Goal: Transaction & Acquisition: Download file/media

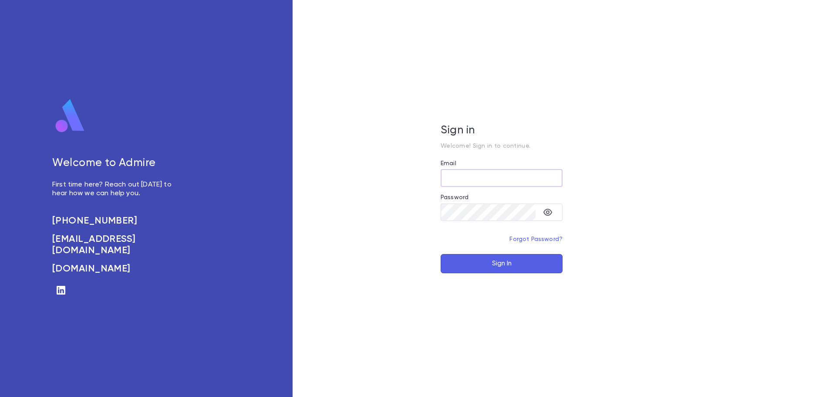
type input "**********"
click at [496, 259] on button "Sign In" at bounding box center [502, 263] width 122 height 19
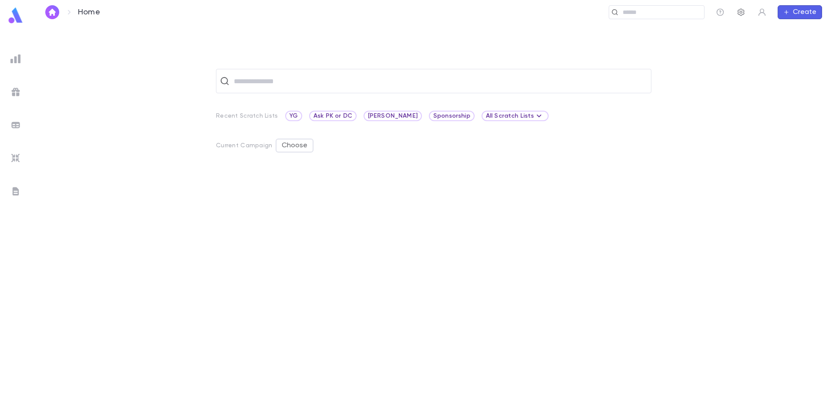
click at [739, 13] on icon "button" at bounding box center [741, 12] width 9 height 9
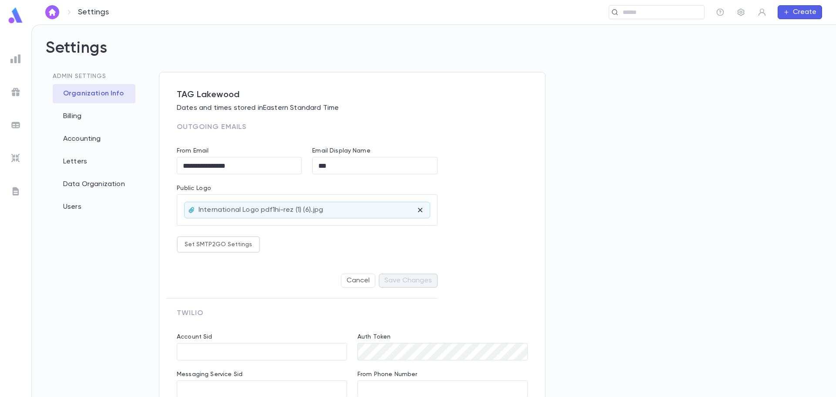
type input "**********"
click at [63, 118] on div "Billing" at bounding box center [94, 116] width 83 height 19
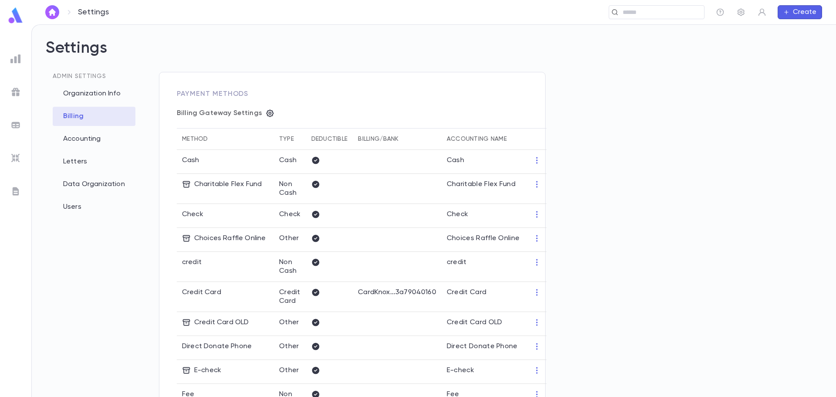
type input "**********"
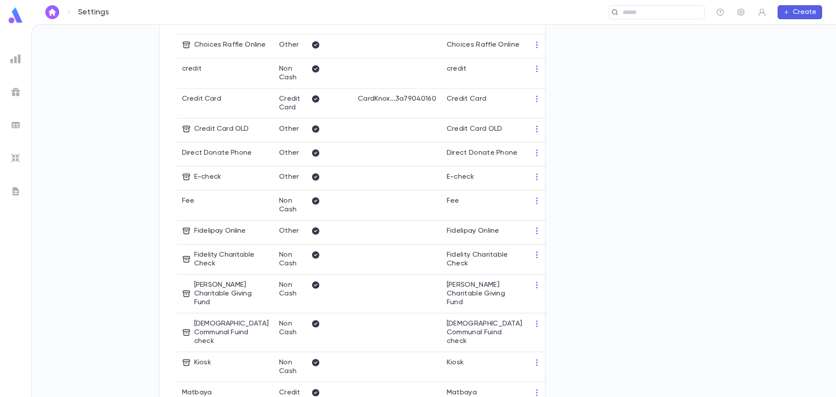
scroll to position [174, 0]
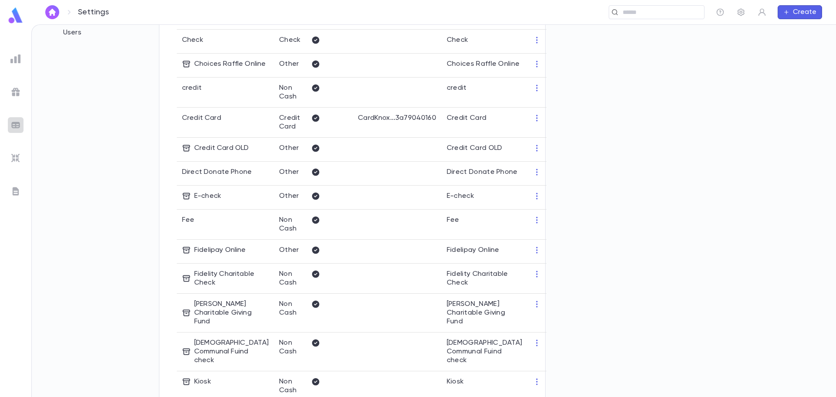
click at [18, 121] on img at bounding box center [15, 125] width 10 height 10
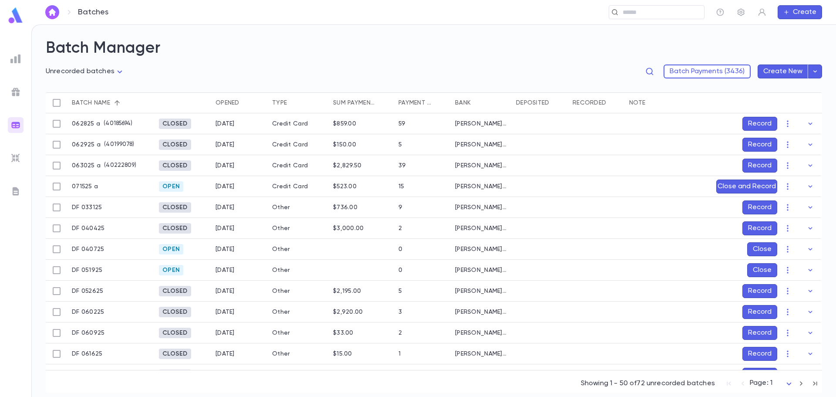
click at [788, 71] on button "Create New" at bounding box center [783, 71] width 51 height 14
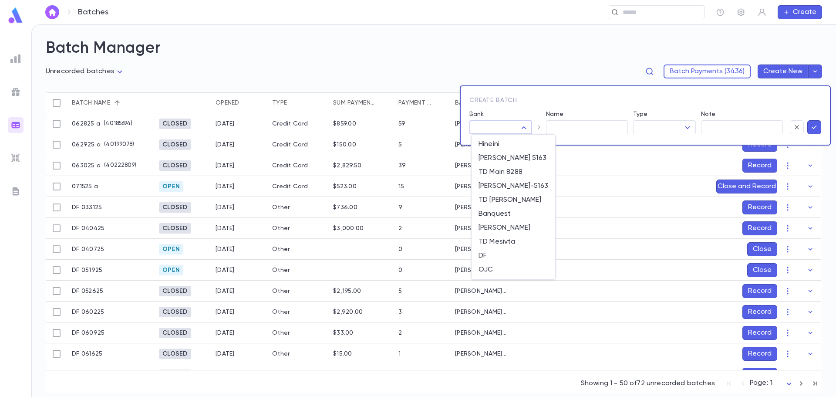
click at [521, 125] on body "**********" at bounding box center [418, 210] width 836 height 372
click at [537, 111] on div at bounding box center [418, 198] width 836 height 397
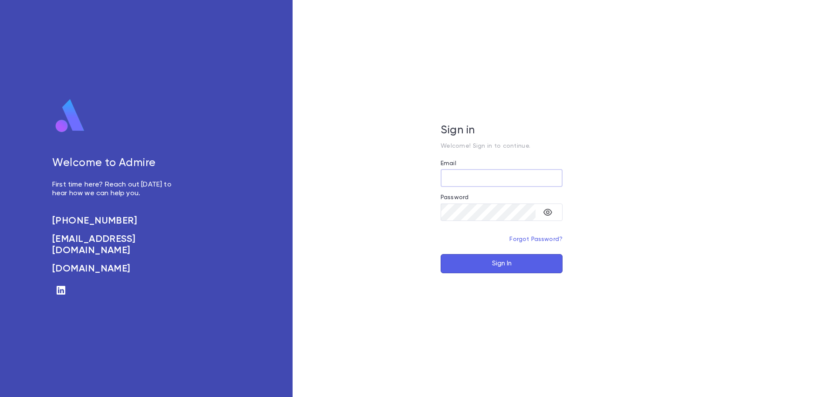
type input "**********"
click at [506, 266] on button "Sign In" at bounding box center [502, 263] width 122 height 19
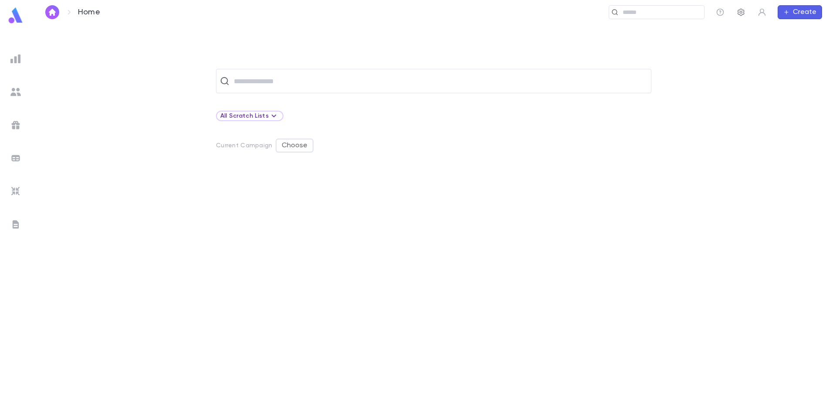
click at [743, 14] on icon "button" at bounding box center [741, 12] width 9 height 9
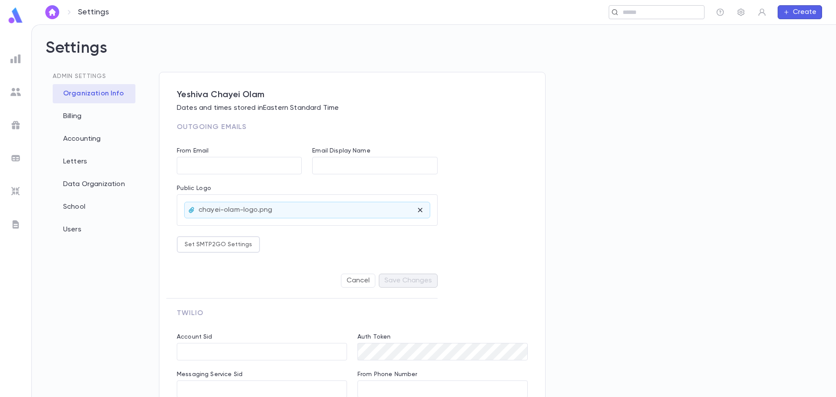
type input "**********"
click at [74, 228] on div "Users" at bounding box center [94, 229] width 83 height 19
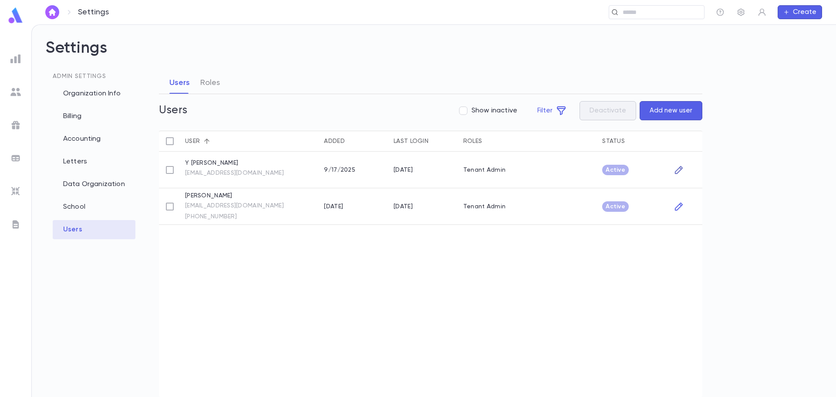
click at [680, 169] on icon "button" at bounding box center [679, 170] width 10 height 10
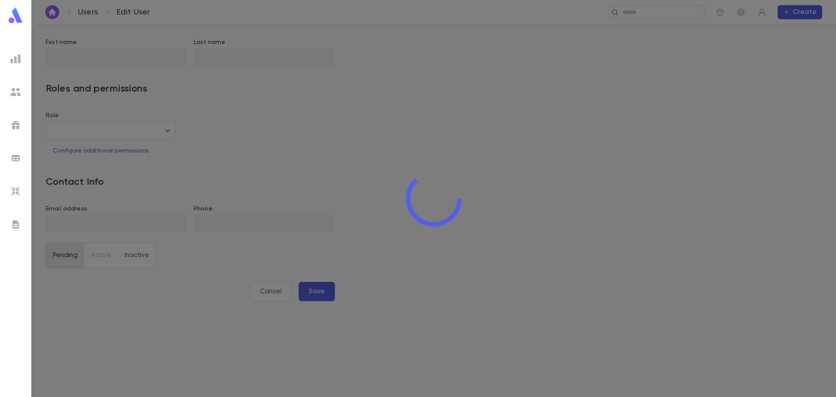
type input "*"
type input "******"
type input "**"
type input "**********"
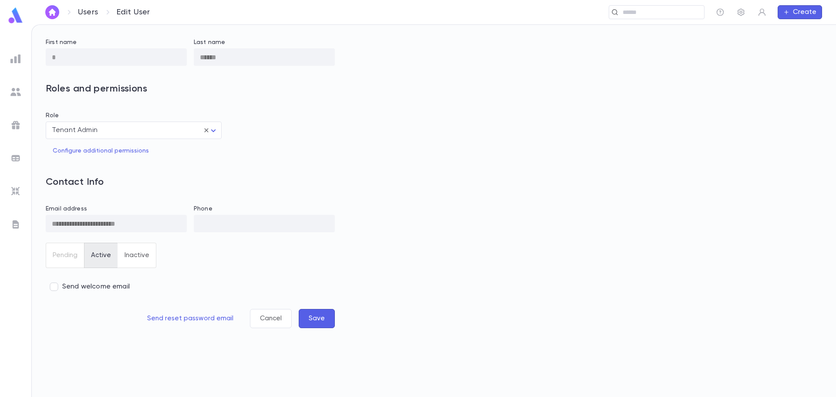
click at [83, 13] on link "Users" at bounding box center [88, 12] width 20 height 10
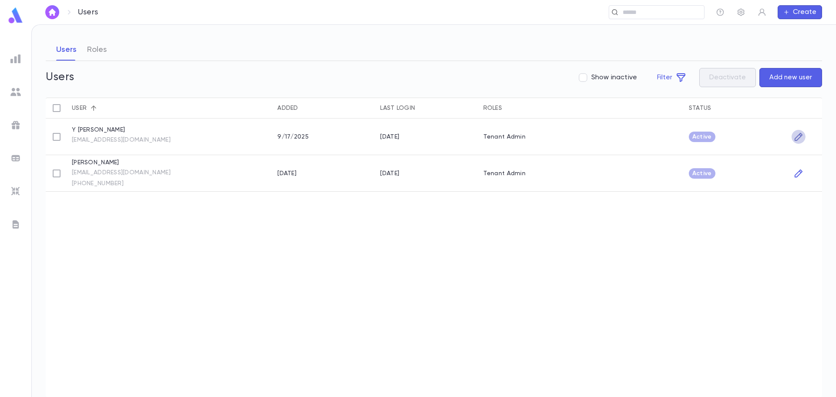
click at [798, 138] on icon "button" at bounding box center [799, 136] width 10 height 10
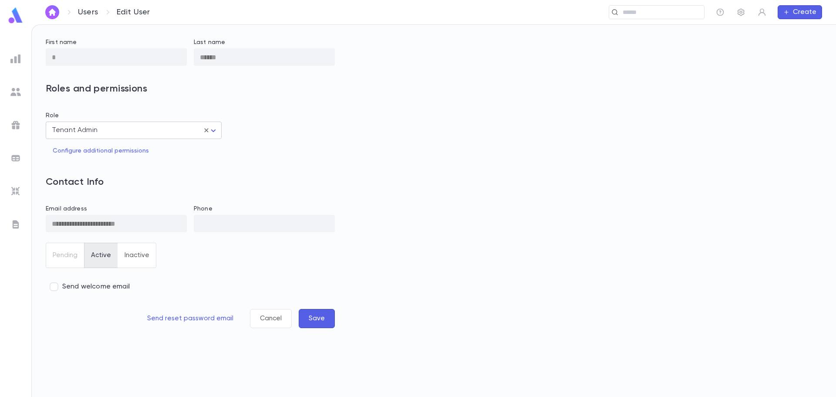
click at [207, 132] on body "**********" at bounding box center [418, 210] width 836 height 372
click at [207, 132] on div at bounding box center [418, 198] width 836 height 397
click at [100, 148] on button "Configure additional permissions" at bounding box center [101, 150] width 110 height 17
click at [804, 139] on icon "button" at bounding box center [803, 138] width 10 height 10
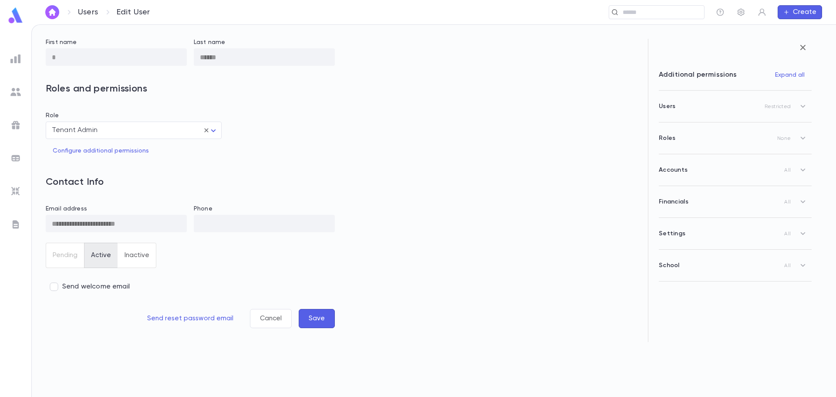
click at [803, 106] on icon "button" at bounding box center [803, 106] width 10 height 10
click at [807, 44] on icon "button" at bounding box center [803, 47] width 10 height 10
click at [94, 13] on link "Users" at bounding box center [88, 12] width 20 height 10
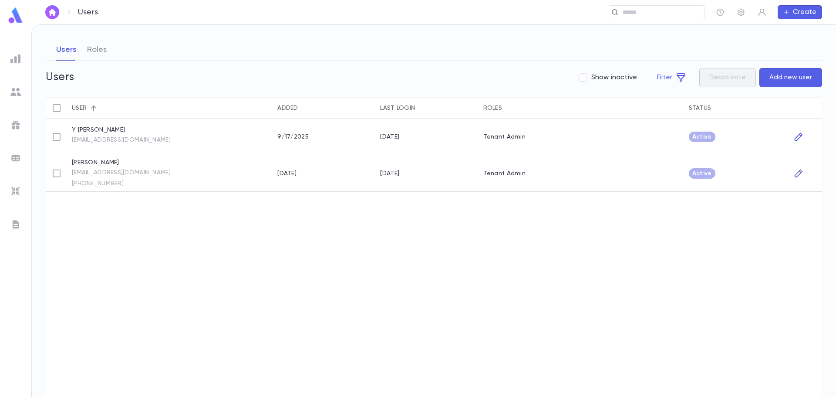
click at [800, 173] on icon "button" at bounding box center [799, 173] width 10 height 10
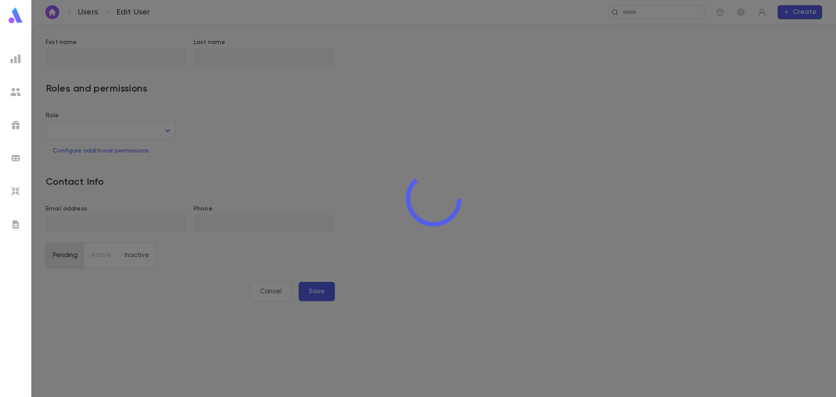
type input "*****"
type input "**"
type input "**********"
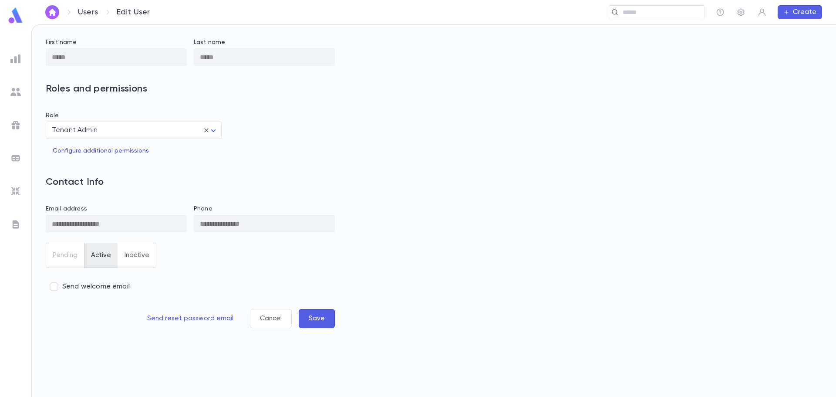
click at [101, 150] on button "Configure additional permissions" at bounding box center [101, 150] width 110 height 17
click at [92, 13] on link "Users" at bounding box center [88, 12] width 20 height 10
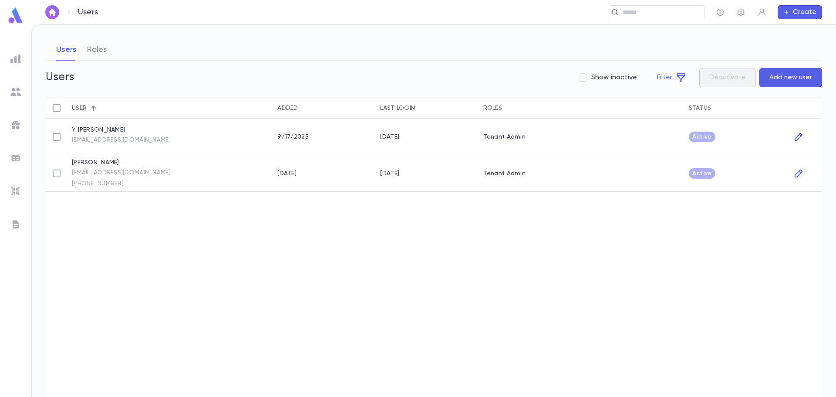
click at [121, 138] on link "parnesfamily38@gmail.com" at bounding box center [121, 140] width 99 height 8
click at [802, 136] on icon "button" at bounding box center [799, 136] width 10 height 10
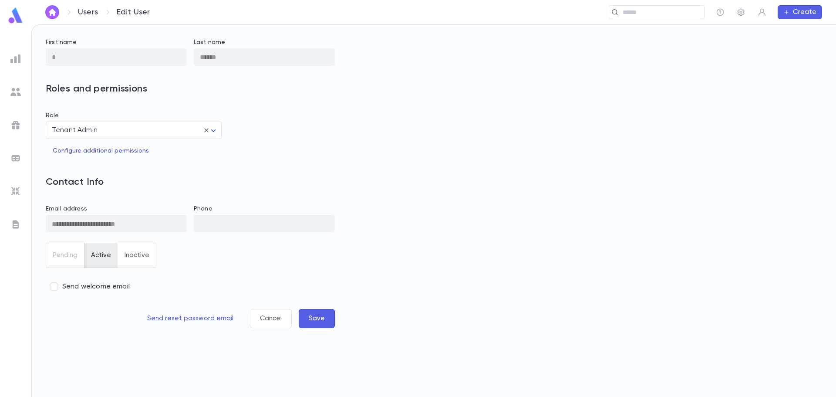
click at [83, 152] on button "Configure additional permissions" at bounding box center [101, 150] width 110 height 17
click at [802, 204] on icon "button" at bounding box center [803, 201] width 10 height 10
click at [804, 204] on icon "button" at bounding box center [803, 201] width 10 height 10
click at [807, 45] on icon "button" at bounding box center [803, 47] width 10 height 10
click at [91, 17] on div "Users Edit User" at bounding box center [100, 12] width 110 height 14
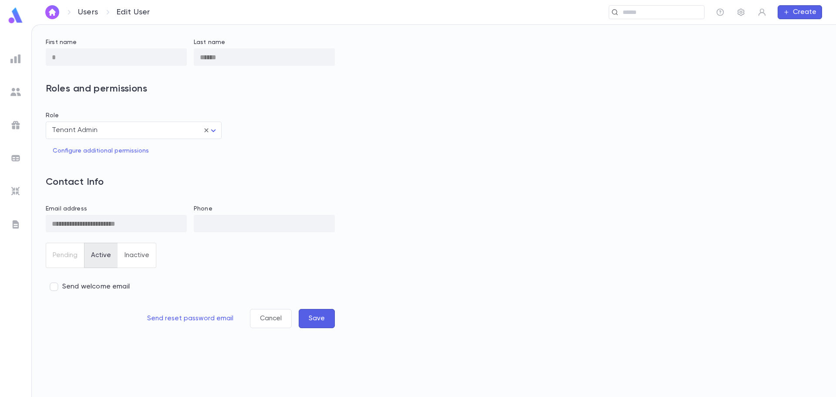
click at [88, 13] on link "Users" at bounding box center [88, 12] width 20 height 10
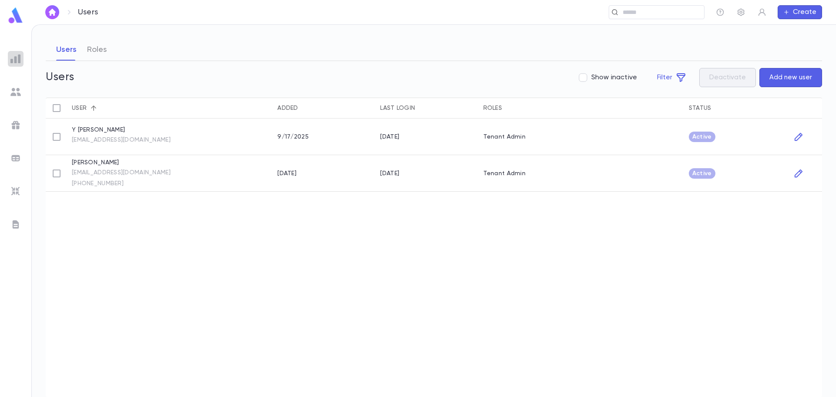
click at [17, 59] on img at bounding box center [15, 59] width 10 height 10
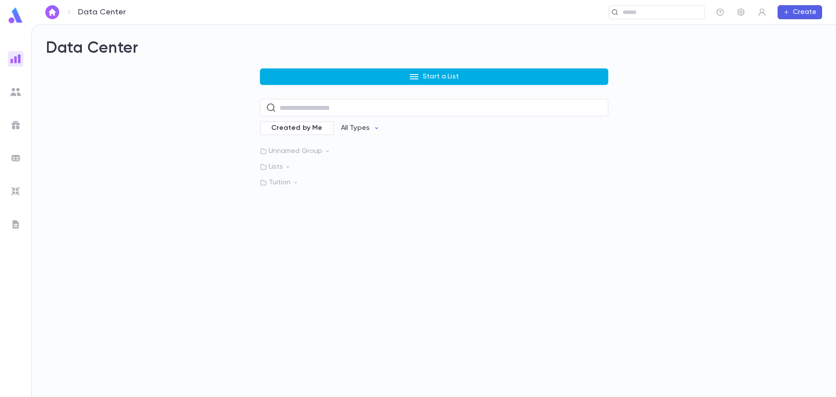
click at [338, 74] on button "Start a List" at bounding box center [434, 76] width 348 height 17
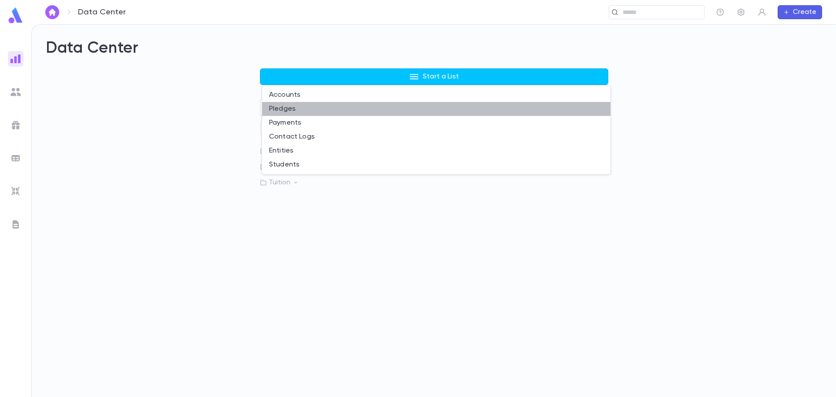
click at [303, 113] on li "Pledges" at bounding box center [436, 109] width 348 height 14
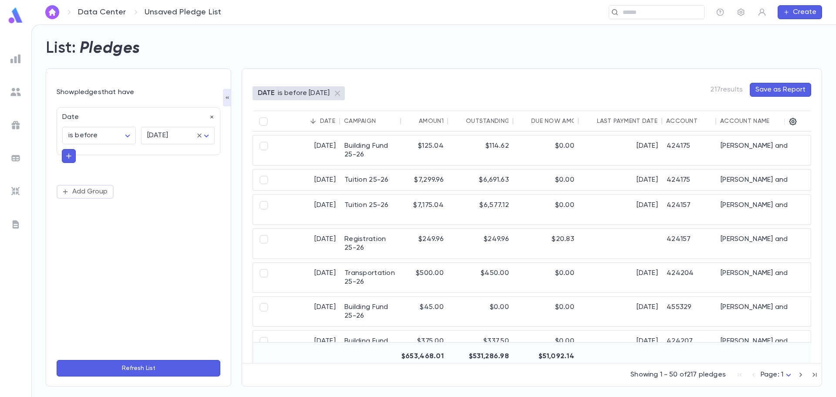
click at [67, 156] on icon "button" at bounding box center [68, 155] width 5 height 5
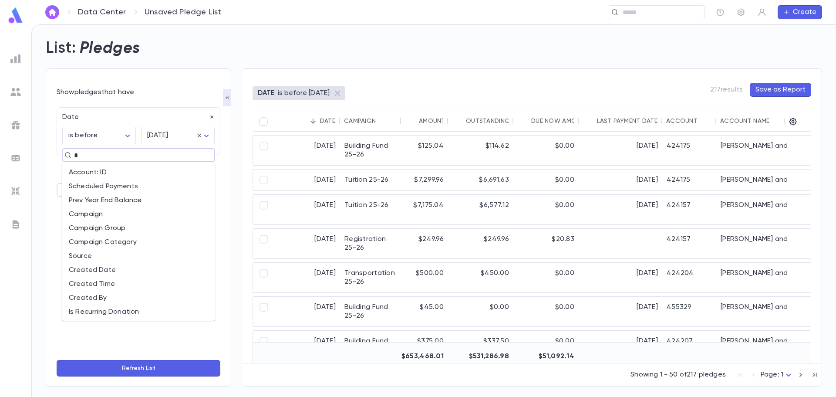
type input "**"
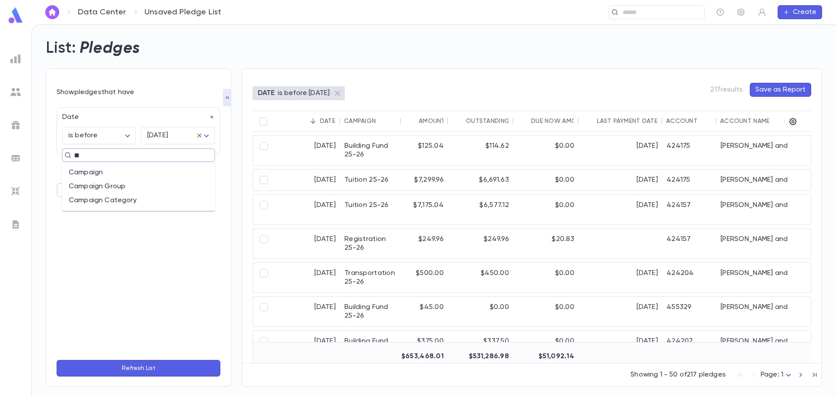
click at [174, 180] on li "Campaign Group" at bounding box center [138, 186] width 153 height 14
click at [151, 185] on input "text" at bounding box center [171, 189] width 53 height 17
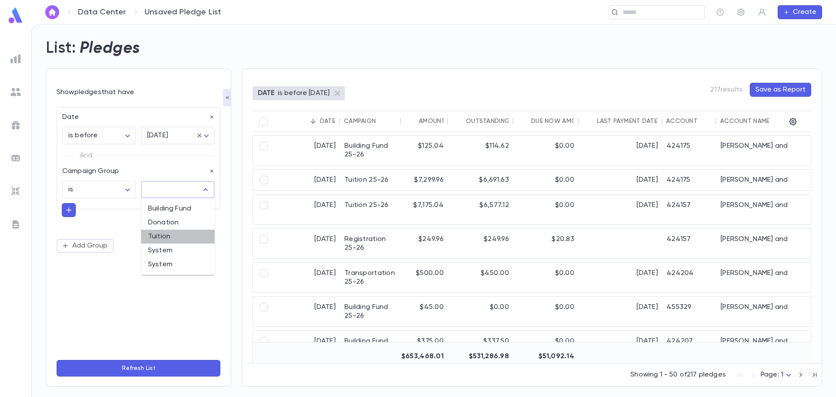
click at [168, 235] on li "Tuition" at bounding box center [178, 236] width 74 height 14
type input "*******"
click at [171, 368] on button "Refresh List" at bounding box center [139, 368] width 164 height 17
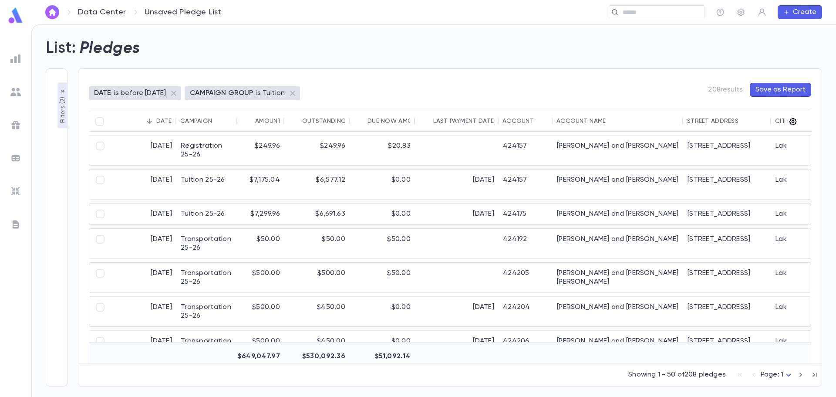
click at [793, 121] on icon "button" at bounding box center [792, 121] width 9 height 9
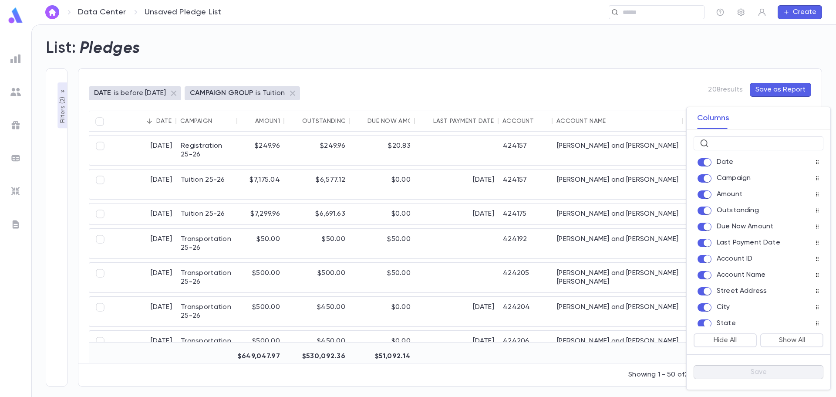
click at [467, 98] on div at bounding box center [418, 198] width 836 height 397
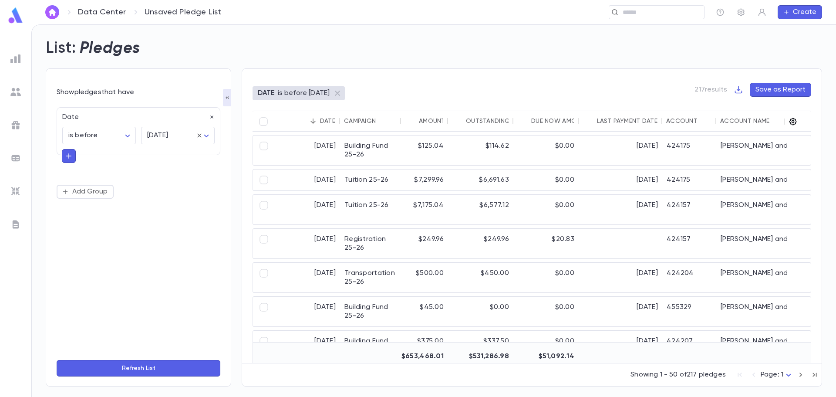
click at [793, 123] on icon "button" at bounding box center [792, 121] width 9 height 9
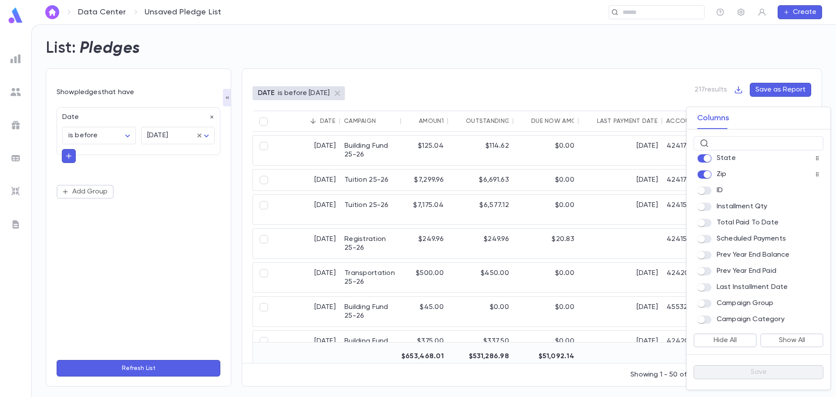
scroll to position [174, 0]
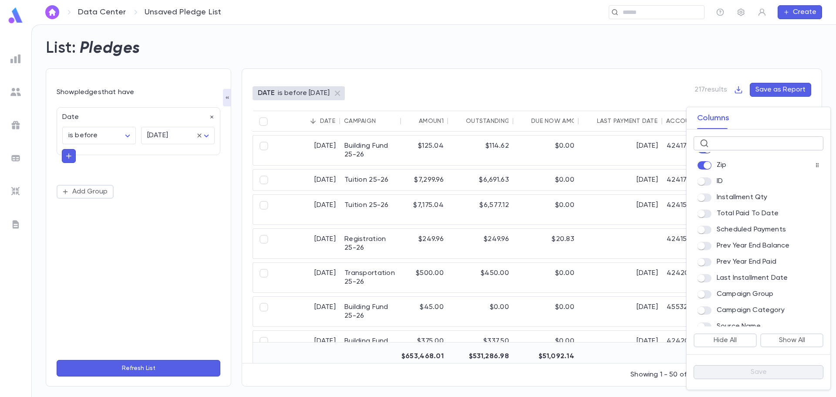
click at [714, 144] on input "text" at bounding box center [764, 143] width 105 height 13
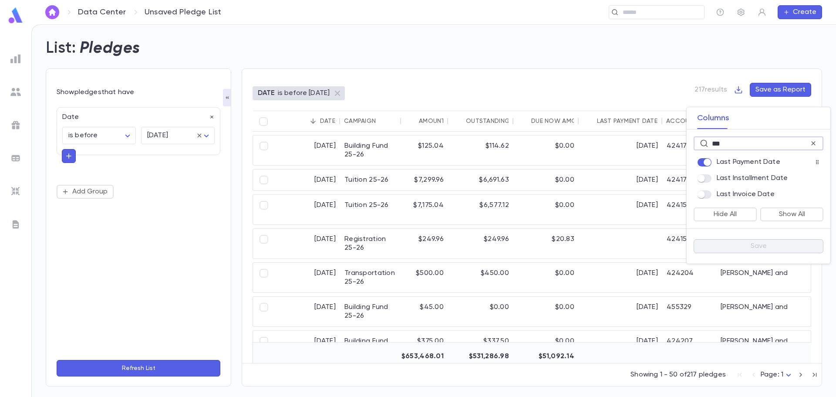
drag, startPoint x: 777, startPoint y: 145, endPoint x: 709, endPoint y: 148, distance: 68.4
click at [709, 148] on div "*** ​" at bounding box center [759, 143] width 130 height 14
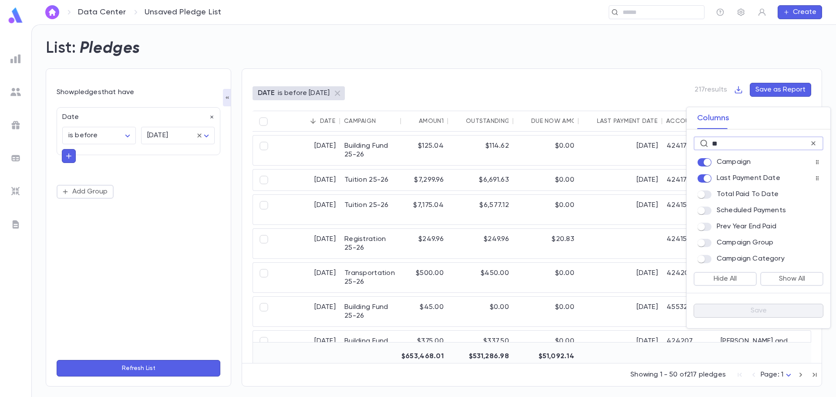
type input "**"
click at [814, 144] on icon at bounding box center [813, 143] width 4 height 4
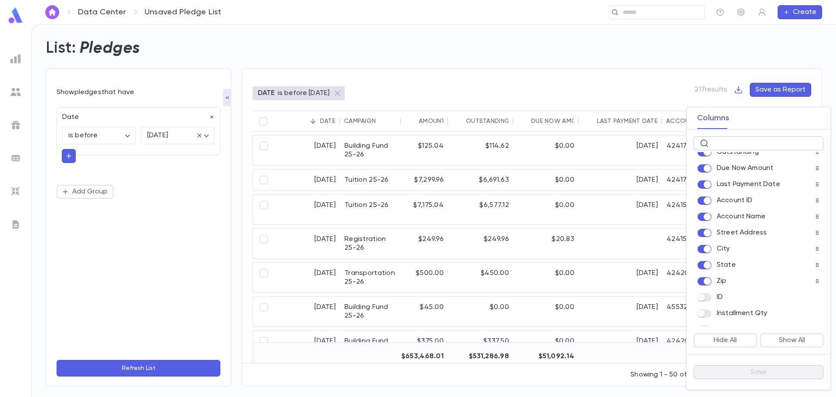
scroll to position [87, 0]
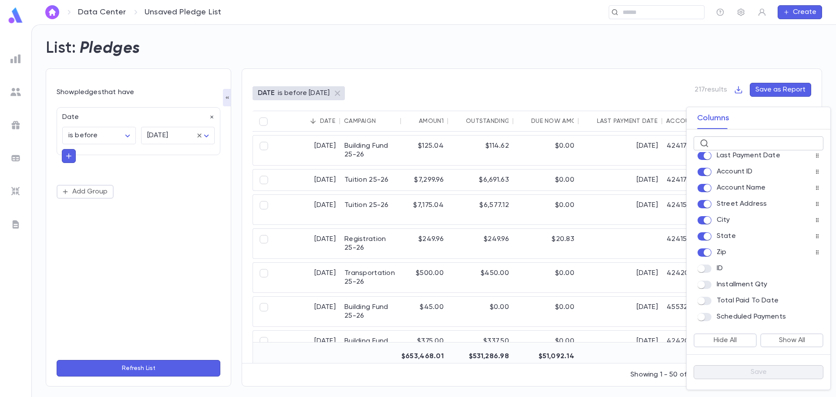
click at [742, 140] on input "text" at bounding box center [764, 143] width 105 height 13
click at [768, 121] on div "Columns" at bounding box center [759, 118] width 144 height 22
click at [444, 120] on div at bounding box center [418, 198] width 836 height 397
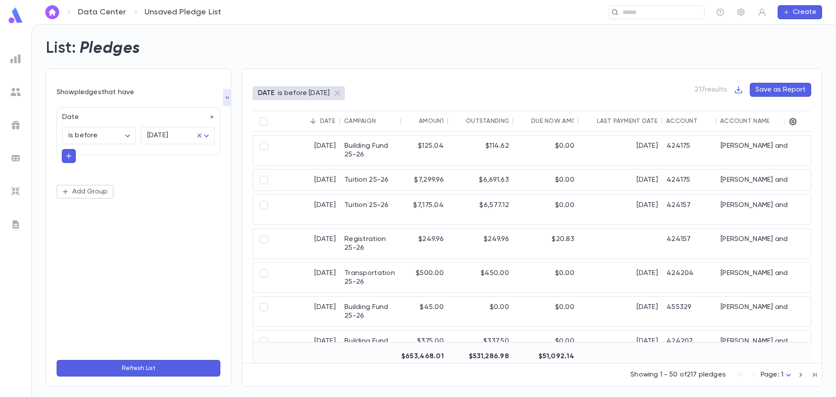
click at [23, 57] on div at bounding box center [16, 59] width 16 height 16
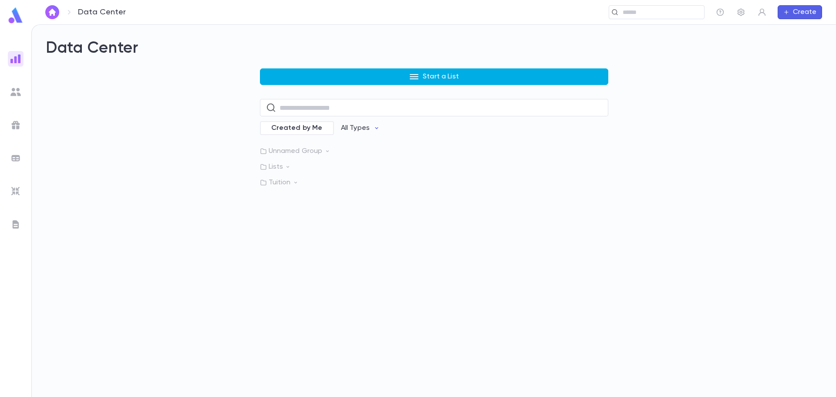
click at [511, 82] on button "Start a List" at bounding box center [434, 76] width 348 height 17
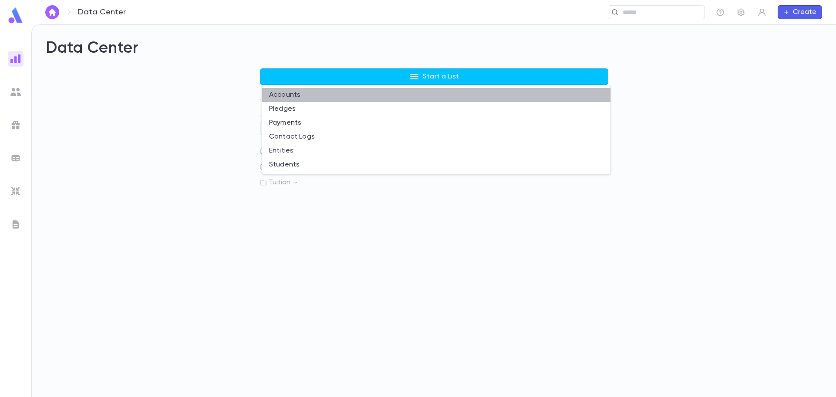
click at [285, 92] on li "Accounts" at bounding box center [436, 95] width 348 height 14
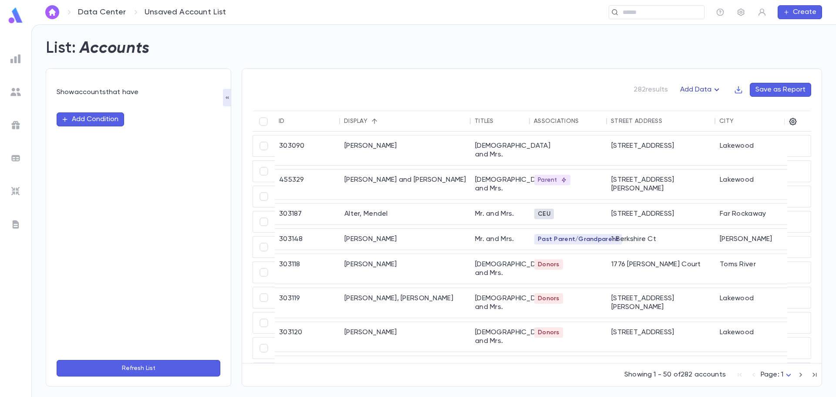
click at [700, 91] on button "Add Data" at bounding box center [701, 90] width 52 height 14
drag, startPoint x: 149, startPoint y: 110, endPoint x: 87, endPoint y: 121, distance: 63.3
click at [149, 111] on div at bounding box center [418, 198] width 836 height 397
click at [86, 125] on button "Add Condition" at bounding box center [90, 119] width 67 height 14
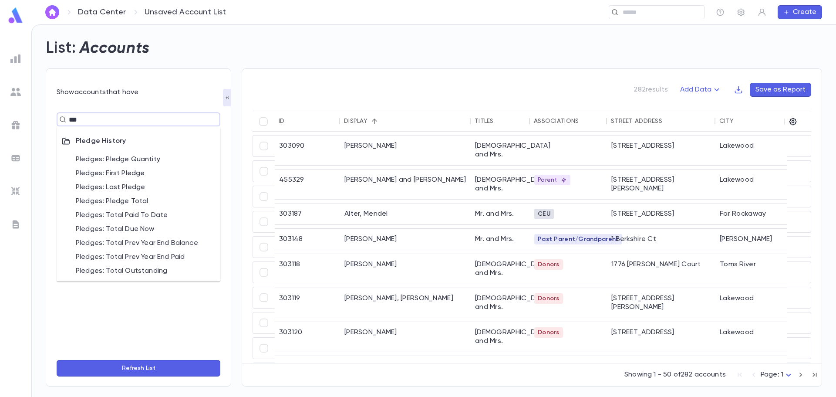
type input "***"
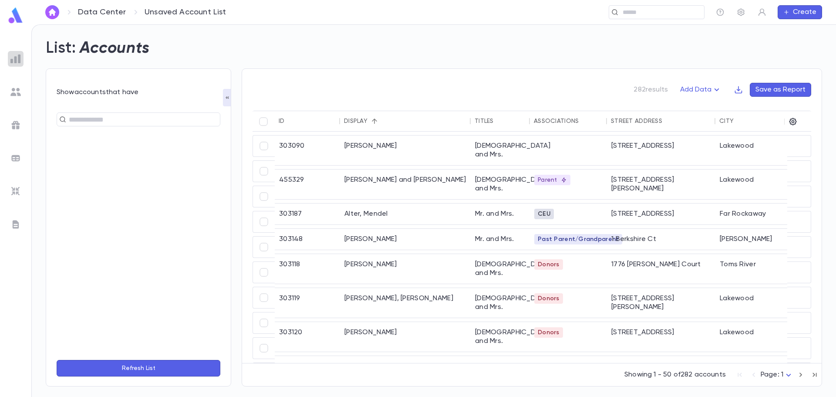
click at [15, 56] on img at bounding box center [15, 59] width 10 height 10
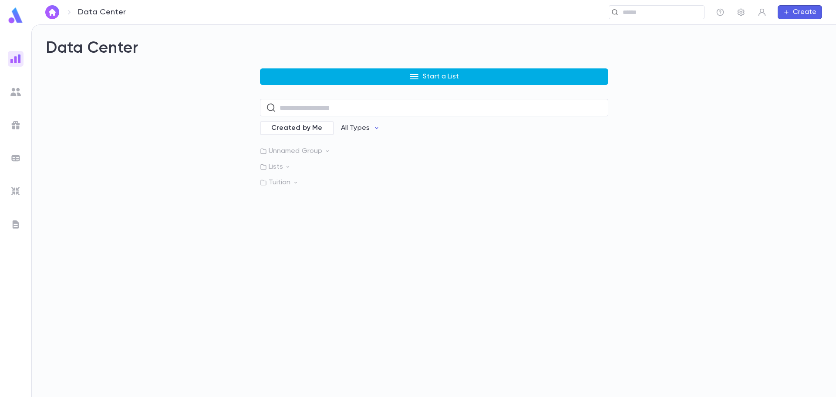
click at [393, 74] on button "Start a List" at bounding box center [434, 76] width 348 height 17
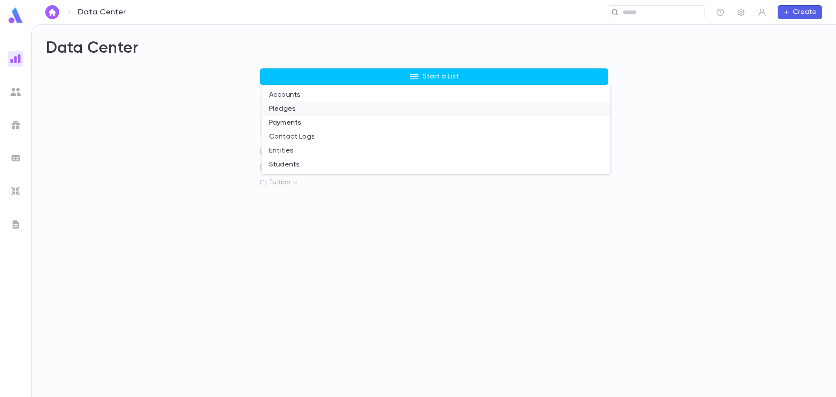
click at [300, 112] on li "Pledges" at bounding box center [436, 109] width 348 height 14
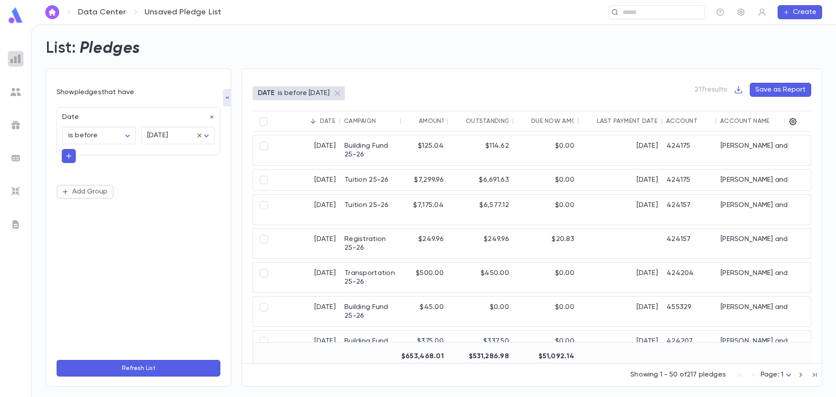
click at [15, 57] on img at bounding box center [15, 59] width 10 height 10
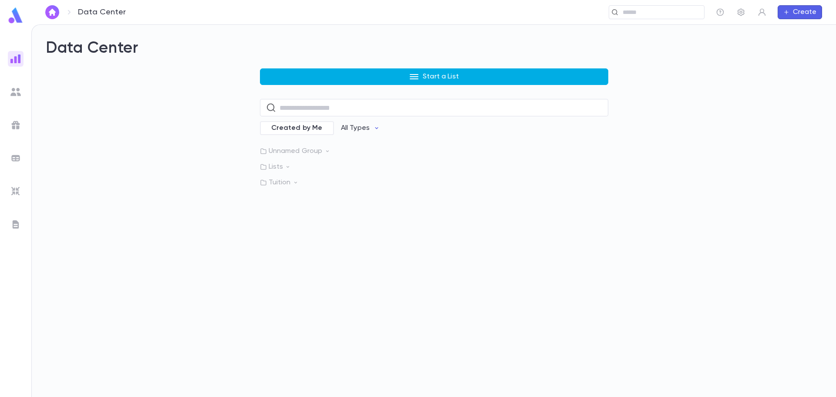
click at [405, 83] on button "Start a List" at bounding box center [434, 76] width 348 height 17
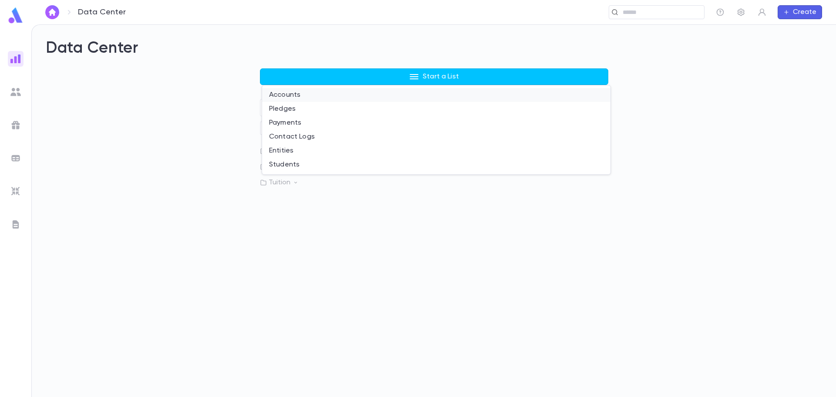
click at [293, 89] on li "Accounts" at bounding box center [436, 95] width 348 height 14
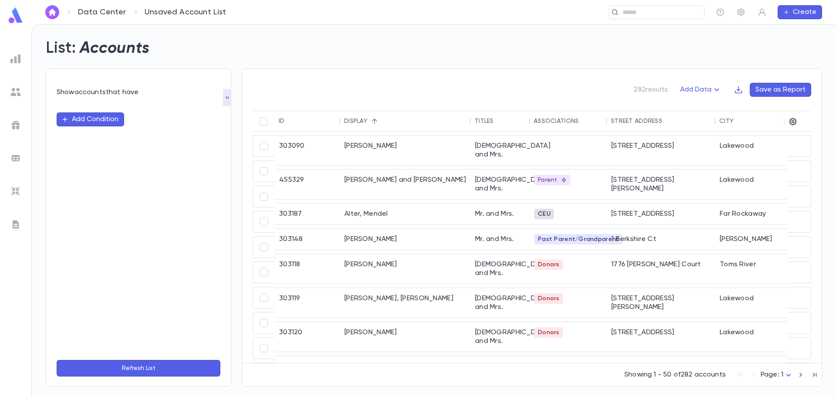
click at [92, 117] on button "Add Condition" at bounding box center [90, 119] width 67 height 14
click at [704, 90] on button "Add Data" at bounding box center [701, 90] width 52 height 14
click at [704, 120] on li "Giving History" at bounding box center [710, 121] width 64 height 14
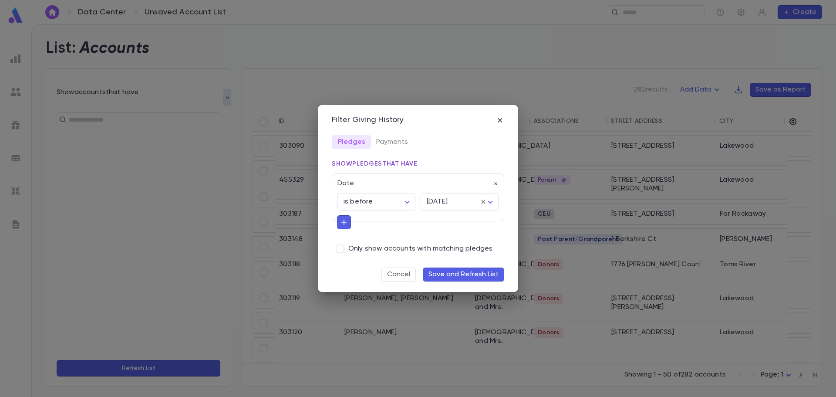
click at [347, 221] on icon "button" at bounding box center [344, 222] width 8 height 9
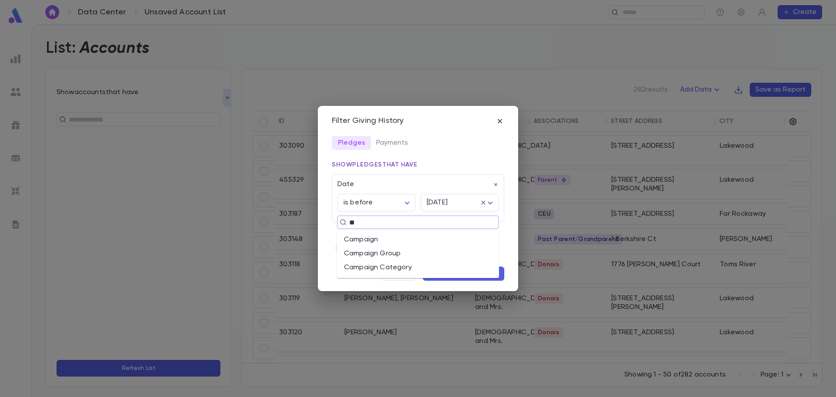
type input "***"
click at [428, 252] on li "Campaign Group" at bounding box center [418, 253] width 162 height 14
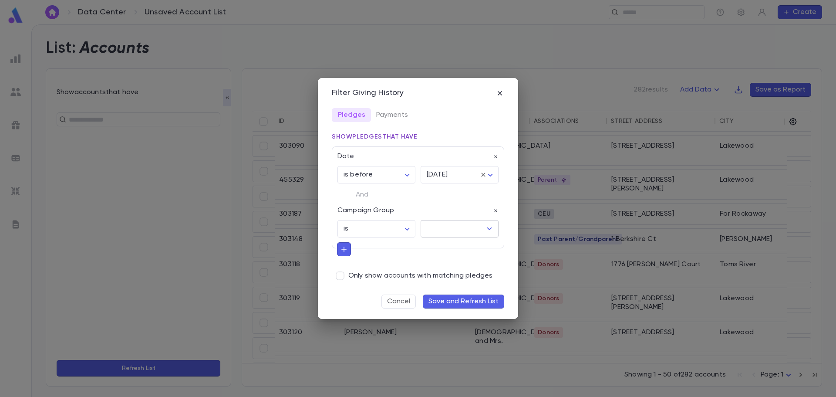
click at [455, 227] on input "text" at bounding box center [452, 228] width 57 height 17
click at [452, 273] on li "Tuition" at bounding box center [460, 276] width 78 height 14
type input "*******"
click at [450, 302] on button "Save and Refresh List" at bounding box center [463, 301] width 81 height 14
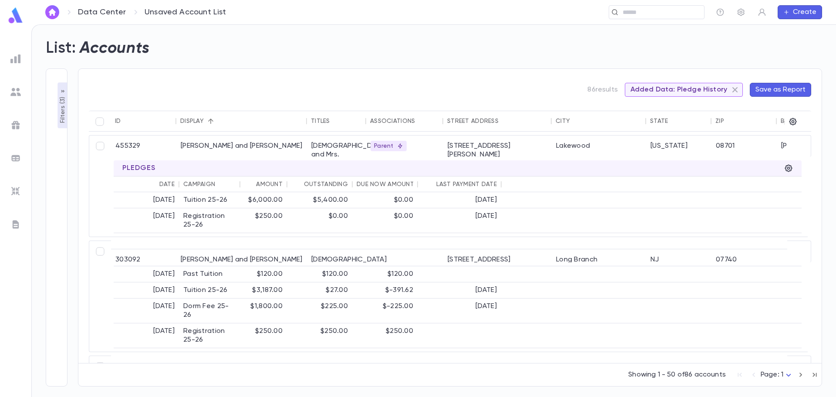
click at [739, 88] on icon at bounding box center [735, 89] width 10 height 10
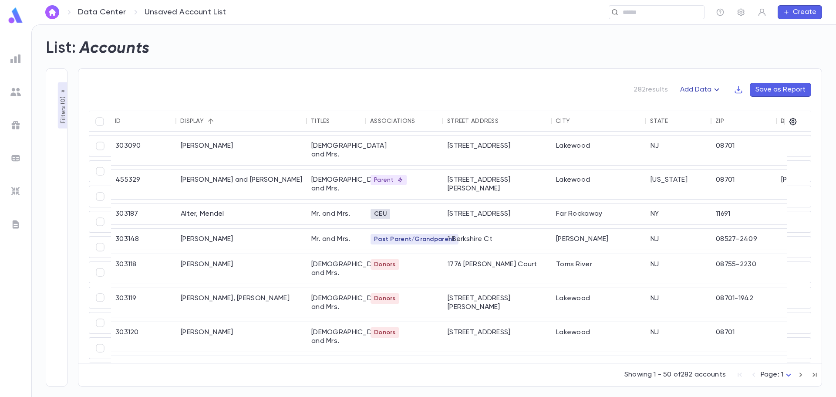
click at [691, 88] on button "Add Data" at bounding box center [701, 90] width 52 height 14
click at [704, 119] on li "Giving History" at bounding box center [710, 121] width 64 height 14
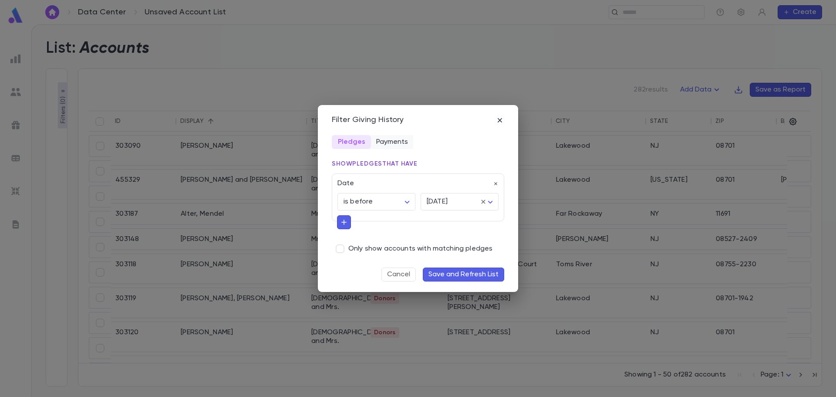
click at [385, 146] on button "Payments" at bounding box center [392, 142] width 42 height 14
click at [344, 224] on icon "button" at bounding box center [343, 221] width 5 height 5
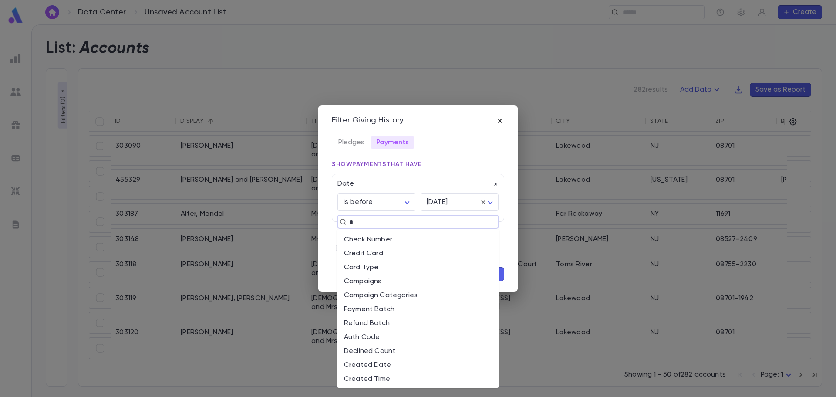
type input "**"
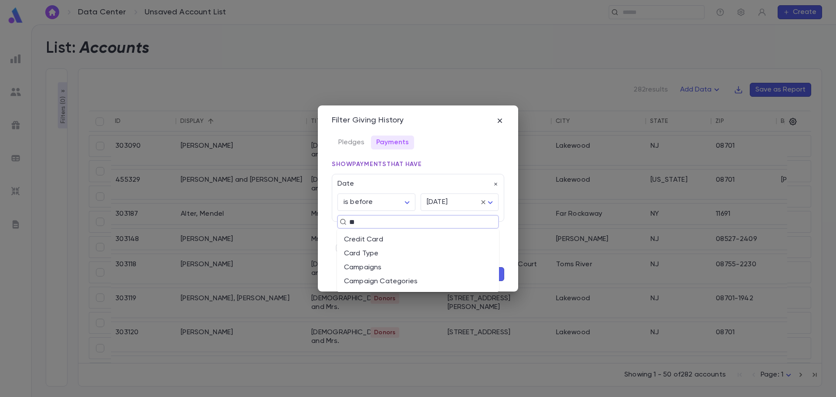
click at [440, 262] on li "Campaigns" at bounding box center [418, 267] width 162 height 14
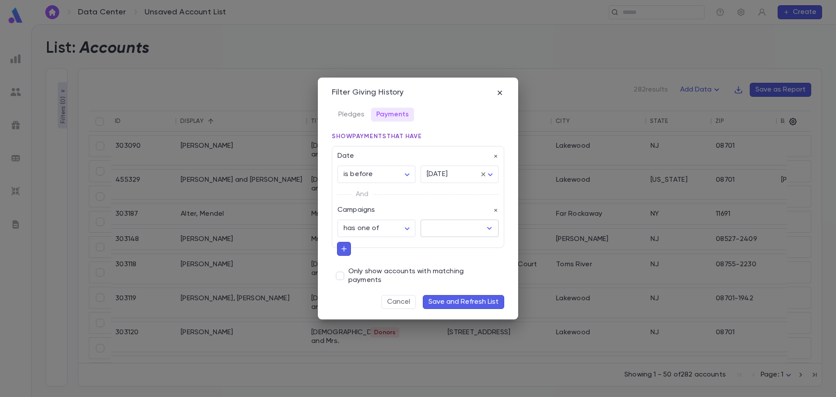
click at [437, 231] on input "text" at bounding box center [452, 228] width 57 height 17
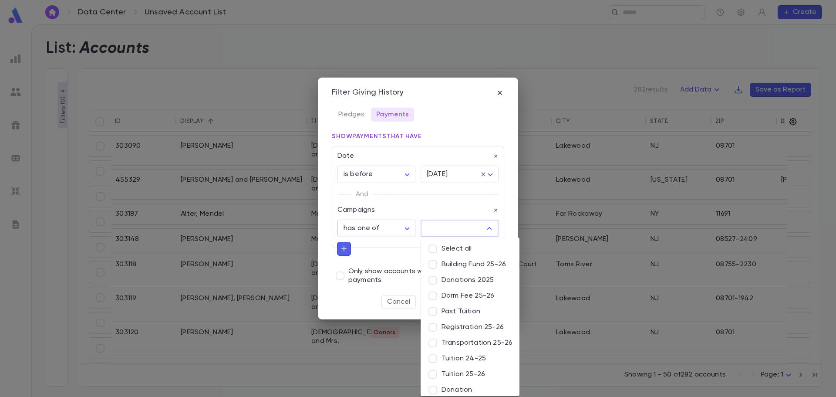
click at [404, 229] on body "Data Center Unsaved Account List ​ Create List: Accounts Filters ( 0 ) Show acc…" at bounding box center [418, 210] width 836 height 372
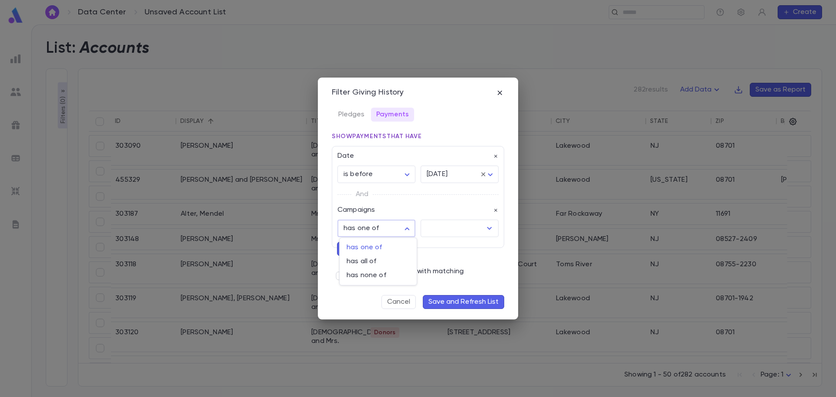
click at [448, 229] on div at bounding box center [418, 198] width 836 height 397
click at [485, 226] on div "​" at bounding box center [460, 227] width 78 height 17
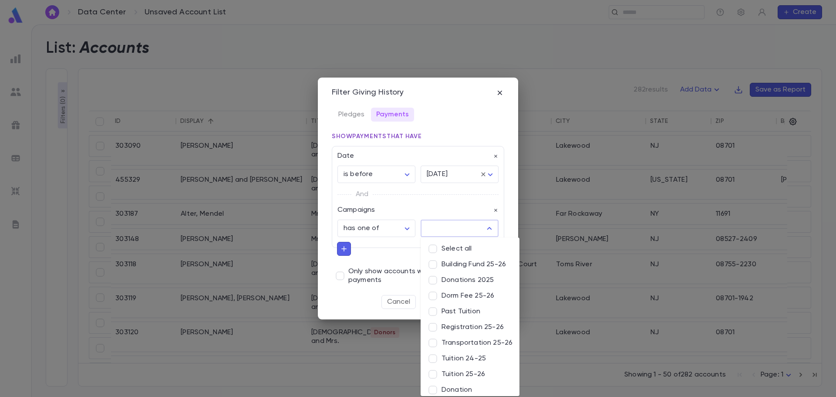
scroll to position [5, 0]
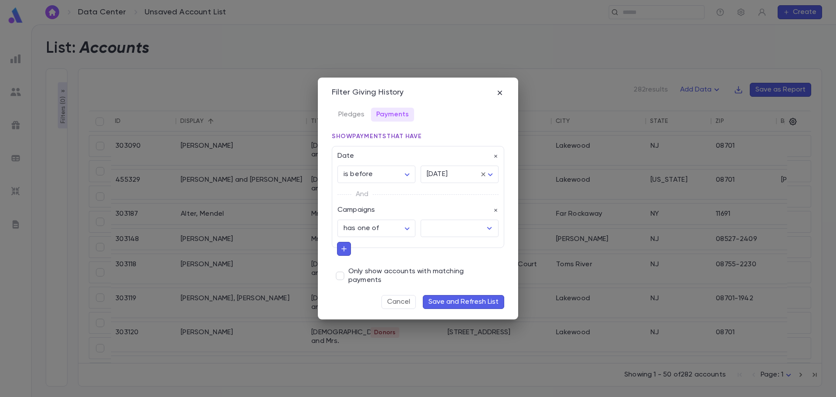
click at [396, 205] on div "And" at bounding box center [417, 194] width 161 height 23
click at [495, 210] on icon "button" at bounding box center [496, 210] width 6 height 6
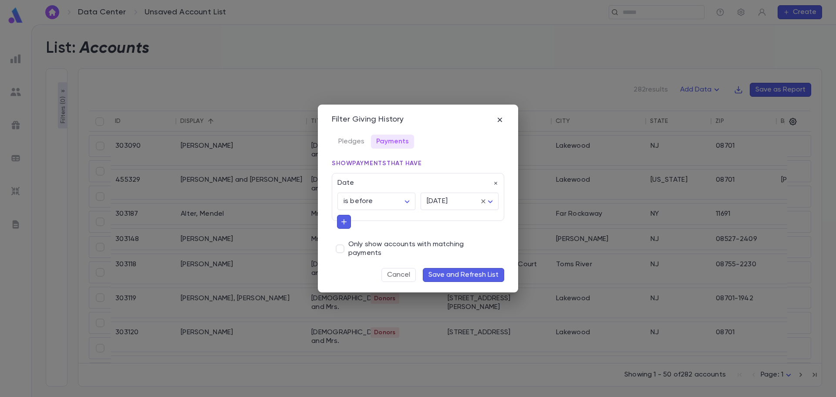
click at [343, 225] on icon "button" at bounding box center [344, 221] width 8 height 9
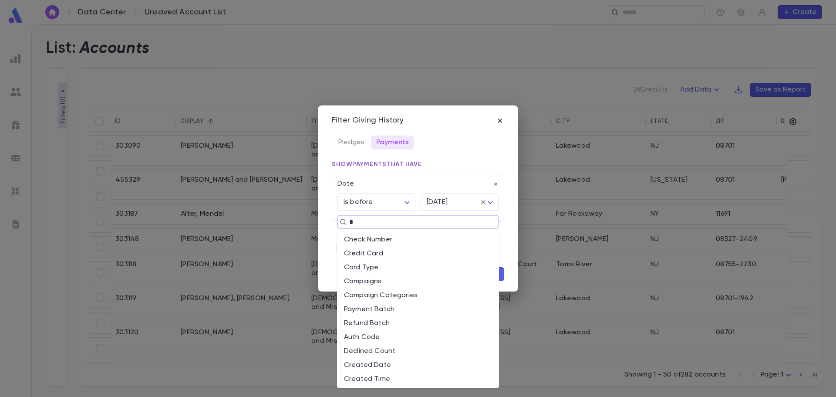
type input "**"
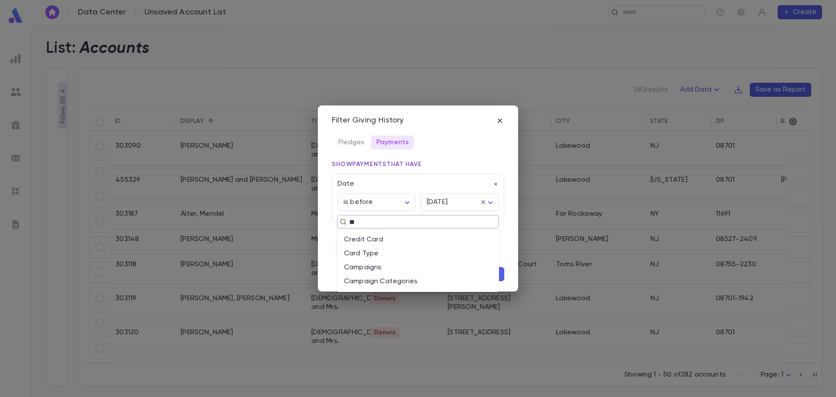
click at [398, 280] on li "Campaign Categories" at bounding box center [418, 281] width 162 height 14
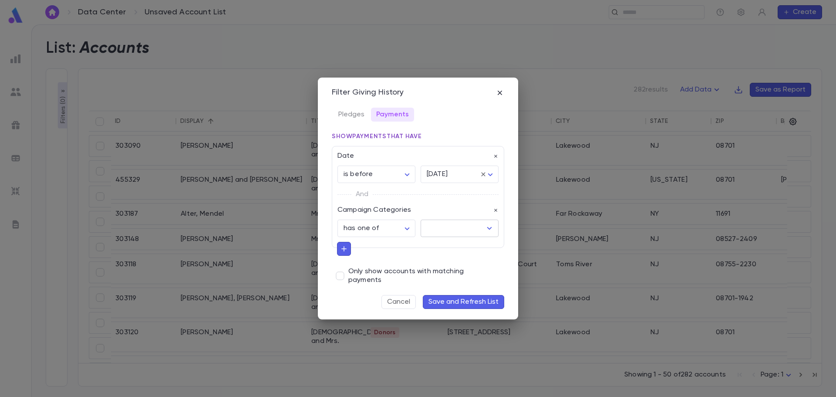
click at [483, 229] on div "​" at bounding box center [460, 227] width 78 height 17
click at [444, 282] on li "Tuition" at bounding box center [460, 280] width 78 height 16
click at [442, 309] on div "**********" at bounding box center [418, 198] width 200 height 242
click at [458, 299] on button "Save and Refresh List" at bounding box center [463, 302] width 81 height 14
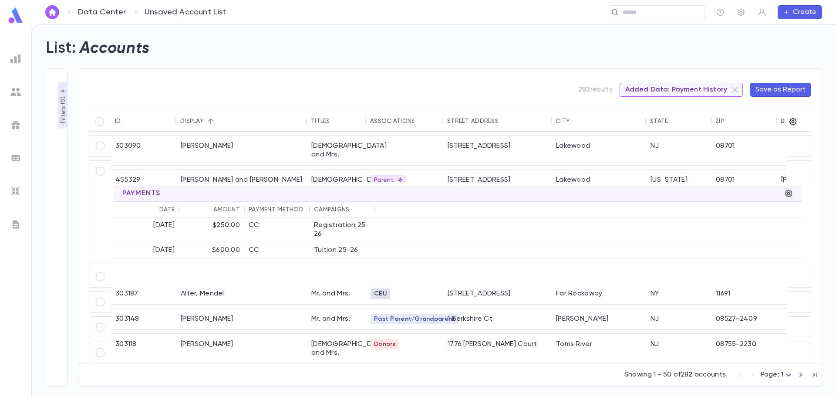
click at [687, 87] on span "Added Data: Payment History" at bounding box center [676, 89] width 112 height 9
click at [64, 96] on p "Filters ( 0 )" at bounding box center [63, 108] width 9 height 29
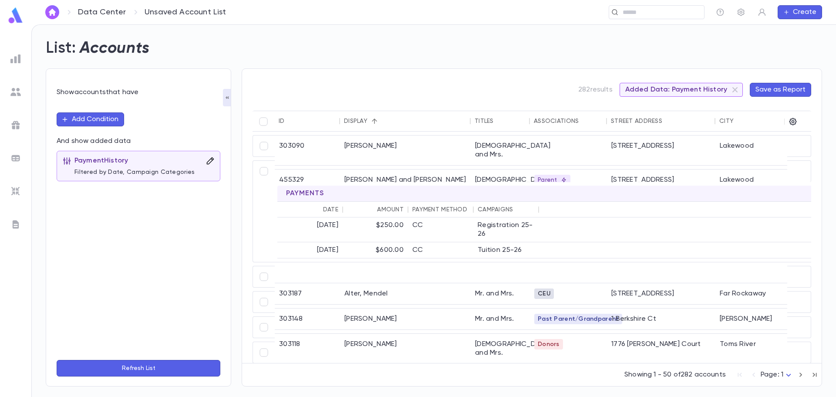
click at [212, 162] on icon "button" at bounding box center [210, 160] width 9 height 9
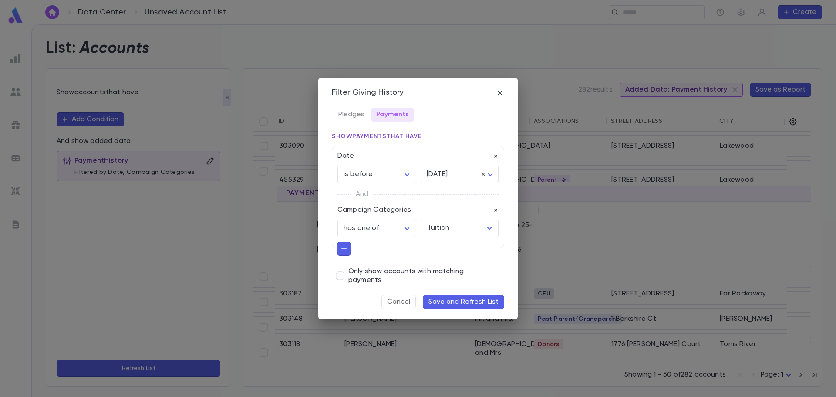
click at [348, 270] on label "Only show accounts with matching payments" at bounding box center [414, 275] width 165 height 17
click at [483, 297] on button "Save and Refresh List" at bounding box center [463, 302] width 81 height 14
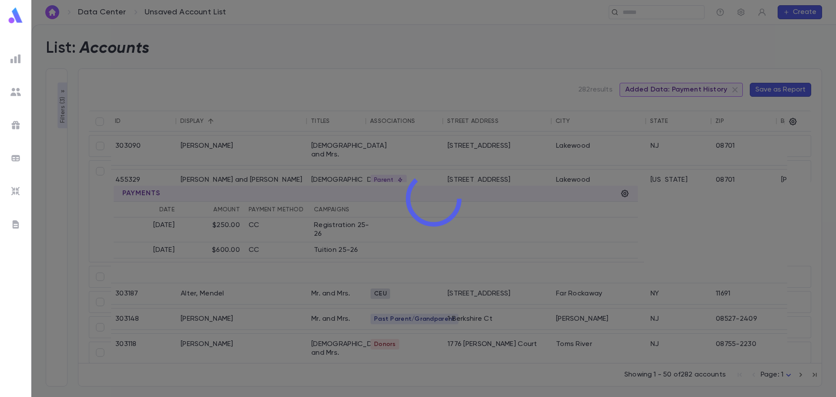
scroll to position [0, 7]
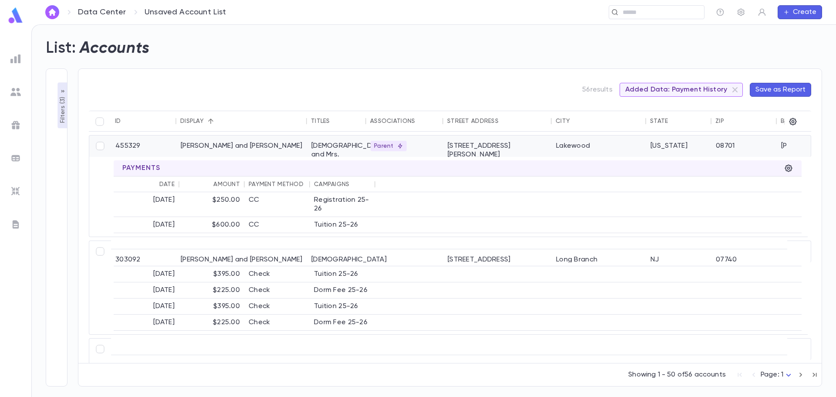
click at [273, 155] on div "Allison, Moishe Aharon and Esty" at bounding box center [241, 150] width 131 height 30
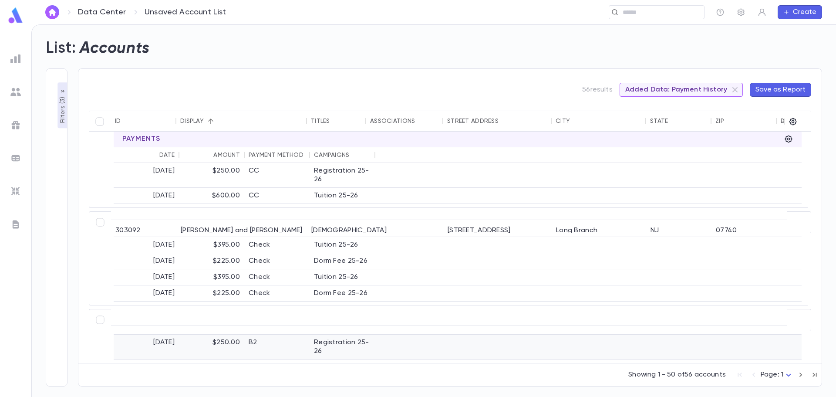
scroll to position [0, 0]
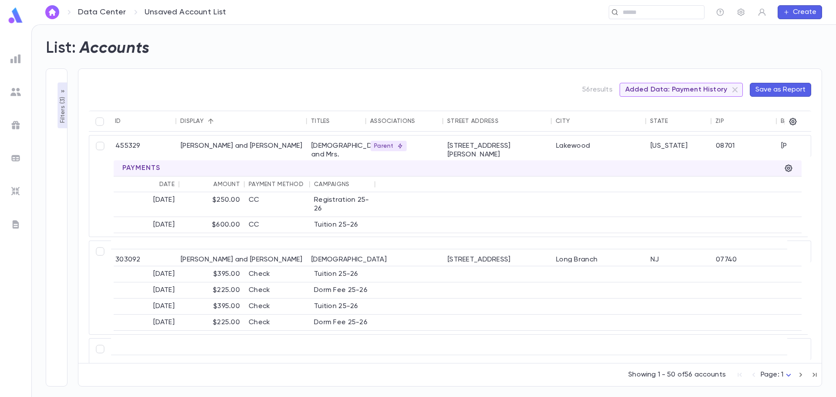
click at [64, 88] on icon "button" at bounding box center [62, 91] width 7 height 7
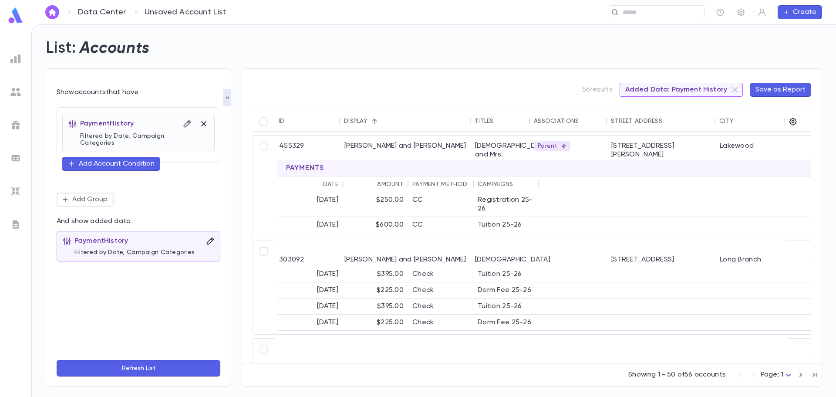
click at [210, 236] on icon "button" at bounding box center [210, 240] width 9 height 9
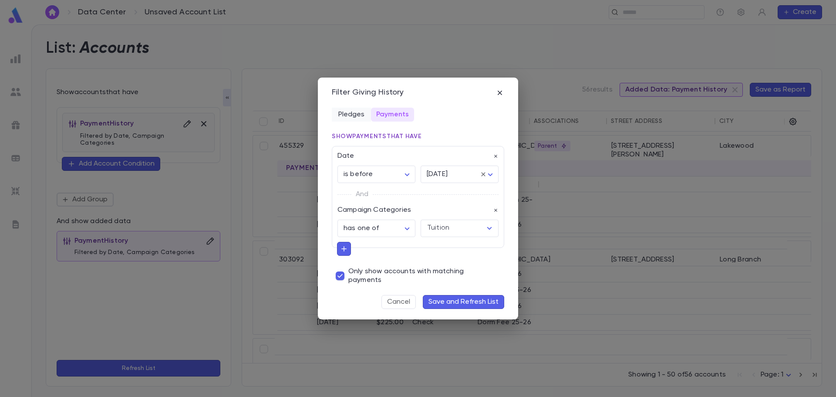
click at [353, 120] on button "Pledges" at bounding box center [351, 115] width 39 height 14
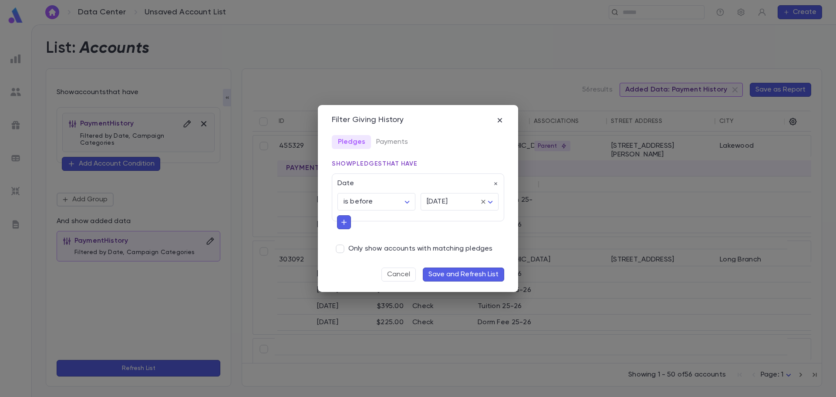
click at [343, 224] on icon "button" at bounding box center [344, 222] width 8 height 9
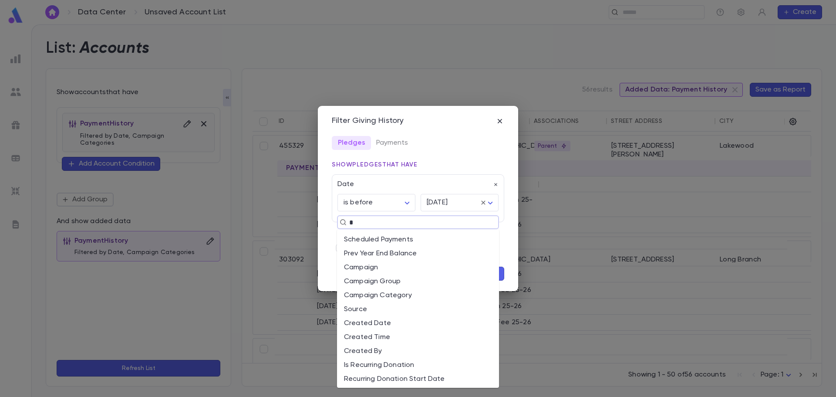
type input "**"
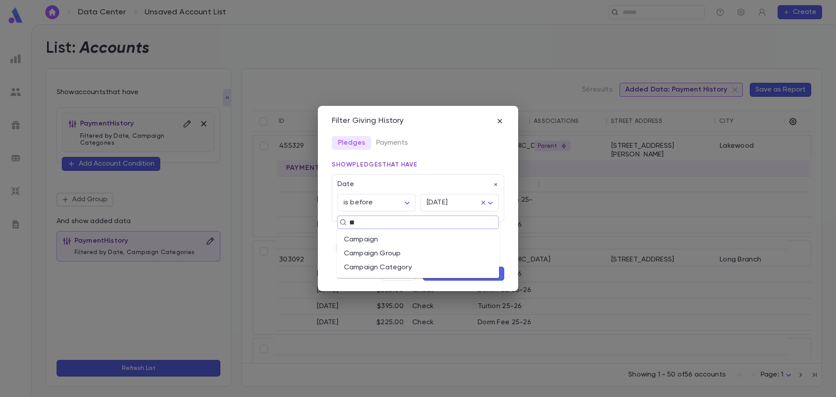
click at [403, 251] on li "Campaign Group" at bounding box center [418, 253] width 162 height 14
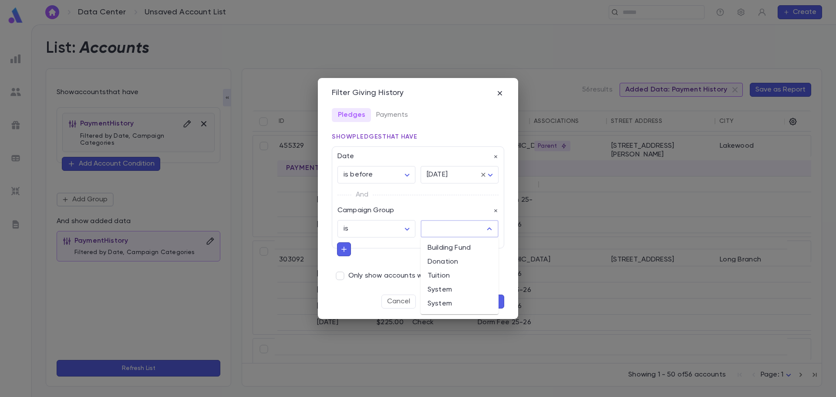
click at [469, 230] on input "text" at bounding box center [452, 228] width 57 height 17
click at [449, 274] on li "Tuition" at bounding box center [460, 276] width 78 height 14
type input "*******"
click at [484, 303] on button "Save and Refresh List" at bounding box center [463, 301] width 81 height 14
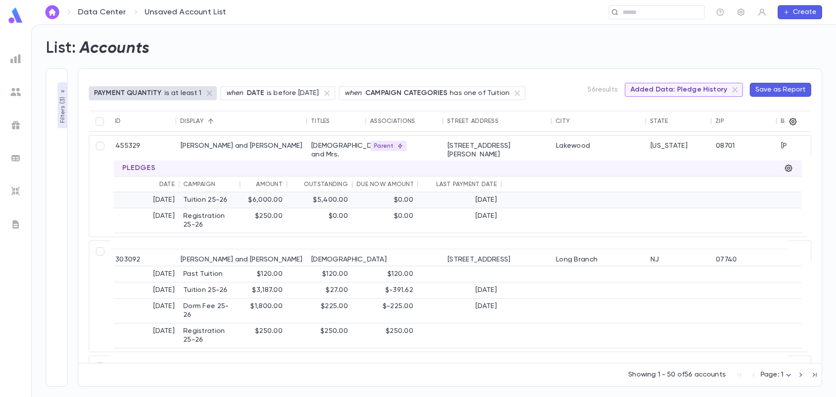
click at [498, 199] on div "9/2/2025" at bounding box center [460, 200] width 84 height 16
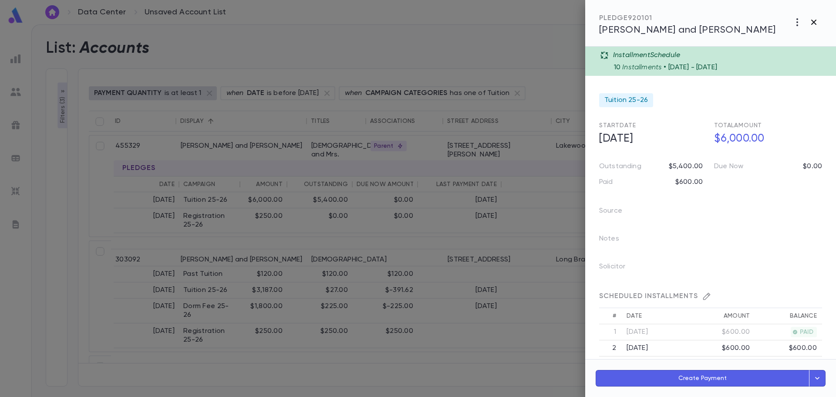
click at [815, 21] on icon "button" at bounding box center [813, 22] width 5 height 5
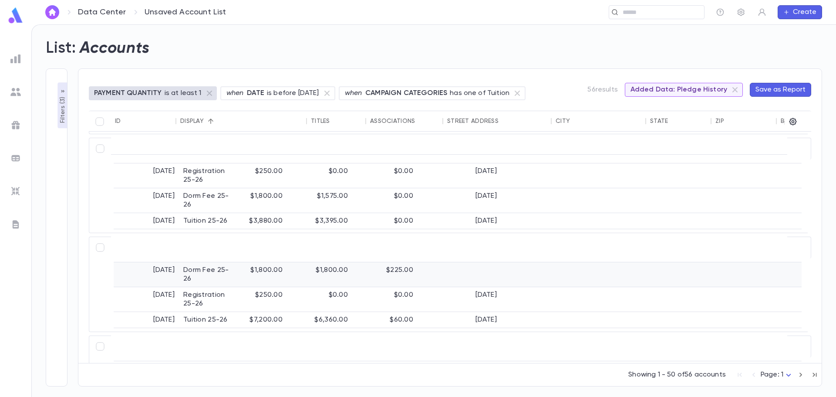
scroll to position [392, 0]
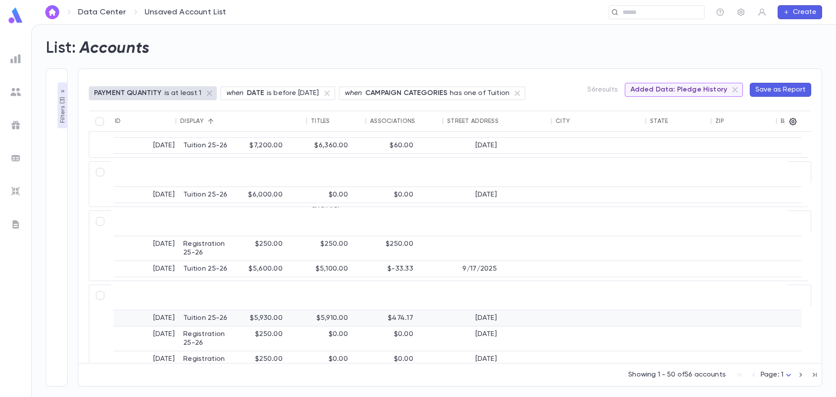
click at [328, 321] on div "$5,910.00" at bounding box center [319, 318] width 65 height 16
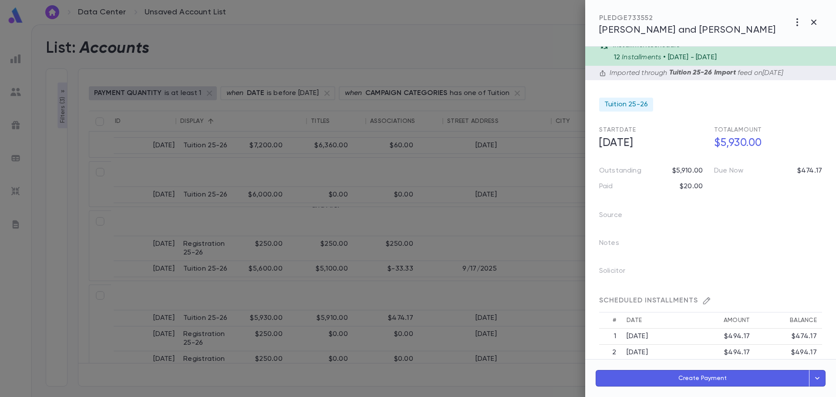
scroll to position [0, 0]
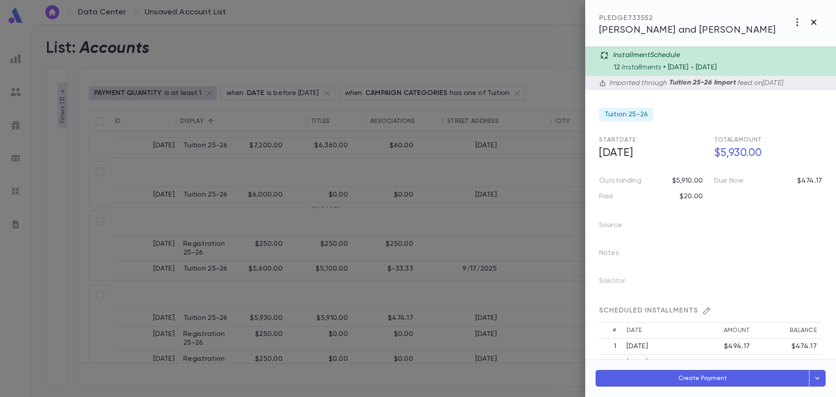
click at [814, 23] on icon "button" at bounding box center [813, 22] width 5 height 5
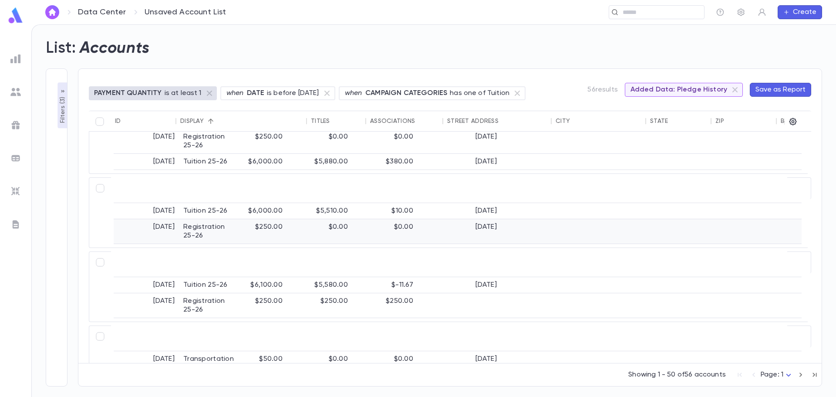
scroll to position [914, 0]
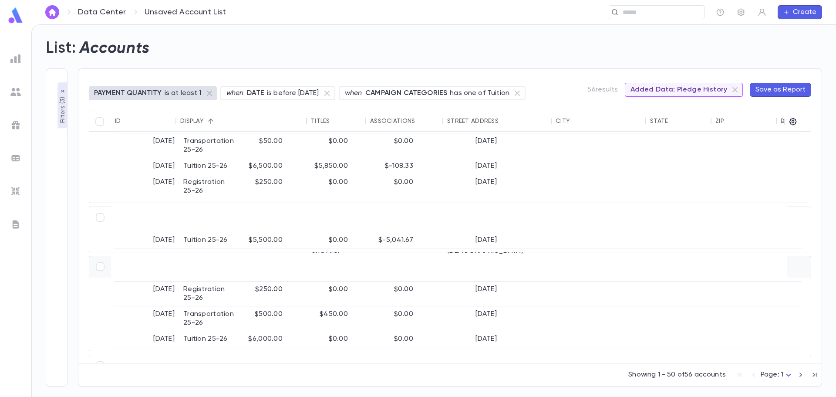
click at [401, 289] on div at bounding box center [404, 304] width 77 height 30
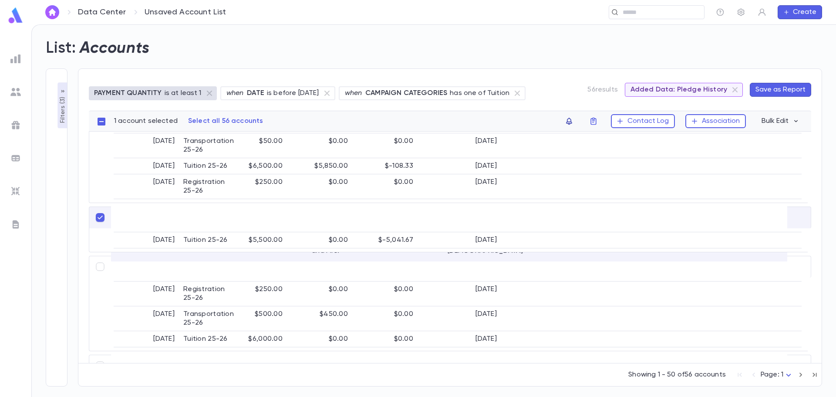
click at [571, 122] on icon "button" at bounding box center [569, 121] width 6 height 7
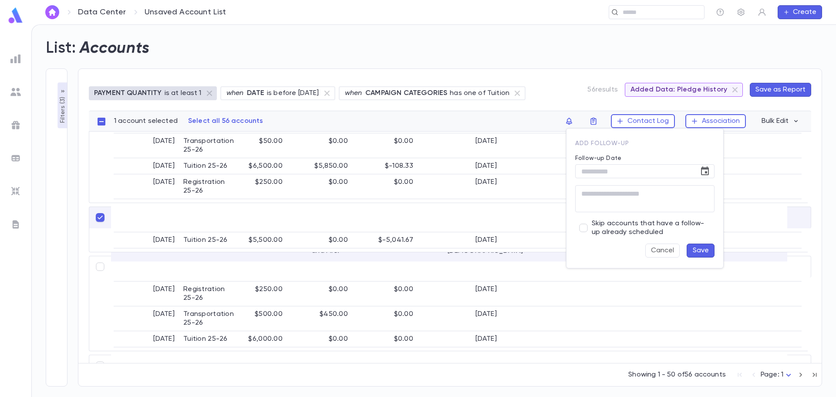
click at [99, 219] on div at bounding box center [418, 198] width 836 height 397
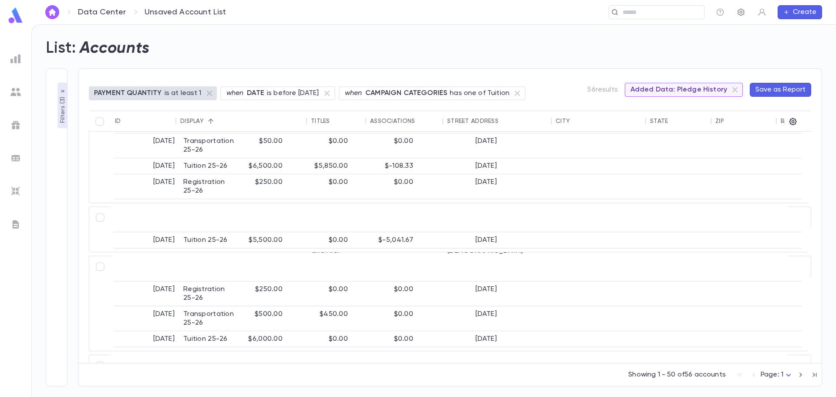
click at [740, 11] on icon "button" at bounding box center [740, 12] width 7 height 7
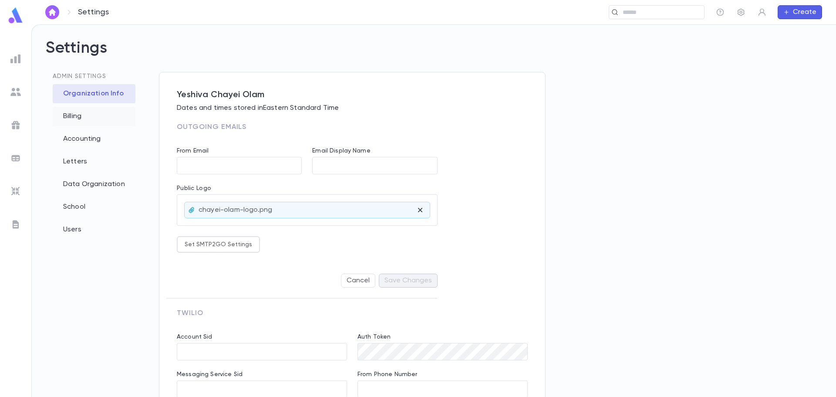
type input "**********"
click at [79, 233] on div "Users" at bounding box center [94, 229] width 83 height 19
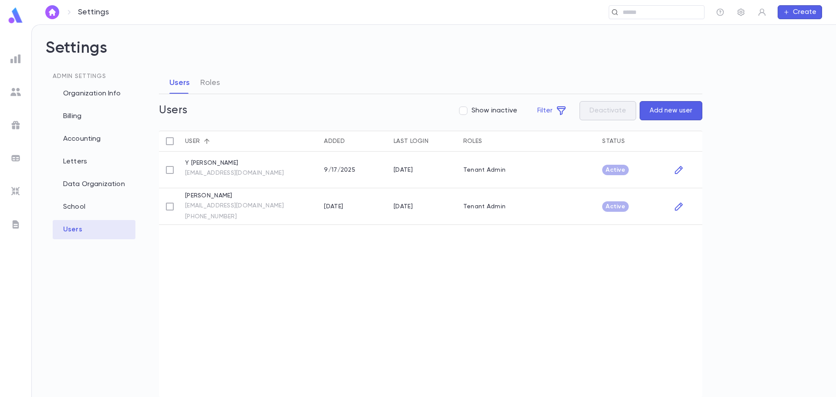
click at [654, 109] on button "Add new user" at bounding box center [671, 110] width 63 height 19
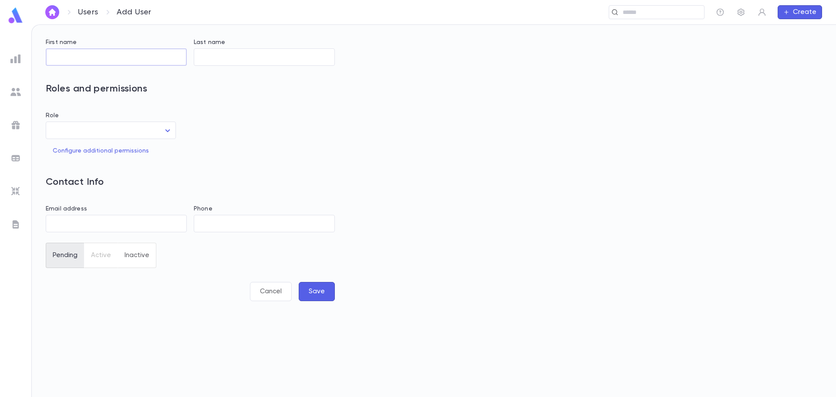
click at [84, 56] on input "First name" at bounding box center [116, 57] width 141 height 17
type input "*****"
type input "****"
click at [128, 137] on body "Users Add User ​ Create First name ***** ​ Last name **** ​ Roles and permissio…" at bounding box center [418, 210] width 836 height 372
click at [106, 152] on span "Tenant Admin" at bounding box center [118, 152] width 94 height 9
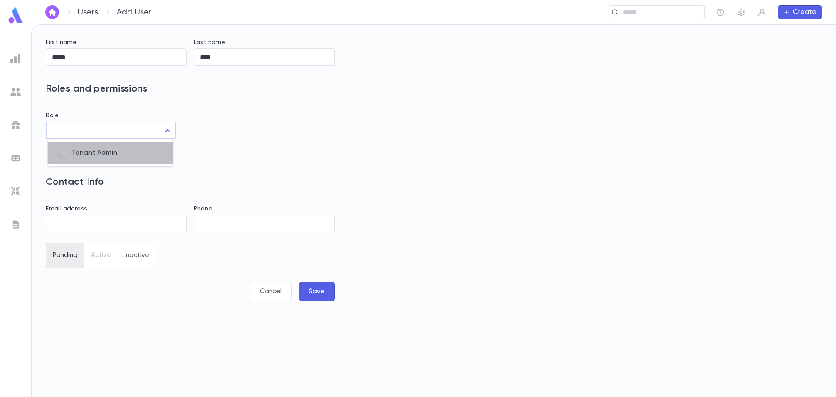
type input "**"
click at [58, 224] on div at bounding box center [418, 198] width 836 height 397
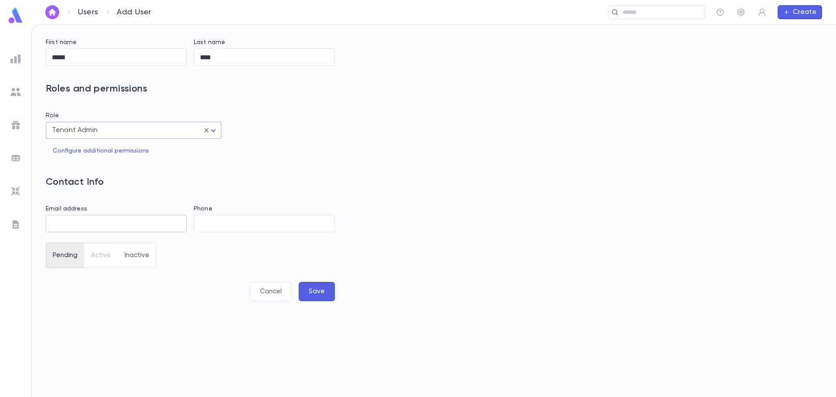
click at [67, 225] on input "Email address" at bounding box center [116, 223] width 141 height 17
type input "**********"
click at [59, 56] on input "*****" at bounding box center [116, 57] width 141 height 17
click at [56, 55] on input "*****" at bounding box center [116, 57] width 141 height 17
type input "******"
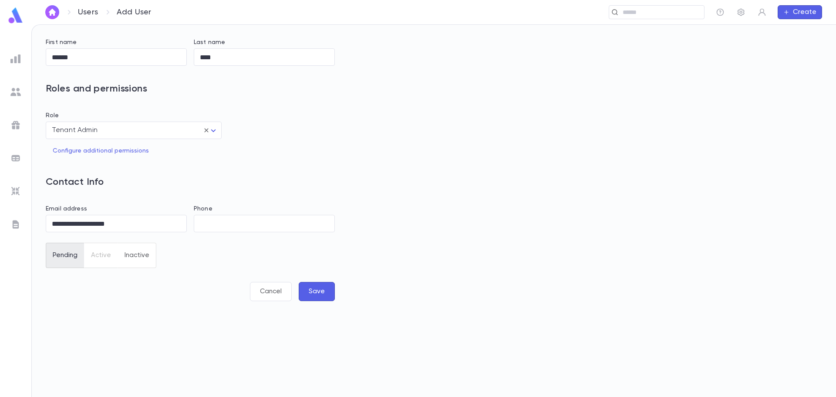
click at [326, 293] on button "Save" at bounding box center [317, 291] width 36 height 19
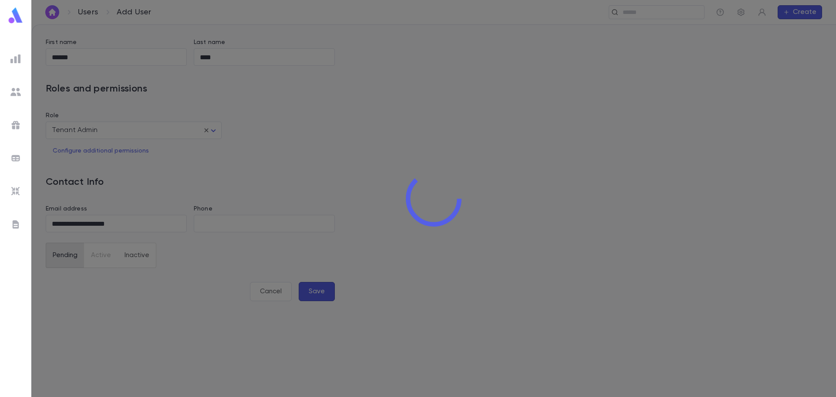
type input "**********"
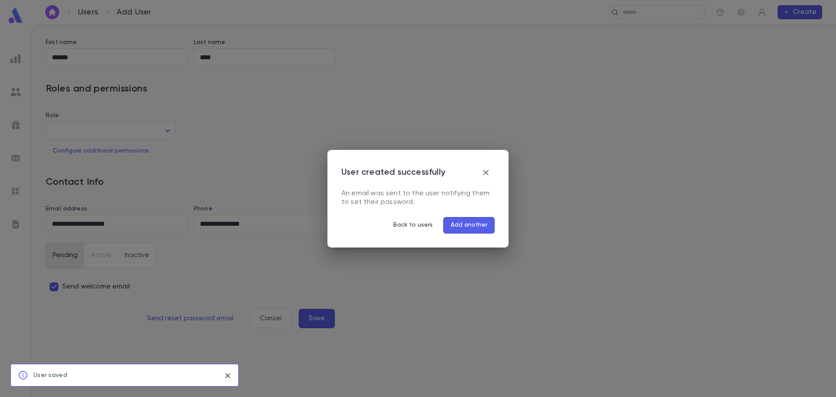
click at [487, 175] on icon "button" at bounding box center [486, 172] width 10 height 10
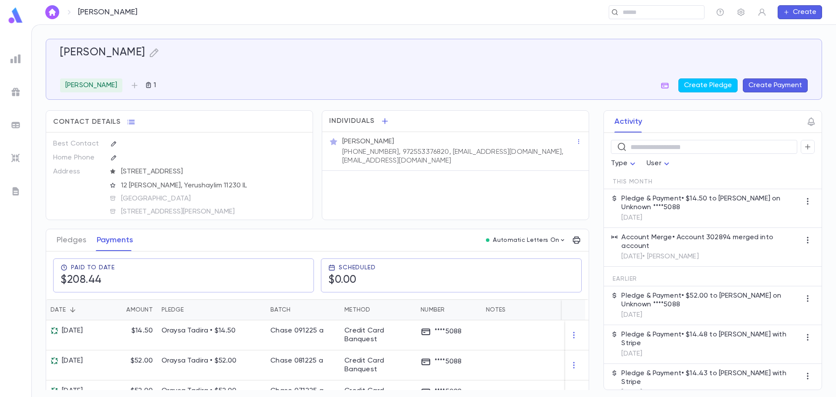
scroll to position [44, 0]
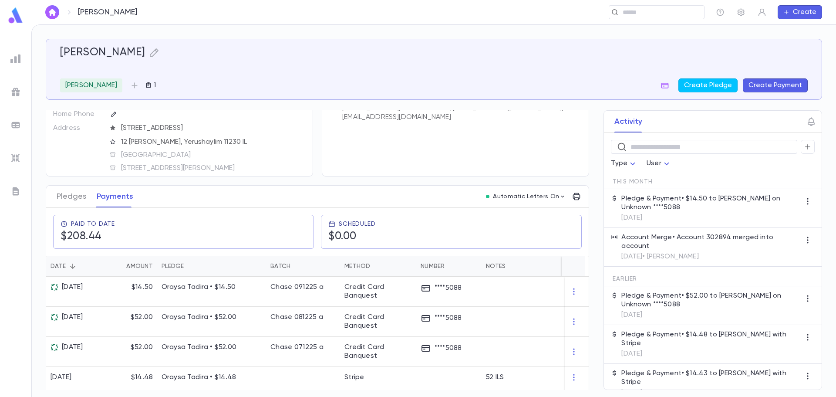
click at [768, 84] on button "Create Payment" at bounding box center [775, 85] width 65 height 14
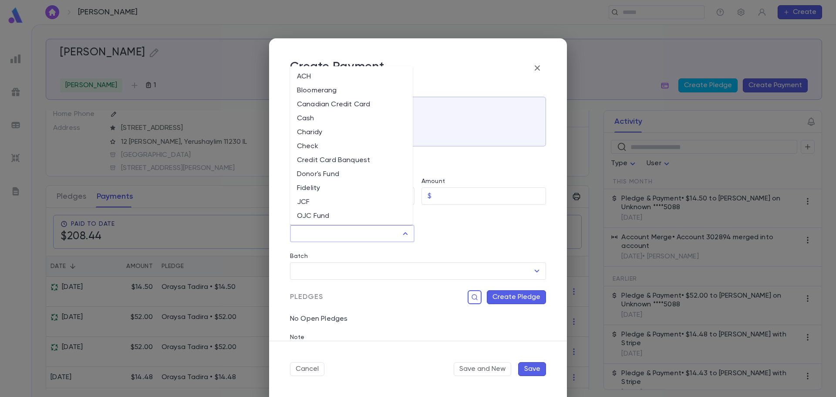
click at [375, 230] on input "Method" at bounding box center [346, 233] width 104 height 17
click at [316, 147] on li "Check" at bounding box center [351, 146] width 123 height 14
type input "*****"
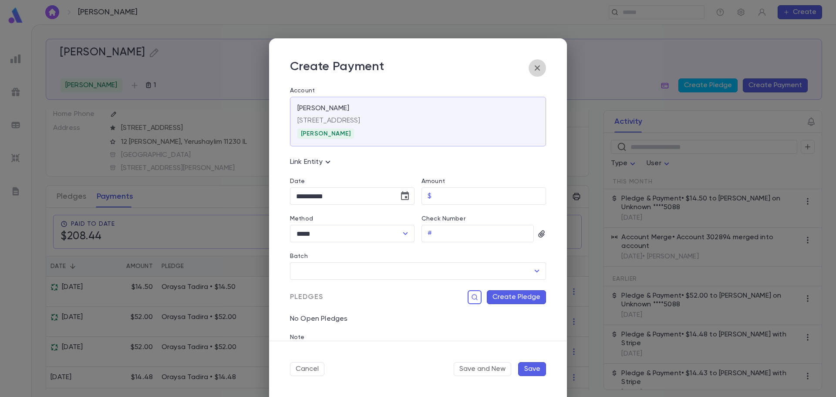
click at [536, 66] on icon "button" at bounding box center [537, 68] width 10 height 10
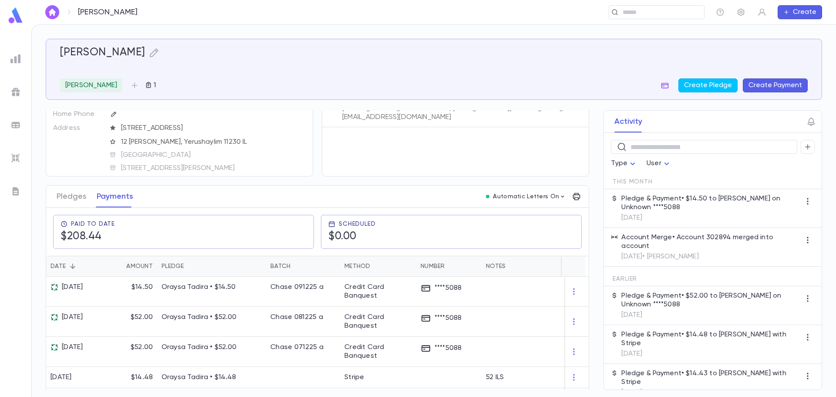
click at [669, 86] on icon "button" at bounding box center [664, 86] width 7 height 6
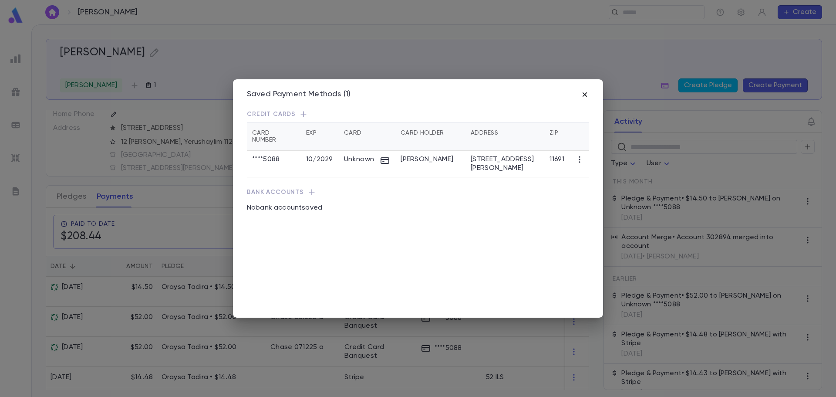
click at [583, 94] on icon "button" at bounding box center [584, 94] width 9 height 9
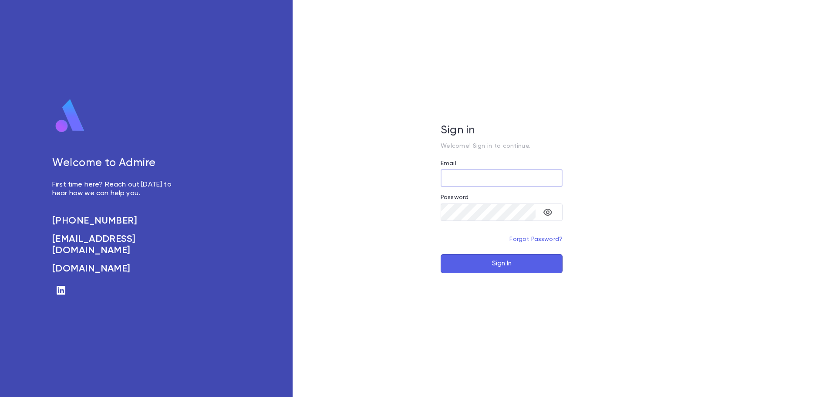
type input "**********"
click at [467, 264] on button "Sign In" at bounding box center [502, 263] width 122 height 19
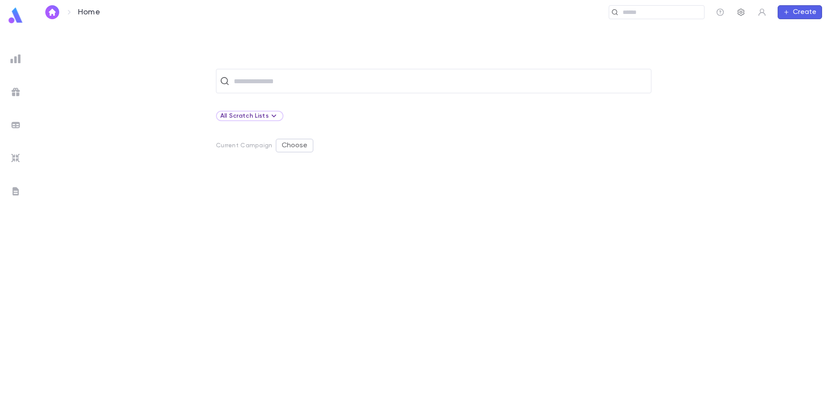
click at [738, 10] on icon "button" at bounding box center [740, 12] width 7 height 7
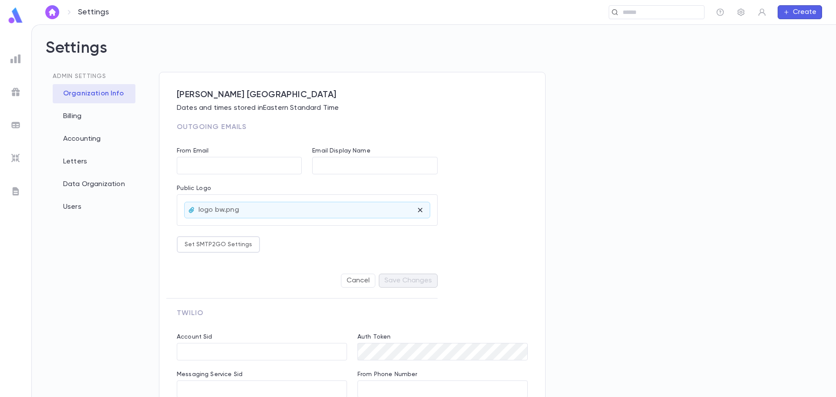
type input "**********"
click at [87, 180] on div "Data Organization" at bounding box center [94, 184] width 83 height 19
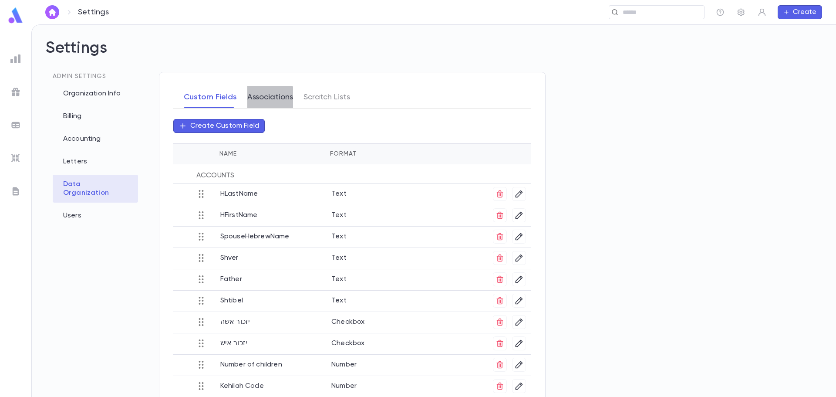
click at [256, 102] on button "Associations" at bounding box center [270, 97] width 46 height 22
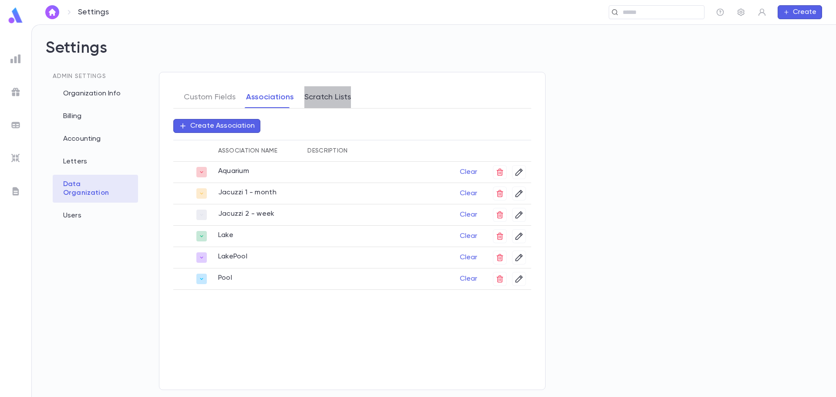
click at [329, 106] on button "Scratch Lists" at bounding box center [327, 97] width 47 height 22
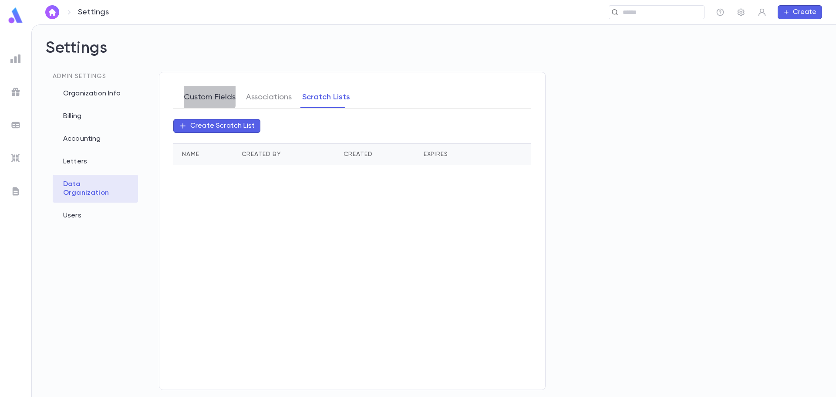
click at [198, 96] on button "Custom Fields" at bounding box center [210, 97] width 52 height 22
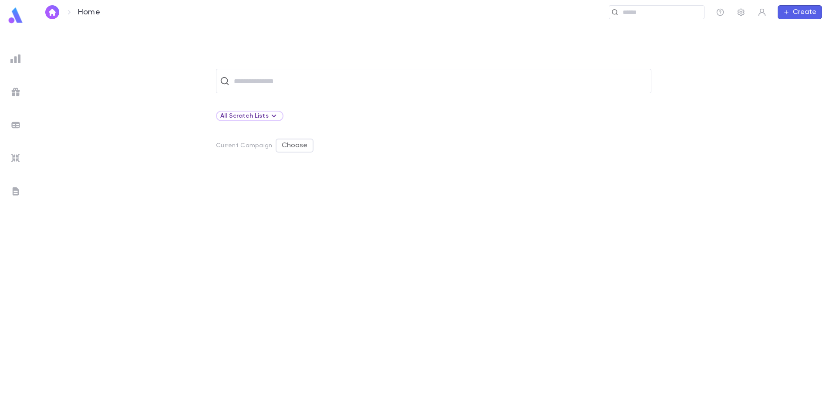
click at [15, 155] on img at bounding box center [15, 158] width 10 height 10
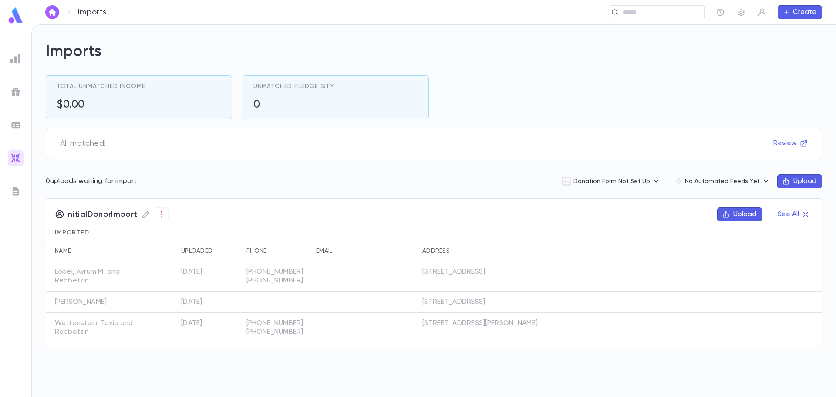
click at [798, 180] on button "Upload" at bounding box center [799, 181] width 45 height 14
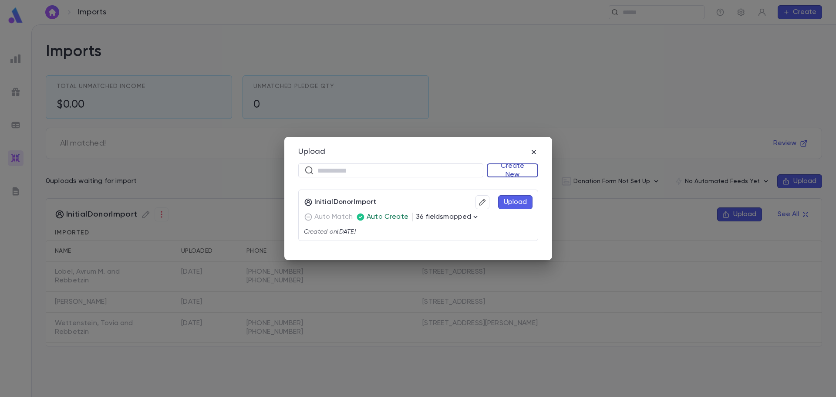
click at [513, 171] on button "Create New" at bounding box center [512, 170] width 51 height 14
click at [505, 203] on li "Donations" at bounding box center [514, 201] width 50 height 14
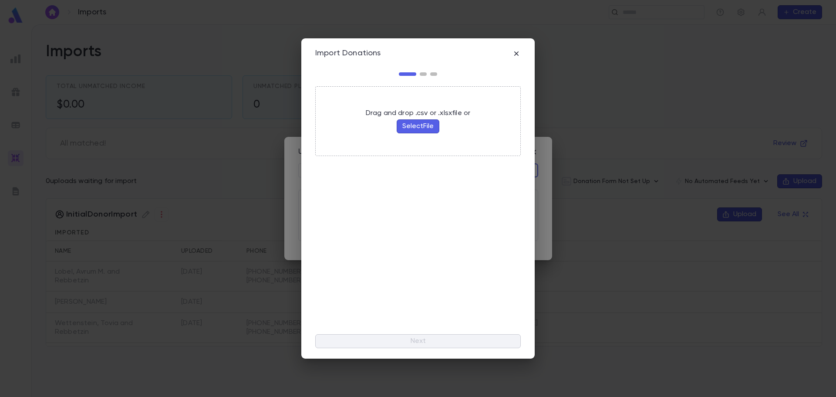
click at [422, 128] on button "Select File" at bounding box center [418, 126] width 43 height 14
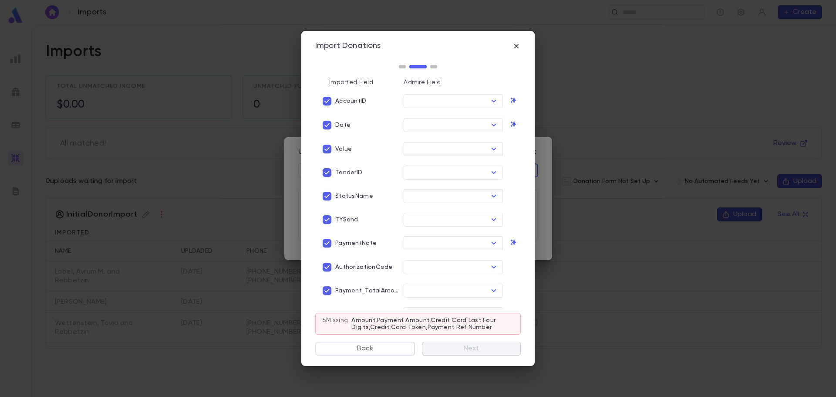
type input "**********"
type input "****"
type input "**********"
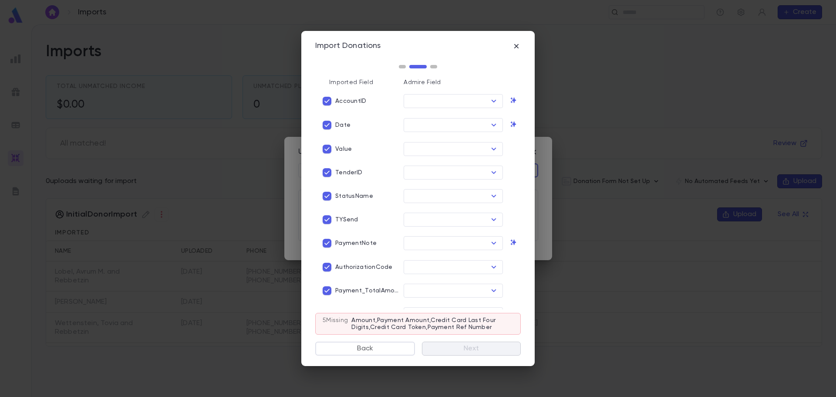
type input "*********"
click at [449, 149] on input "text" at bounding box center [446, 149] width 80 height 12
click at [350, 169] on p "TenderID" at bounding box center [348, 172] width 27 height 7
click at [492, 195] on icon "Open" at bounding box center [494, 196] width 5 height 3
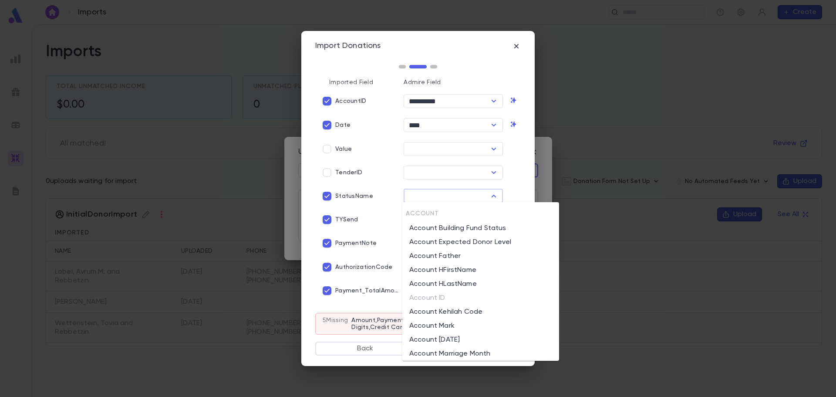
click at [492, 194] on icon "Close" at bounding box center [493, 196] width 10 height 10
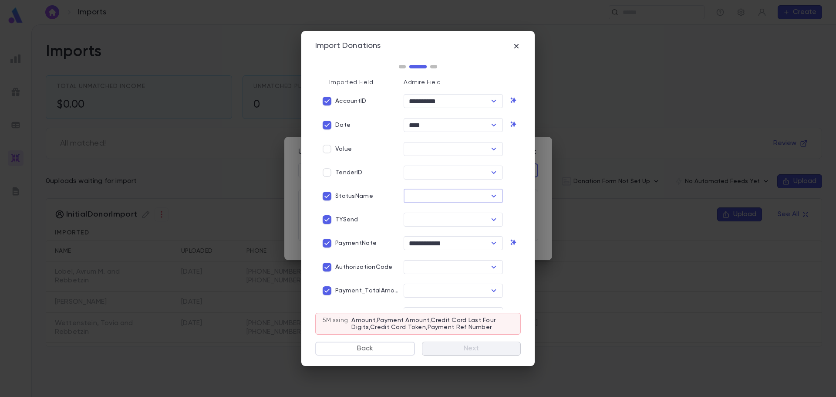
click at [349, 191] on label "StatusName" at bounding box center [346, 196] width 54 height 17
click at [346, 220] on p "TYSend" at bounding box center [346, 219] width 23 height 7
click at [492, 266] on icon "Open" at bounding box center [494, 267] width 5 height 3
type input "*"
click at [464, 298] on li "Payment Auth Code" at bounding box center [451, 299] width 98 height 14
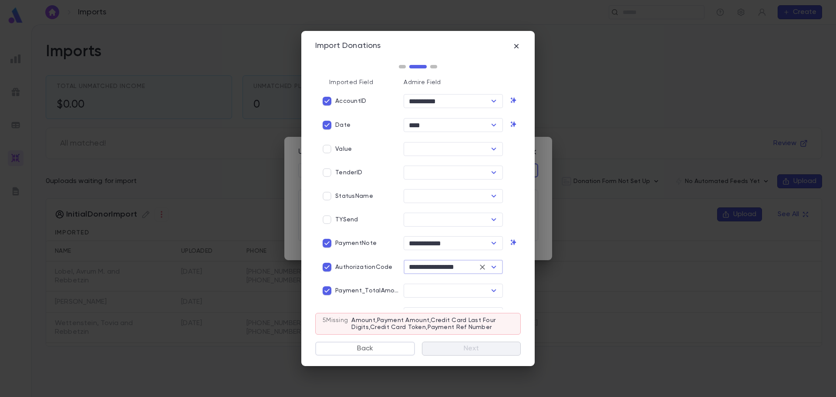
scroll to position [44, 0]
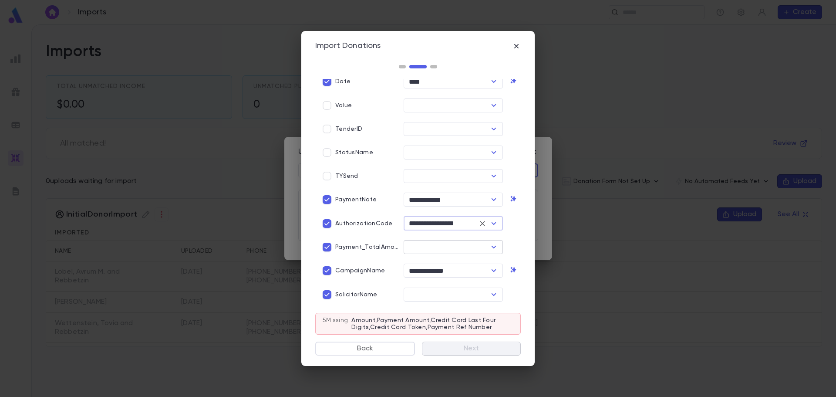
type input "**********"
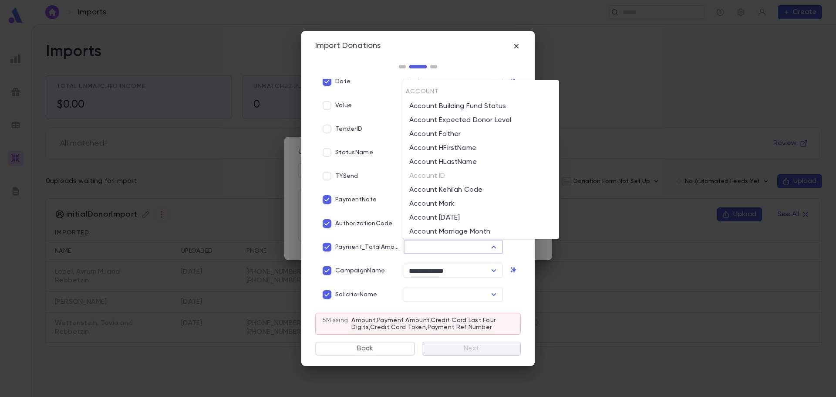
click at [434, 246] on input "text" at bounding box center [446, 247] width 80 height 12
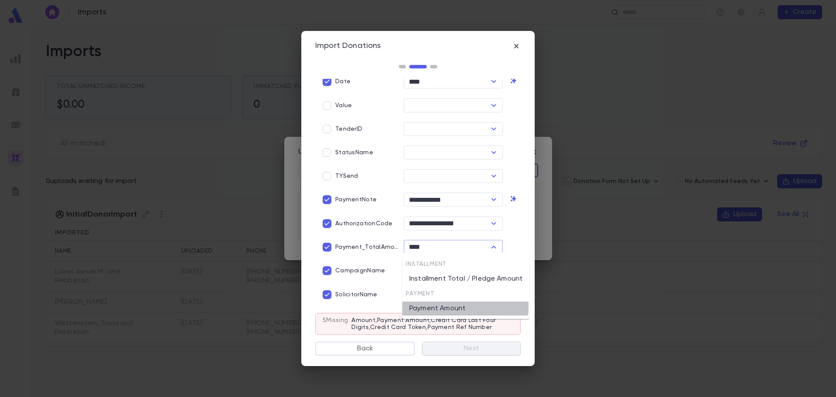
click at [440, 306] on li "Payment Amount" at bounding box center [465, 308] width 127 height 14
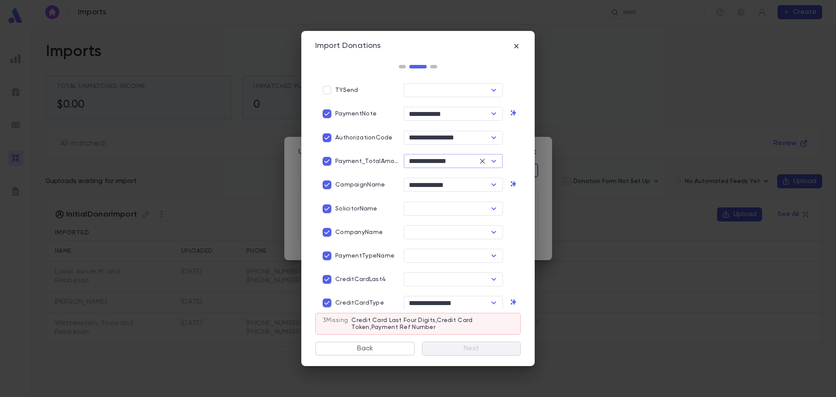
scroll to position [131, 0]
type input "**********"
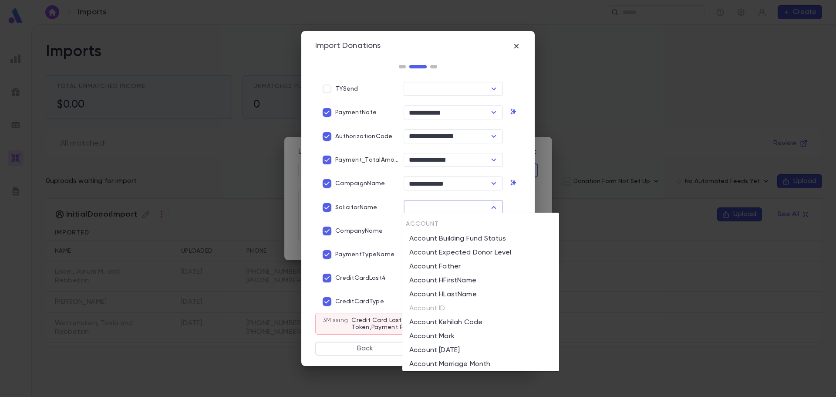
click at [436, 202] on input "text" at bounding box center [446, 207] width 80 height 12
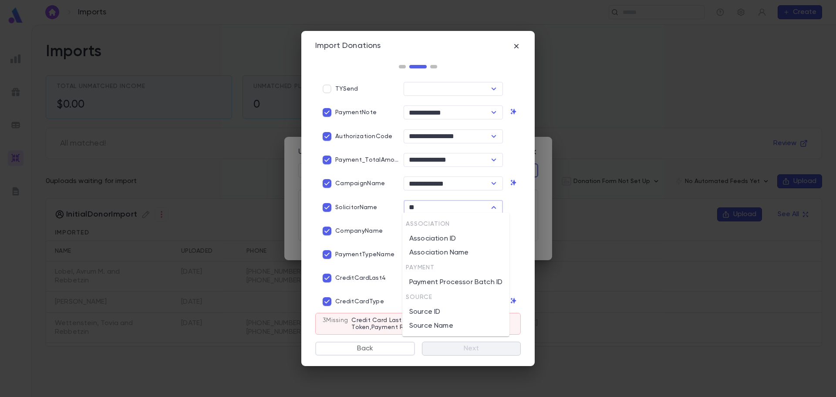
type input "*"
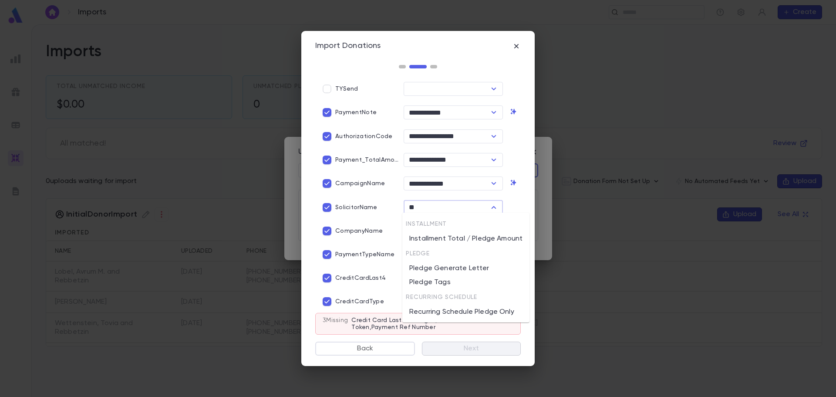
type input "*"
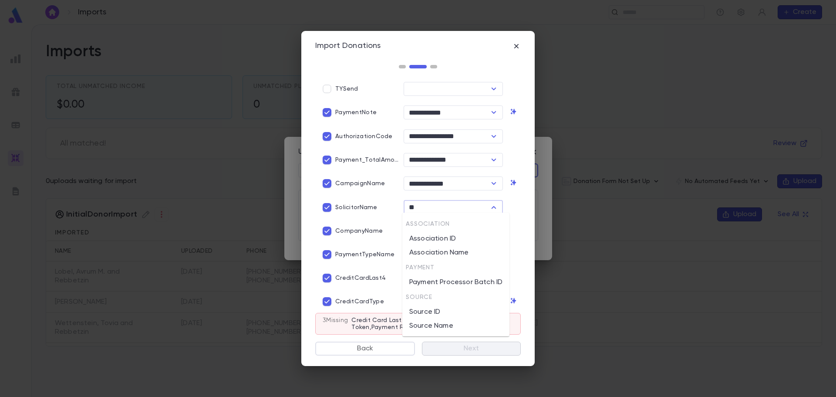
type input "*"
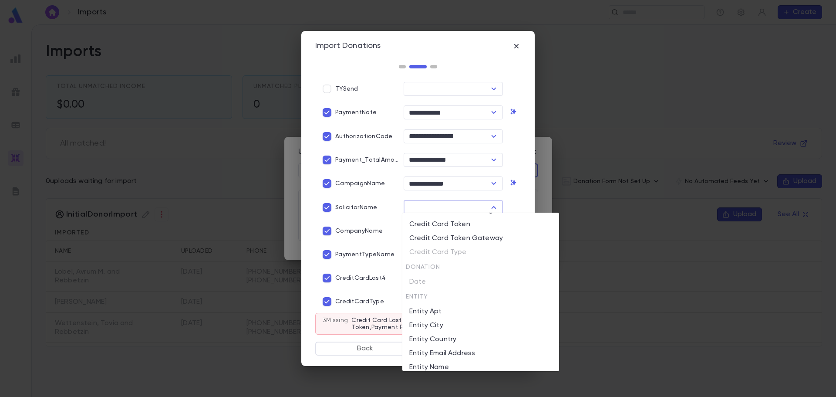
scroll to position [623, 0]
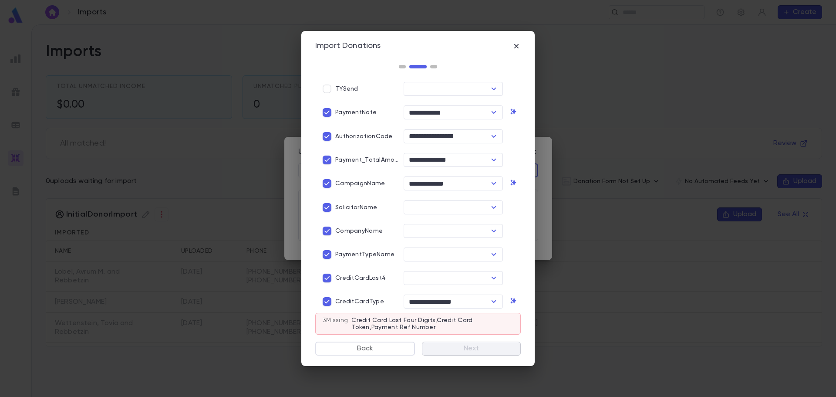
click at [387, 219] on div "CompanyName" at bounding box center [352, 227] width 88 height 24
click at [492, 228] on icon "Open" at bounding box center [493, 231] width 10 height 10
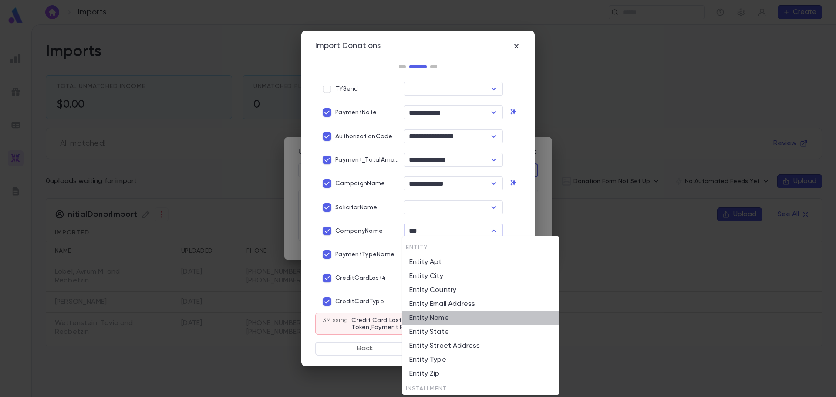
click at [468, 316] on li "Entity Name" at bounding box center [480, 318] width 157 height 14
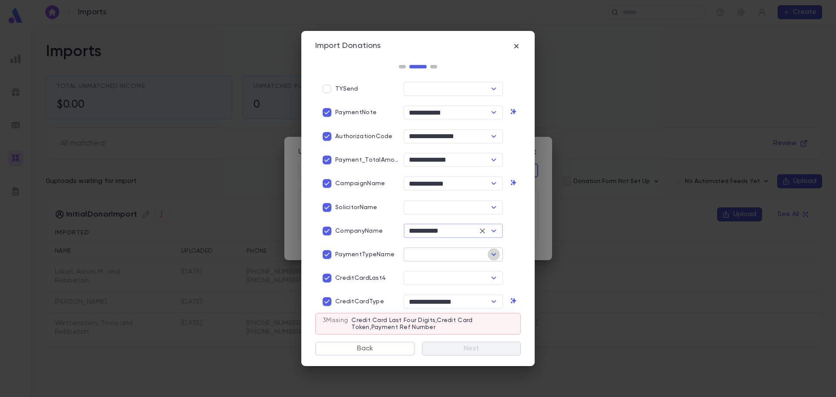
click at [494, 251] on icon "Open" at bounding box center [493, 254] width 10 height 10
type input "**********"
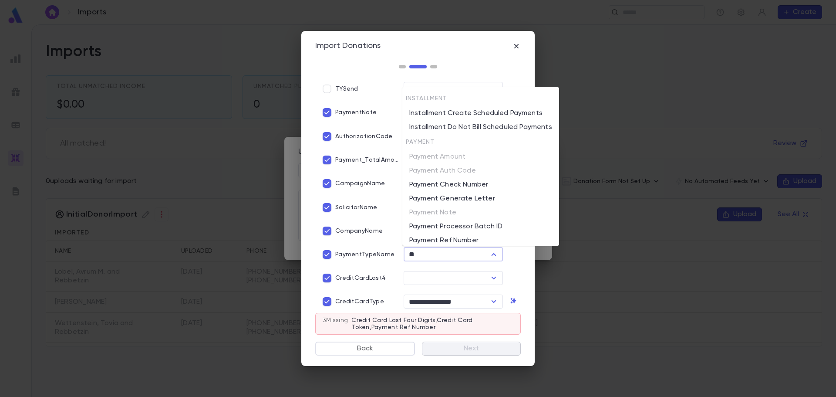
type input "*"
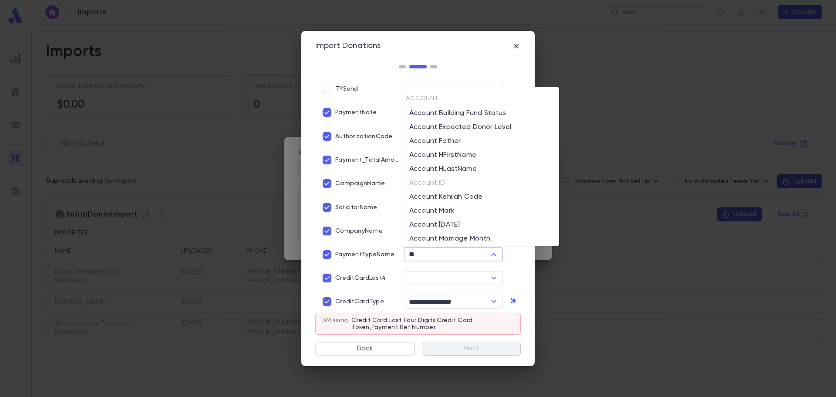
type input "*"
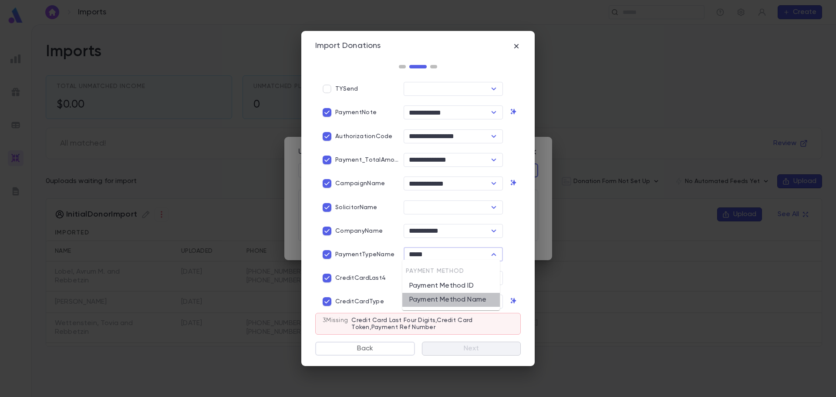
click at [485, 296] on li "Payment Method Name" at bounding box center [451, 300] width 98 height 14
click at [492, 276] on icon "Open" at bounding box center [494, 277] width 5 height 3
type input "**********"
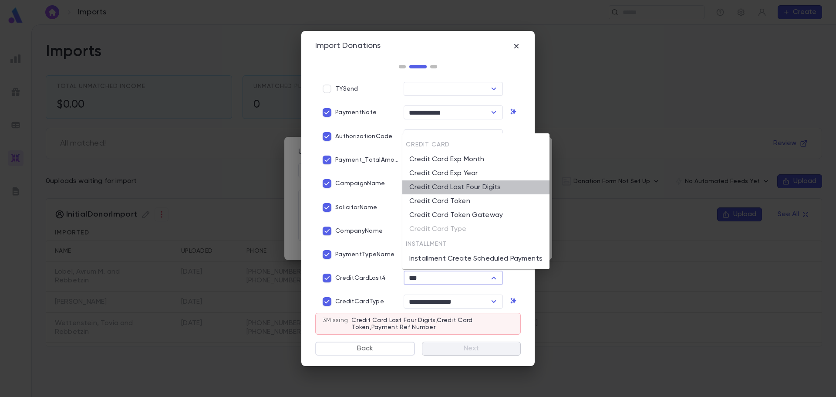
click at [501, 190] on li "Credit Card Last Four Digits" at bounding box center [475, 187] width 147 height 14
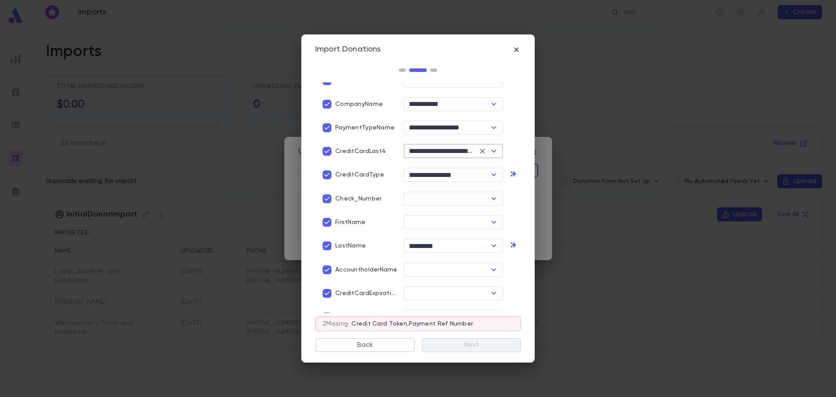
scroll to position [261, 0]
type input "**********"
click at [459, 195] on input "text" at bounding box center [446, 198] width 80 height 12
click at [456, 230] on li "Payment Check Number" at bounding box center [451, 229] width 98 height 14
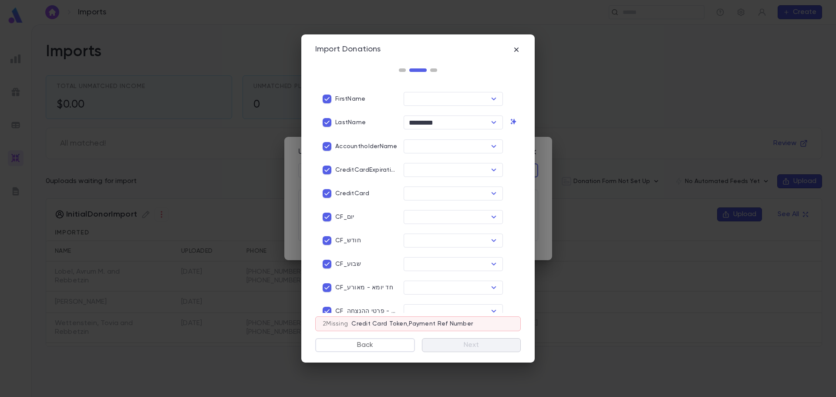
scroll to position [388, 0]
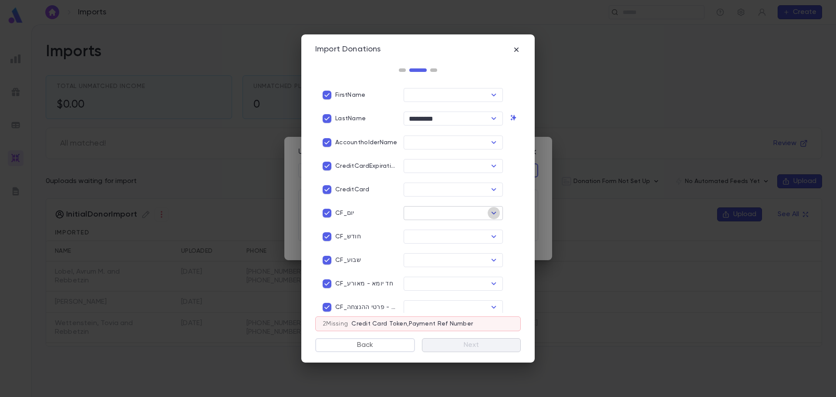
click at [492, 212] on icon "Open" at bounding box center [494, 213] width 5 height 3
type input "**********"
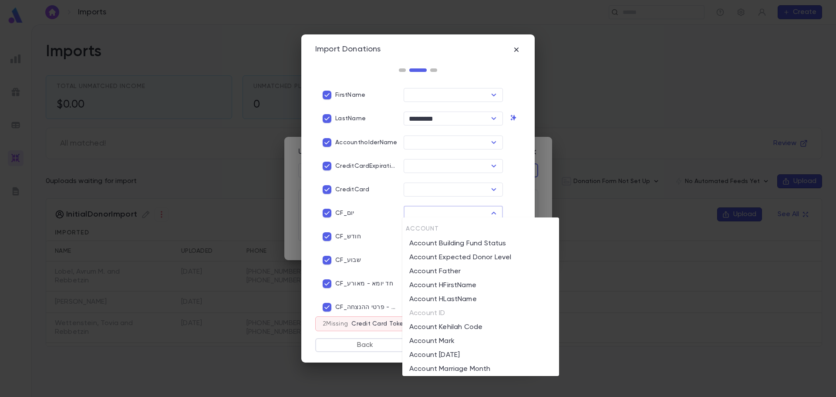
type input "*"
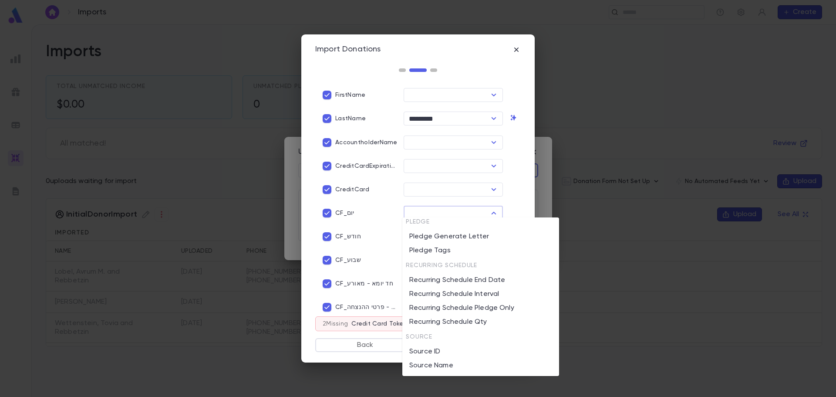
scroll to position [1364, 0]
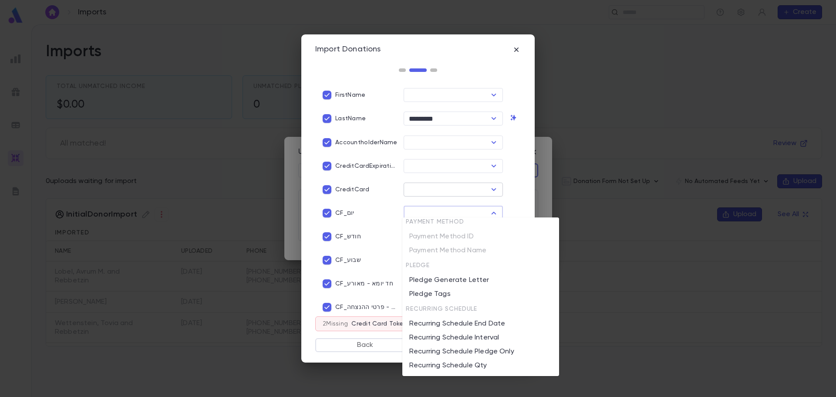
click at [492, 188] on icon "Open" at bounding box center [494, 189] width 5 height 3
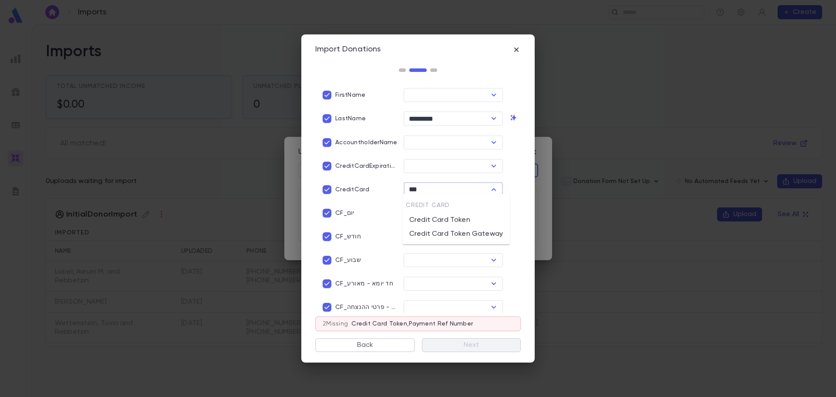
click at [476, 220] on li "Credit Card Token" at bounding box center [456, 220] width 108 height 14
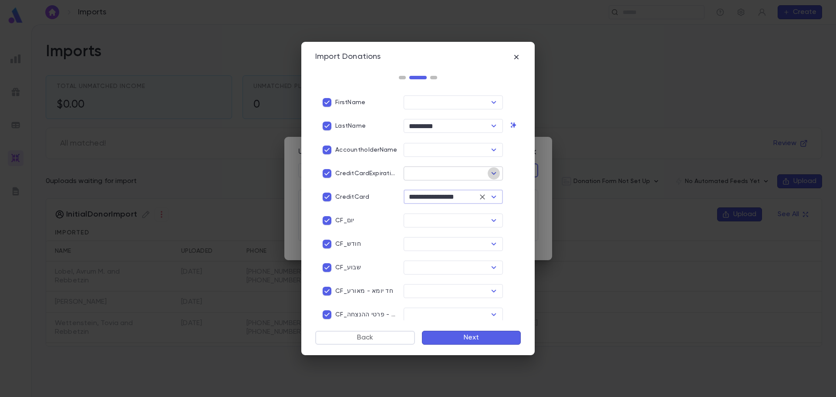
click at [491, 168] on icon "Open" at bounding box center [493, 173] width 10 height 10
type input "**********"
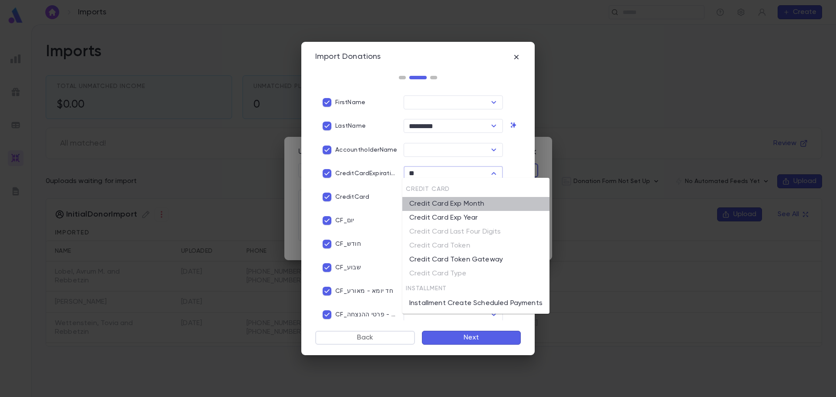
click at [485, 208] on li "Credit Card Exp Month" at bounding box center [475, 204] width 147 height 14
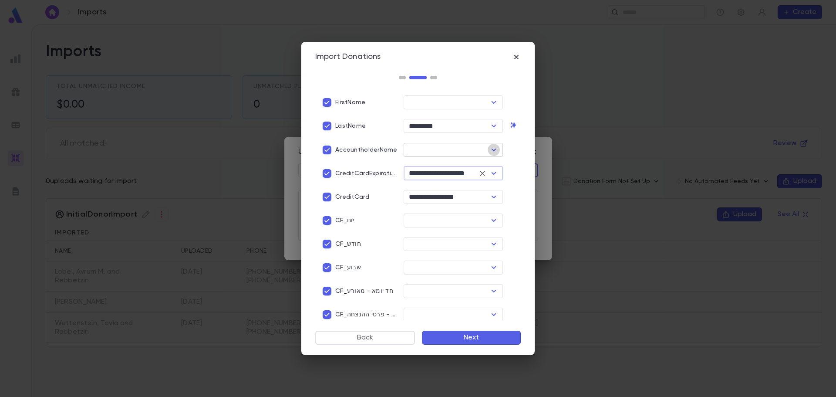
click at [491, 145] on icon "Open" at bounding box center [493, 150] width 10 height 10
type input "**********"
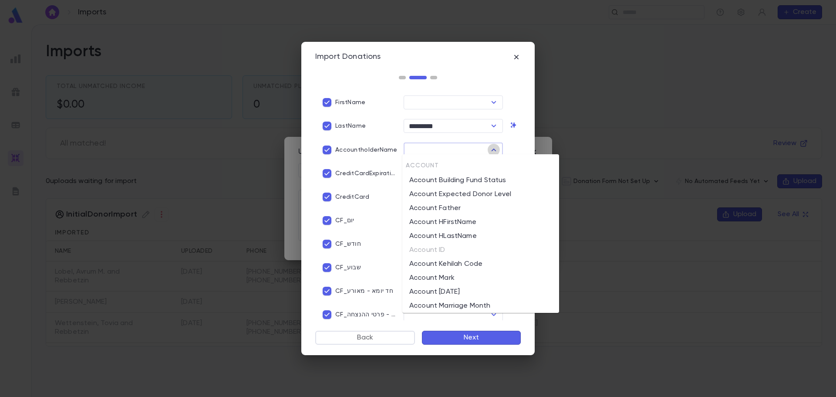
click at [491, 145] on icon "Close" at bounding box center [493, 150] width 10 height 10
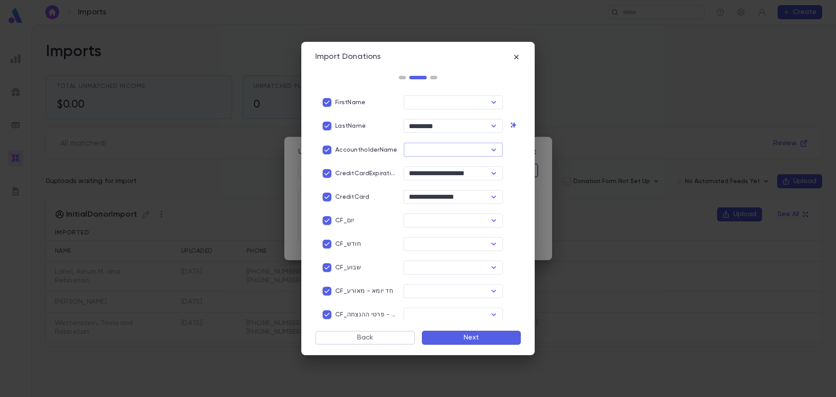
click at [488, 147] on icon "Open" at bounding box center [493, 150] width 10 height 10
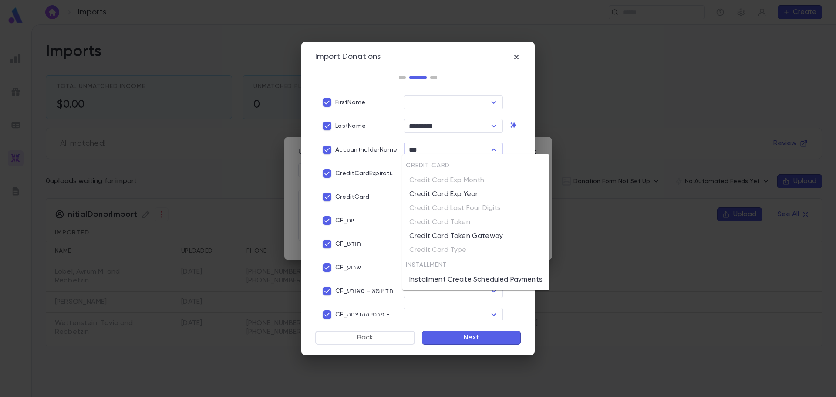
type input "***"
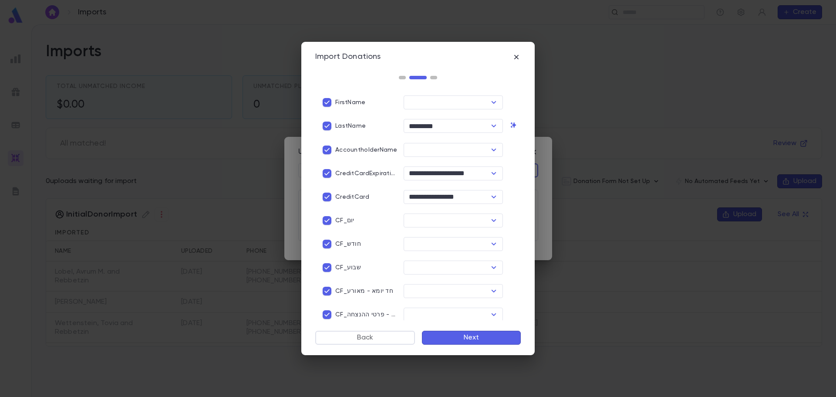
click at [361, 135] on div "AccountholderName" at bounding box center [352, 147] width 88 height 24
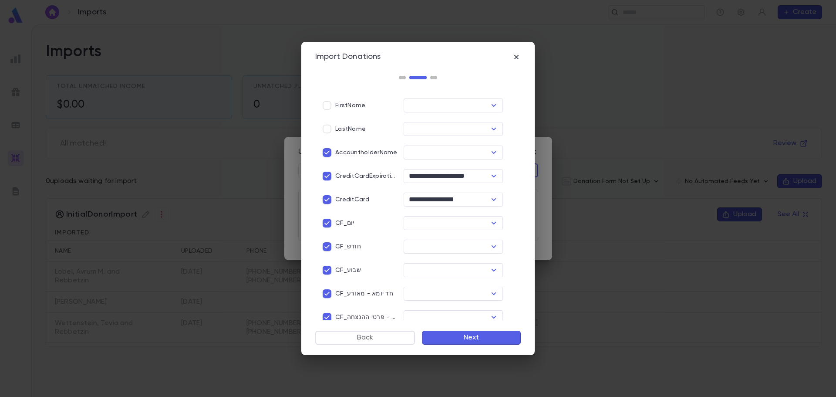
scroll to position [388, 0]
click at [517, 56] on icon "button" at bounding box center [516, 57] width 4 height 4
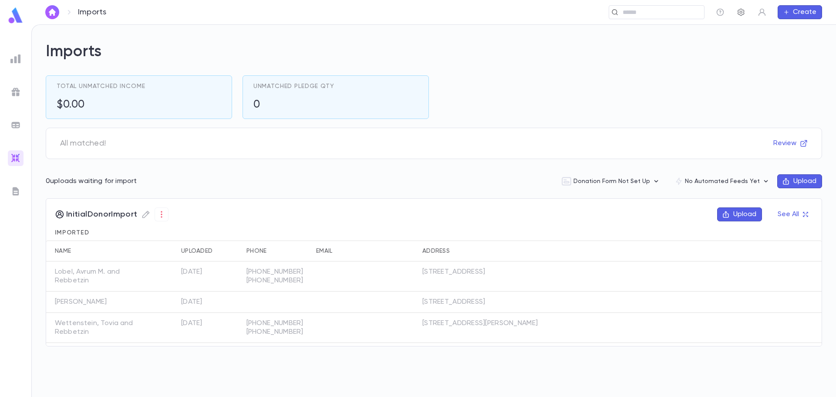
click at [741, 15] on icon "button" at bounding box center [740, 12] width 7 height 7
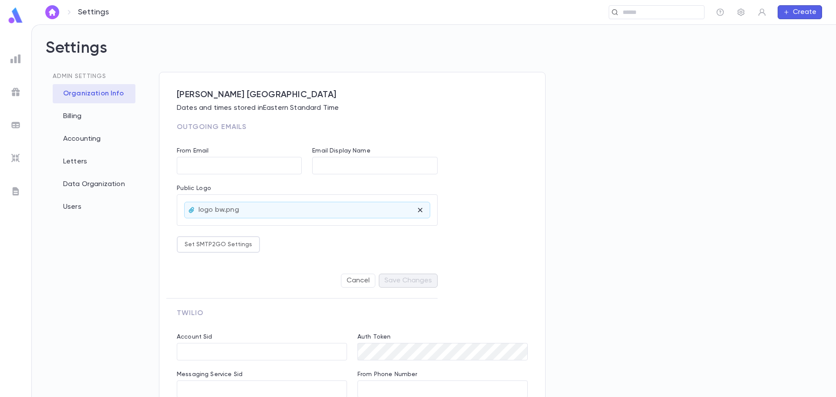
type input "**********"
click at [88, 186] on div "Data Organization" at bounding box center [94, 184] width 83 height 19
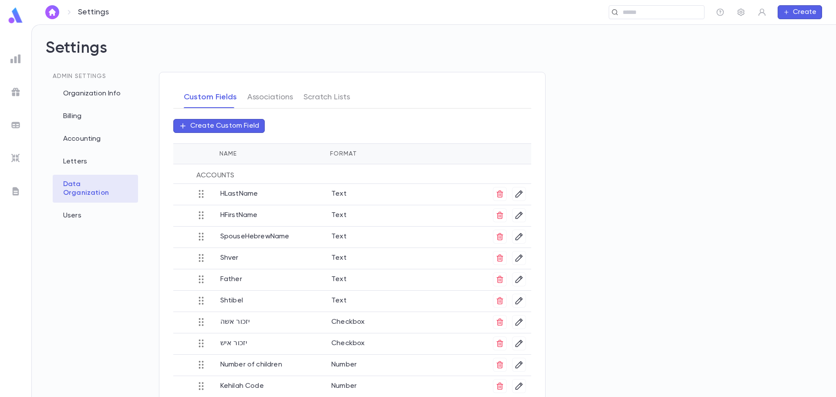
click at [212, 129] on p "Create Custom Field" at bounding box center [224, 125] width 69 height 9
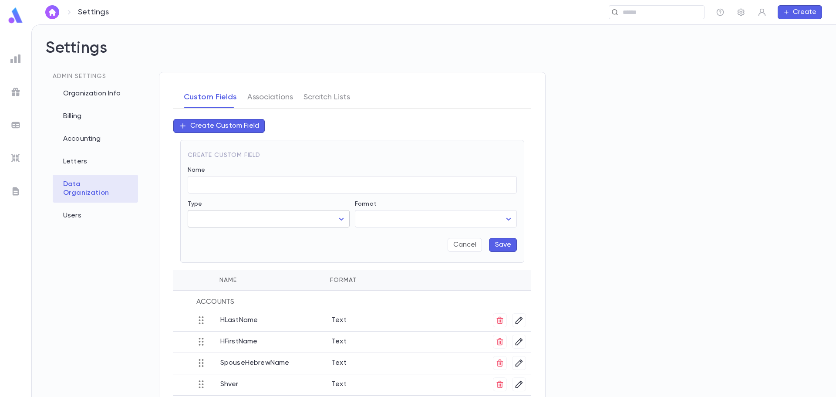
click at [227, 218] on body "Settings ​ Create Settings Admin Settings Organization Info Billing Accounting …" at bounding box center [418, 210] width 836 height 372
click at [226, 263] on span "Pledge" at bounding box center [270, 265] width 147 height 9
type input "******"
click at [268, 185] on input "Name" at bounding box center [352, 184] width 329 height 17
type input "*********"
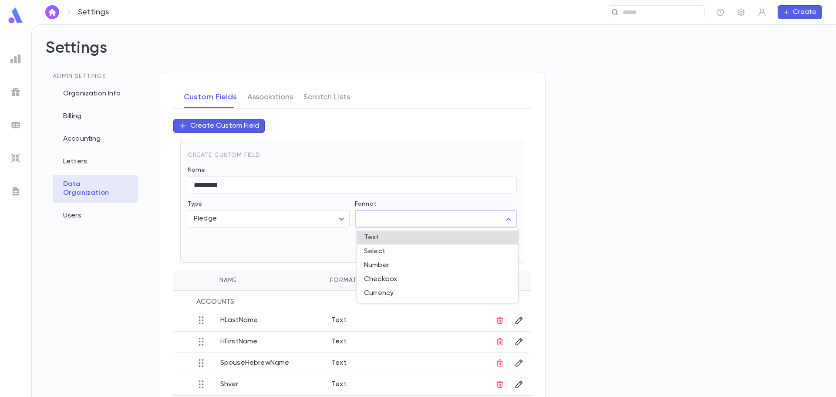
click at [399, 219] on body "Settings ​ Create Settings Admin Settings Organization Info Billing Accounting …" at bounding box center [418, 210] width 836 height 372
click at [391, 237] on span "Text" at bounding box center [437, 237] width 147 height 9
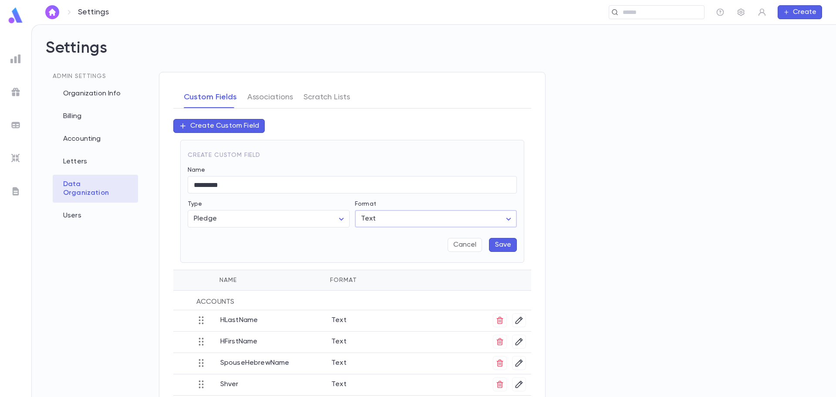
click at [396, 216] on body "Settings ​ Create Settings Admin Settings Organization Info Billing Accounting …" at bounding box center [418, 210] width 836 height 372
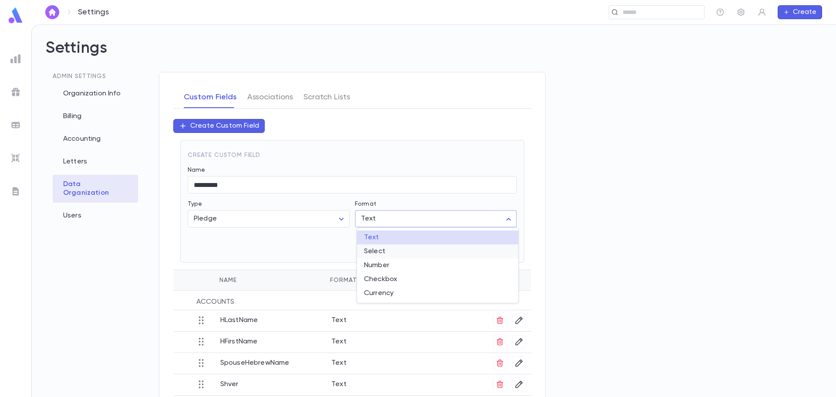
click at [390, 251] on span "Select" at bounding box center [437, 251] width 147 height 9
type input "******"
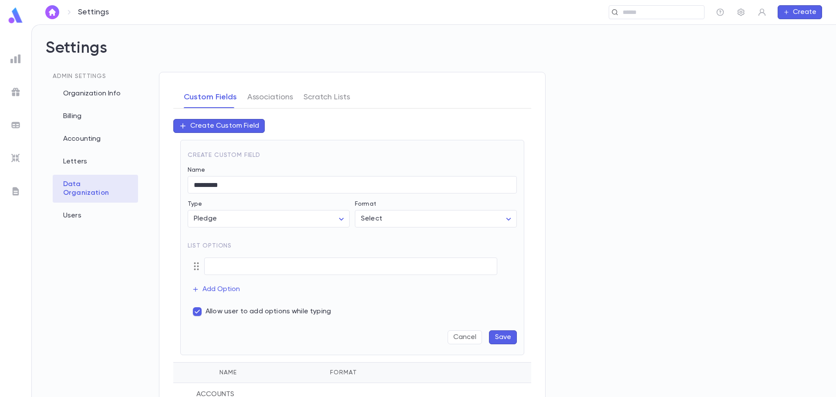
click at [18, 57] on img at bounding box center [15, 59] width 10 height 10
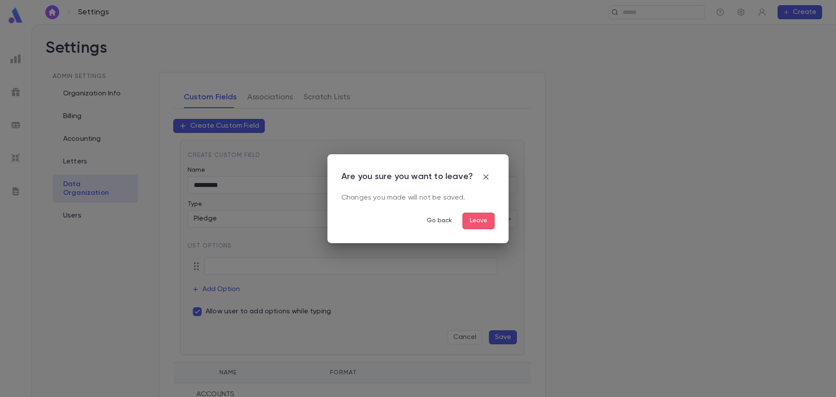
click at [483, 224] on button "Leave" at bounding box center [478, 220] width 32 height 17
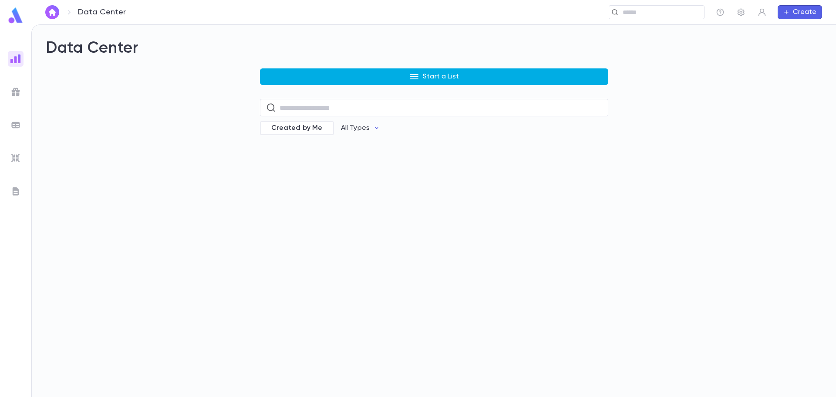
click at [379, 80] on button "Start a List" at bounding box center [434, 76] width 348 height 17
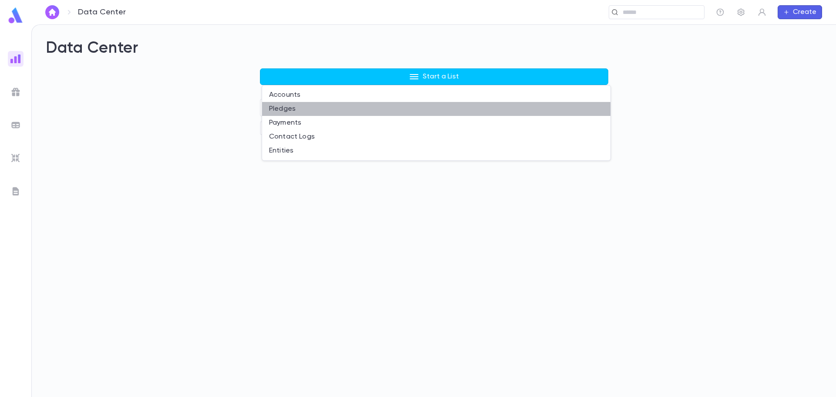
click at [292, 110] on li "Pledges" at bounding box center [436, 109] width 348 height 14
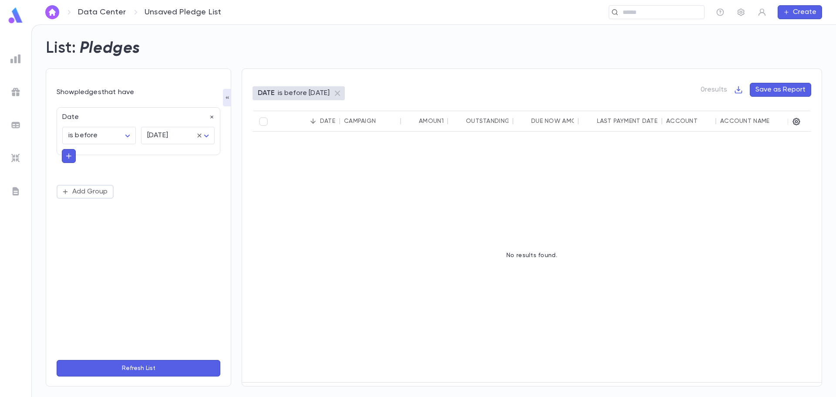
click at [215, 116] on div "Date is before ******** ​ tomorrow ******** ​" at bounding box center [139, 131] width 164 height 48
click at [210, 118] on icon "button" at bounding box center [212, 117] width 6 height 6
click at [15, 57] on img at bounding box center [15, 59] width 10 height 10
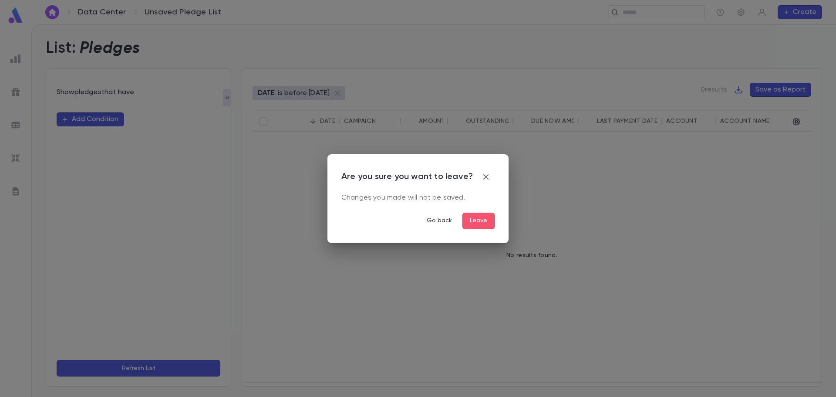
click at [475, 221] on button "Leave" at bounding box center [478, 220] width 32 height 17
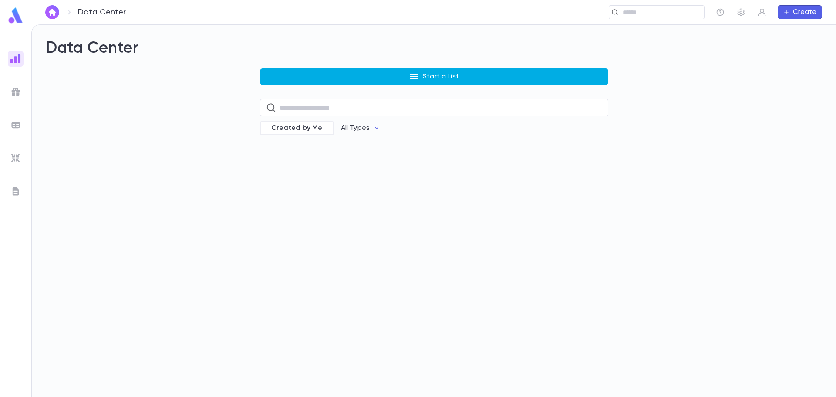
click at [448, 80] on p "Start a List" at bounding box center [441, 76] width 36 height 9
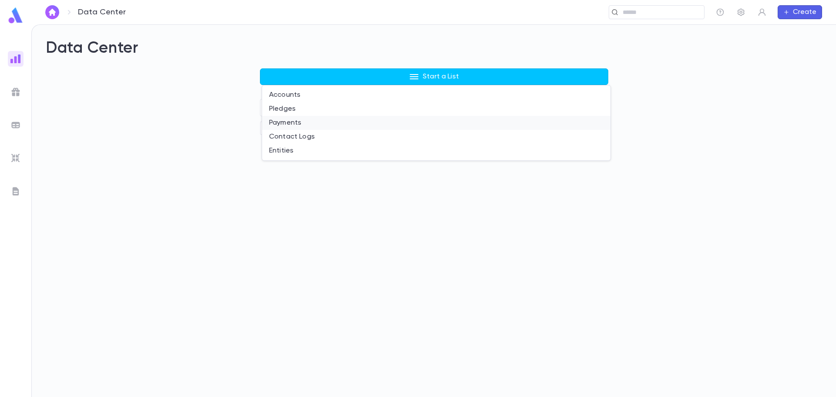
click at [322, 127] on li "Payments" at bounding box center [436, 123] width 348 height 14
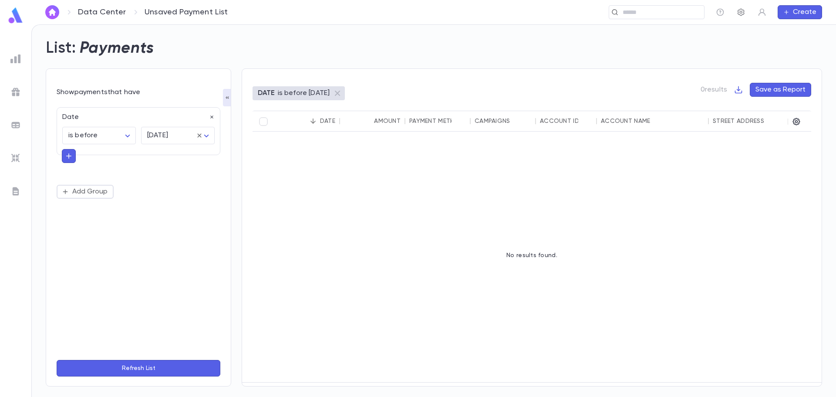
click at [740, 12] on icon "button" at bounding box center [740, 12] width 7 height 7
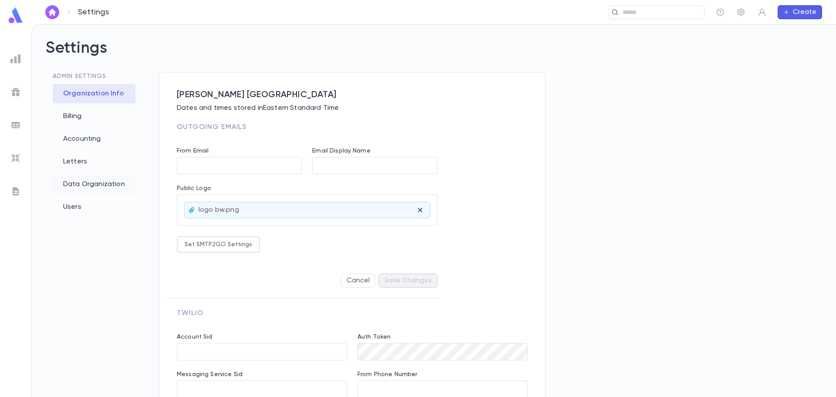
click at [79, 183] on div "Data Organization" at bounding box center [94, 184] width 83 height 19
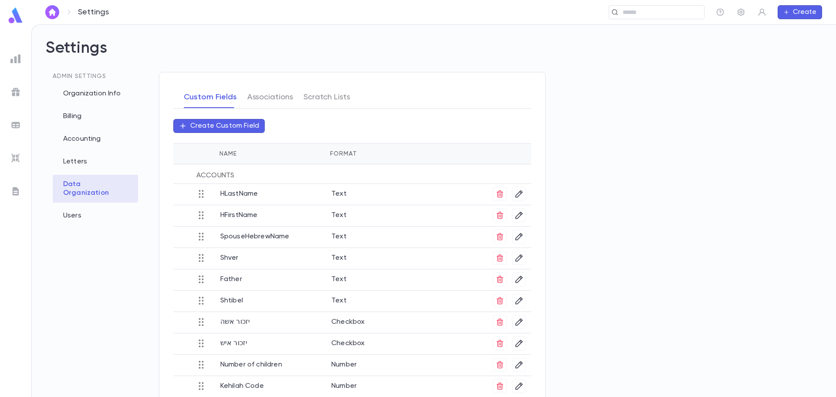
click at [223, 127] on p "Create Custom Field" at bounding box center [224, 125] width 69 height 9
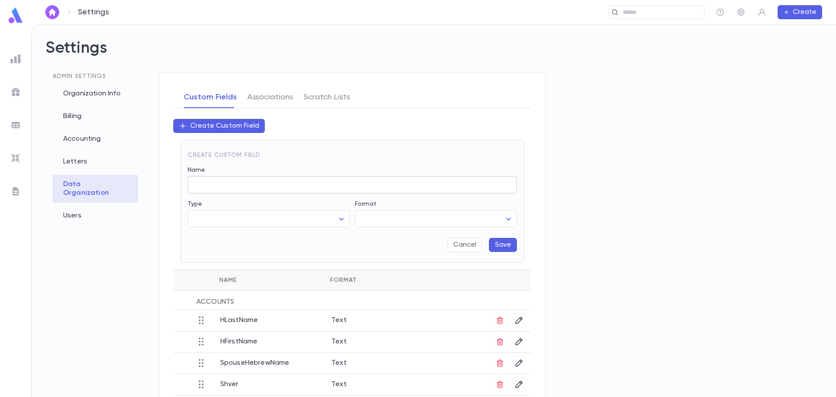
click at [210, 182] on input "Name" at bounding box center [352, 184] width 329 height 17
type input "*********"
click at [254, 218] on body "Settings ​ Create Settings Admin Settings Organization Info Billing Accounting …" at bounding box center [418, 210] width 836 height 372
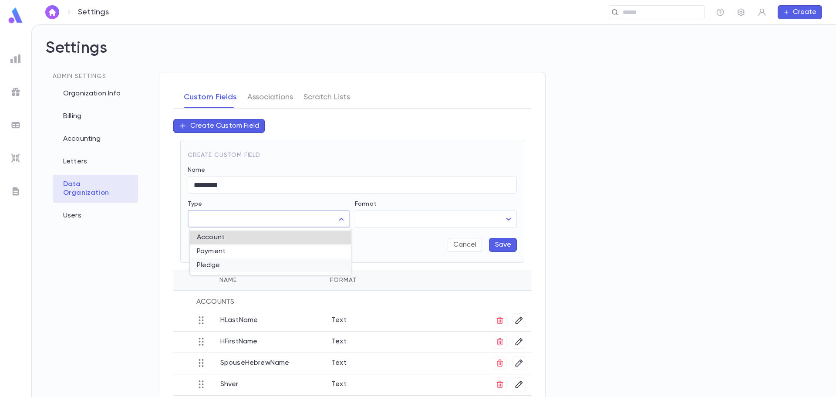
click at [236, 261] on span "Pledge" at bounding box center [270, 265] width 147 height 9
type input "******"
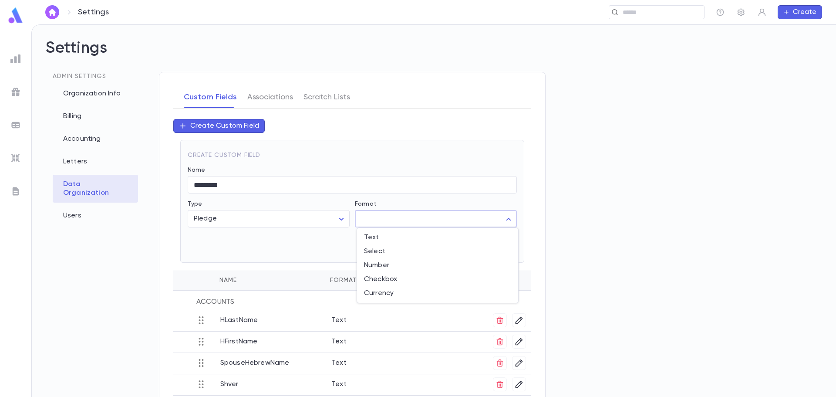
click at [359, 218] on body "Settings ​ Create Settings Admin Settings Organization Info Billing Accounting …" at bounding box center [418, 210] width 836 height 372
click at [386, 253] on span "Select" at bounding box center [437, 251] width 147 height 9
type input "******"
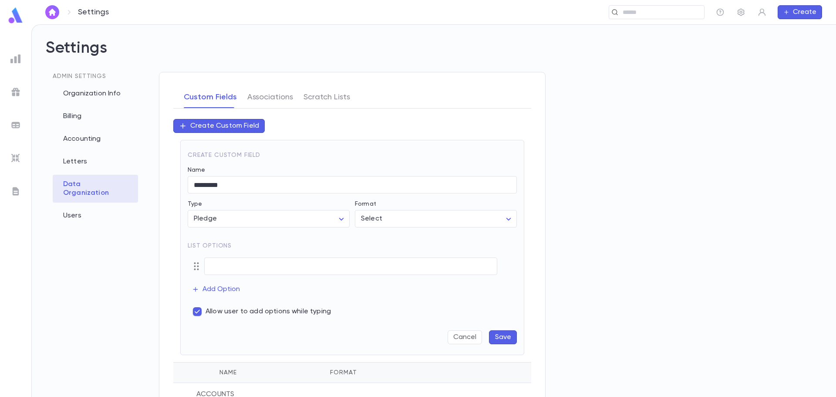
click at [507, 335] on button "Save" at bounding box center [503, 337] width 28 height 14
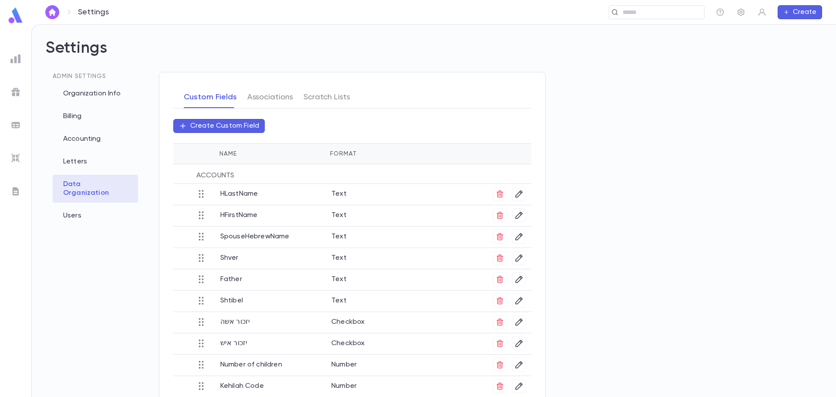
click at [238, 128] on p "Create Custom Field" at bounding box center [224, 125] width 69 height 9
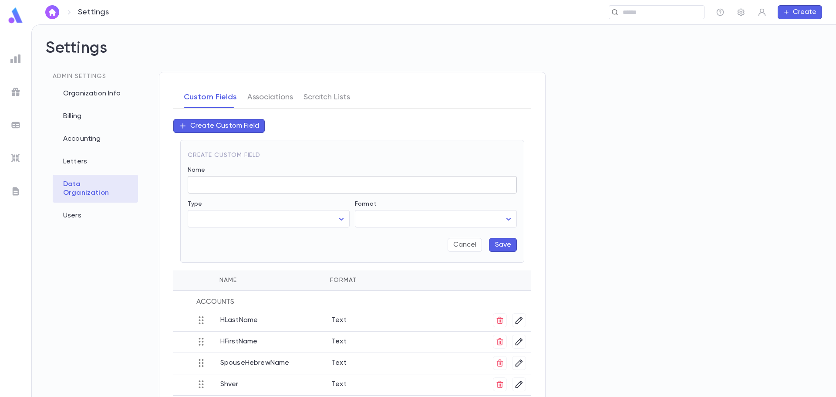
click at [214, 183] on input "Name" at bounding box center [352, 184] width 329 height 17
type input "***"
click at [269, 216] on body "Settings ​ Create Settings Admin Settings Organization Info Billing Accounting …" at bounding box center [418, 210] width 836 height 372
click at [242, 265] on span "Pledge" at bounding box center [270, 265] width 147 height 9
type input "******"
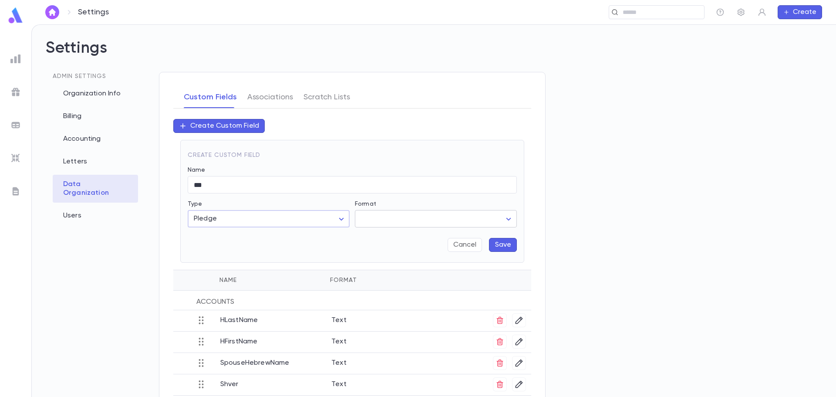
click at [360, 220] on body "Settings ​ Create Settings Admin Settings Organization Info Billing Accounting …" at bounding box center [418, 210] width 836 height 372
click at [382, 254] on span "Select" at bounding box center [437, 251] width 147 height 9
type input "******"
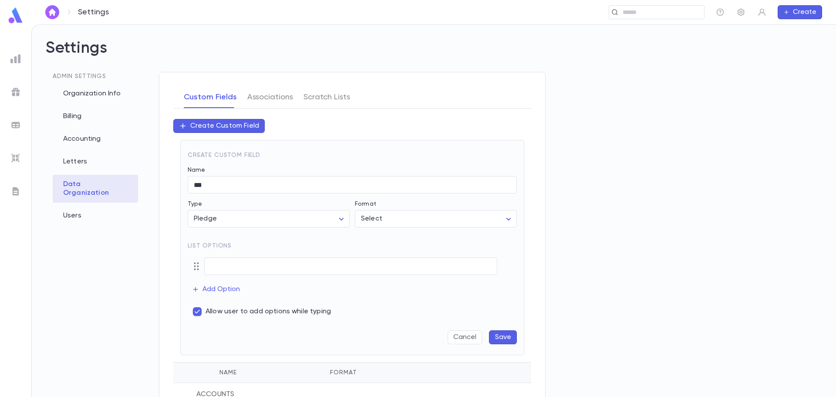
click at [505, 337] on button "Save" at bounding box center [503, 337] width 28 height 14
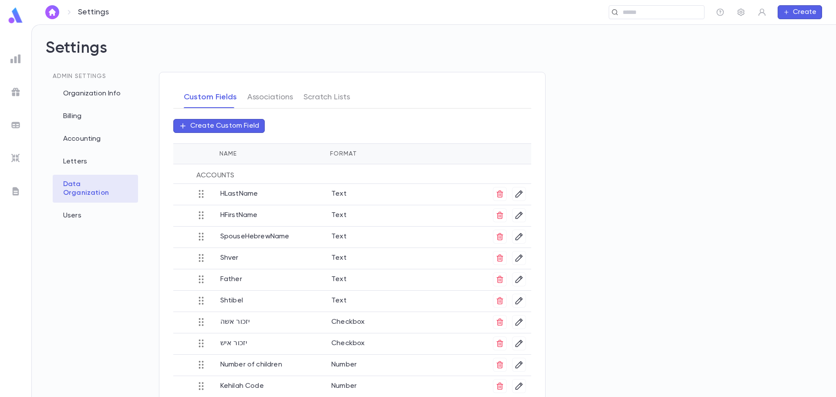
click at [212, 127] on p "Create Custom Field" at bounding box center [224, 125] width 69 height 9
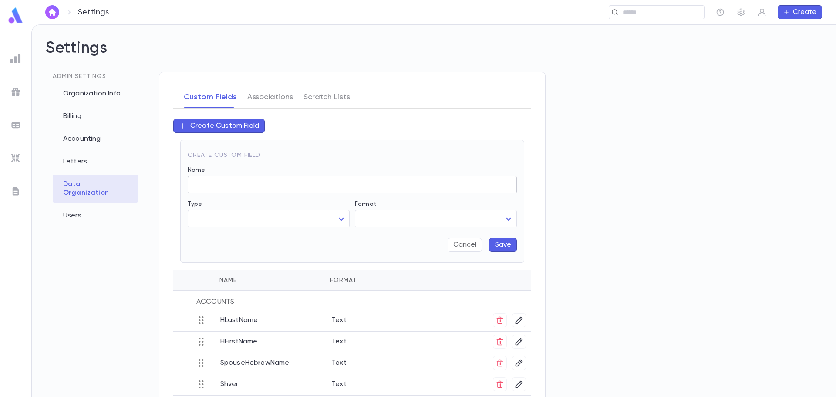
click at [198, 183] on input "Name" at bounding box center [352, 184] width 329 height 17
type input "*"
type input "***"
click at [200, 215] on body "Settings ​ Create Settings Admin Settings Organization Info Billing Accounting …" at bounding box center [418, 210] width 836 height 372
click at [215, 267] on span "Pledge" at bounding box center [270, 265] width 147 height 9
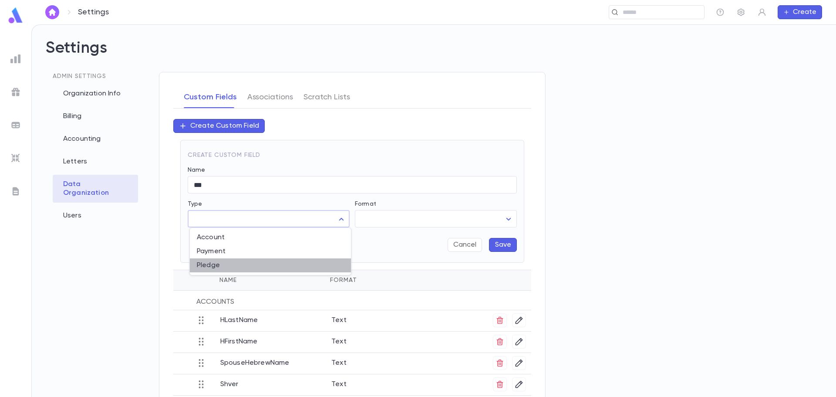
type input "******"
click at [386, 217] on body "Settings ​ Create Settings Admin Settings Organization Info Billing Accounting …" at bounding box center [418, 210] width 836 height 372
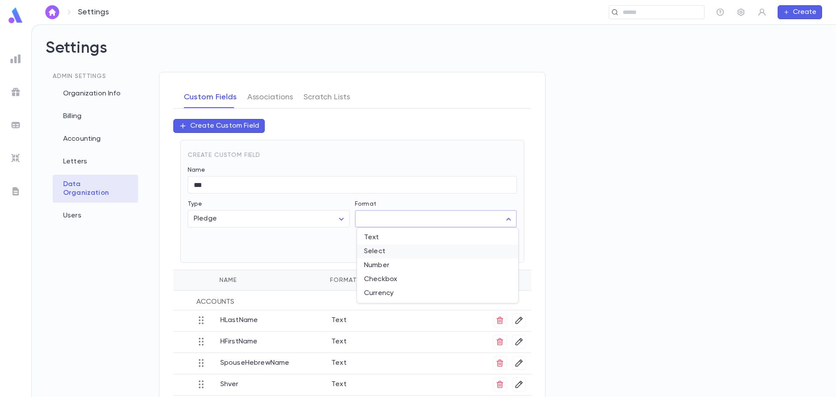
click at [385, 247] on span "Select" at bounding box center [437, 251] width 147 height 9
type input "******"
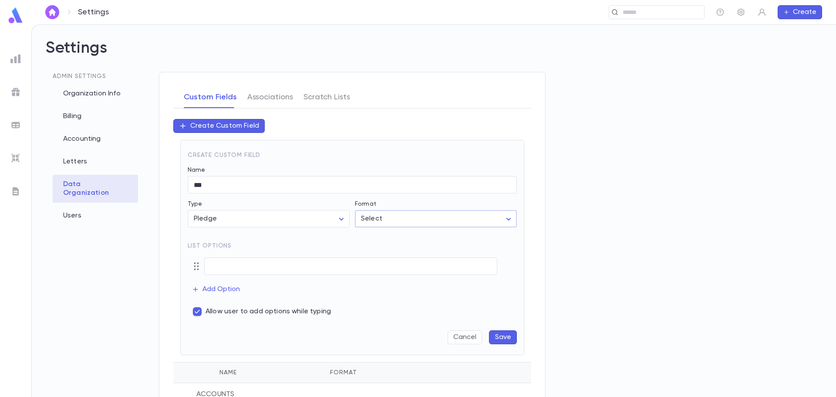
click at [504, 338] on button "Save" at bounding box center [503, 337] width 28 height 14
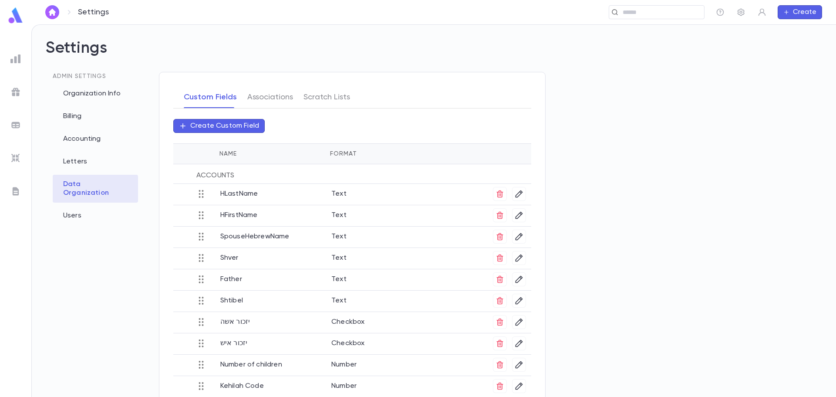
click at [213, 126] on p "Create Custom Field" at bounding box center [224, 125] width 69 height 9
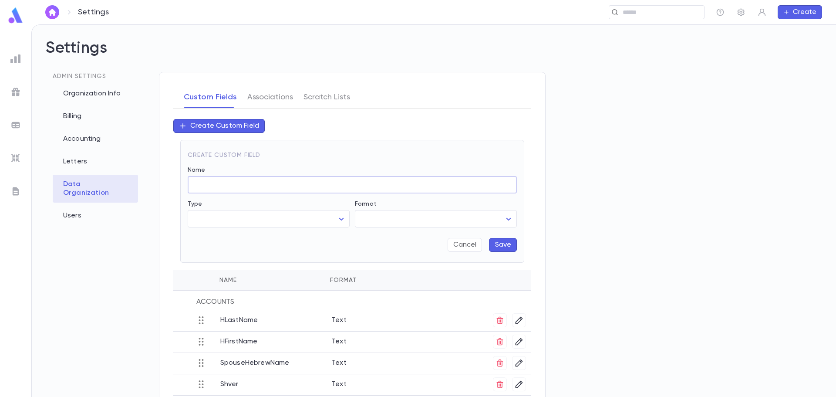
click at [215, 185] on input "Name" at bounding box center [352, 184] width 329 height 17
type input "****"
click at [223, 217] on body "Settings ​ Create Settings Admin Settings Organization Info Billing Accounting …" at bounding box center [418, 210] width 836 height 372
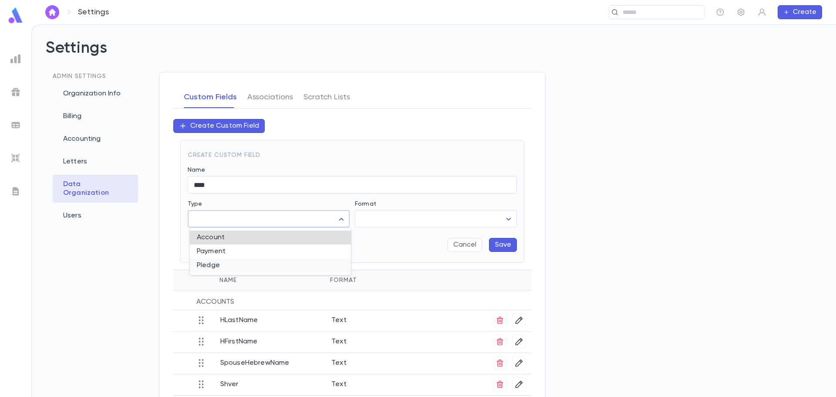
click at [216, 263] on span "Pledge" at bounding box center [270, 265] width 147 height 9
type input "******"
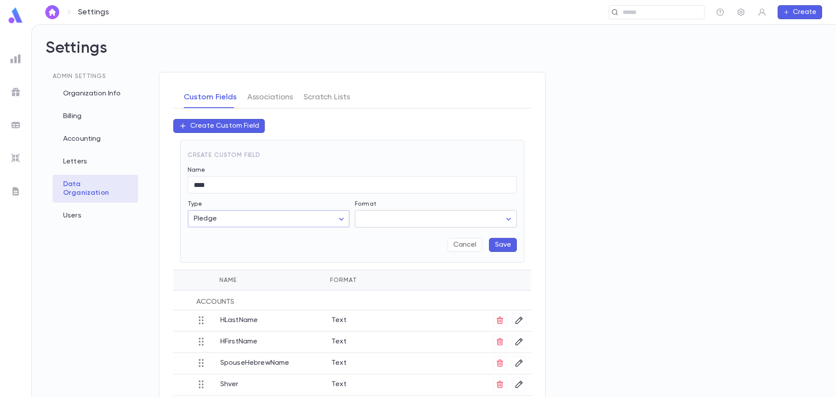
click at [377, 222] on body "Settings ​ Create Settings Admin Settings Organization Info Billing Accounting …" at bounding box center [418, 210] width 836 height 372
click at [386, 249] on span "Select" at bounding box center [437, 251] width 147 height 9
type input "******"
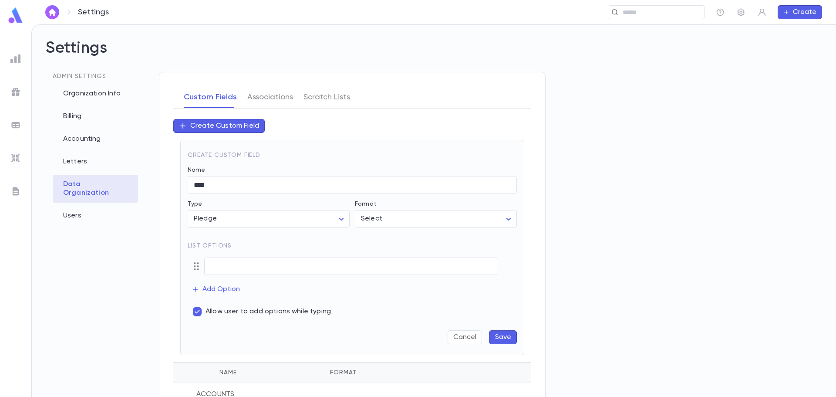
click at [501, 339] on button "Save" at bounding box center [503, 337] width 28 height 14
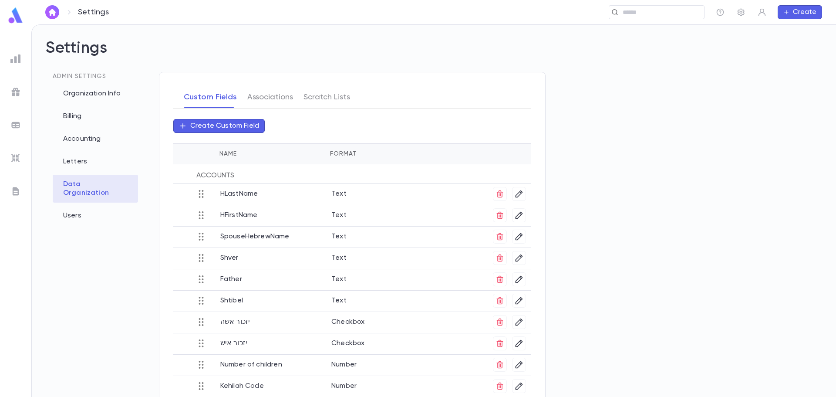
click at [229, 127] on p "Create Custom Field" at bounding box center [224, 125] width 69 height 9
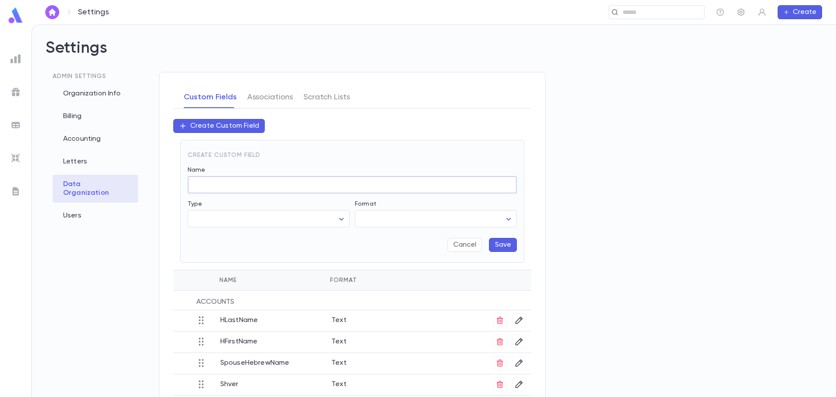
click at [300, 188] on input "Name" at bounding box center [352, 184] width 329 height 17
paste input "**********"
drag, startPoint x: 218, startPoint y: 185, endPoint x: 212, endPoint y: 186, distance: 5.3
click at [212, 186] on input "**********" at bounding box center [352, 184] width 329 height 17
type input "**********"
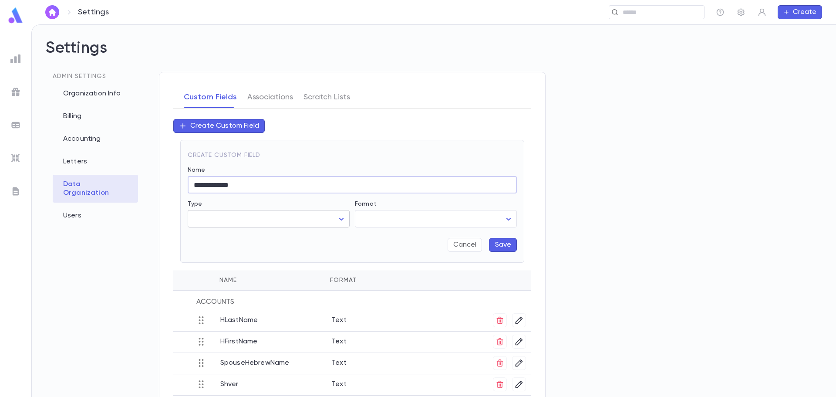
click at [229, 218] on body "**********" at bounding box center [418, 210] width 836 height 372
click at [234, 261] on span "Pledge" at bounding box center [270, 265] width 147 height 9
type input "******"
click at [373, 217] on body "**********" at bounding box center [418, 210] width 836 height 372
click at [384, 254] on span "Select" at bounding box center [437, 251] width 147 height 9
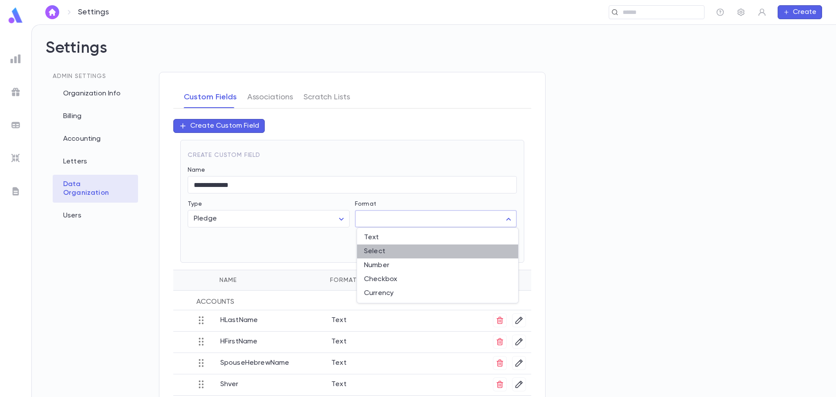
type input "******"
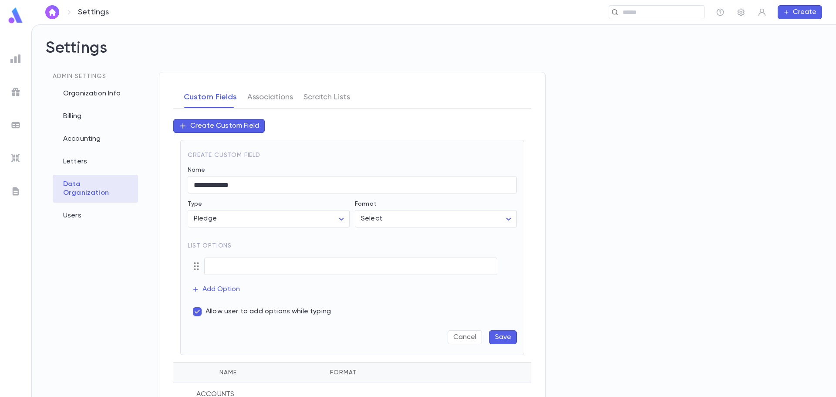
click at [503, 334] on button "Save" at bounding box center [503, 337] width 28 height 14
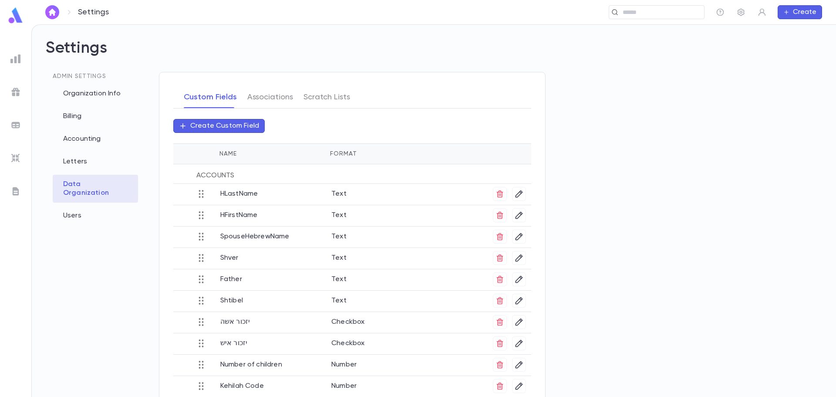
click at [230, 128] on p "Create Custom Field" at bounding box center [224, 125] width 69 height 9
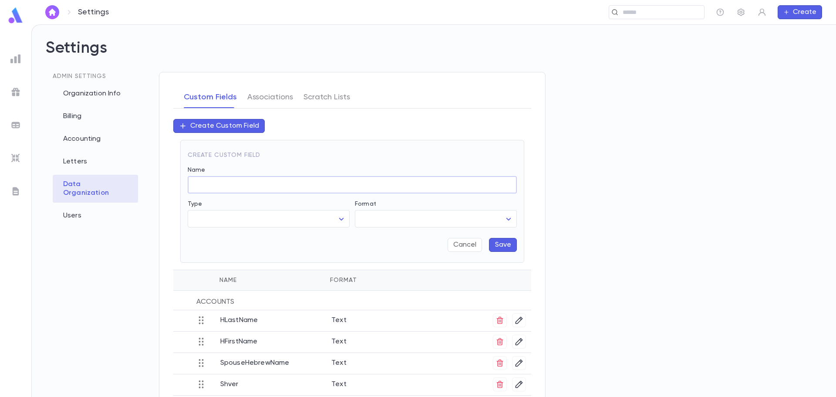
click at [231, 187] on input "Name" at bounding box center [352, 184] width 329 height 17
click at [249, 182] on input "Name" at bounding box center [352, 184] width 329 height 17
paste input "**********"
drag, startPoint x: 259, startPoint y: 187, endPoint x: 253, endPoint y: 186, distance: 6.5
click at [253, 186] on input "**********" at bounding box center [352, 184] width 329 height 17
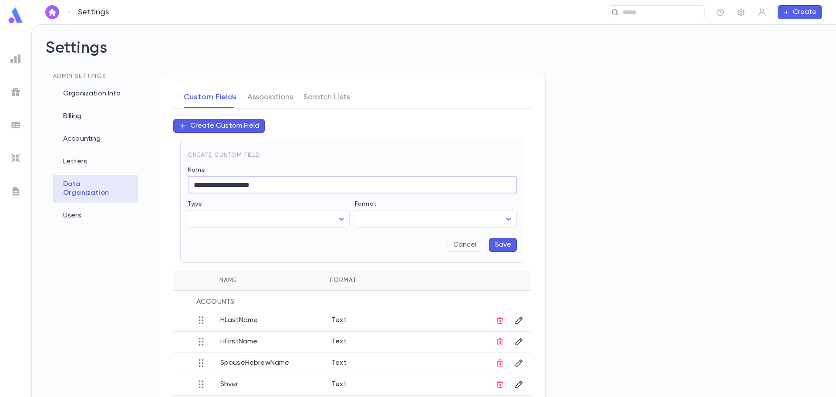
click at [234, 184] on input "**********" at bounding box center [352, 184] width 329 height 17
type input "**********"
click at [236, 212] on body "**********" at bounding box center [418, 210] width 836 height 372
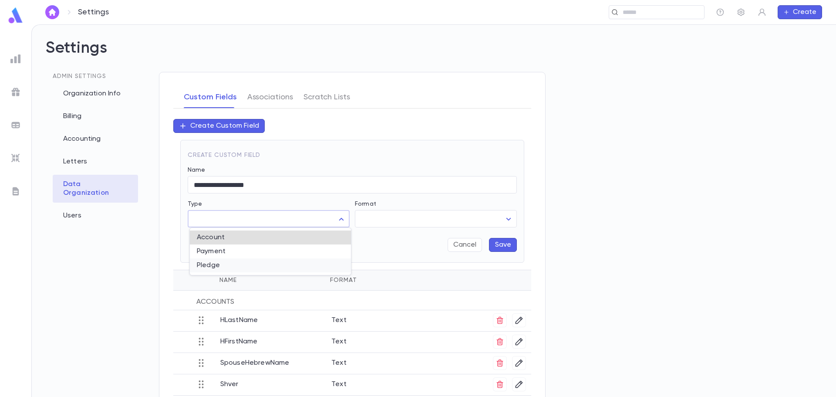
click at [234, 265] on span "Pledge" at bounding box center [270, 265] width 147 height 9
type input "******"
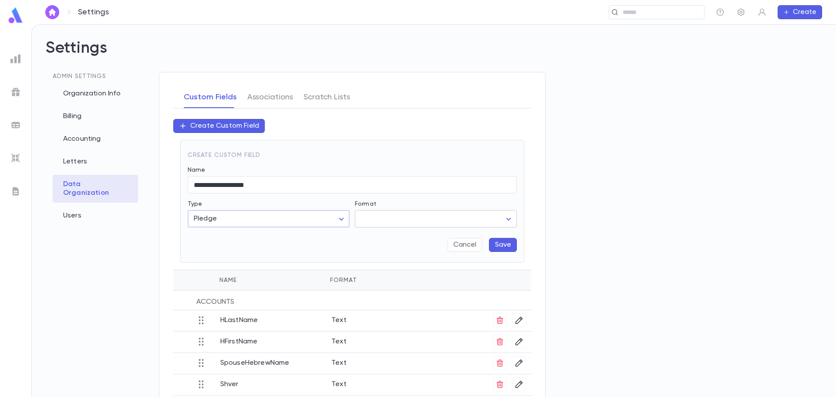
click at [383, 215] on body "**********" at bounding box center [418, 210] width 836 height 372
click at [380, 233] on span "Text" at bounding box center [437, 237] width 147 height 9
type input "****"
click at [507, 248] on button "Save" at bounding box center [503, 245] width 28 height 14
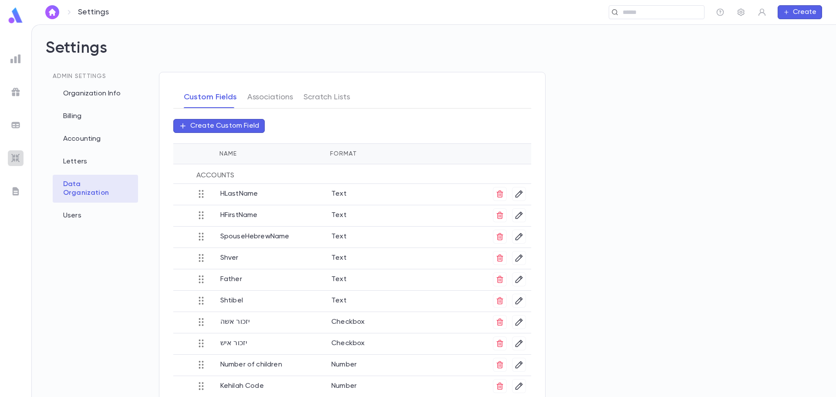
click at [12, 157] on img at bounding box center [15, 158] width 10 height 10
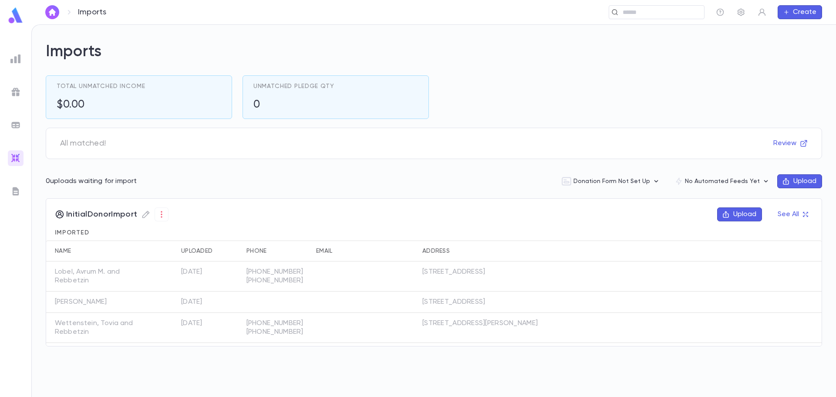
click at [805, 177] on button "Upload" at bounding box center [799, 181] width 45 height 14
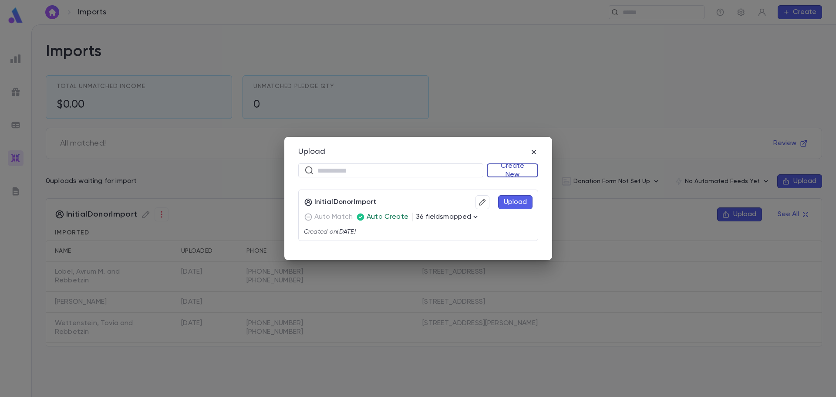
click at [516, 170] on button "Create New" at bounding box center [512, 170] width 51 height 14
click at [512, 201] on li "Donations" at bounding box center [514, 201] width 50 height 14
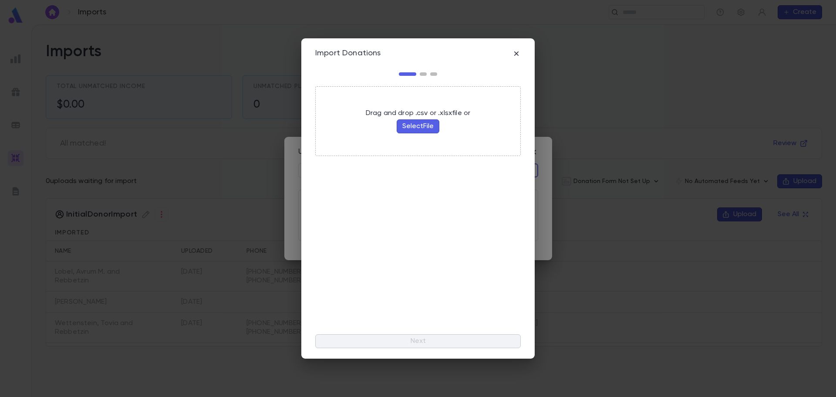
click at [413, 124] on button "Select File" at bounding box center [418, 126] width 43 height 14
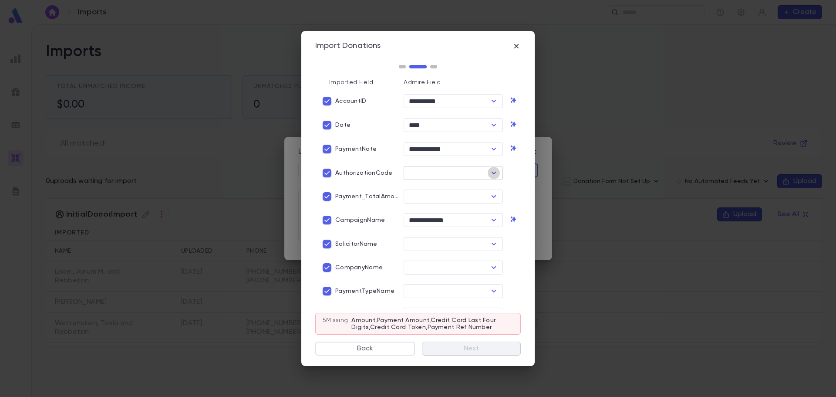
click at [491, 174] on icon "Open" at bounding box center [493, 173] width 10 height 10
type input "*"
click at [461, 201] on li "Payment Auth Code" at bounding box center [451, 205] width 98 height 14
type input "**********"
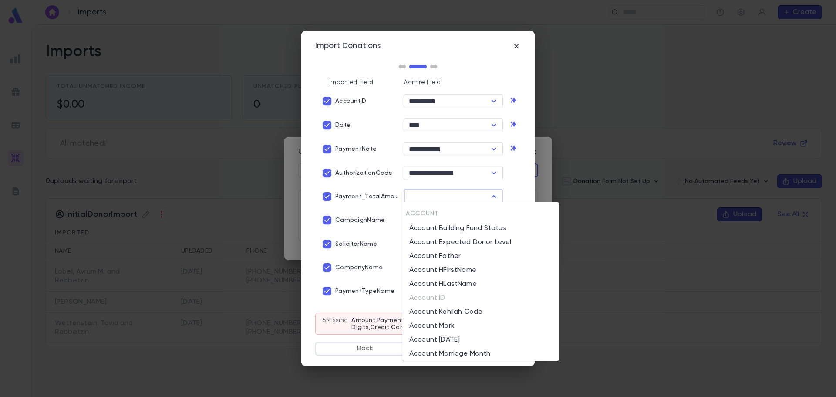
click at [465, 198] on input "text" at bounding box center [446, 196] width 80 height 12
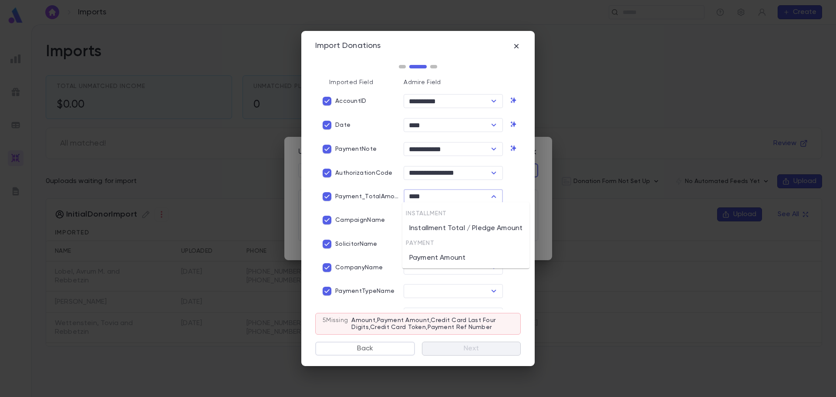
click at [460, 258] on li "Payment Amount" at bounding box center [465, 258] width 127 height 14
type input "**********"
click at [455, 245] on input "text" at bounding box center [446, 244] width 80 height 12
click at [448, 276] on li "Pledge Solicitor" at bounding box center [451, 275] width 98 height 14
type input "**********"
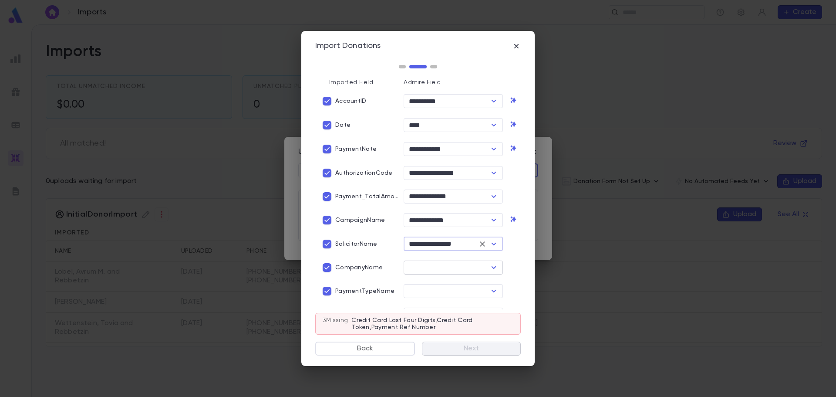
click at [447, 266] on input "text" at bounding box center [446, 267] width 80 height 12
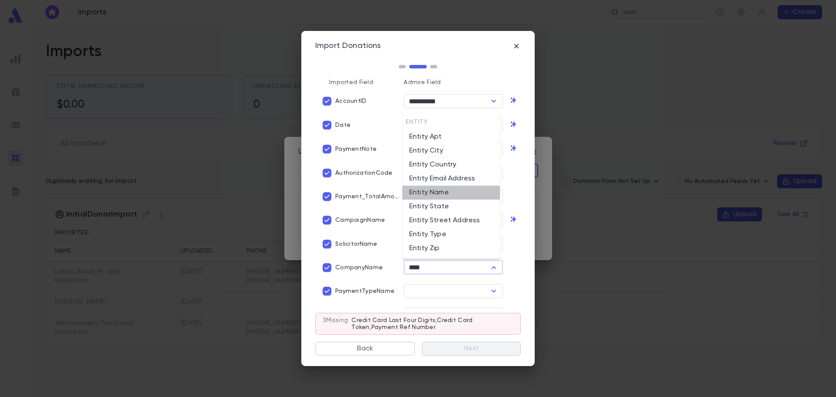
click at [439, 192] on li "Entity Name" at bounding box center [451, 192] width 98 height 14
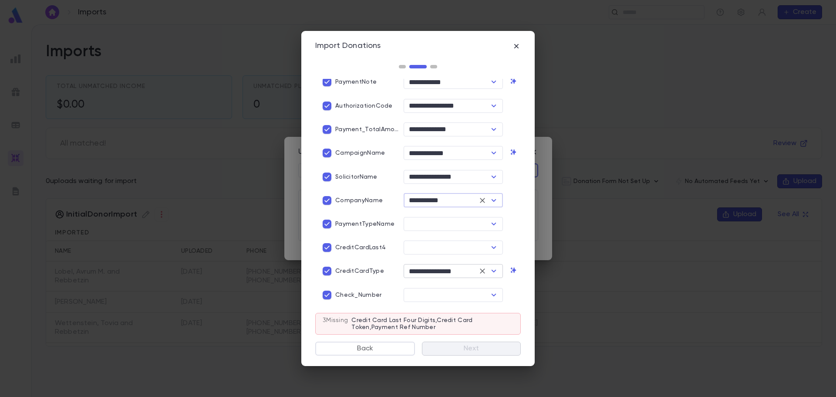
scroll to position [87, 0]
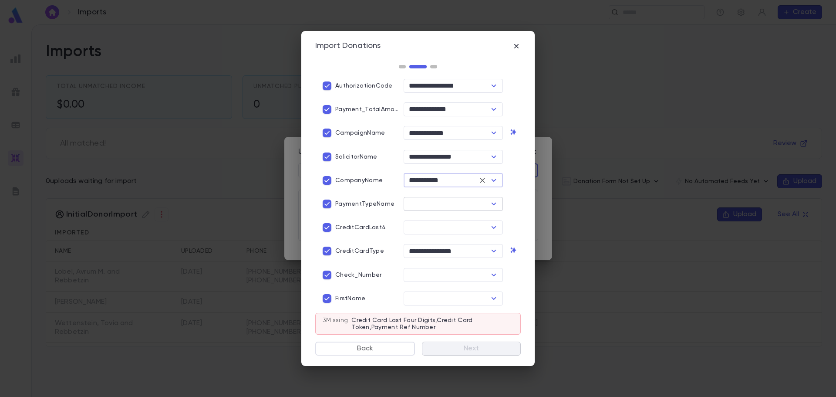
type input "**********"
click at [435, 202] on input "text" at bounding box center [446, 204] width 80 height 12
click at [444, 244] on li "Payment Method Name" at bounding box center [451, 249] width 98 height 14
type input "**********"
click at [431, 228] on input "text" at bounding box center [446, 227] width 80 height 12
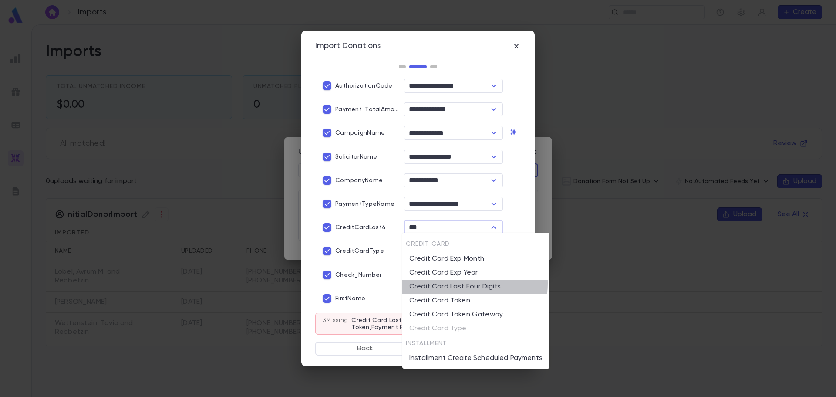
click at [441, 283] on li "Credit Card Last Four Digits" at bounding box center [475, 286] width 147 height 14
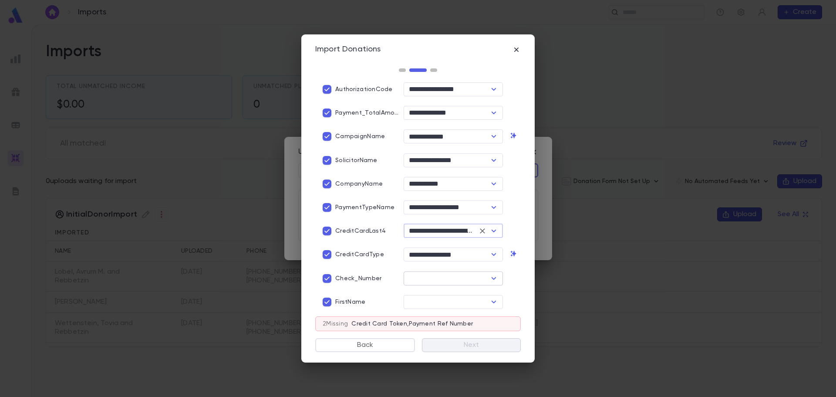
type input "**********"
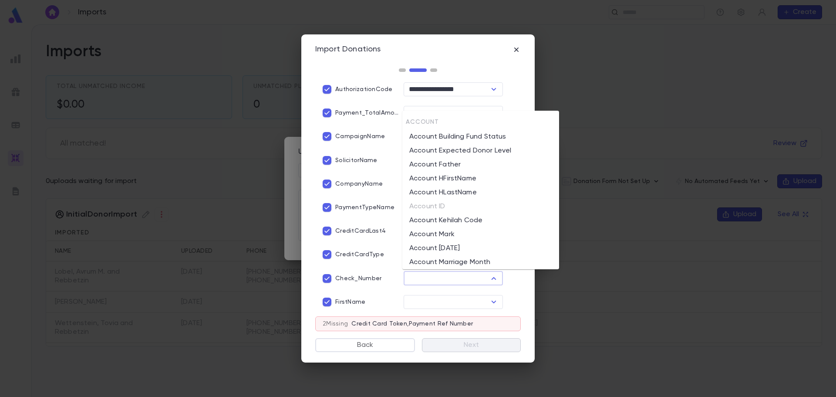
click at [441, 279] on input "text" at bounding box center [446, 278] width 80 height 12
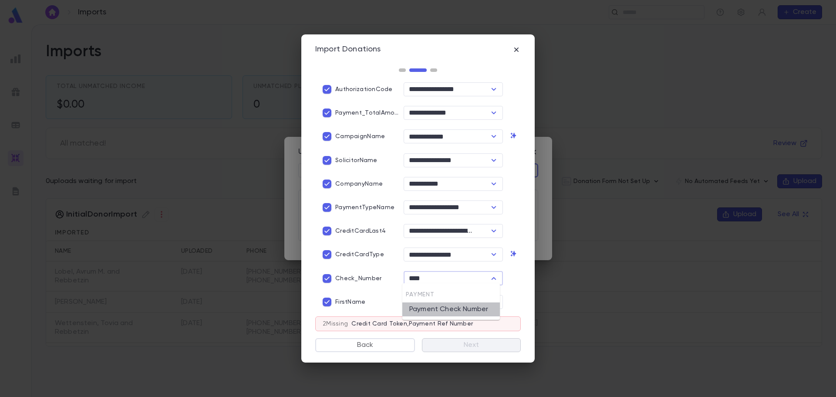
click at [440, 312] on li "Payment Check Number" at bounding box center [451, 309] width 98 height 14
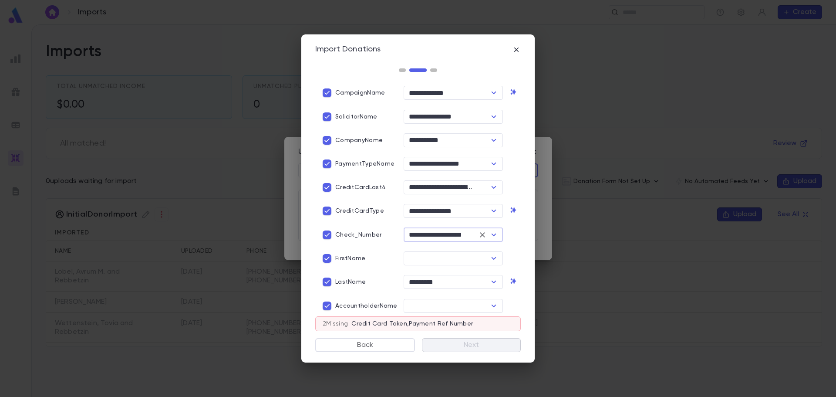
type input "**********"
drag, startPoint x: 336, startPoint y: 255, endPoint x: 340, endPoint y: 277, distance: 22.1
click at [336, 256] on p "FirstName" at bounding box center [350, 258] width 30 height 7
click at [340, 280] on p "LastName" at bounding box center [350, 281] width 30 height 7
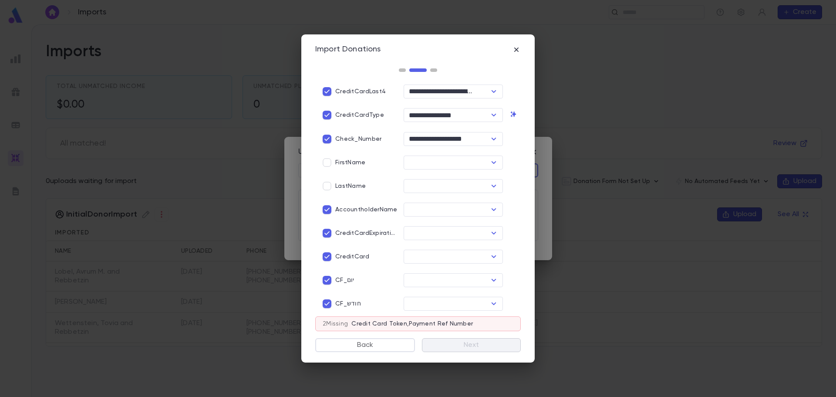
scroll to position [261, 0]
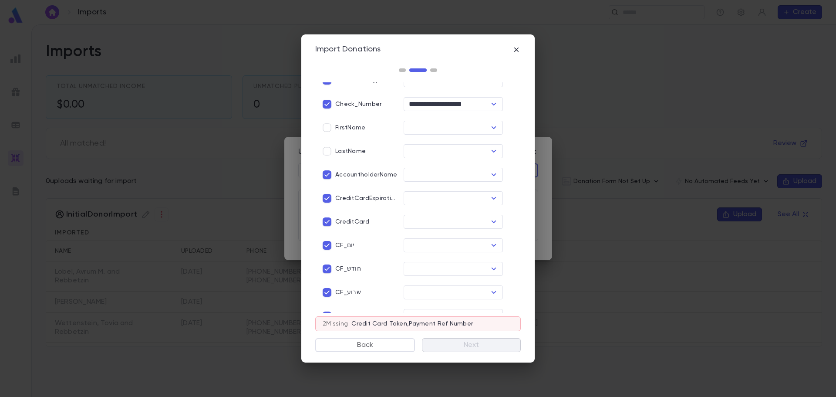
click at [366, 175] on p "AccountholderName" at bounding box center [366, 174] width 62 height 7
click at [414, 196] on input "text" at bounding box center [446, 198] width 80 height 12
click at [464, 259] on li "Credit Card Exp Month" at bounding box center [460, 259] width 116 height 14
type input "**********"
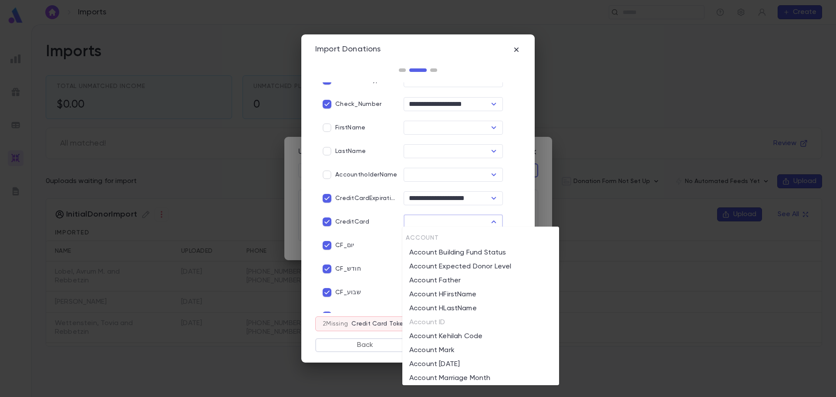
click at [429, 220] on input "text" at bounding box center [446, 221] width 80 height 12
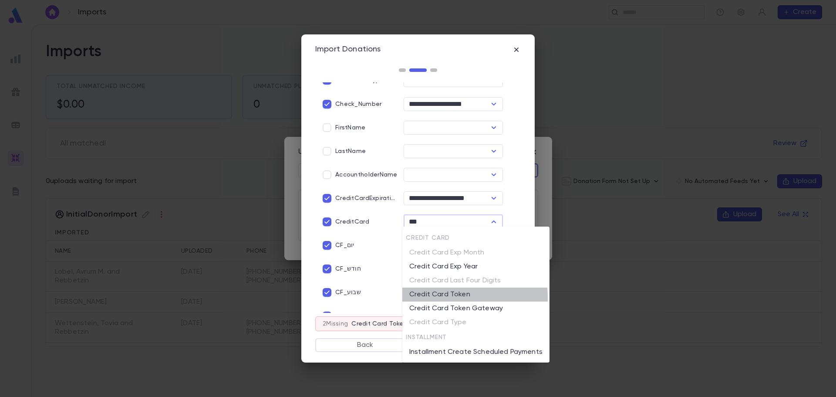
click at [451, 297] on li "Credit Card Token" at bounding box center [475, 294] width 147 height 14
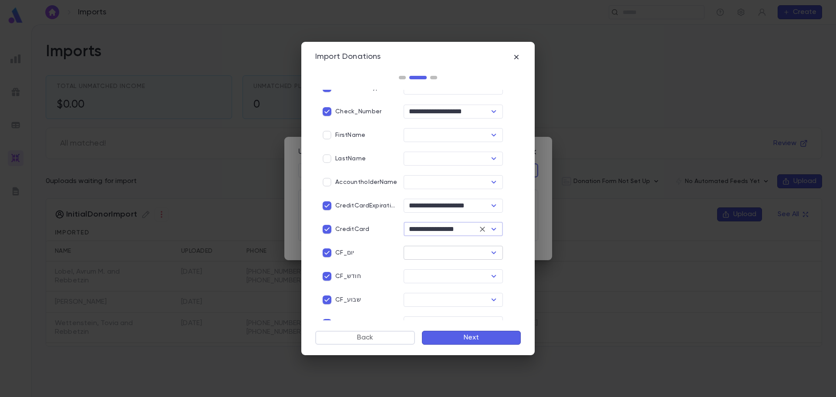
type input "**********"
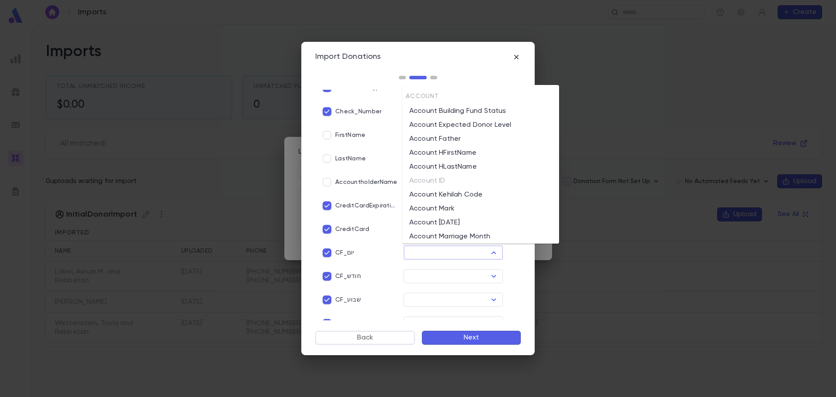
click at [431, 248] on input "text" at bounding box center [446, 252] width 80 height 12
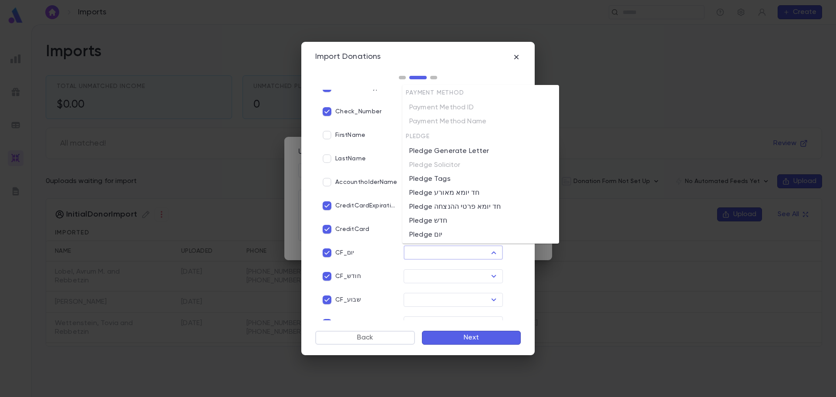
scroll to position [1404, 0]
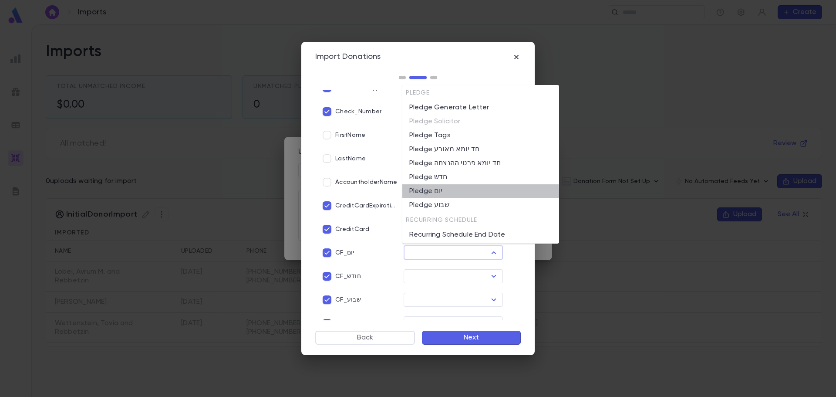
click at [444, 194] on li "Pledge יום" at bounding box center [480, 191] width 157 height 14
type input "**********"
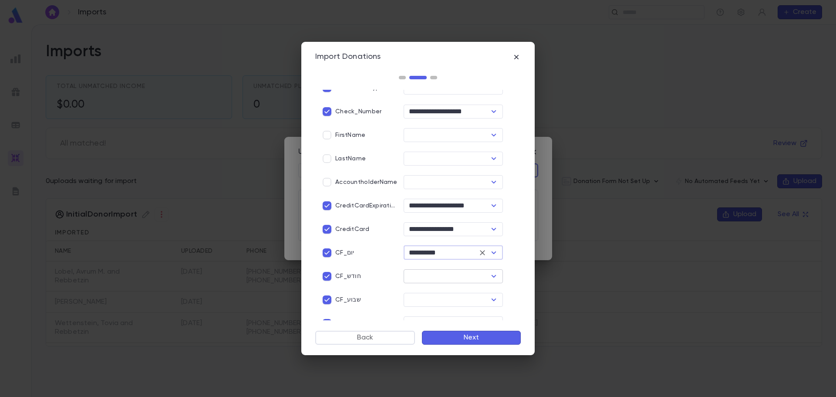
click at [462, 275] on input "text" at bounding box center [446, 276] width 80 height 12
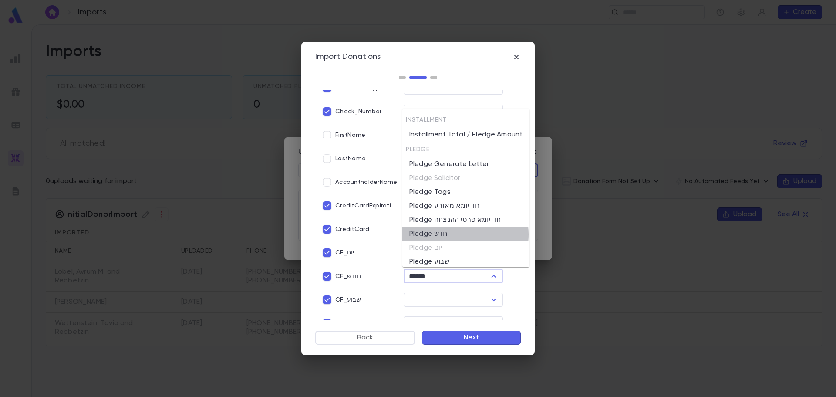
click at [454, 234] on li "Pledge חדש" at bounding box center [465, 234] width 127 height 14
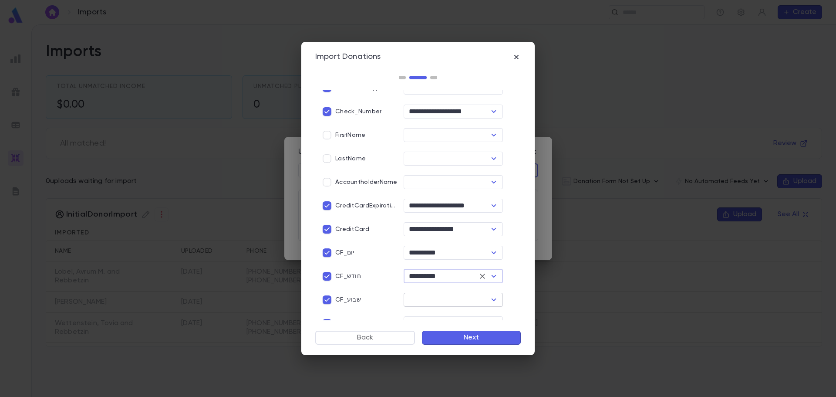
type input "**********"
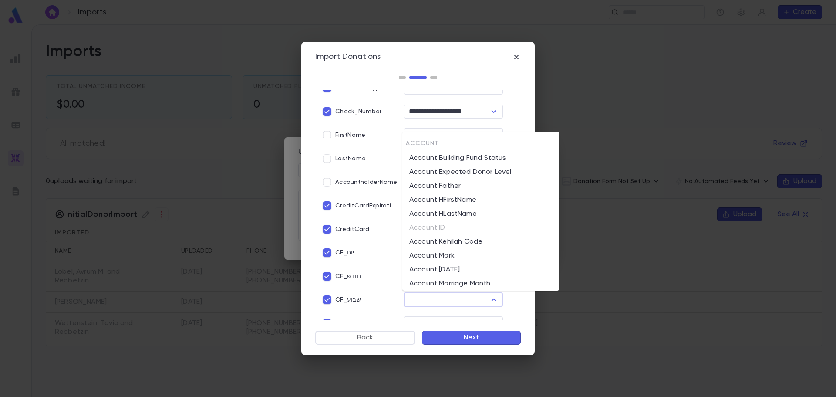
click at [439, 296] on input "text" at bounding box center [446, 299] width 80 height 12
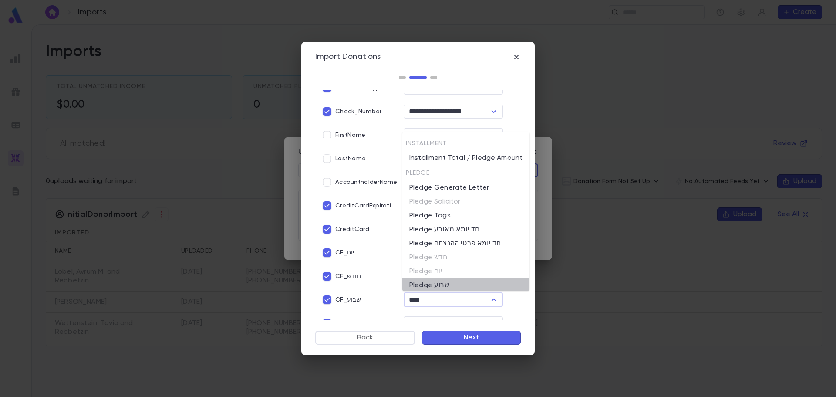
click at [441, 281] on li "Pledge שבוע" at bounding box center [465, 285] width 127 height 14
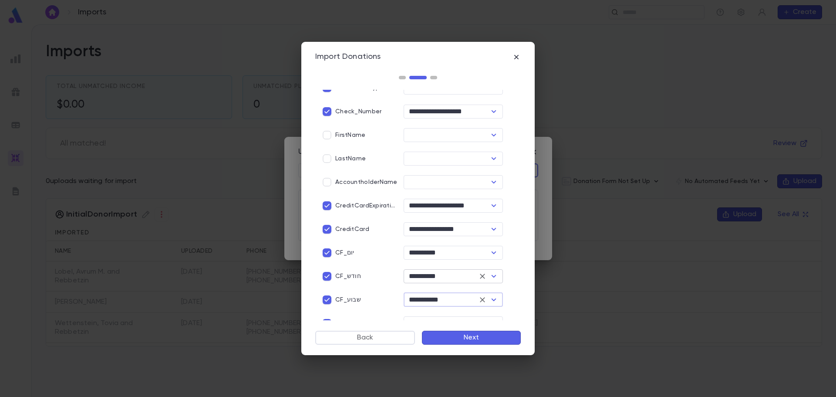
scroll to position [294, 0]
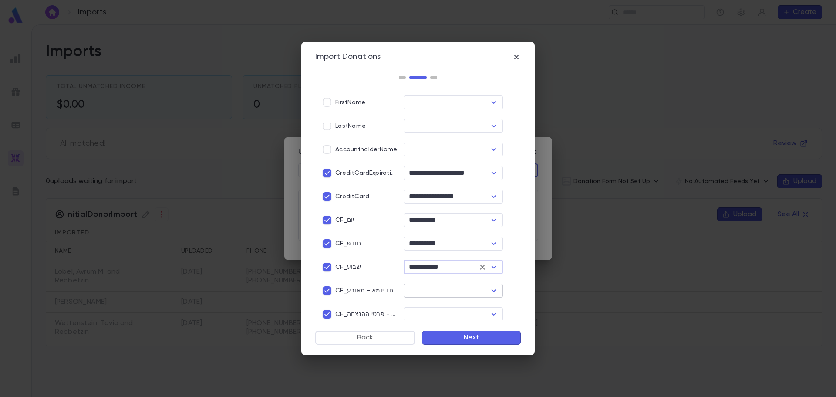
type input "**********"
click at [419, 286] on input "text" at bounding box center [446, 290] width 80 height 12
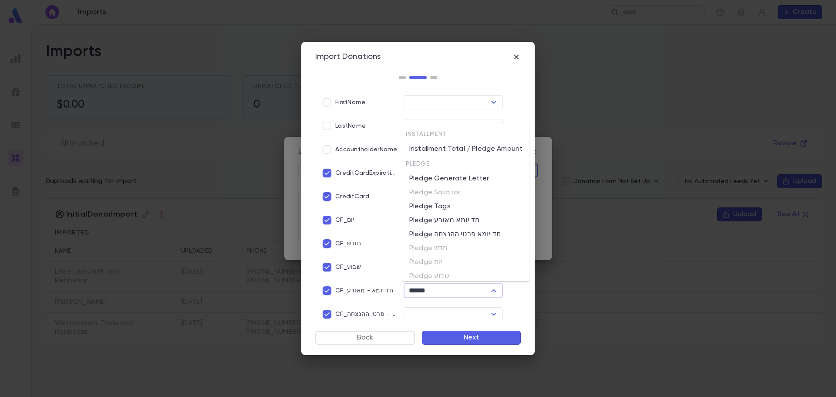
click at [448, 223] on li "Pledge חד יומא מאורע" at bounding box center [465, 220] width 127 height 14
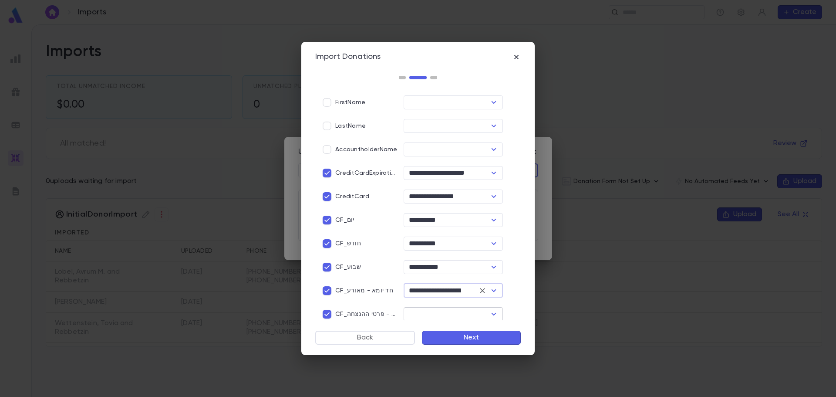
type input "**********"
click at [438, 312] on input "text" at bounding box center [446, 314] width 80 height 12
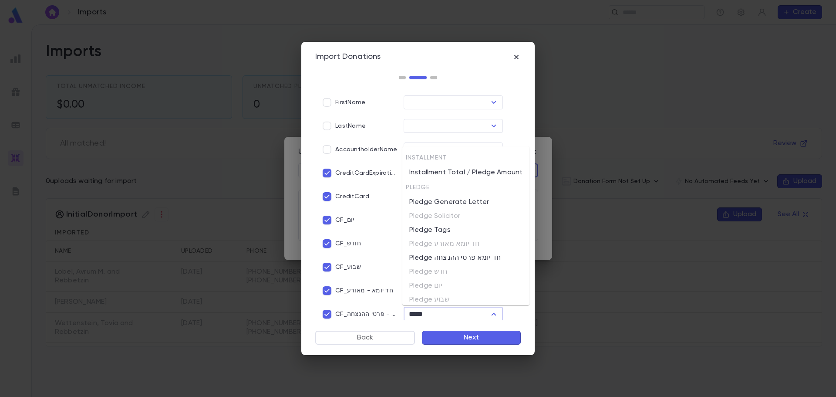
click at [456, 259] on li "Pledge חד יומא פרטי ההנצחה" at bounding box center [465, 258] width 127 height 14
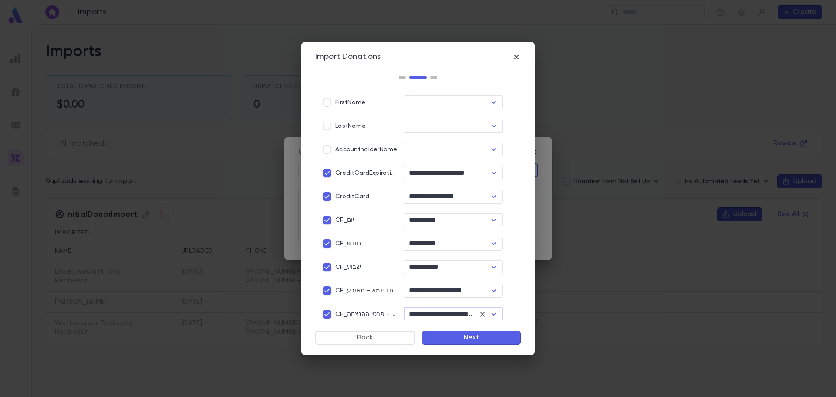
type input "**********"
click at [478, 339] on button "Next" at bounding box center [471, 337] width 99 height 14
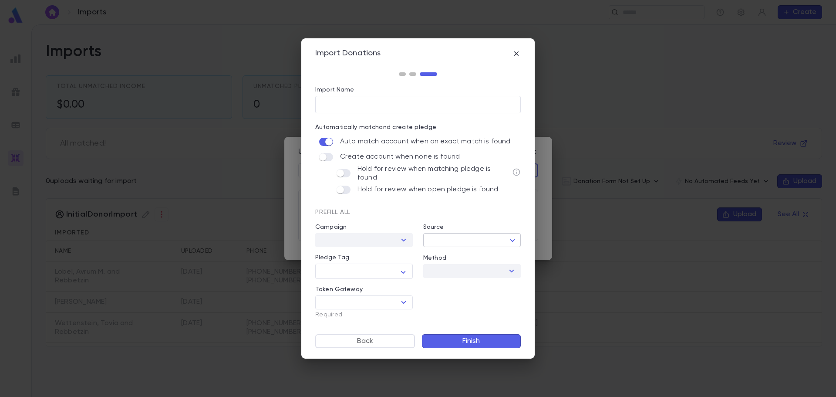
click at [512, 236] on body "Imports ​ Create Imports Total Unmatched Income $0.00 Unmatched Pledge Qty 0 Al…" at bounding box center [418, 210] width 836 height 372
click at [512, 236] on div at bounding box center [418, 198] width 836 height 397
click at [352, 105] on input "Import Name" at bounding box center [417, 104] width 205 height 17
click at [405, 302] on icon "Open" at bounding box center [403, 302] width 10 height 10
type input "**********"
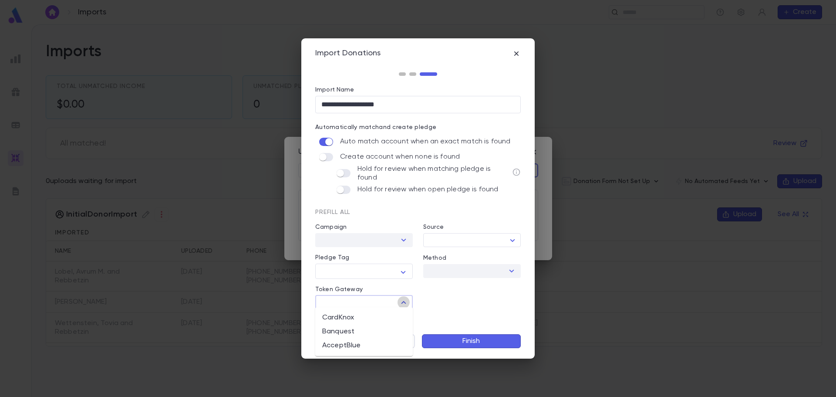
click at [405, 302] on icon "Close" at bounding box center [403, 302] width 10 height 10
click at [452, 341] on button "Finish" at bounding box center [471, 341] width 99 height 14
click at [404, 301] on icon "Open" at bounding box center [403, 302] width 5 height 3
click at [405, 300] on icon "Open" at bounding box center [403, 302] width 10 height 10
click at [361, 321] on li "CardKnox" at bounding box center [364, 317] width 98 height 14
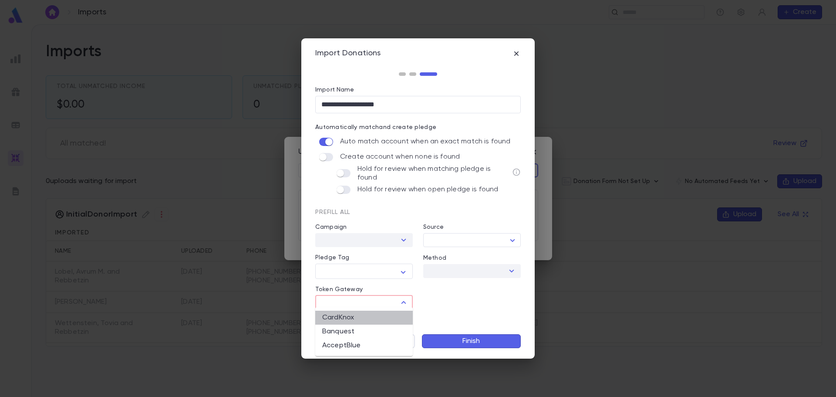
type input "********"
click at [459, 341] on button "Finish" at bounding box center [471, 341] width 99 height 14
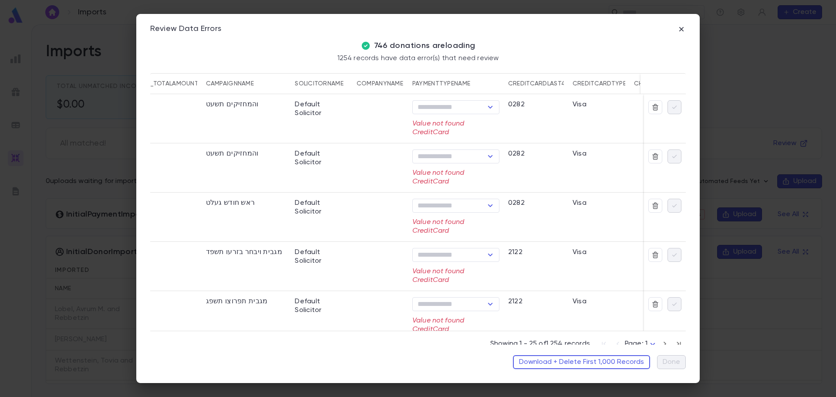
scroll to position [0, 246]
click at [492, 108] on icon "Open" at bounding box center [492, 106] width 5 height 3
click at [492, 108] on icon "Close" at bounding box center [492, 107] width 10 height 10
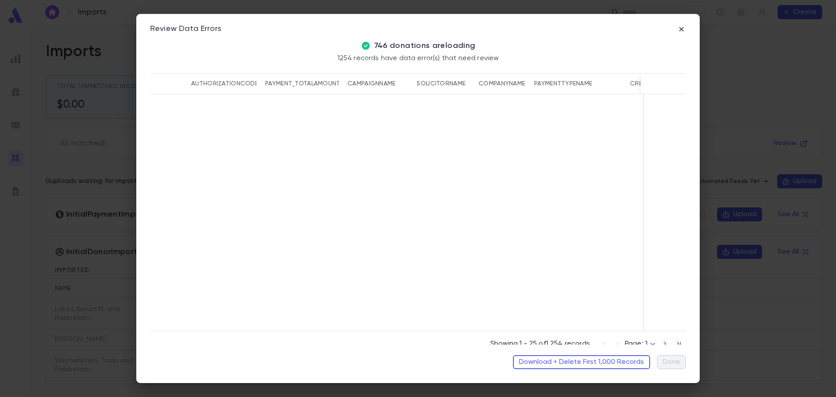
scroll to position [1257, 246]
click at [583, 365] on button "Download + Delete First 1,000 Records" at bounding box center [581, 362] width 137 height 14
click at [681, 29] on icon "button" at bounding box center [681, 29] width 4 height 4
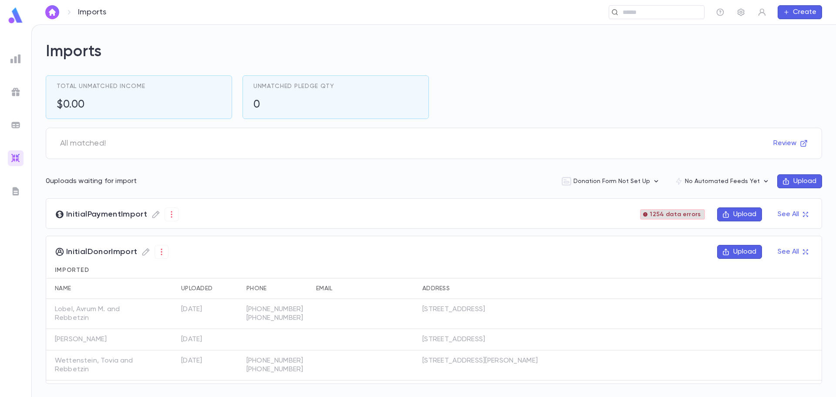
click at [686, 213] on span "1254 data errors" at bounding box center [675, 214] width 58 height 7
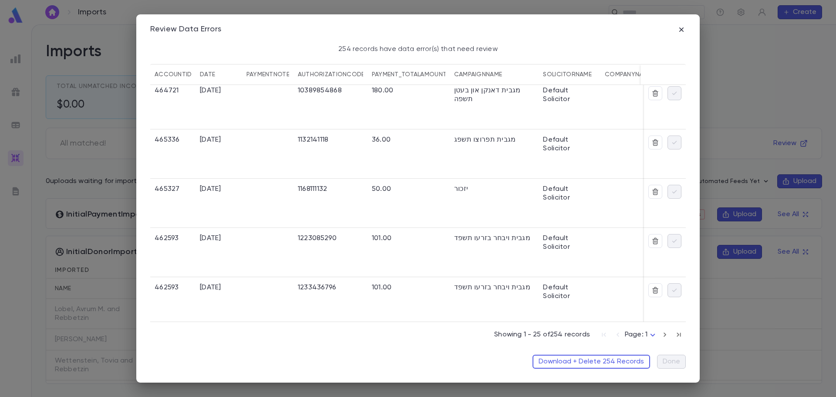
scroll to position [522, 0]
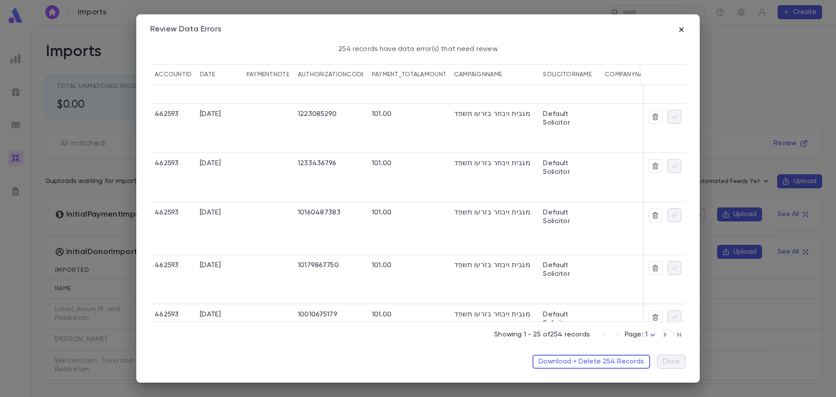
click at [680, 32] on icon "button" at bounding box center [681, 29] width 9 height 9
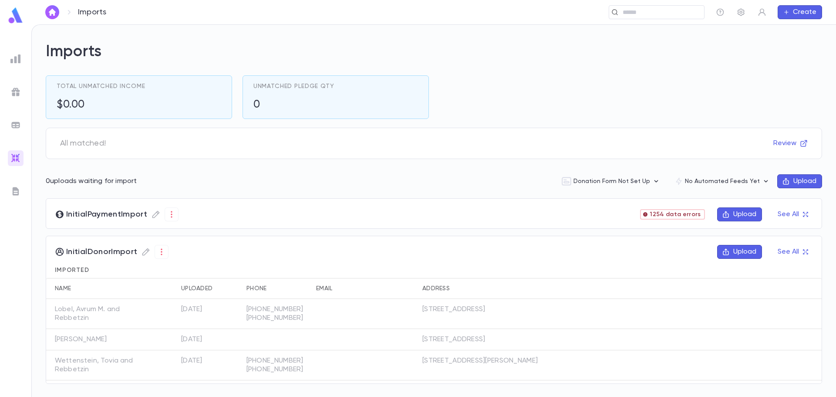
click at [737, 215] on button "Upload" at bounding box center [739, 214] width 45 height 14
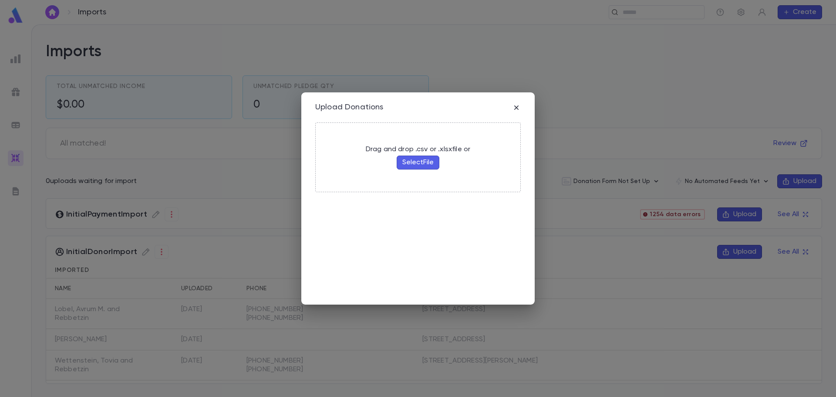
click at [430, 164] on button "Select File" at bounding box center [418, 162] width 43 height 14
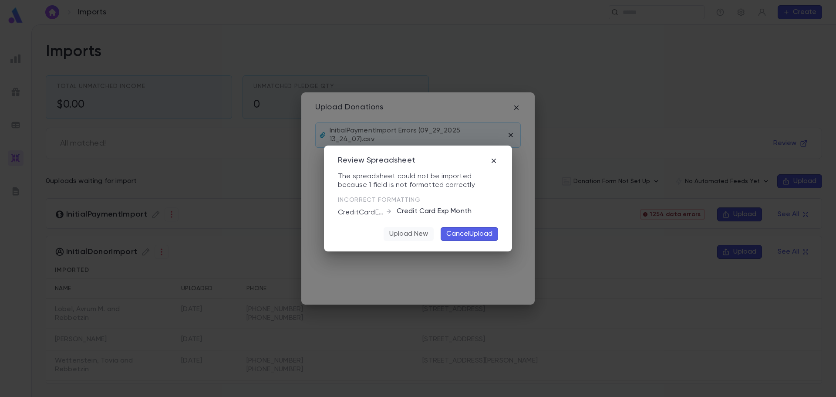
click at [426, 236] on button "Upload New" at bounding box center [409, 234] width 50 height 14
click at [495, 159] on icon "button" at bounding box center [494, 160] width 4 height 4
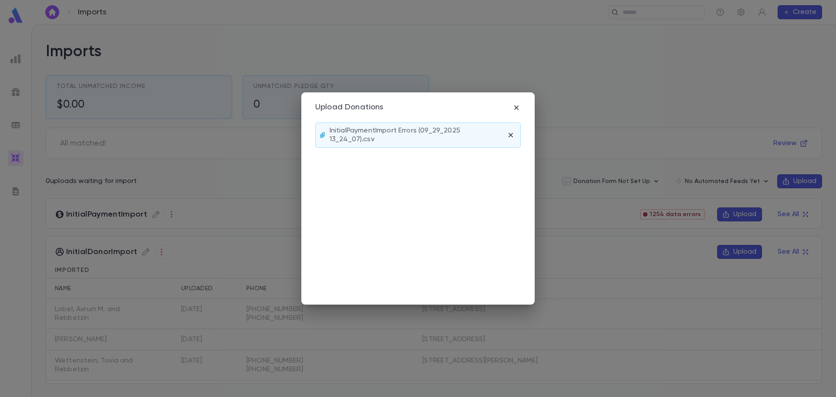
click at [481, 144] on p "InitialPaymentImport Errors (09_29_2025 13_24_07).csv" at bounding box center [416, 134] width 173 height 17
click at [508, 132] on icon "button" at bounding box center [510, 135] width 9 height 9
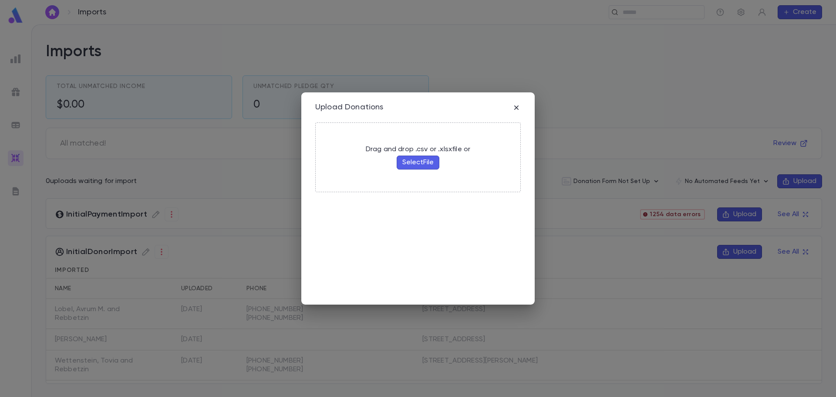
click at [429, 163] on button "Select File" at bounding box center [418, 162] width 43 height 14
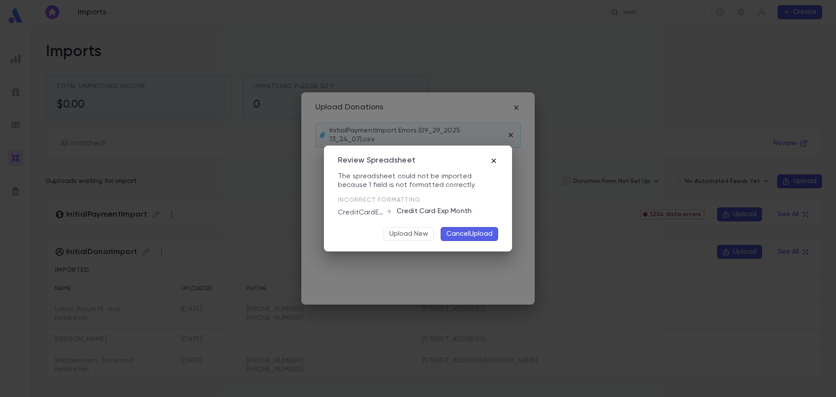
click at [492, 160] on icon "button" at bounding box center [493, 160] width 9 height 9
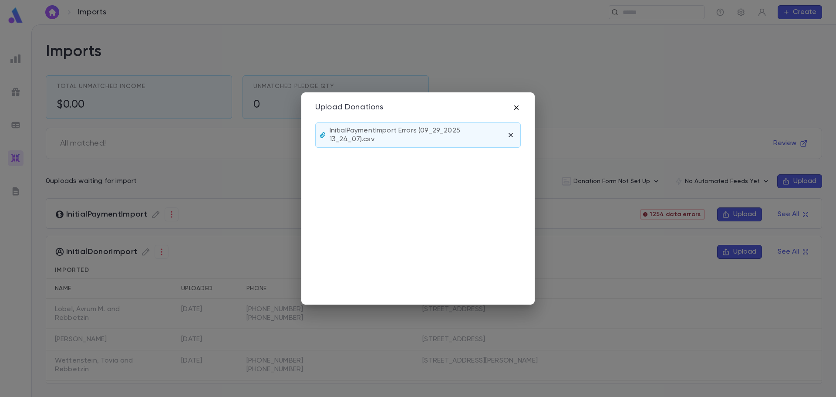
click at [519, 104] on icon "button" at bounding box center [516, 107] width 9 height 9
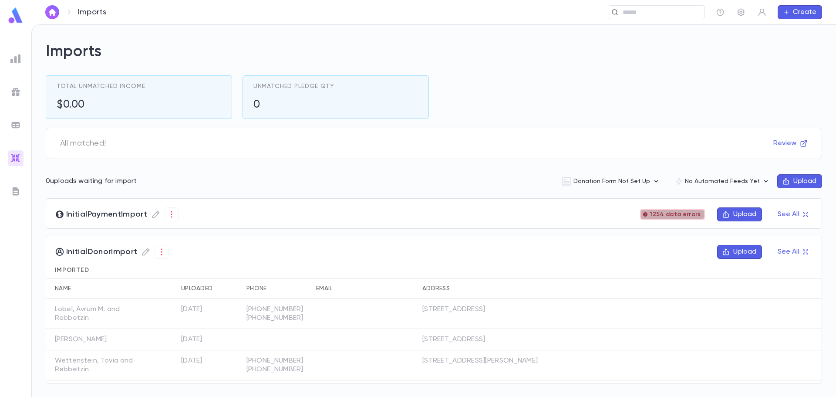
click at [684, 210] on div "1254 data errors" at bounding box center [672, 214] width 65 height 10
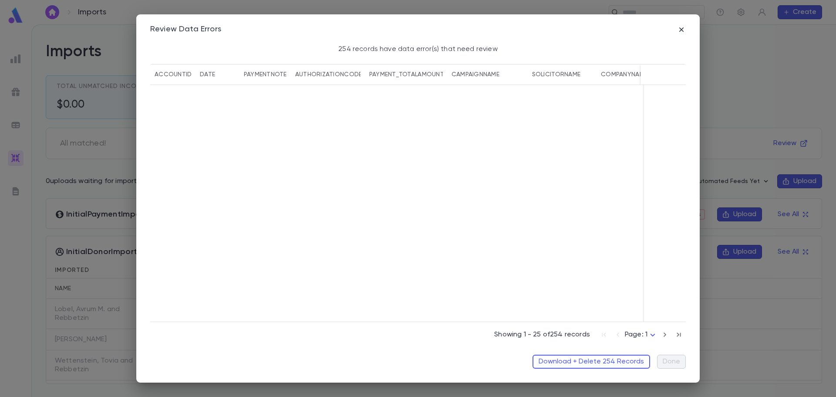
scroll to position [1350, 0]
drag, startPoint x: 325, startPoint y: 315, endPoint x: 538, endPoint y: 310, distance: 213.4
click at [607, 317] on div "462593 2/22/2025 10250596098 101.00 מגבית ויבחר בזרעו תשפד Default Solicitor Me…" at bounding box center [417, 203] width 535 height 236
click at [679, 29] on icon "button" at bounding box center [681, 29] width 9 height 9
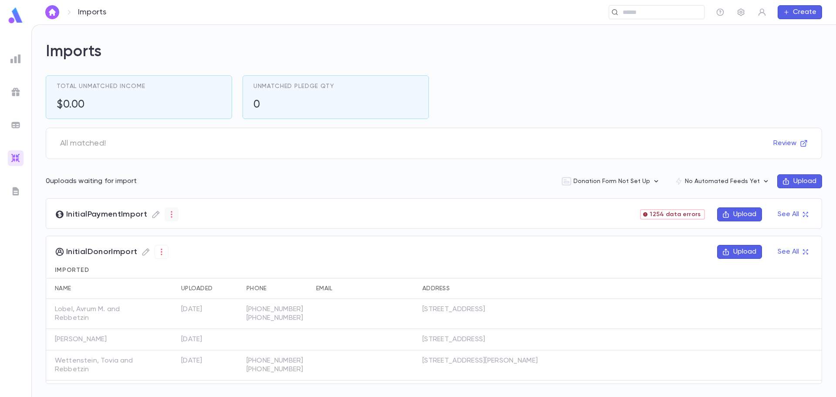
click at [172, 211] on icon "button" at bounding box center [171, 214] width 9 height 9
click at [795, 215] on div at bounding box center [418, 198] width 836 height 397
click at [793, 214] on button "See All" at bounding box center [792, 214] width 40 height 14
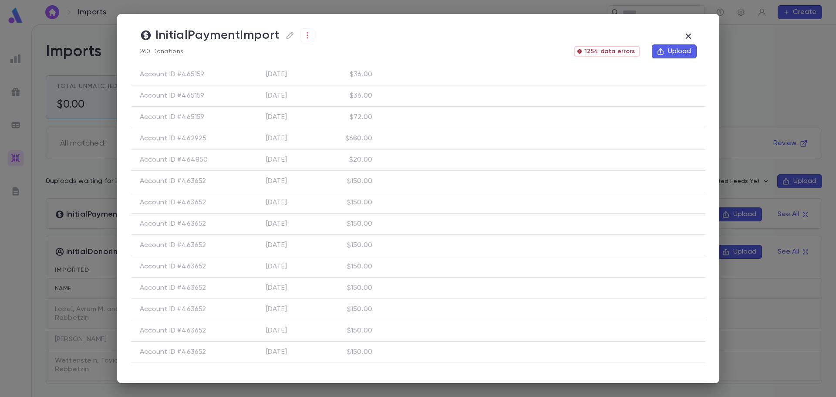
scroll to position [819, 0]
click at [691, 37] on icon "button" at bounding box center [688, 36] width 10 height 10
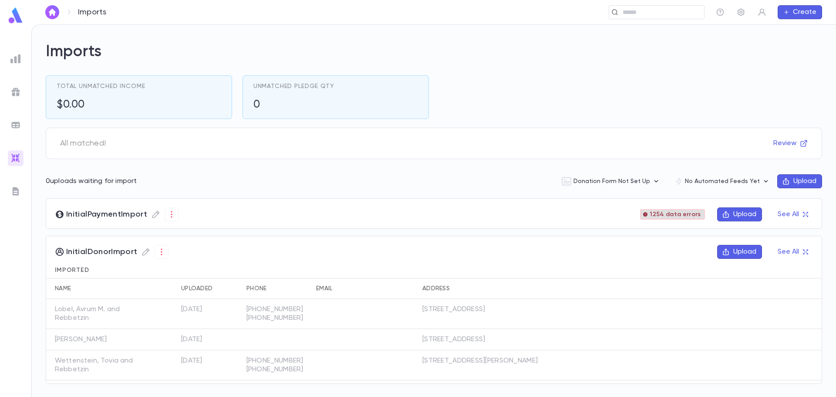
click at [675, 214] on span "1254 data errors" at bounding box center [675, 214] width 58 height 7
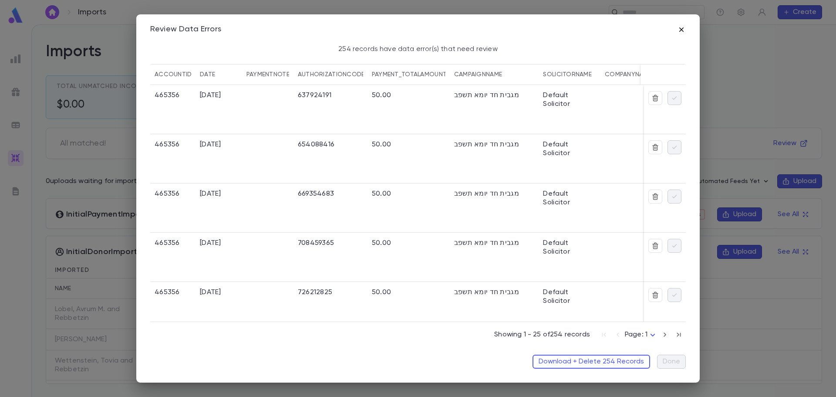
click at [680, 29] on icon "button" at bounding box center [681, 29] width 9 height 9
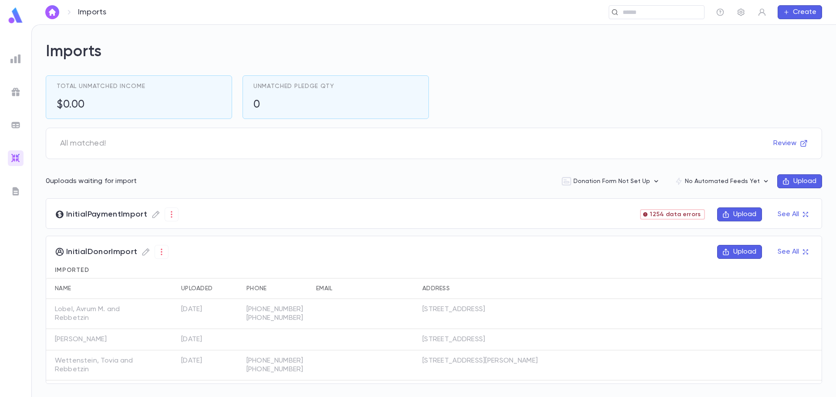
click at [749, 214] on button "Upload" at bounding box center [739, 214] width 45 height 14
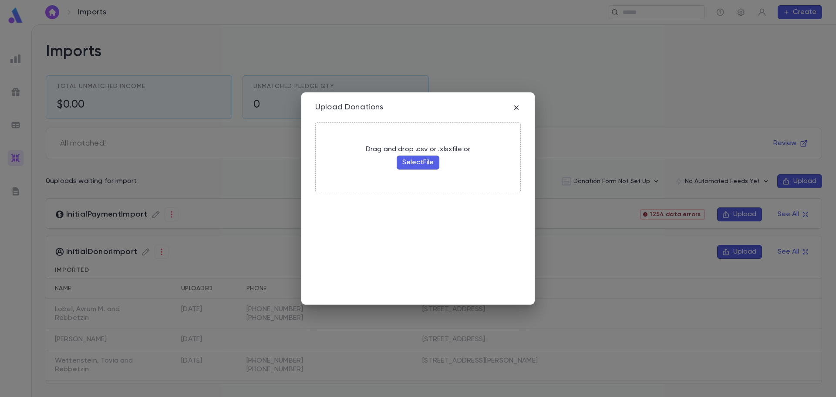
click at [425, 164] on button "Select File" at bounding box center [418, 162] width 43 height 14
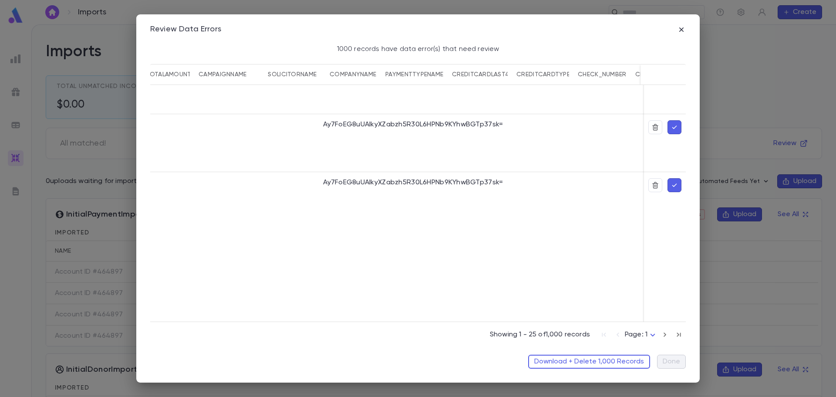
scroll to position [1306, 1000]
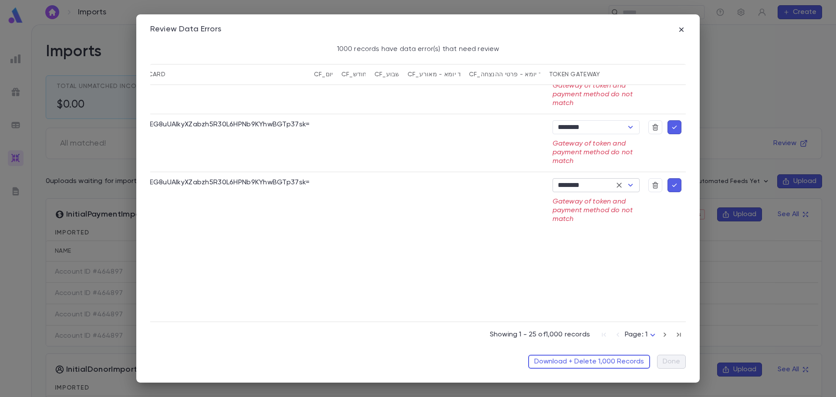
click at [628, 185] on icon "Open" at bounding box center [630, 185] width 5 height 3
click at [628, 185] on icon "Close" at bounding box center [630, 185] width 5 height 3
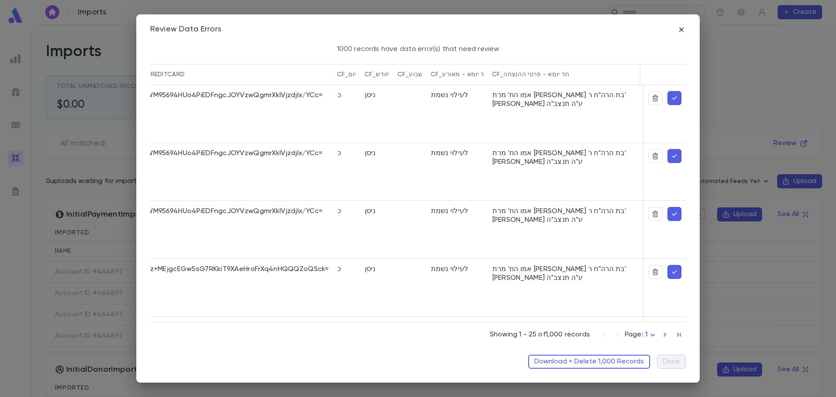
scroll to position [0, 1123]
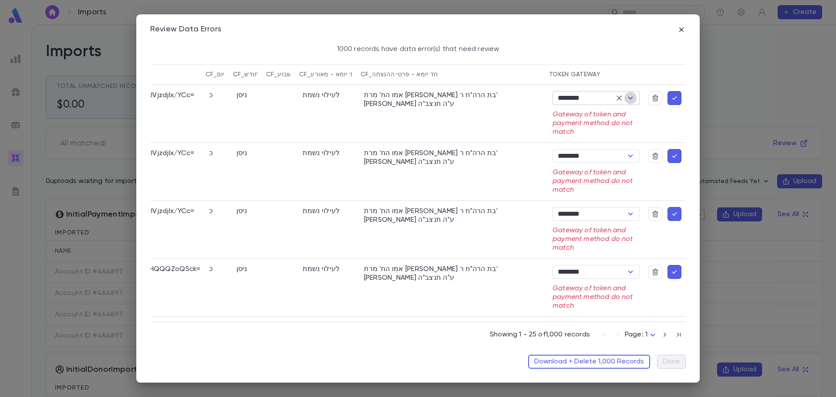
click at [631, 100] on icon "Open" at bounding box center [630, 98] width 10 height 10
click at [631, 100] on icon "Close" at bounding box center [630, 98] width 10 height 10
click at [722, 61] on div "Review Data Errors 1000 records have data error(s) that need review accountID d…" at bounding box center [418, 198] width 836 height 397
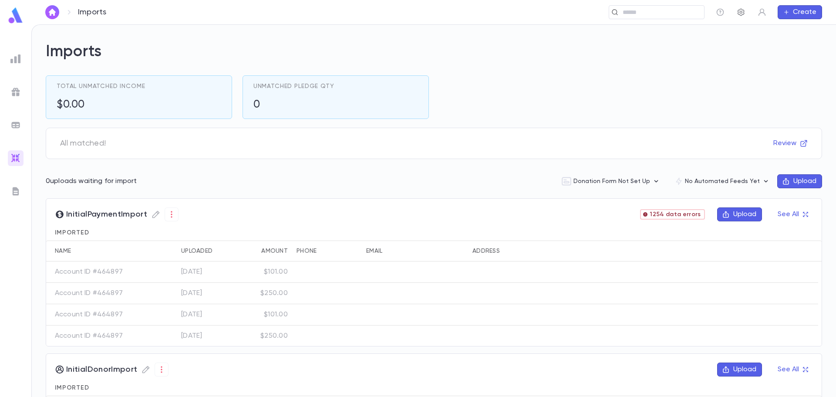
click at [741, 14] on icon "button" at bounding box center [741, 12] width 9 height 9
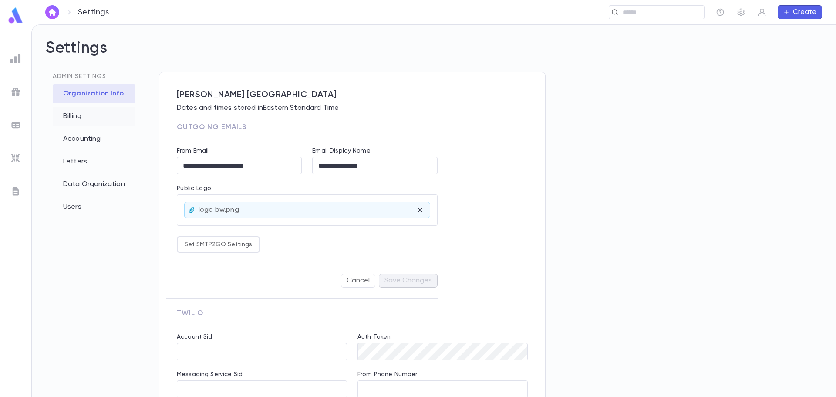
click at [84, 114] on div "Billing" at bounding box center [94, 116] width 83 height 19
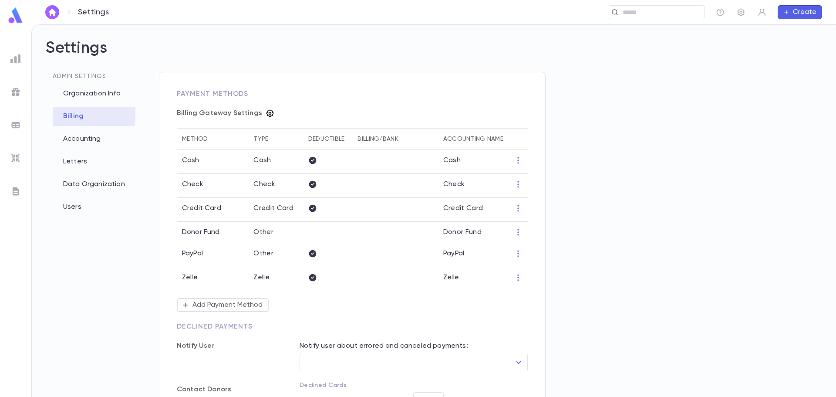
click at [266, 112] on icon "button" at bounding box center [270, 113] width 9 height 9
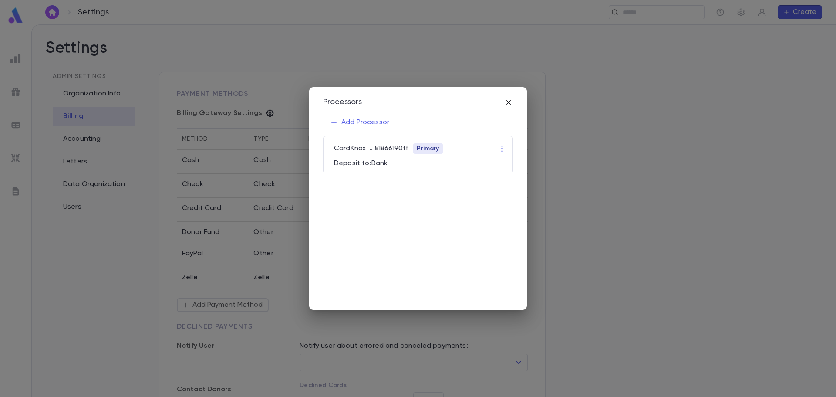
click at [511, 104] on icon "button" at bounding box center [508, 102] width 4 height 4
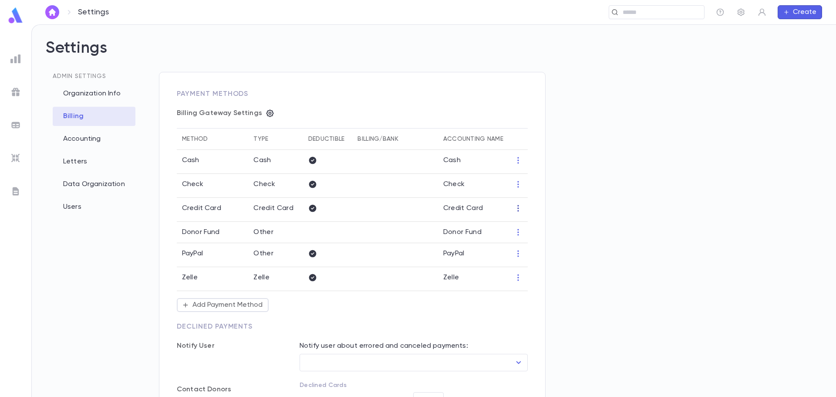
click at [518, 208] on icon "button" at bounding box center [517, 208] width 1 height 7
click at [523, 222] on li "Edit" at bounding box center [535, 222] width 38 height 14
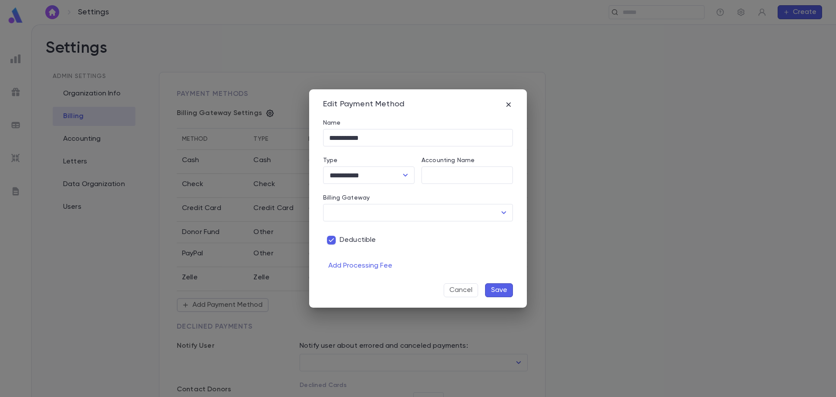
type input "**********"
click at [500, 294] on button "Save" at bounding box center [499, 290] width 28 height 14
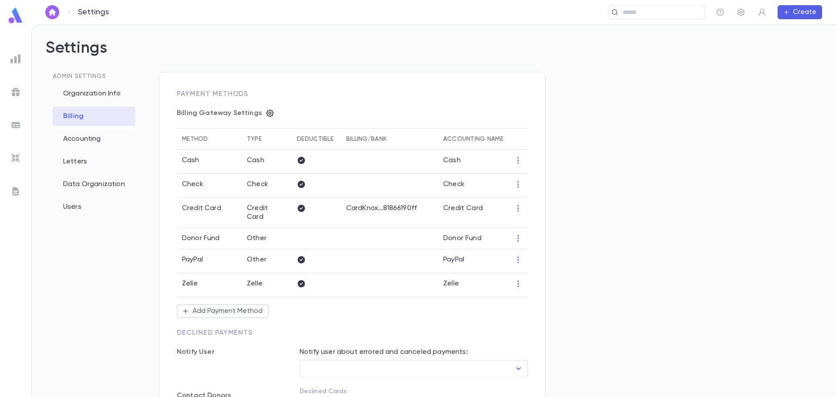
click at [20, 156] on img at bounding box center [15, 158] width 10 height 10
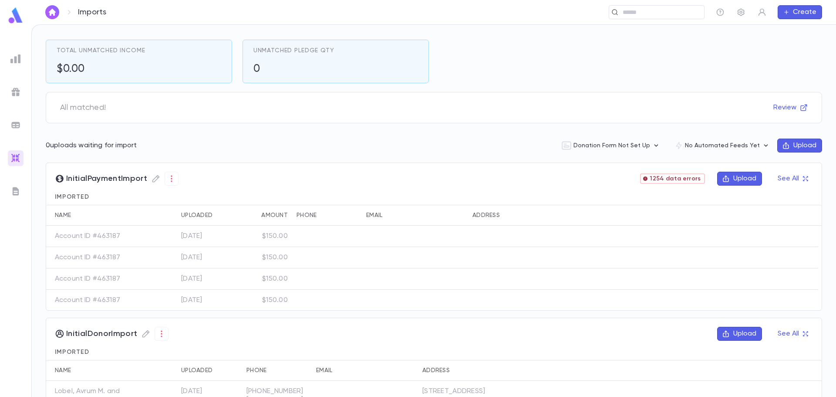
scroll to position [87, 0]
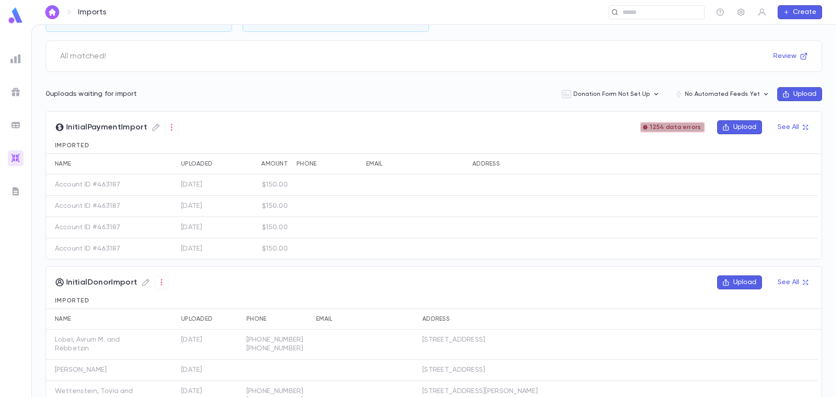
click at [680, 125] on span "1254 data errors" at bounding box center [675, 127] width 58 height 7
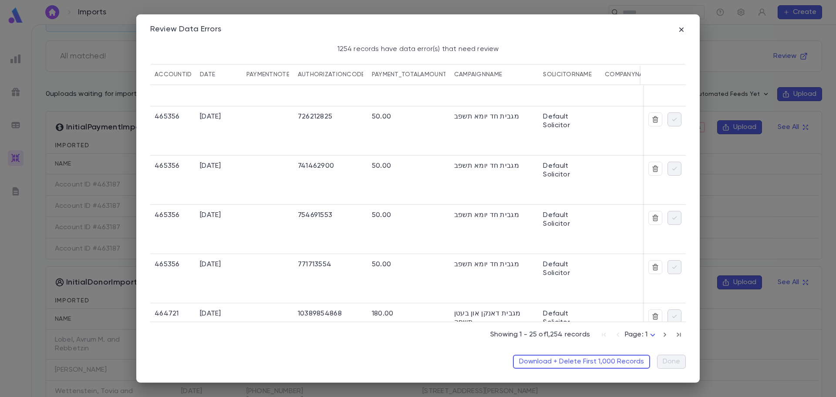
scroll to position [174, 0]
click at [601, 363] on button "Download + Delete First 1,000 Records" at bounding box center [581, 361] width 137 height 14
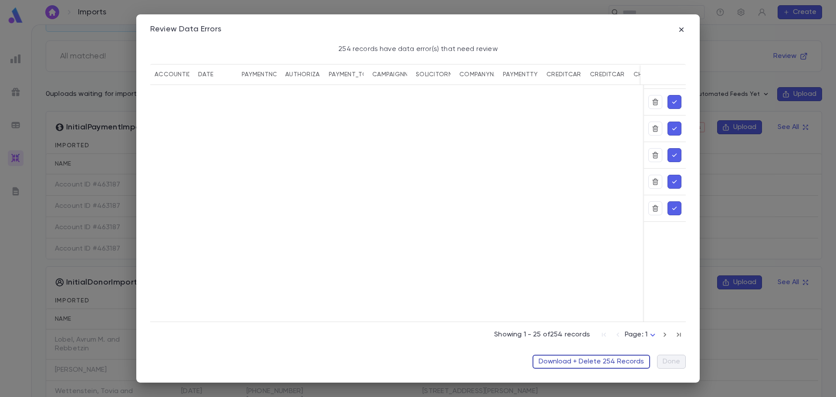
scroll to position [227, 0]
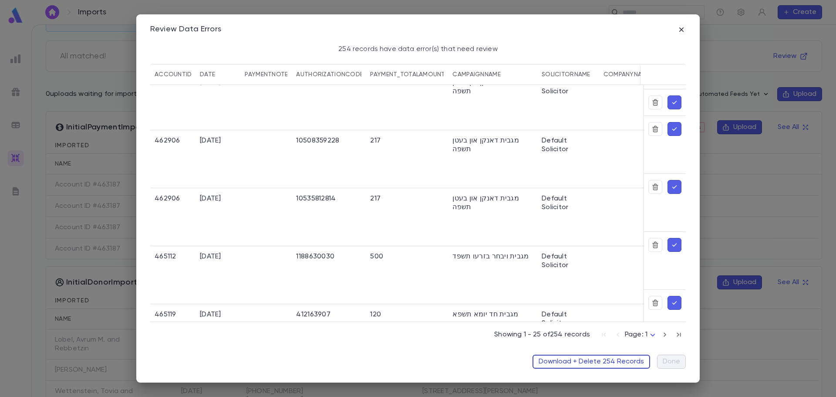
type input "********"
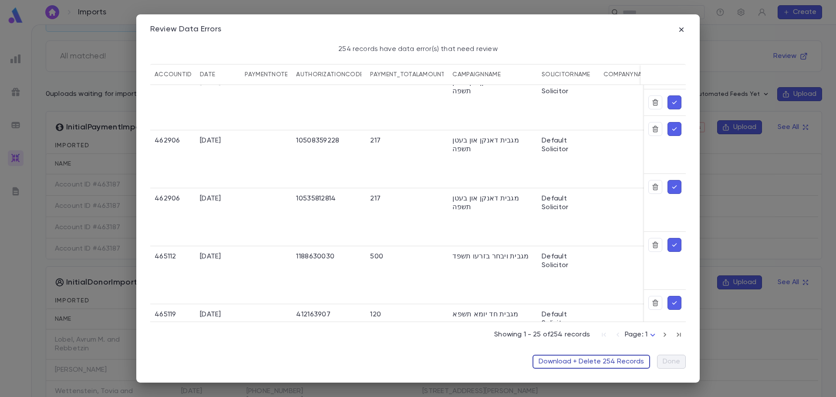
type input "********"
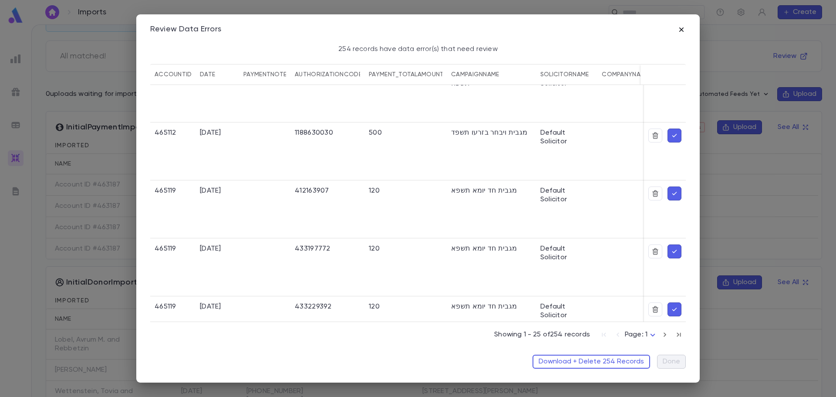
click at [680, 30] on icon "button" at bounding box center [681, 29] width 9 height 9
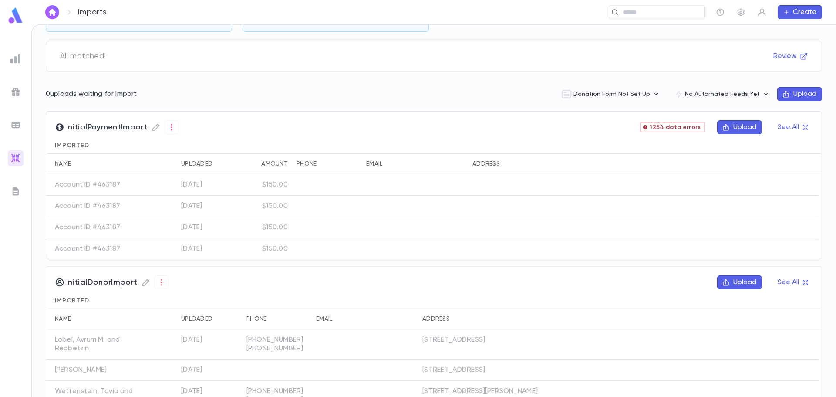
click at [730, 127] on button "Upload" at bounding box center [739, 127] width 45 height 14
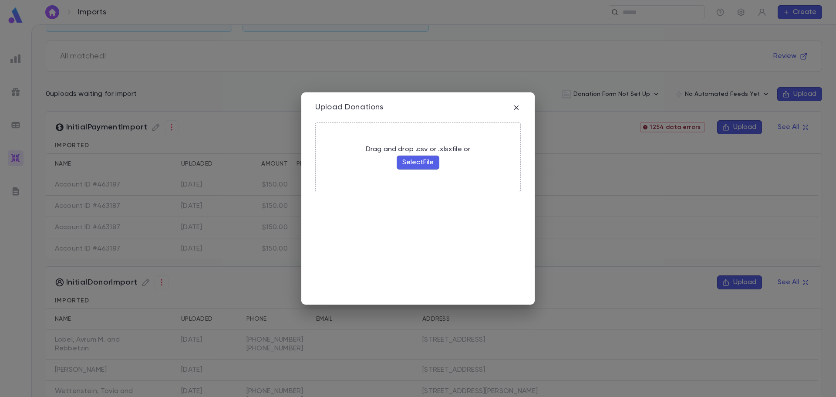
click at [415, 162] on button "Select File" at bounding box center [418, 162] width 43 height 14
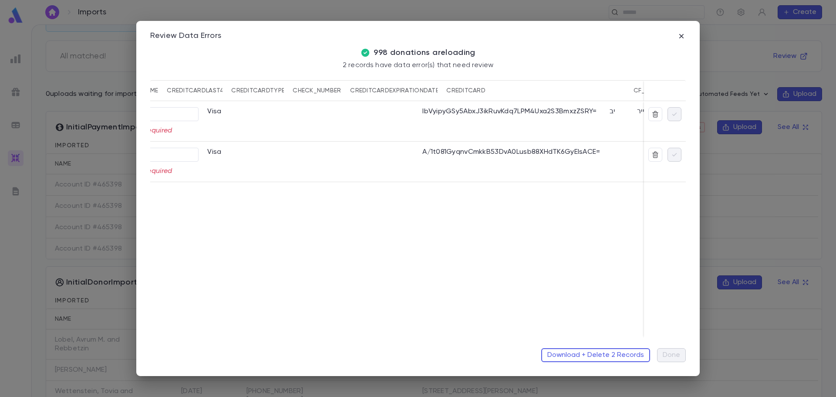
scroll to position [0, 484]
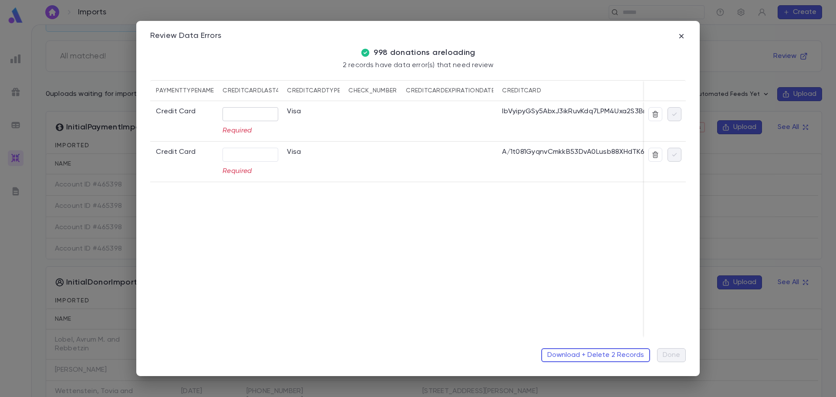
click at [246, 114] on input "text" at bounding box center [250, 113] width 56 height 13
type input "****"
click at [242, 153] on input "text" at bounding box center [250, 154] width 56 height 13
type input "****"
click at [676, 112] on icon "button" at bounding box center [674, 114] width 8 height 9
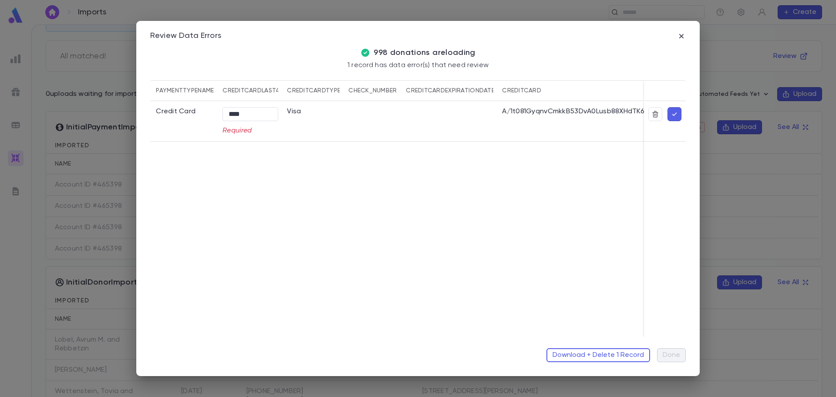
click at [673, 111] on icon "button" at bounding box center [674, 114] width 8 height 9
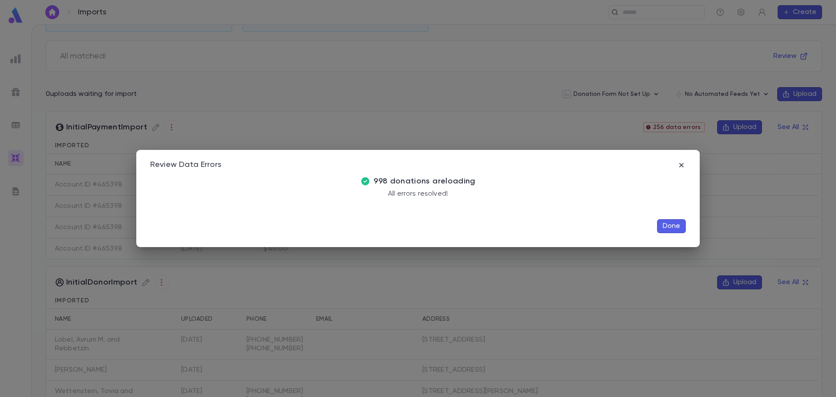
click at [673, 226] on button "Done" at bounding box center [671, 226] width 29 height 14
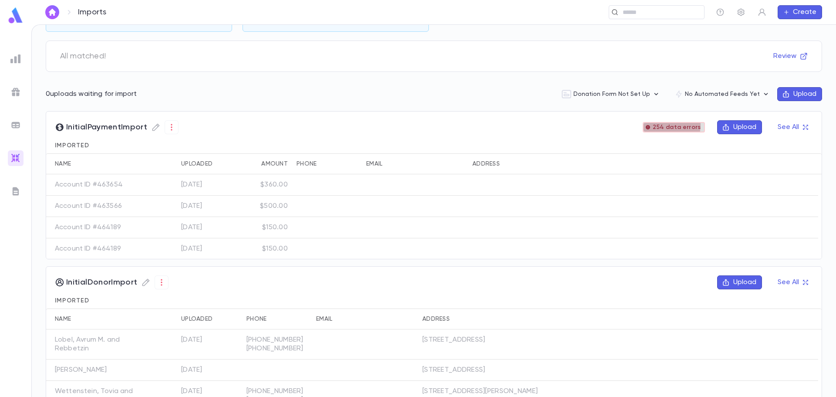
click at [667, 125] on span "254 data errors" at bounding box center [676, 127] width 55 height 7
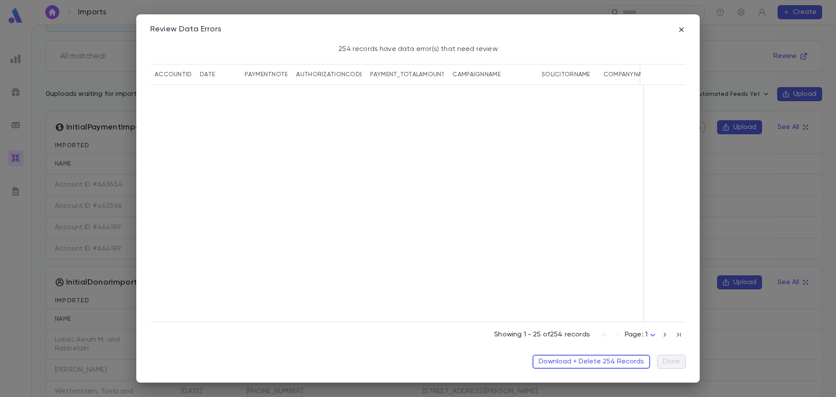
scroll to position [1437, 0]
click at [580, 363] on button "Download + Delete 254 Records" at bounding box center [591, 361] width 118 height 14
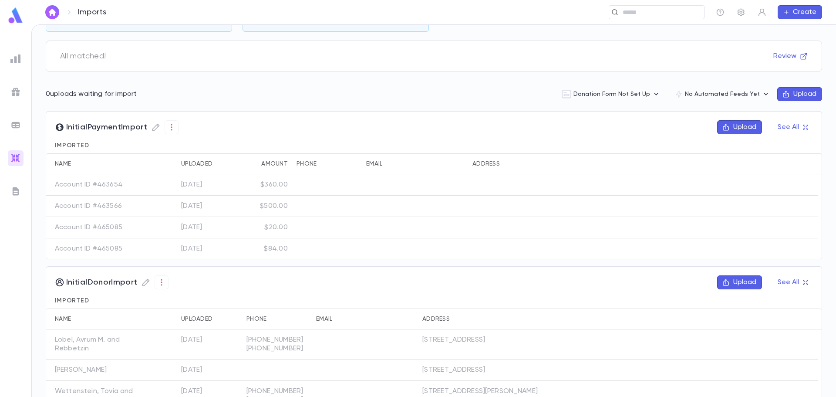
click at [735, 128] on button "Upload" at bounding box center [739, 127] width 45 height 14
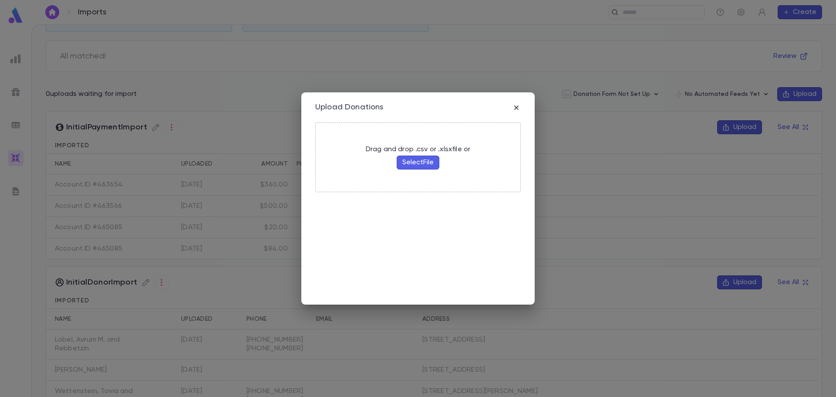
click at [412, 160] on button "Select File" at bounding box center [418, 162] width 43 height 14
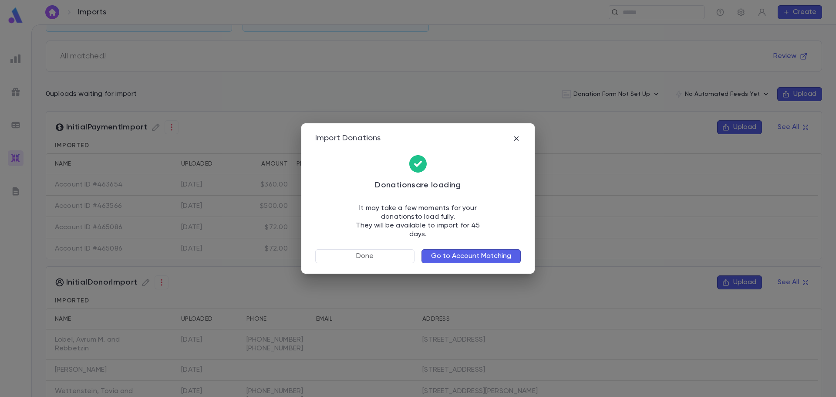
click at [456, 249] on button "Go to Account Matching" at bounding box center [470, 256] width 99 height 14
click at [515, 142] on icon "button" at bounding box center [516, 138] width 9 height 9
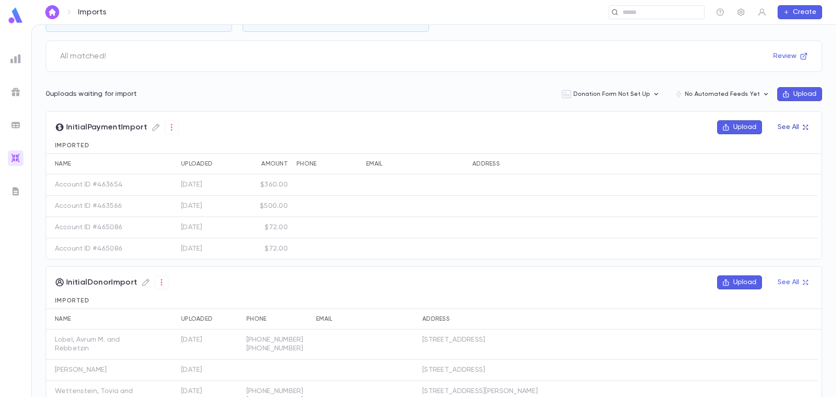
click at [792, 128] on button "See All" at bounding box center [792, 127] width 40 height 14
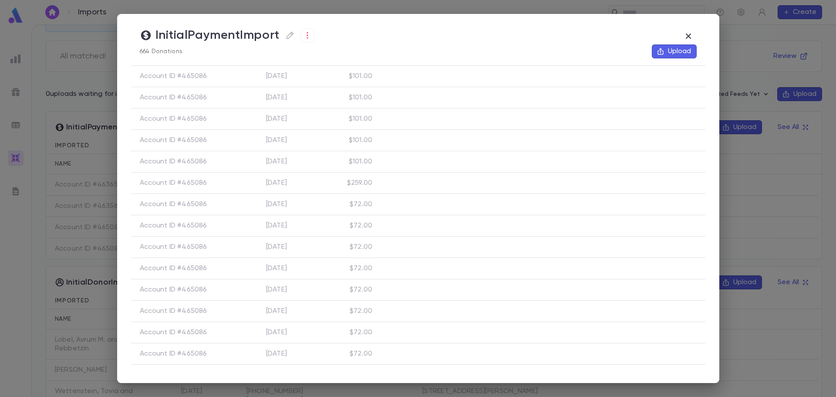
scroll to position [819, 0]
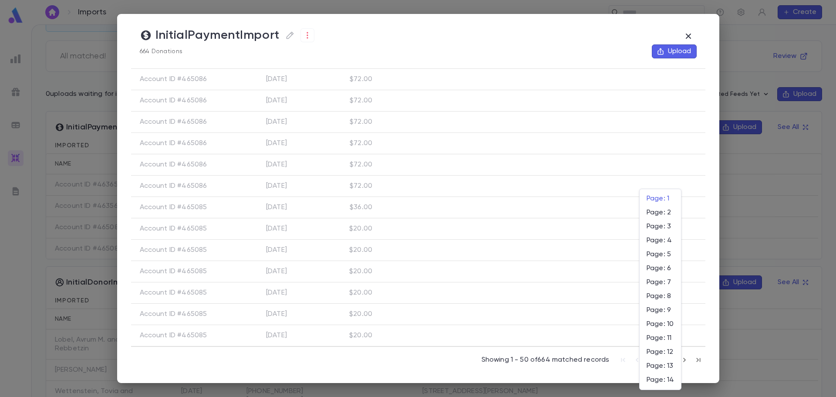
click at [670, 360] on body "Imports ​ Create Imports Total Unmatched Income $0.00 Unmatched Pledge Qty 0 Al…" at bounding box center [418, 210] width 836 height 372
click at [701, 358] on div at bounding box center [418, 198] width 836 height 397
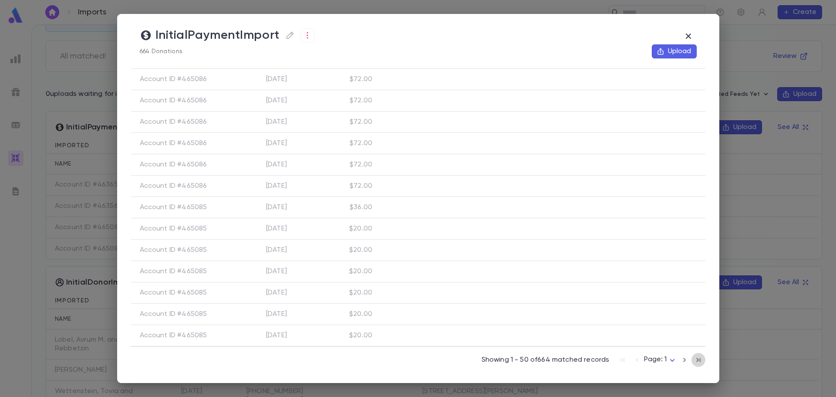
click at [696, 358] on icon "button" at bounding box center [698, 359] width 4 height 4
click at [690, 32] on icon "button" at bounding box center [688, 36] width 10 height 10
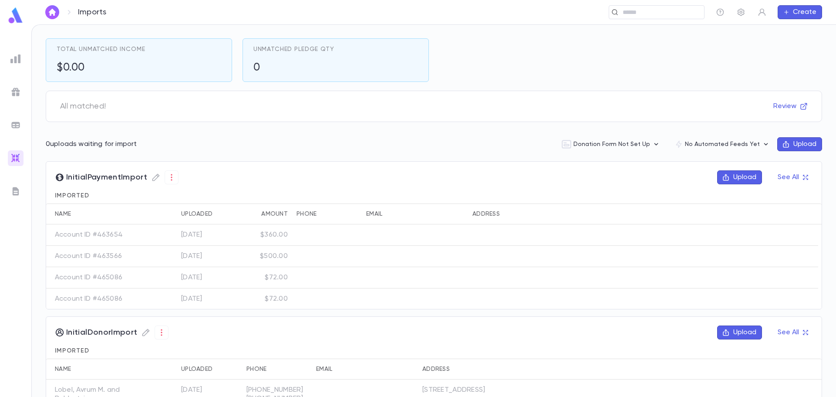
scroll to position [28, 0]
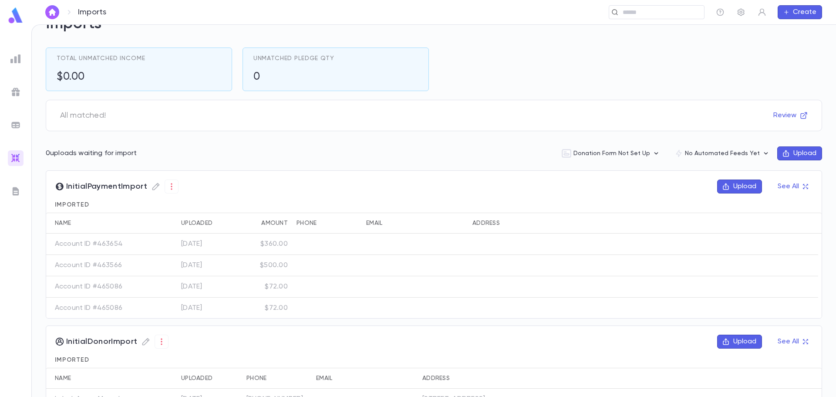
click at [18, 59] on img at bounding box center [15, 59] width 10 height 10
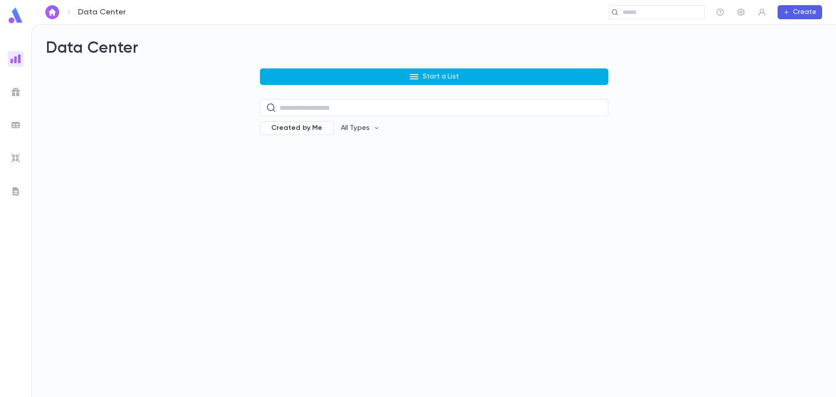
click at [341, 80] on button "Start a List" at bounding box center [434, 76] width 348 height 17
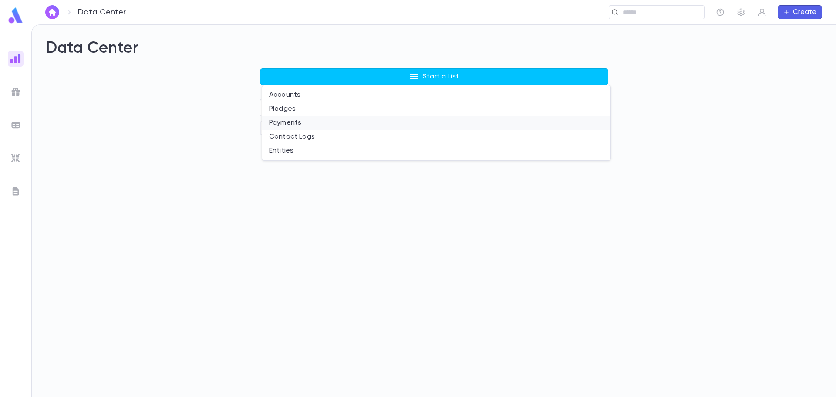
click at [279, 120] on li "Payments" at bounding box center [436, 123] width 348 height 14
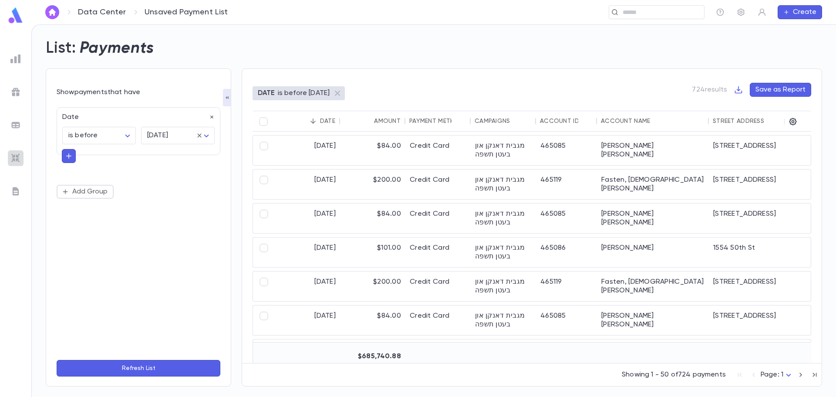
click at [15, 165] on div at bounding box center [16, 158] width 16 height 16
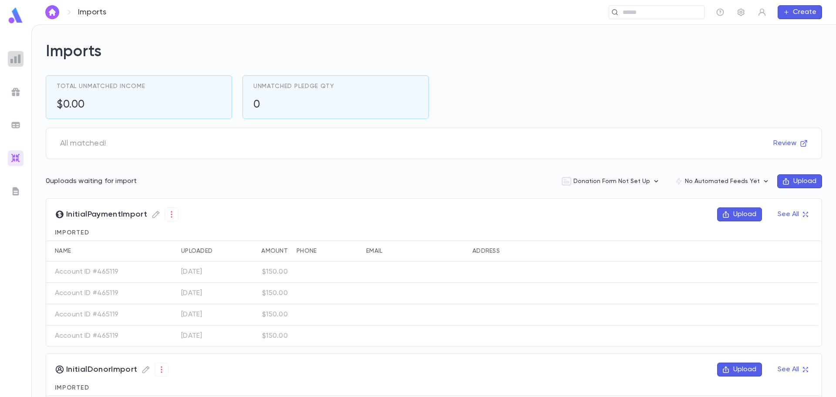
click at [12, 59] on img at bounding box center [15, 59] width 10 height 10
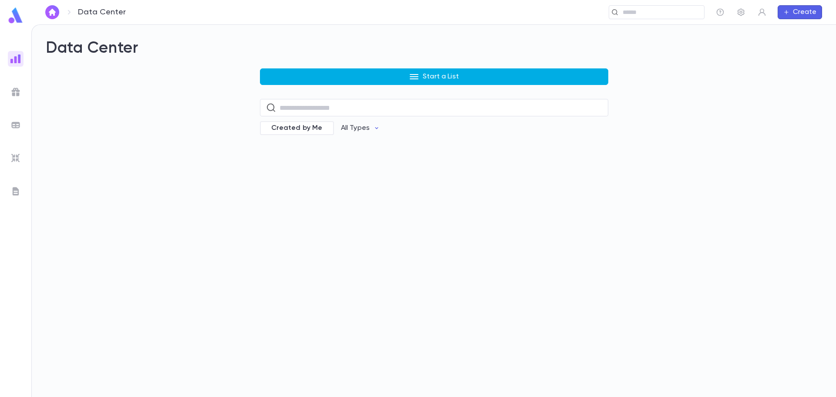
click at [339, 77] on button "Start a List" at bounding box center [434, 76] width 348 height 17
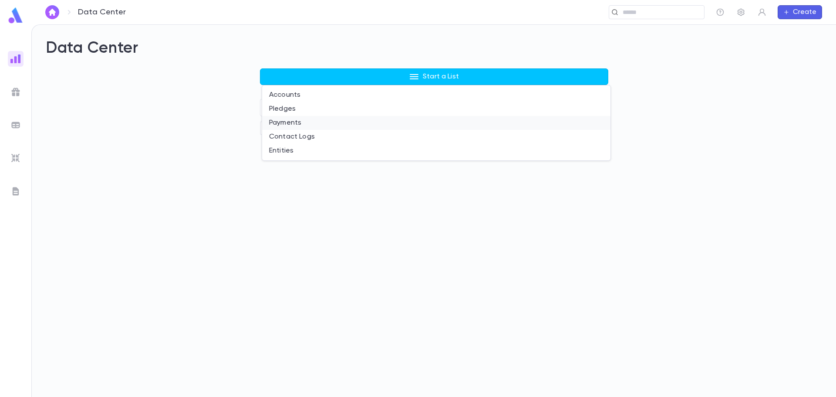
click at [286, 122] on li "Payments" at bounding box center [436, 123] width 348 height 14
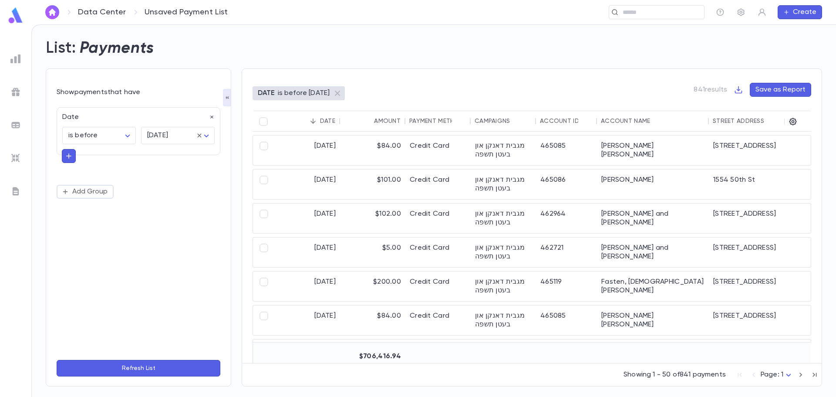
click at [14, 61] on img at bounding box center [15, 59] width 10 height 10
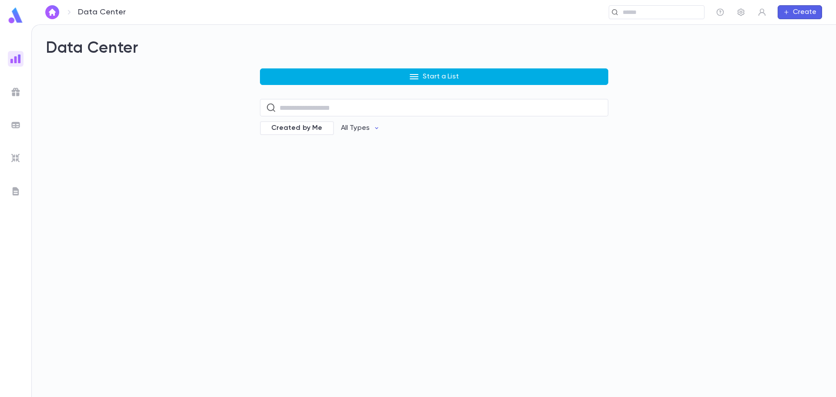
click at [448, 74] on p "Start a List" at bounding box center [441, 76] width 36 height 9
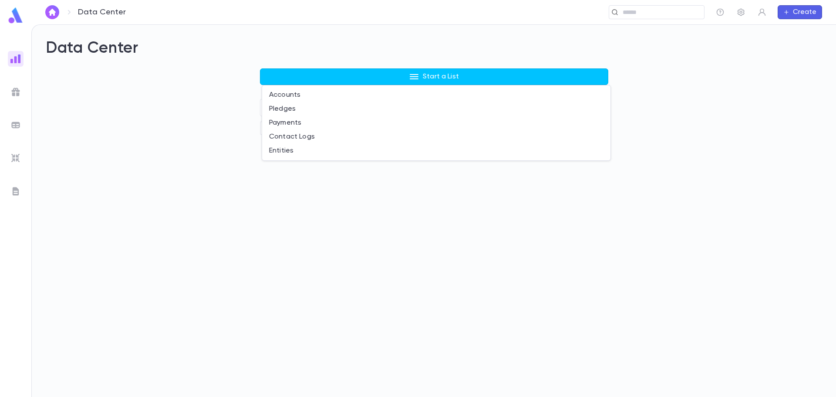
click at [97, 176] on div at bounding box center [418, 198] width 836 height 397
click at [16, 158] on img at bounding box center [15, 158] width 10 height 10
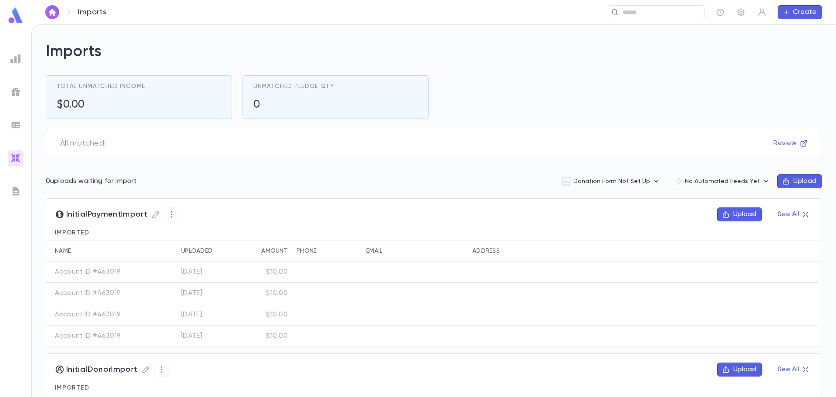
click at [17, 61] on img at bounding box center [15, 59] width 10 height 10
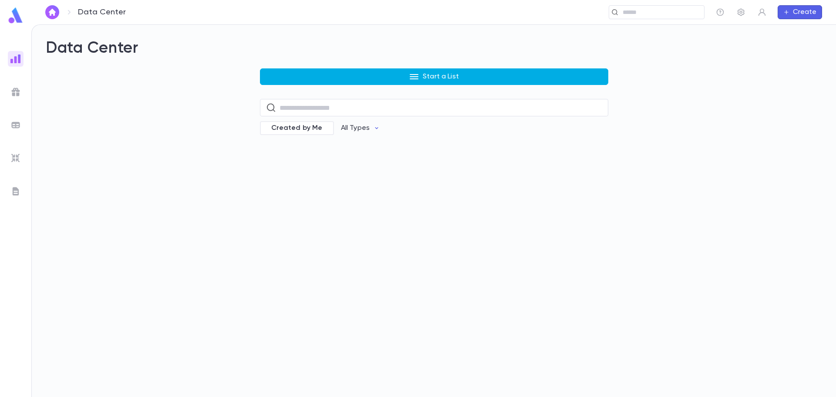
click at [293, 82] on button "Start a List" at bounding box center [434, 76] width 348 height 17
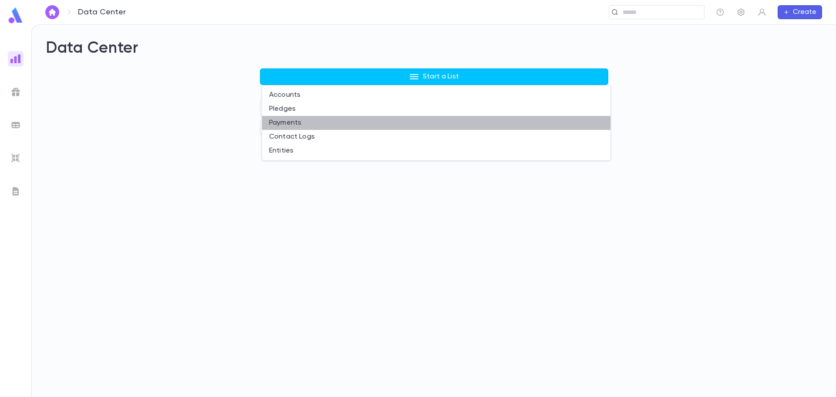
click at [279, 122] on li "Payments" at bounding box center [436, 123] width 348 height 14
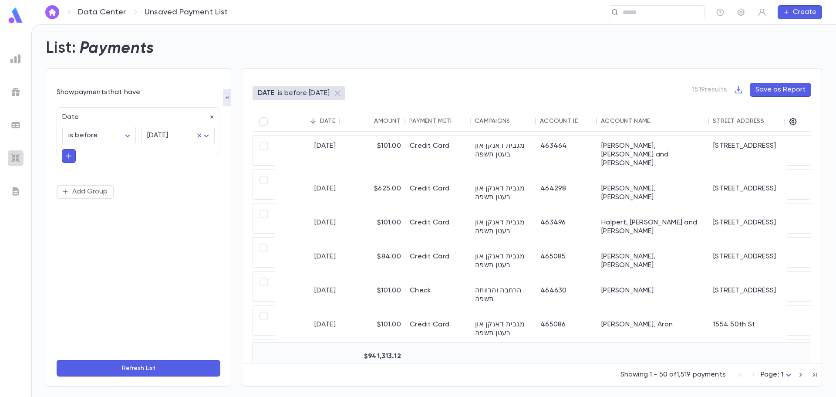
click at [22, 156] on div at bounding box center [16, 158] width 16 height 16
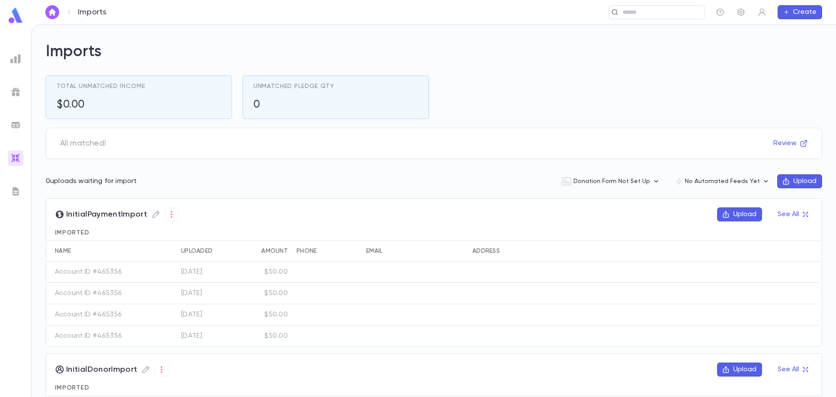
click at [783, 182] on icon "button" at bounding box center [786, 181] width 8 height 8
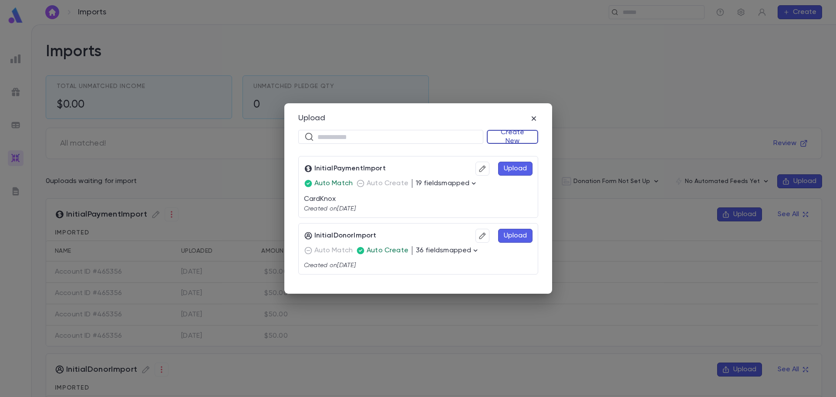
click at [499, 134] on button "Create New" at bounding box center [512, 137] width 51 height 14
click at [506, 168] on li "Donations" at bounding box center [514, 168] width 50 height 14
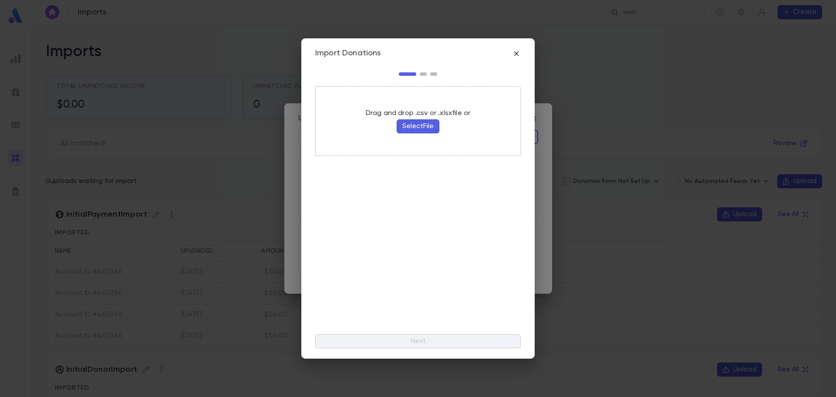
click at [409, 124] on button "Select File" at bounding box center [418, 126] width 43 height 14
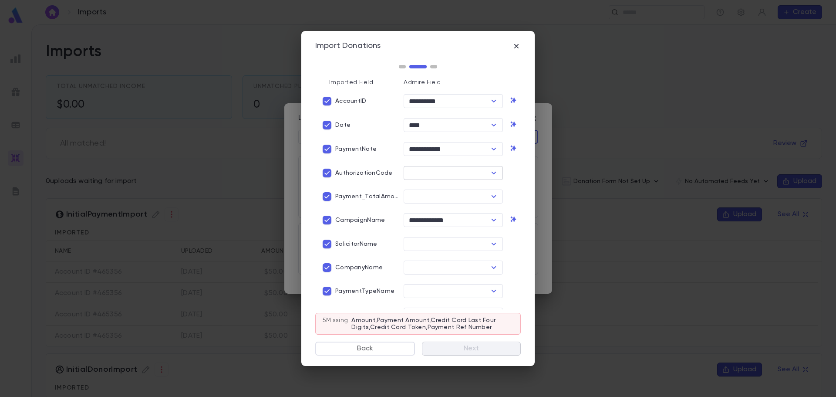
click at [488, 171] on icon "Open" at bounding box center [493, 173] width 10 height 10
click at [478, 202] on li "Payment Auth Code" at bounding box center [451, 205] width 98 height 14
type input "**********"
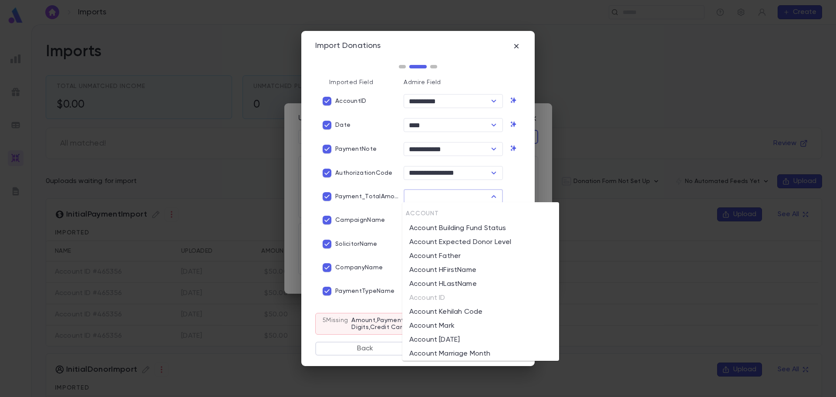
click at [424, 195] on input "text" at bounding box center [446, 196] width 80 height 12
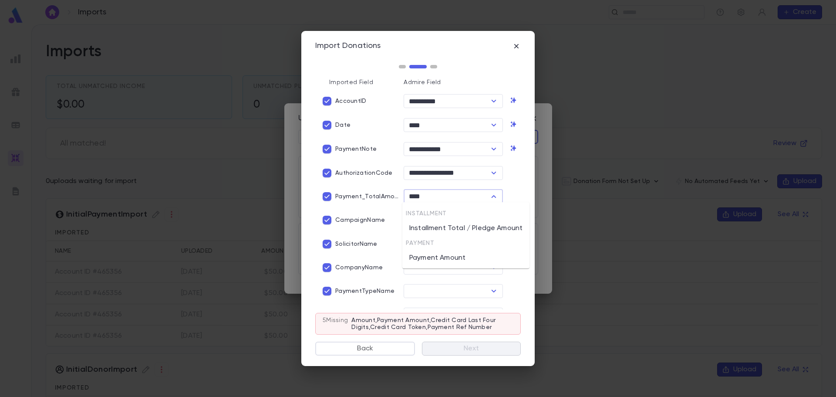
click at [432, 260] on li "Payment Amount" at bounding box center [465, 258] width 127 height 14
type input "**********"
click at [437, 246] on input "text" at bounding box center [446, 244] width 80 height 12
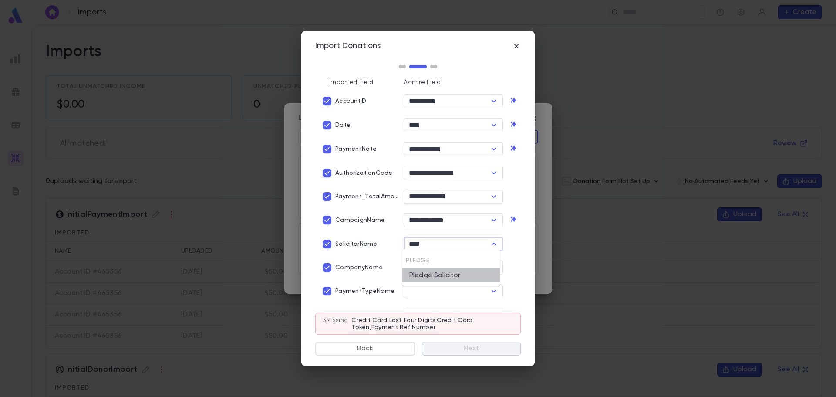
click at [450, 278] on li "Pledge Solicitor" at bounding box center [451, 275] width 98 height 14
type input "**********"
click at [444, 266] on input "text" at bounding box center [446, 267] width 80 height 12
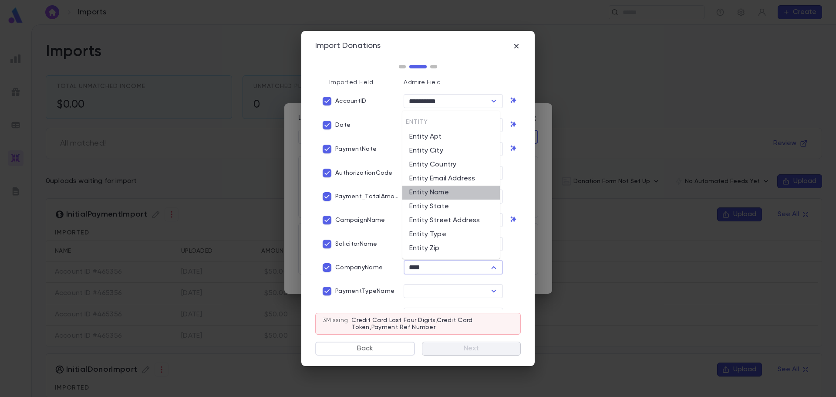
click at [453, 196] on li "Entity Name" at bounding box center [451, 192] width 98 height 14
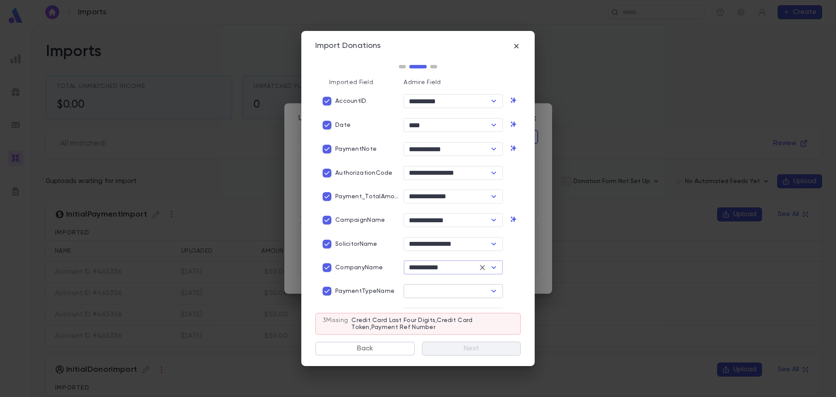
type input "**********"
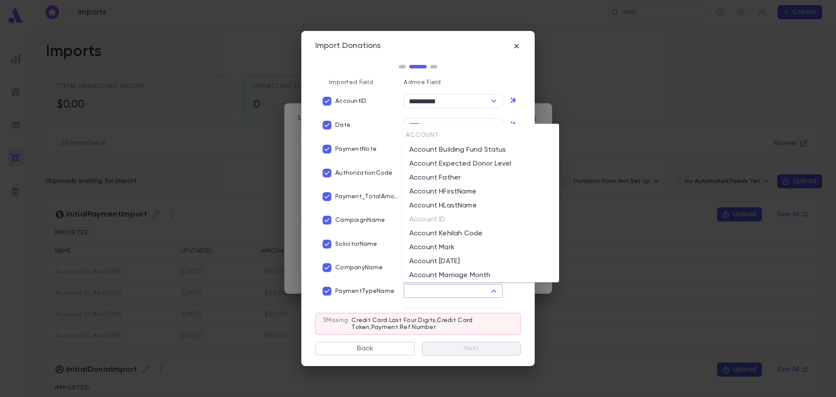
click at [428, 290] on input "text" at bounding box center [446, 291] width 80 height 12
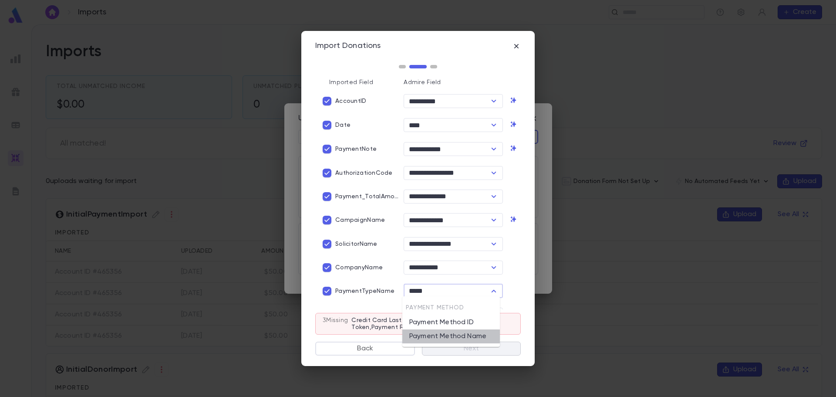
click at [428, 333] on li "Payment Method Name" at bounding box center [451, 336] width 98 height 14
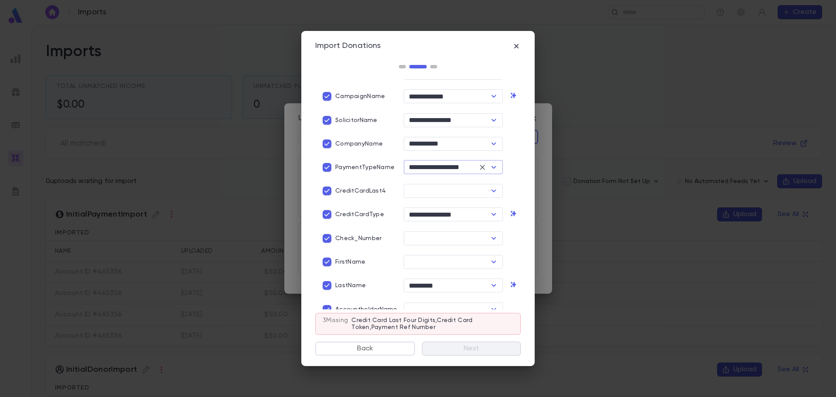
scroll to position [131, 0]
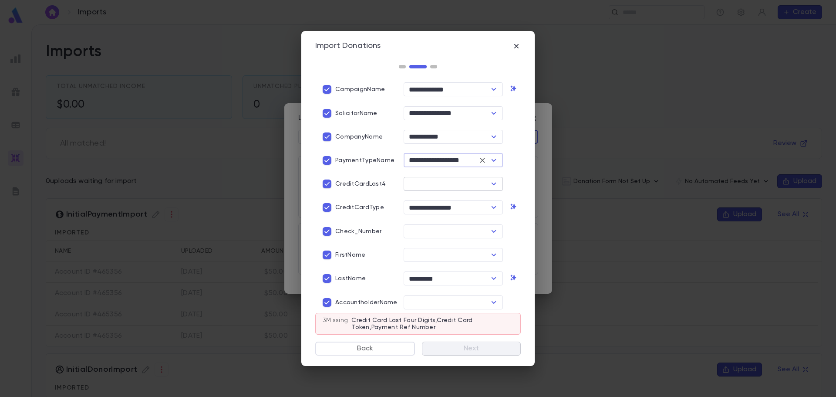
type input "**********"
click at [421, 182] on input "text" at bounding box center [446, 184] width 80 height 12
click at [416, 256] on li "Credit Card Last Four Digits" at bounding box center [454, 259] width 105 height 14
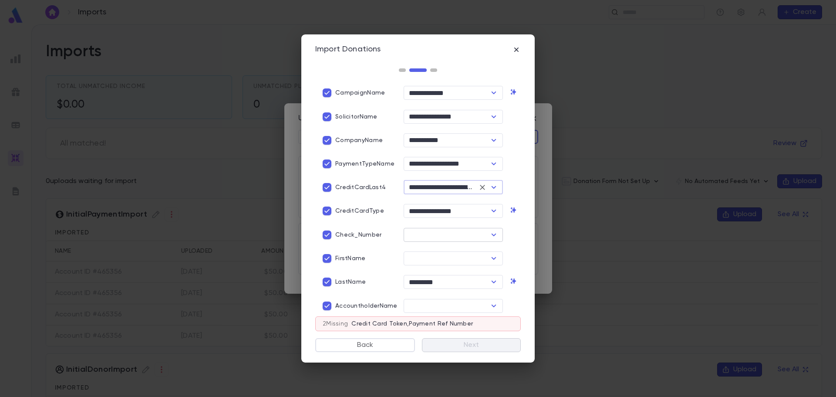
type input "**********"
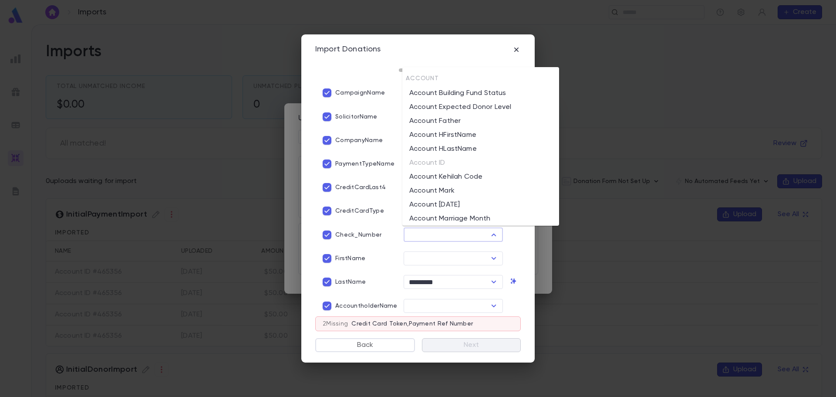
click at [428, 235] on input "text" at bounding box center [446, 235] width 80 height 12
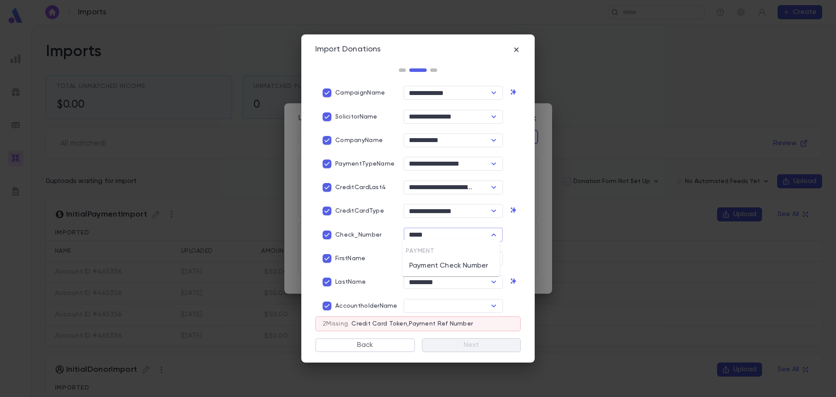
click at [435, 265] on li "Payment Check Number" at bounding box center [451, 266] width 98 height 14
type input "**********"
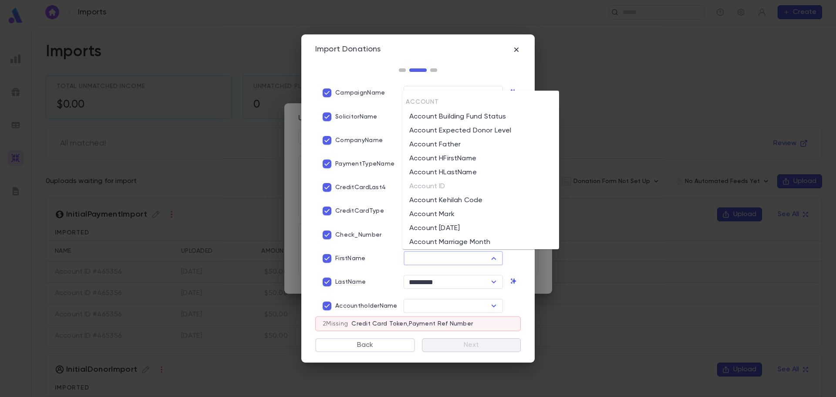
click at [440, 259] on input "text" at bounding box center [446, 258] width 80 height 12
click at [338, 259] on p "FirstName" at bounding box center [350, 258] width 30 height 7
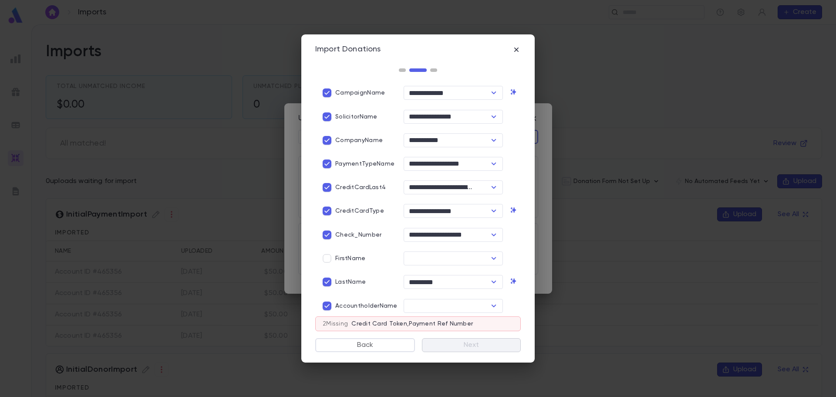
click at [347, 278] on p "LastName" at bounding box center [350, 281] width 30 height 7
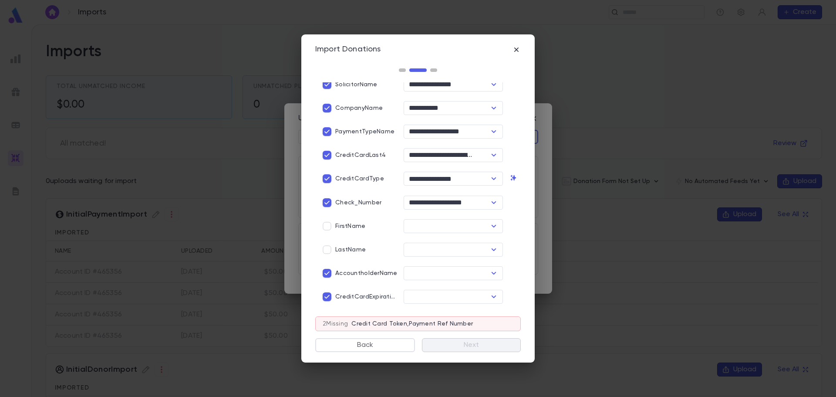
scroll to position [218, 0]
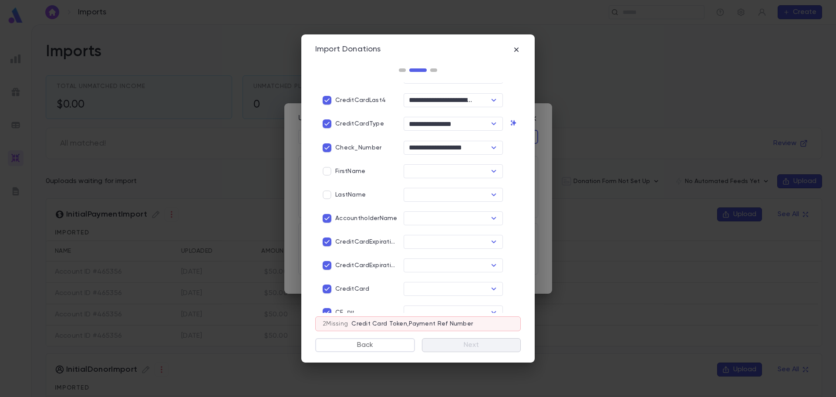
click at [381, 215] on p "AccountholderName" at bounding box center [366, 218] width 62 height 7
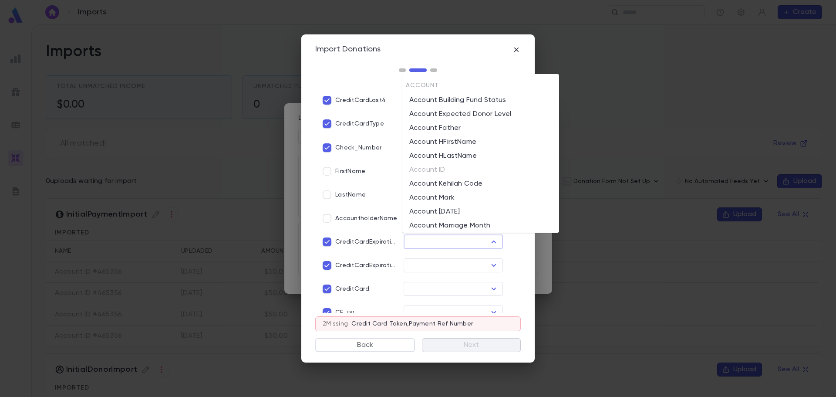
click at [422, 241] on input "text" at bounding box center [446, 242] width 80 height 12
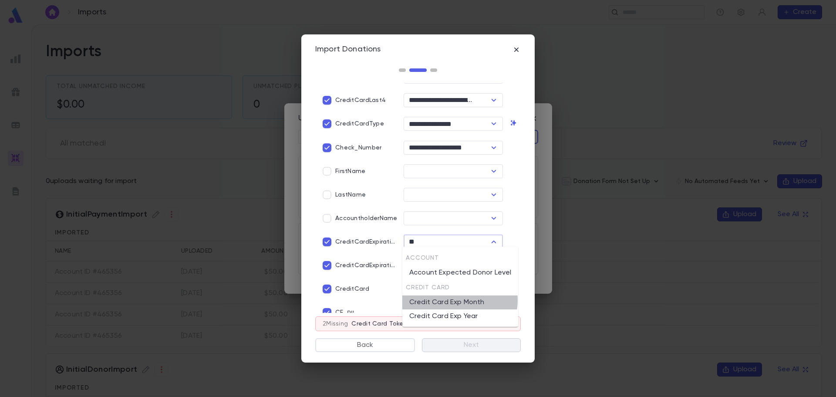
click at [458, 300] on li "Credit Card Exp Month" at bounding box center [460, 302] width 116 height 14
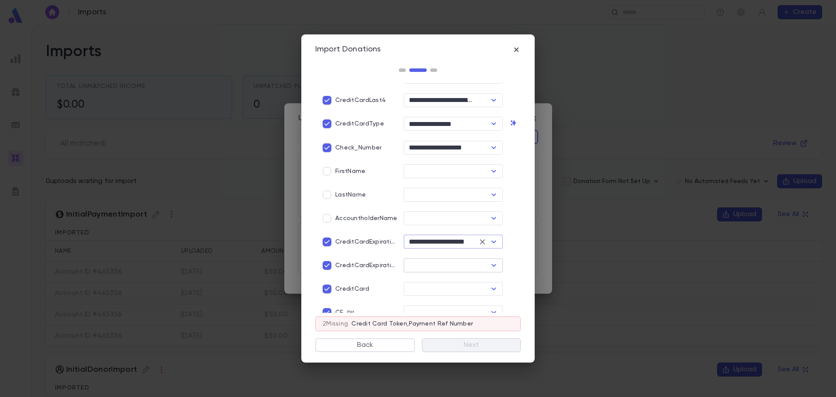
type input "**********"
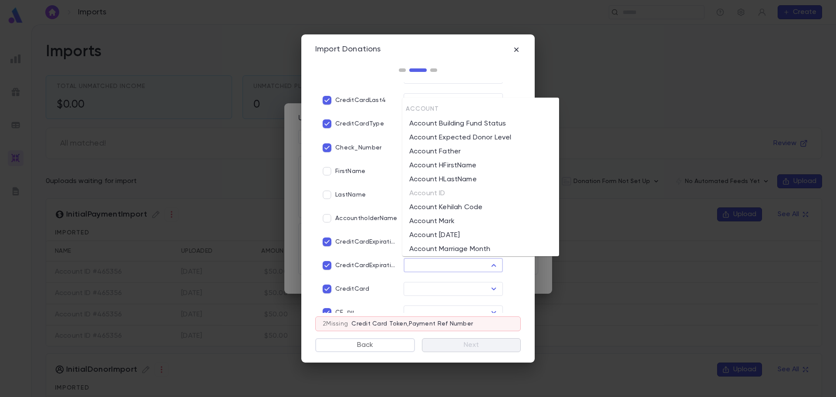
click at [449, 259] on input "text" at bounding box center [446, 265] width 80 height 12
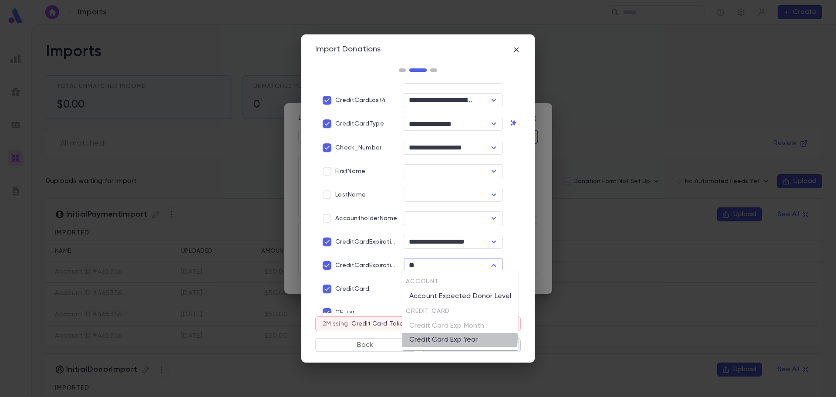
click at [458, 338] on li "Credit Card Exp Year" at bounding box center [460, 340] width 116 height 14
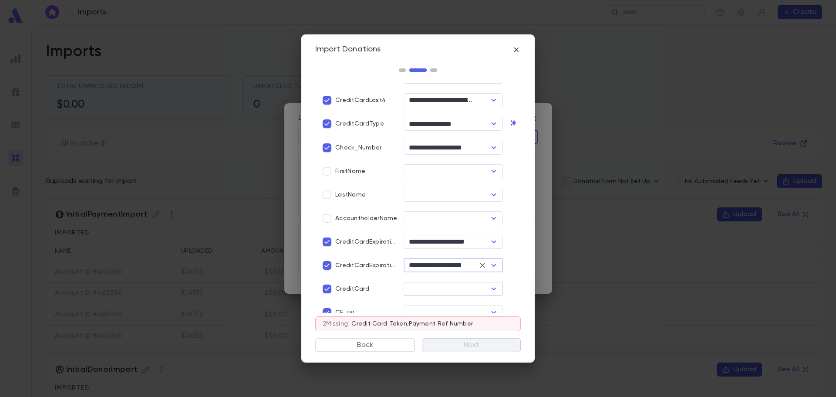
type input "**********"
click at [452, 285] on input "text" at bounding box center [446, 289] width 80 height 12
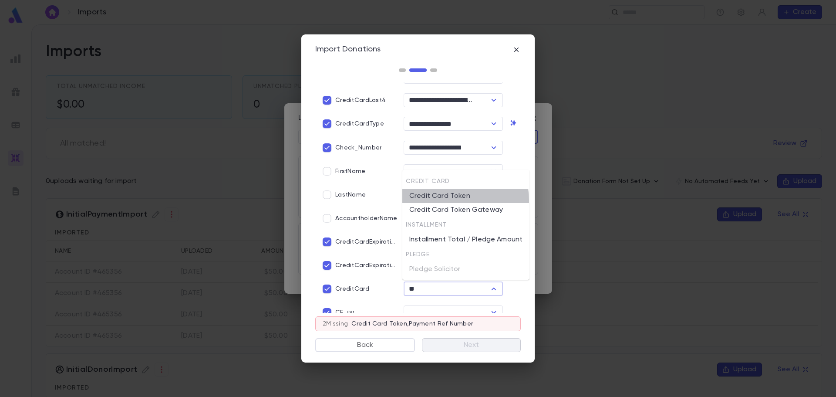
click at [454, 200] on li "Credit Card Token" at bounding box center [465, 196] width 127 height 14
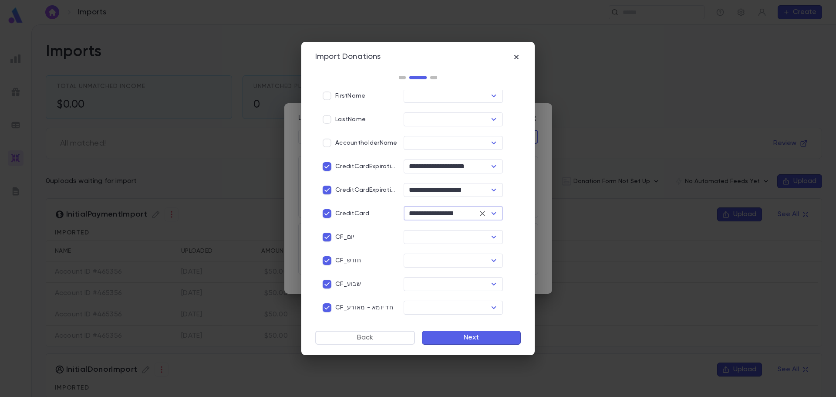
scroll to position [317, 0]
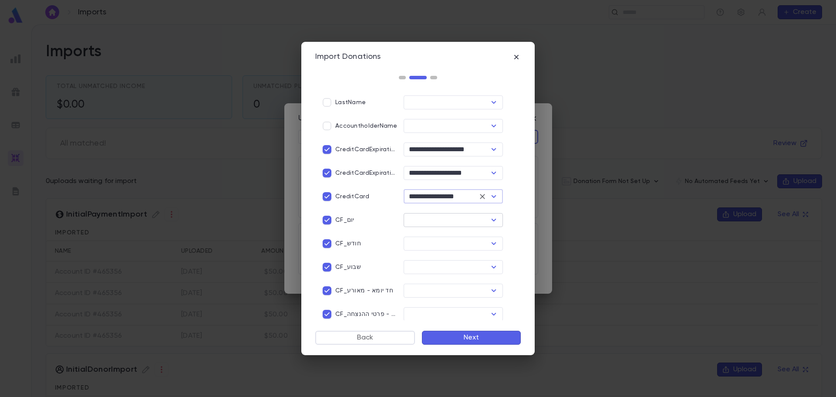
type input "**********"
click at [424, 219] on input "text" at bounding box center [446, 220] width 80 height 12
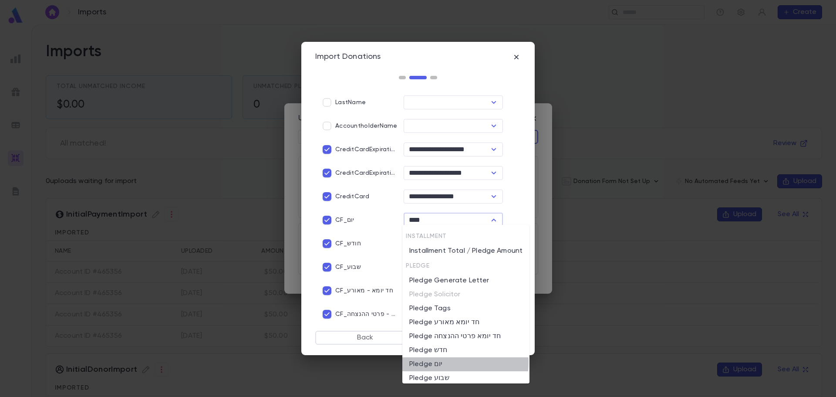
click at [448, 362] on li "Pledge יום" at bounding box center [465, 364] width 127 height 14
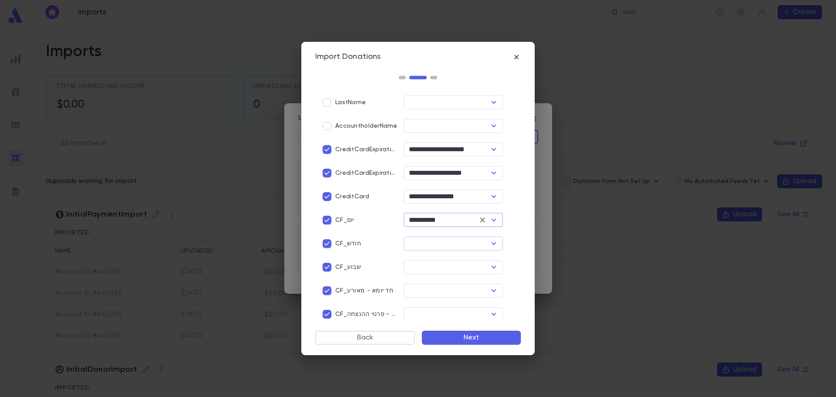
type input "**********"
click at [434, 239] on input "text" at bounding box center [446, 243] width 80 height 12
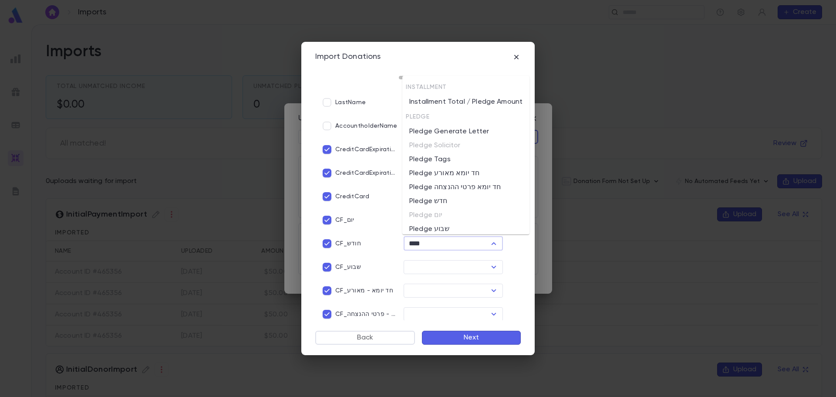
click at [445, 203] on li "Pledge חדש" at bounding box center [465, 201] width 127 height 14
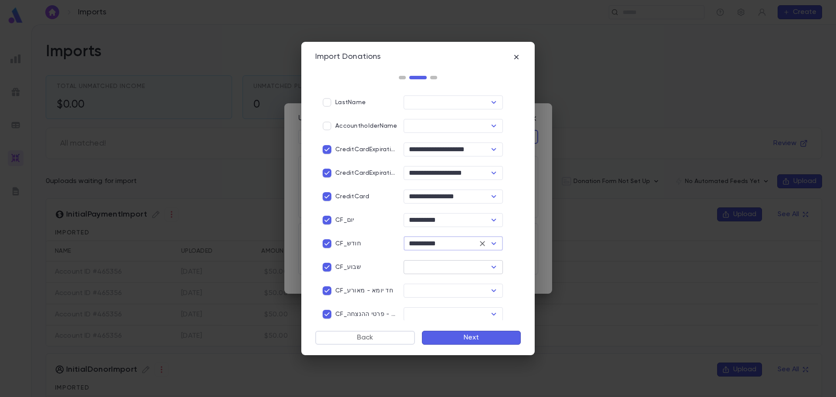
type input "**********"
click at [434, 265] on input "text" at bounding box center [446, 267] width 80 height 12
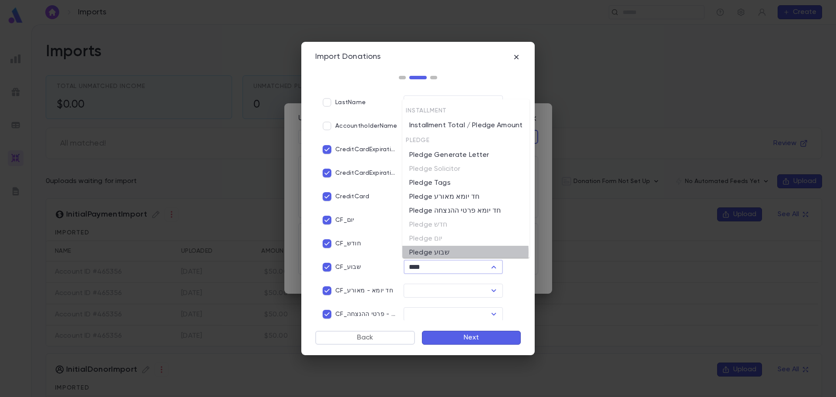
click at [436, 252] on li "Pledge שבוע" at bounding box center [465, 253] width 127 height 14
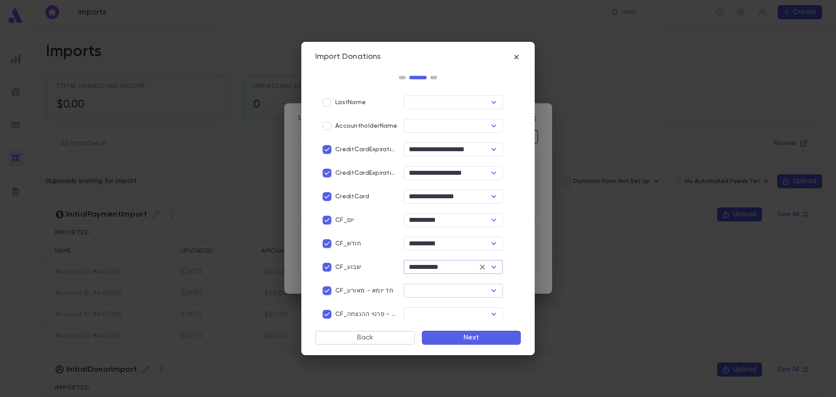
type input "**********"
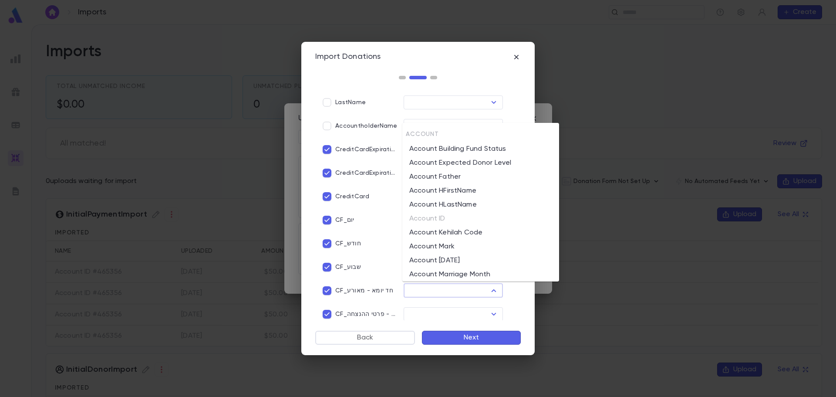
click at [428, 287] on input "text" at bounding box center [446, 290] width 80 height 12
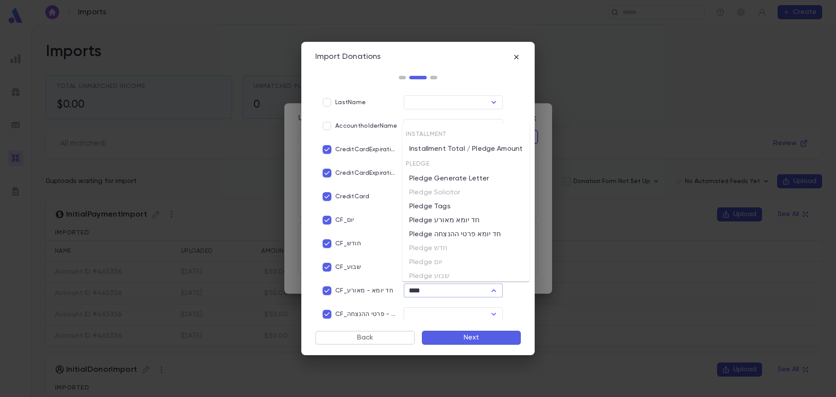
click at [455, 226] on li "Pledge חד יומא מאורע" at bounding box center [465, 220] width 127 height 14
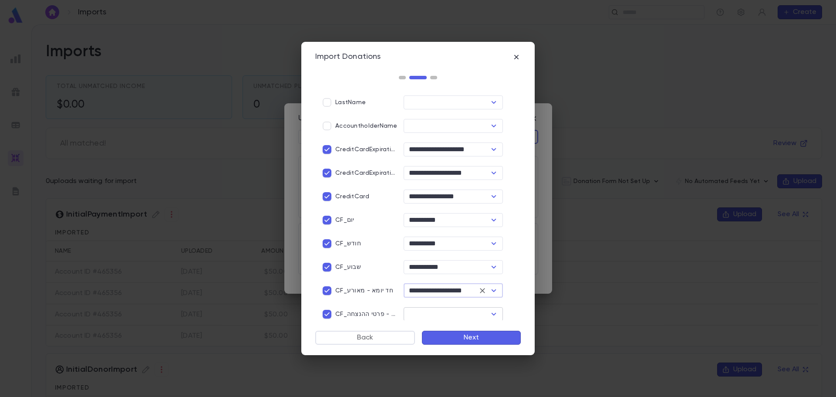
type input "**********"
click at [421, 309] on input "text" at bounding box center [446, 314] width 80 height 12
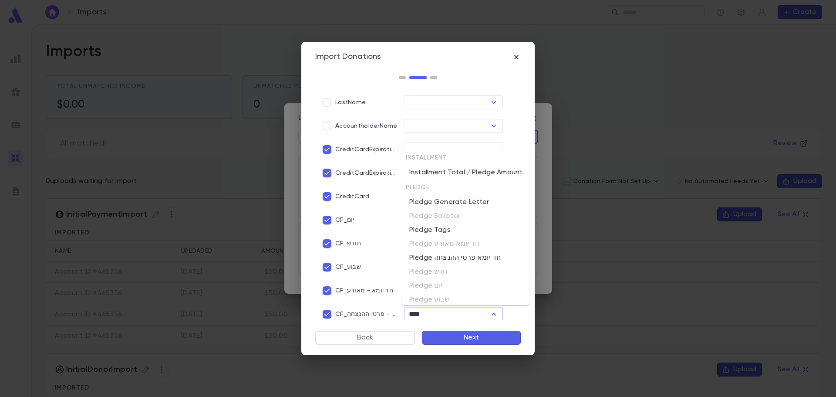
click at [458, 259] on li "Pledge חד יומא פרטי ההנצחה" at bounding box center [465, 258] width 127 height 14
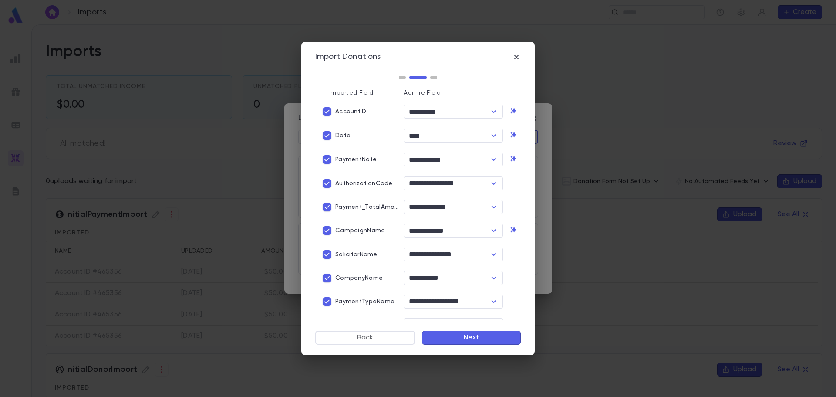
scroll to position [0, 0]
type input "**********"
click at [455, 338] on button "Next" at bounding box center [471, 337] width 99 height 14
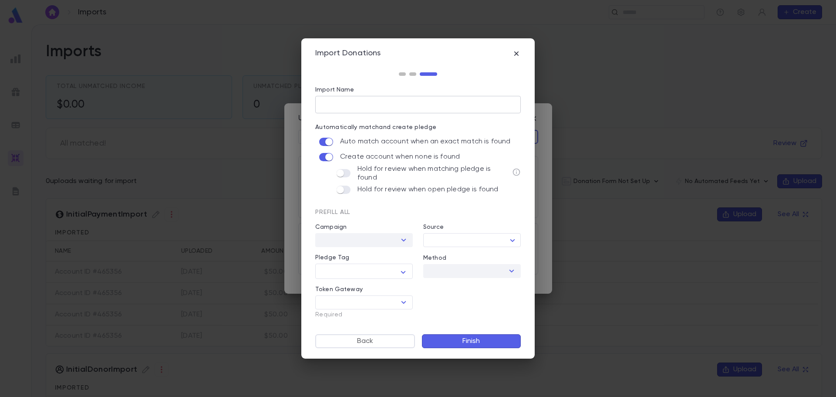
click at [345, 104] on input "Import Name" at bounding box center [417, 104] width 205 height 17
type input "**********"
click at [387, 302] on input "Token Gateway" at bounding box center [357, 302] width 78 height 12
click at [368, 321] on li "CardKnox" at bounding box center [364, 317] width 98 height 14
type input "********"
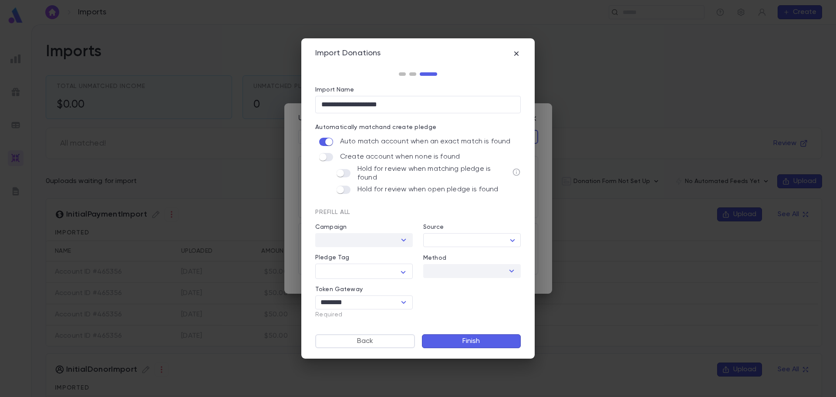
click at [477, 341] on button "Finish" at bounding box center [471, 341] width 99 height 14
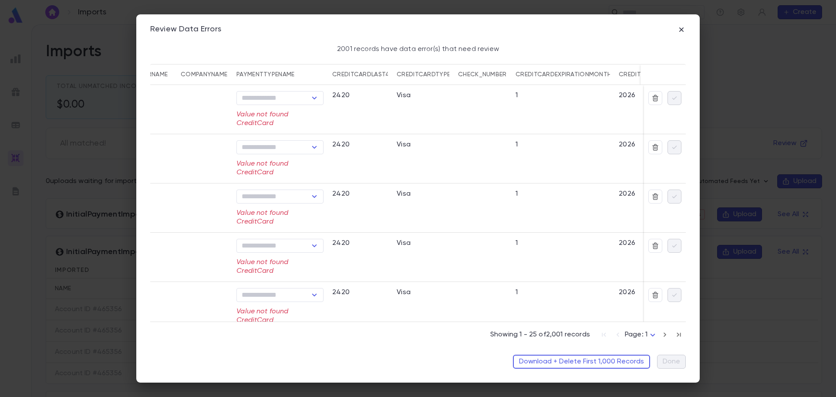
scroll to position [0, 407]
click at [567, 360] on button "Download + Delete First 1,000 Records" at bounding box center [581, 361] width 137 height 14
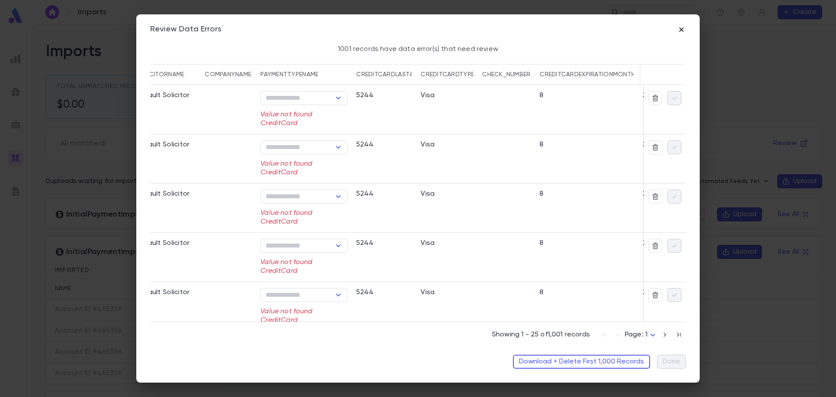
click at [684, 31] on icon "button" at bounding box center [681, 29] width 9 height 9
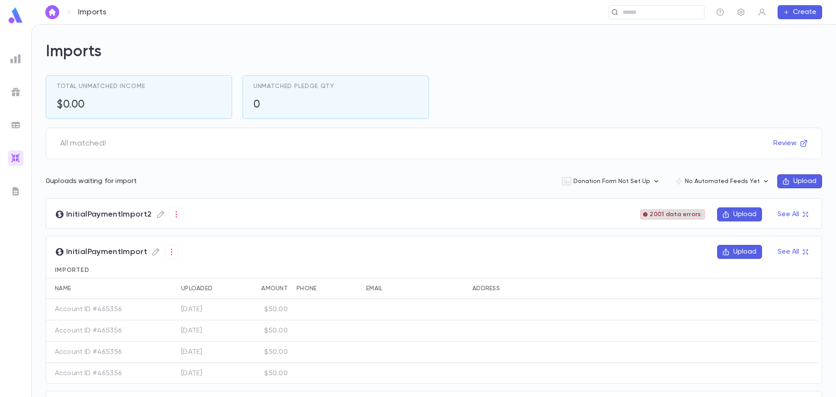
click at [680, 214] on span "2001 data errors" at bounding box center [675, 214] width 58 height 7
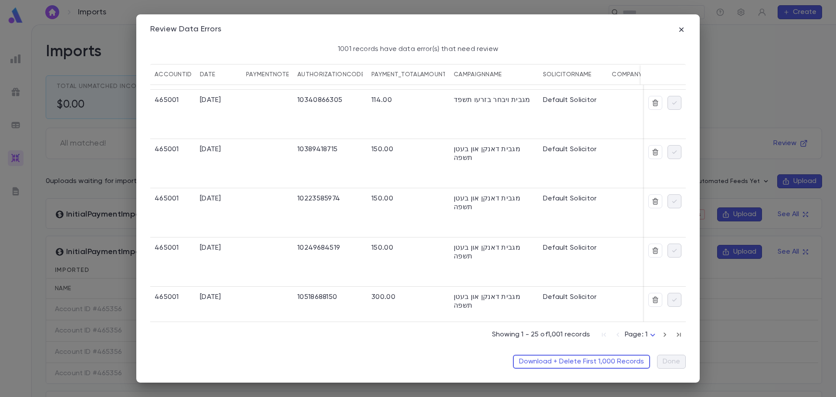
scroll to position [0, 0]
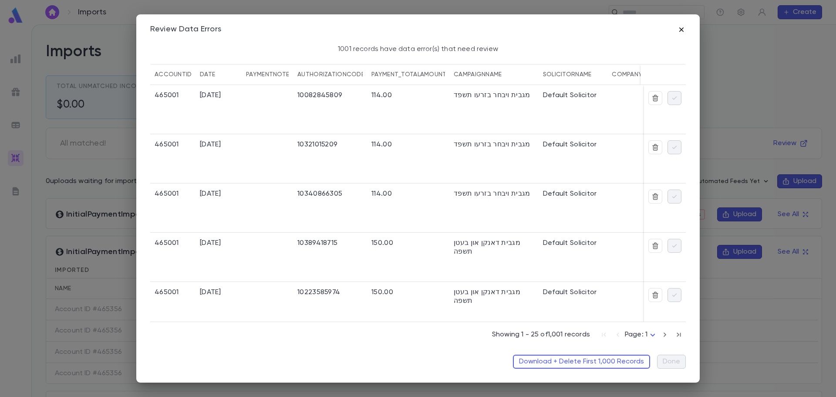
click at [682, 28] on icon "button" at bounding box center [681, 29] width 9 height 9
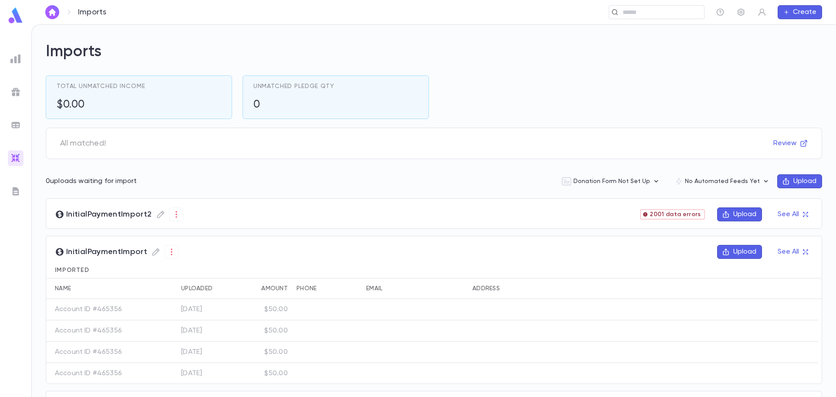
click at [735, 212] on button "Upload" at bounding box center [739, 214] width 45 height 14
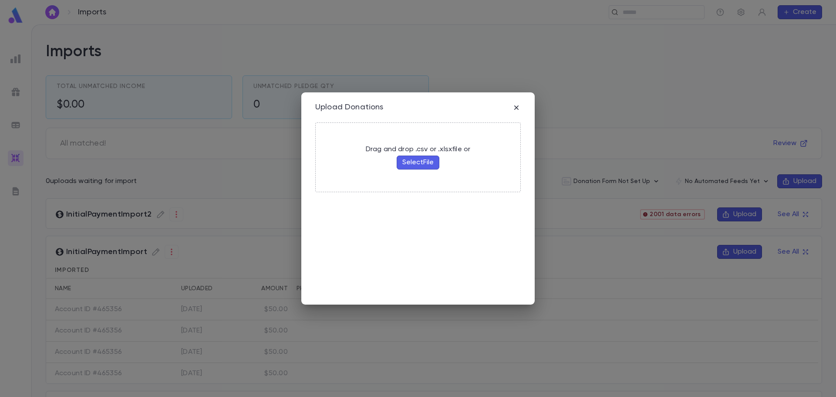
click at [422, 164] on button "Select File" at bounding box center [418, 162] width 43 height 14
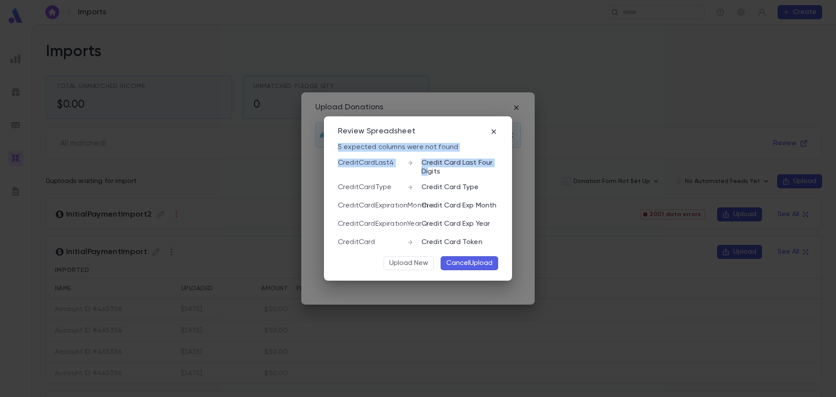
drag, startPoint x: 432, startPoint y: 133, endPoint x: 429, endPoint y: 169, distance: 36.7
click at [429, 169] on div "Review Spreadsheet 5 expected columns were not found CreditCardLast4 Credit Car…" at bounding box center [418, 198] width 188 height 165
click at [434, 152] on p "5 expected columns were not found" at bounding box center [398, 147] width 120 height 9
click at [479, 174] on p "Credit Card Last Four Digits" at bounding box center [459, 166] width 77 height 17
click at [475, 261] on button "Cancel Upload" at bounding box center [469, 263] width 57 height 14
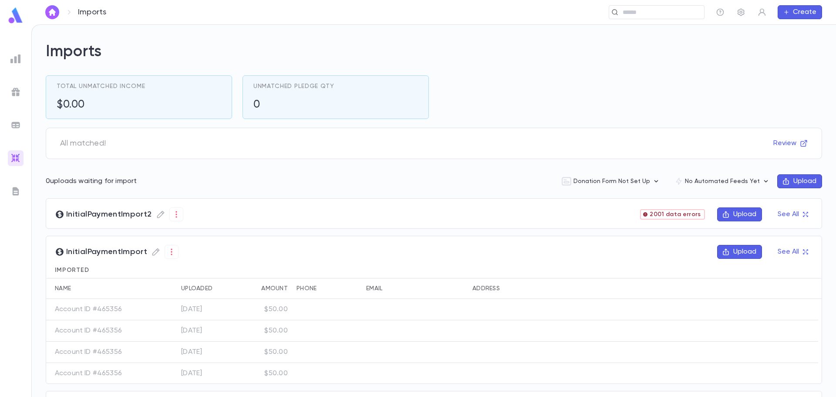
click at [728, 213] on button "Upload" at bounding box center [739, 214] width 45 height 14
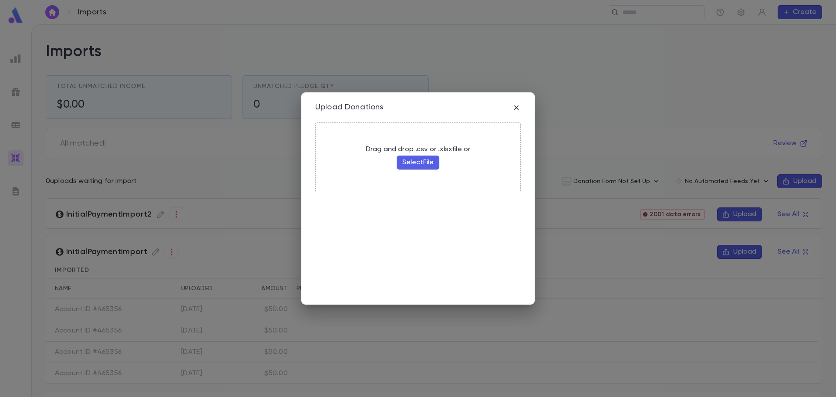
click at [412, 162] on button "Select File" at bounding box center [418, 162] width 43 height 14
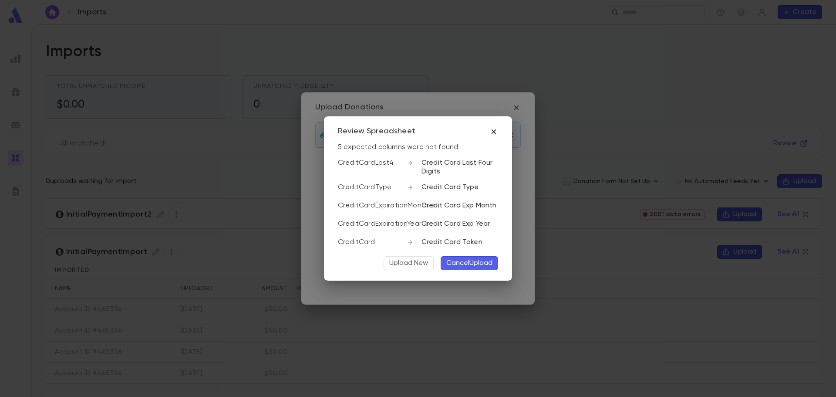
click at [493, 132] on icon "button" at bounding box center [493, 131] width 9 height 9
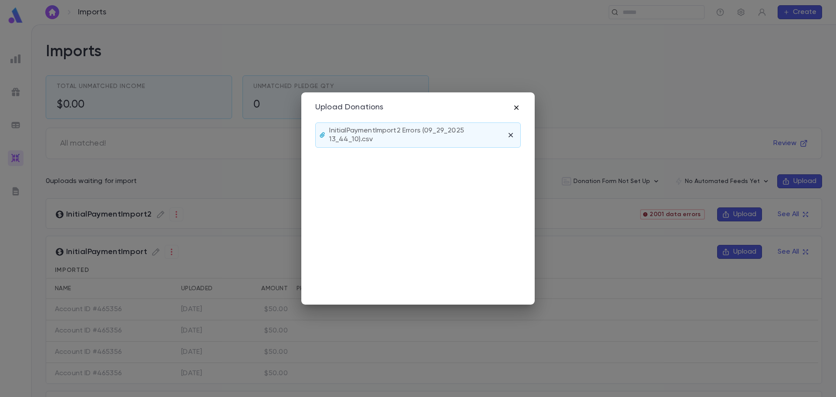
click at [515, 109] on icon "button" at bounding box center [516, 107] width 4 height 4
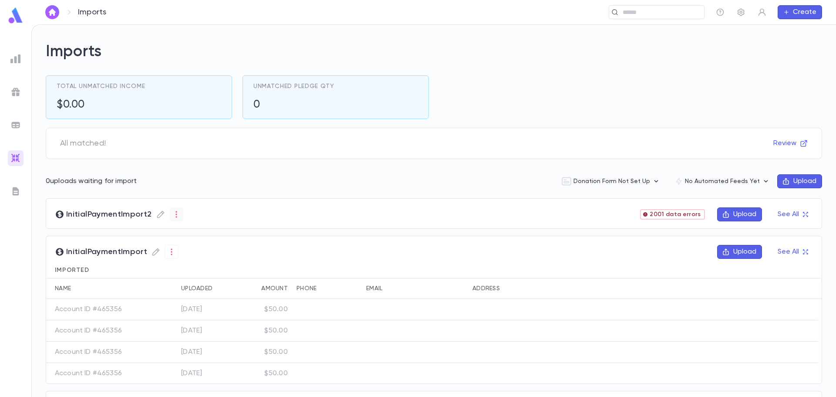
click at [175, 212] on icon "button" at bounding box center [176, 214] width 9 height 9
click at [202, 256] on li "Imported" at bounding box center [195, 259] width 52 height 14
click at [240, 273] on li "Delete" at bounding box center [250, 276] width 52 height 14
click at [173, 212] on icon "button" at bounding box center [176, 214] width 9 height 9
click at [192, 247] on li "Unmatched" at bounding box center [195, 245] width 52 height 14
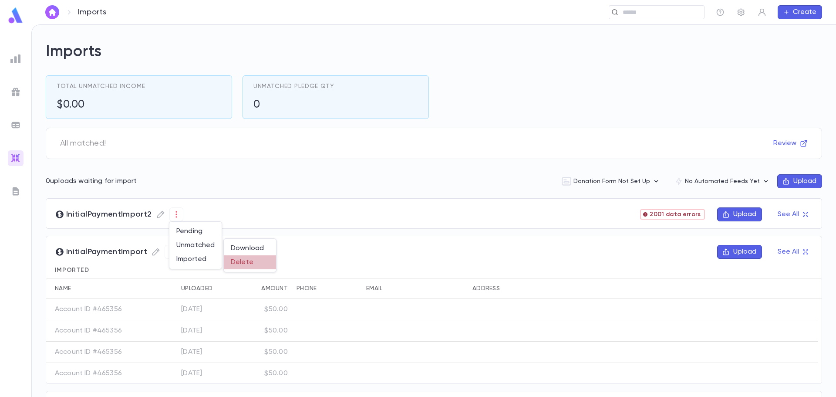
click at [242, 263] on li "Delete" at bounding box center [250, 262] width 52 height 14
click at [175, 215] on icon "button" at bounding box center [176, 214] width 9 height 9
click at [195, 233] on li "Pending" at bounding box center [195, 231] width 52 height 14
click at [246, 248] on li "Delete" at bounding box center [250, 248] width 52 height 14
click at [680, 214] on span "2001 data errors" at bounding box center [675, 214] width 58 height 7
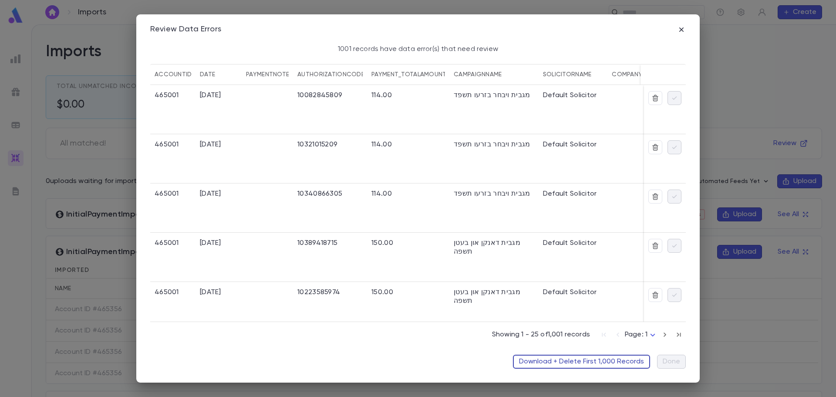
click at [607, 360] on button "Download + Delete First 1,000 Records" at bounding box center [581, 361] width 137 height 14
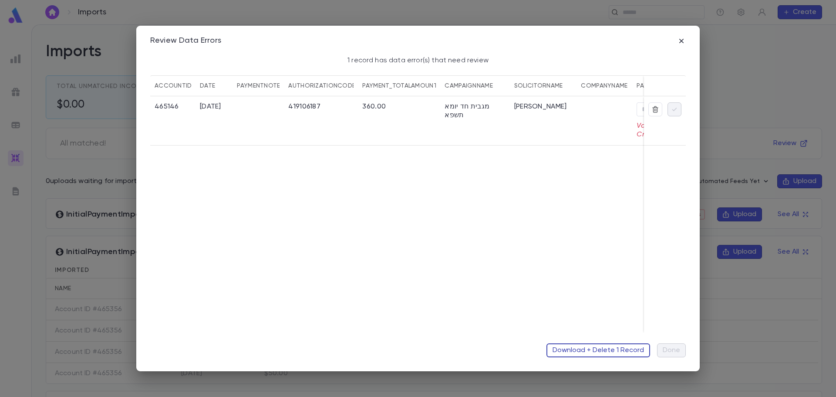
click at [611, 353] on button "Download + Delete 1 Record" at bounding box center [598, 350] width 104 height 14
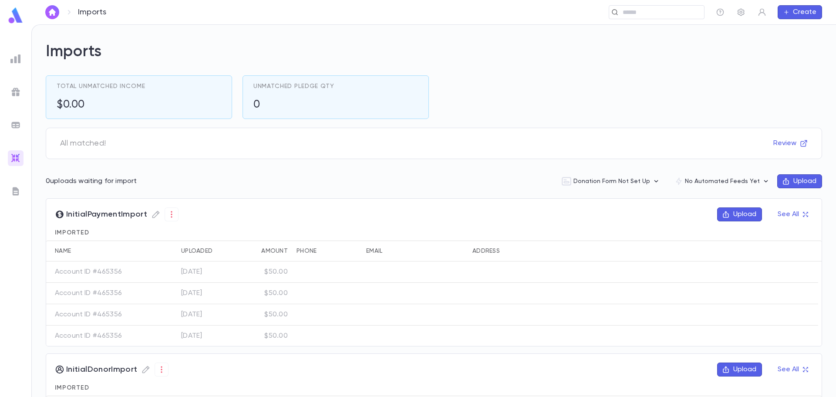
click at [785, 181] on icon "button" at bounding box center [786, 181] width 8 height 8
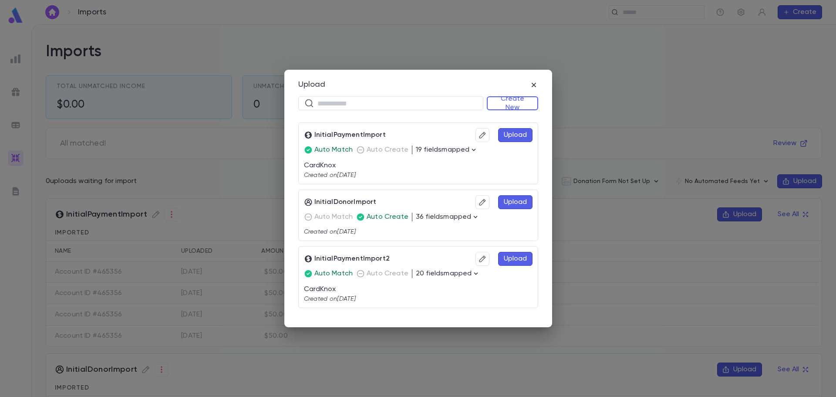
click at [514, 258] on button "Upload" at bounding box center [515, 259] width 34 height 14
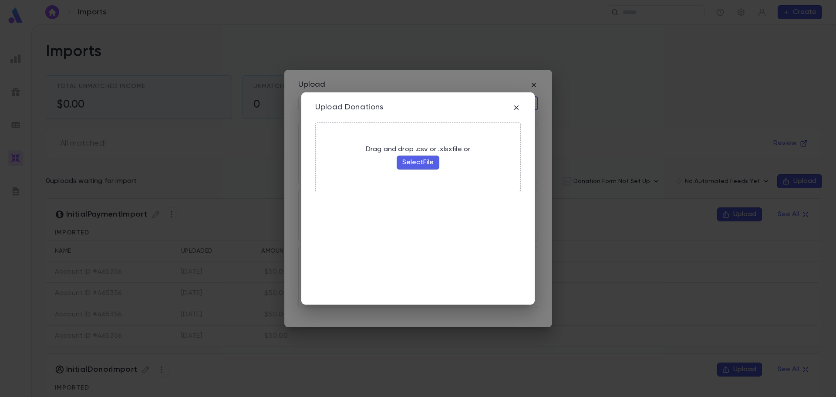
click at [410, 166] on button "Select File" at bounding box center [418, 162] width 43 height 14
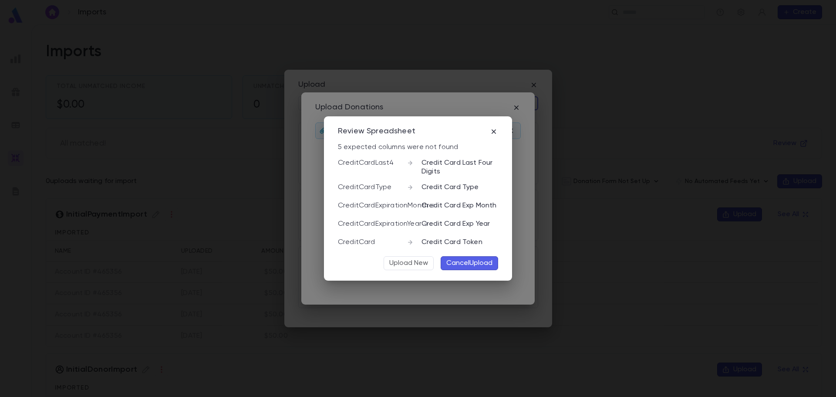
click at [475, 264] on button "Cancel Upload" at bounding box center [469, 263] width 57 height 14
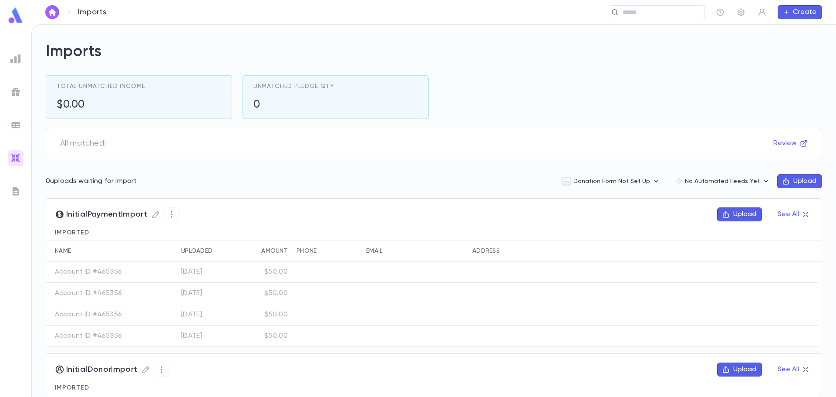
click at [791, 182] on button "Upload" at bounding box center [799, 181] width 45 height 14
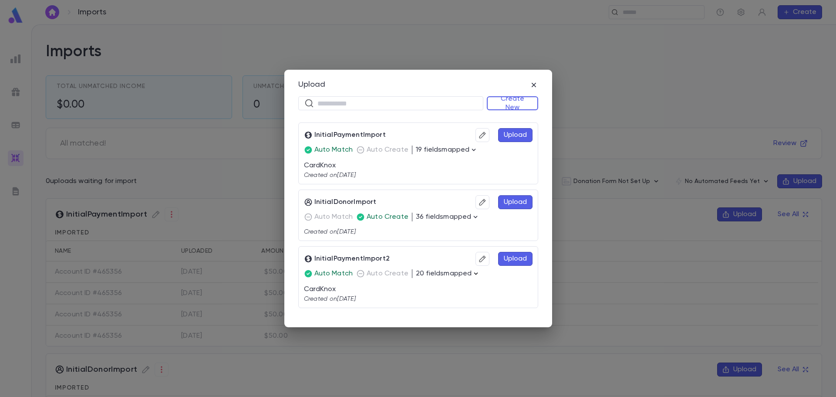
click at [471, 273] on icon "button" at bounding box center [475, 273] width 9 height 9
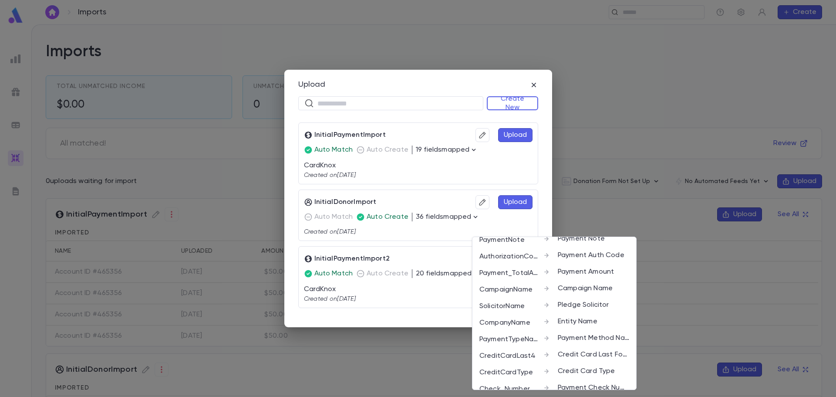
scroll to position [87, 0]
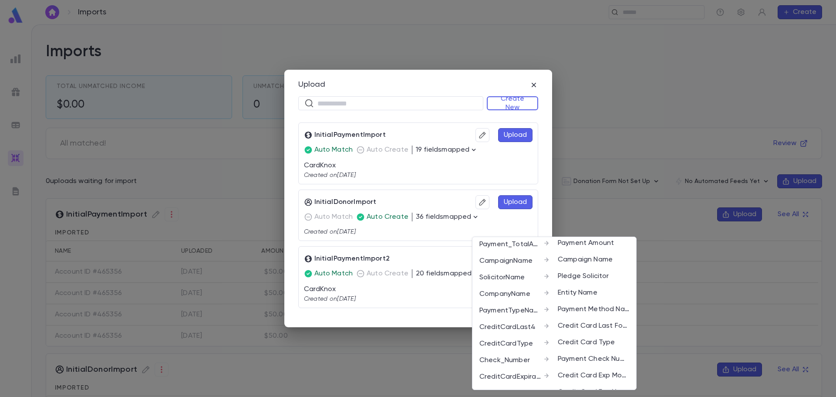
click at [534, 85] on div at bounding box center [418, 198] width 836 height 397
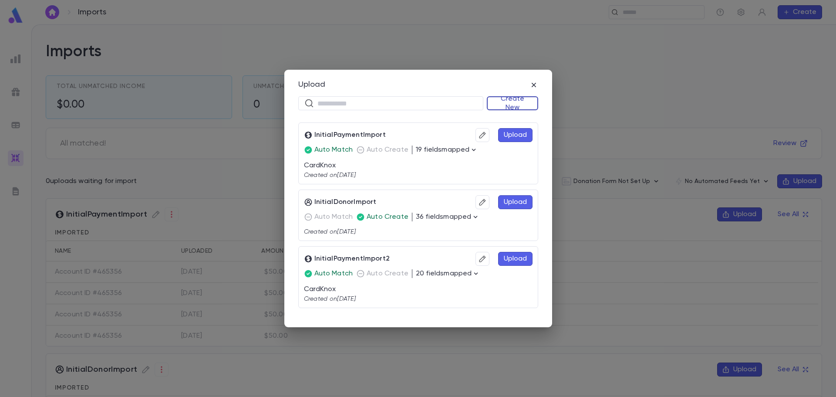
click at [497, 103] on button "Create New" at bounding box center [512, 103] width 51 height 14
click at [507, 134] on li "Donations" at bounding box center [514, 134] width 50 height 14
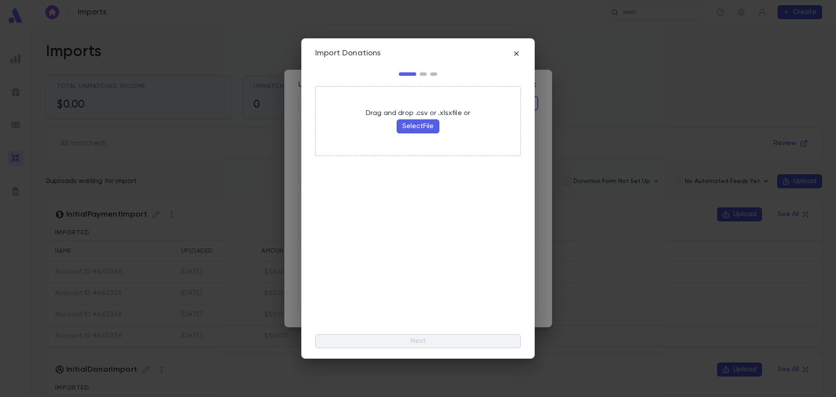
click at [414, 128] on button "Select File" at bounding box center [418, 126] width 43 height 14
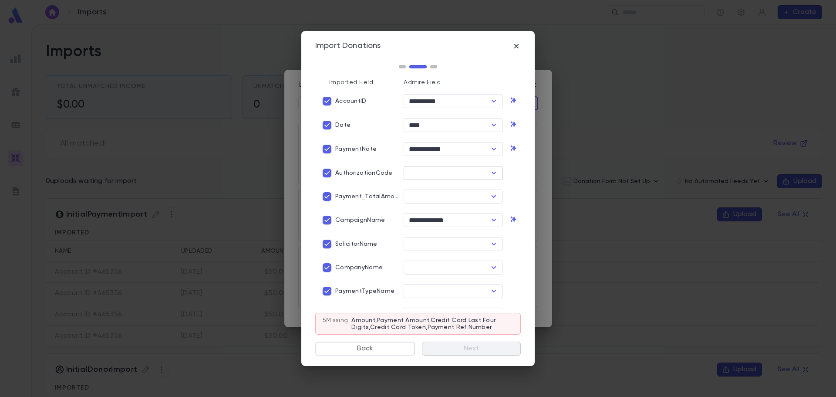
click at [417, 174] on input "text" at bounding box center [446, 173] width 80 height 12
click at [421, 202] on li "Payment Auth Code" at bounding box center [451, 205] width 98 height 14
type input "**********"
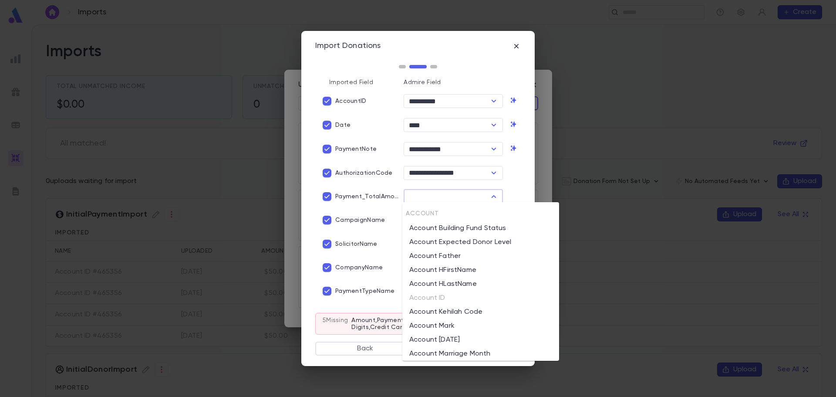
click at [435, 195] on input "text" at bounding box center [446, 196] width 80 height 12
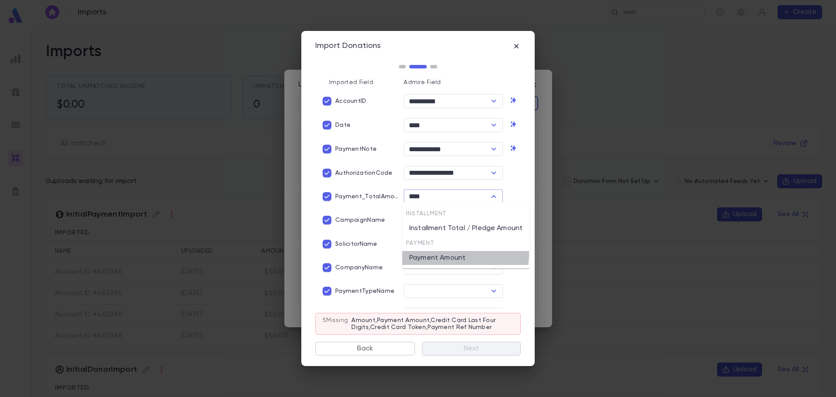
click at [432, 253] on li "Payment Amount" at bounding box center [465, 258] width 127 height 14
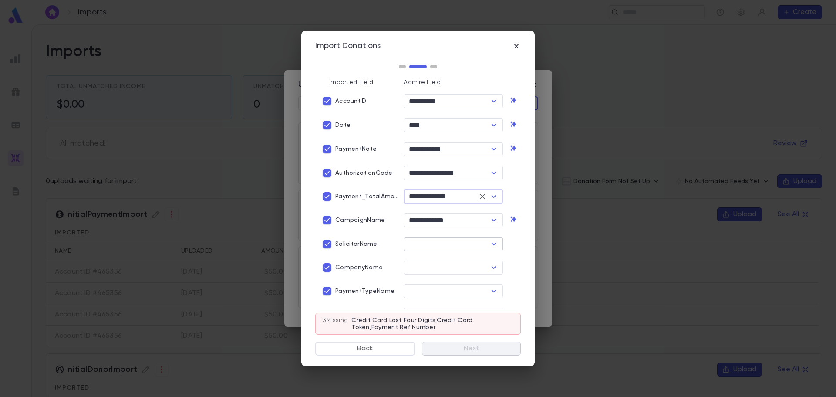
type input "**********"
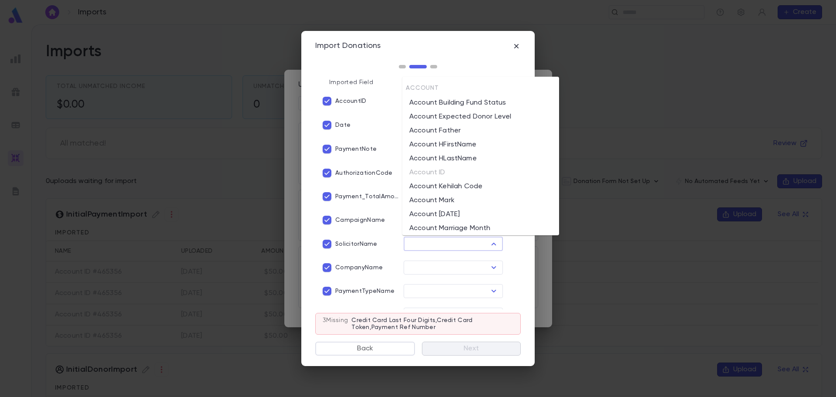
click at [418, 243] on input "text" at bounding box center [446, 244] width 80 height 12
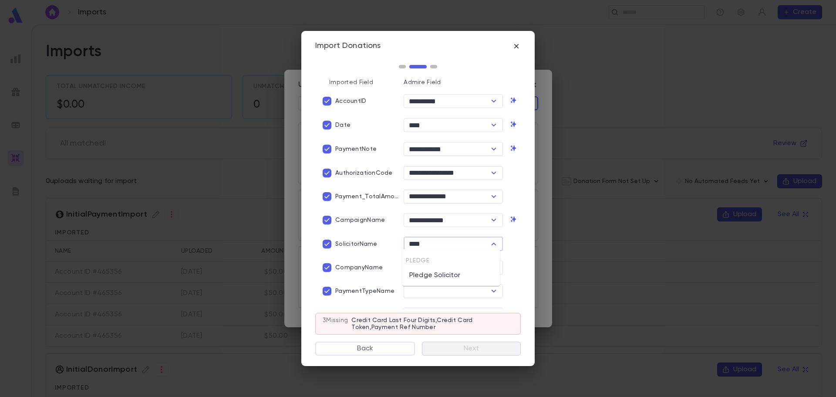
click at [423, 273] on li "Pledge Solicitor" at bounding box center [451, 275] width 98 height 14
type input "**********"
click at [434, 265] on input "text" at bounding box center [446, 267] width 80 height 12
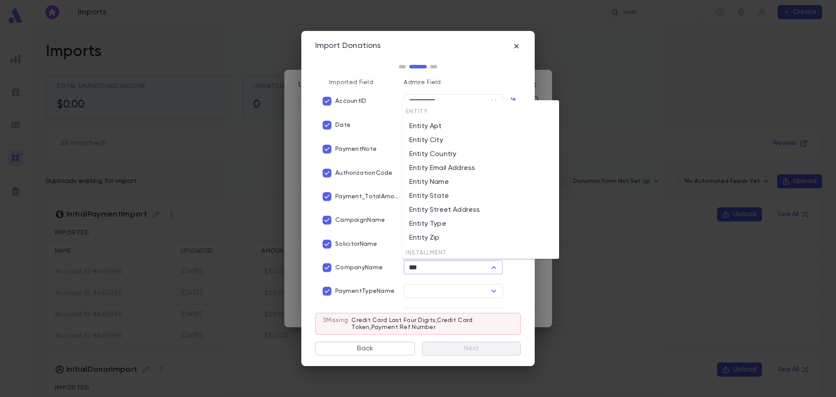
click at [436, 181] on li "Entity Name" at bounding box center [480, 182] width 157 height 14
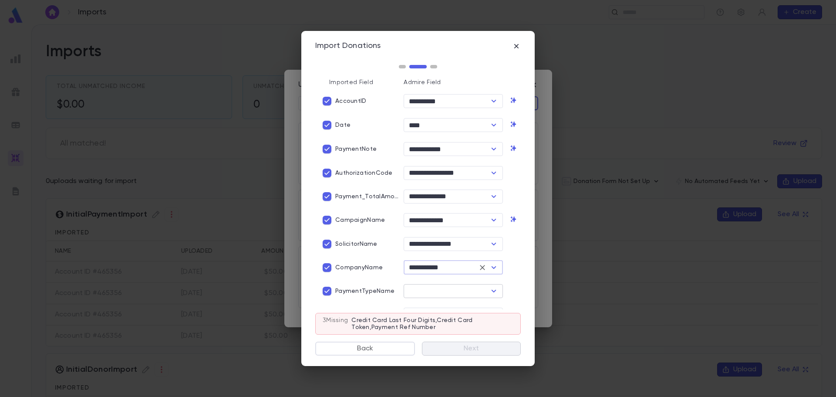
type input "**********"
click at [418, 291] on input "text" at bounding box center [446, 291] width 80 height 12
click at [430, 336] on li "Payment Method Name" at bounding box center [451, 336] width 98 height 14
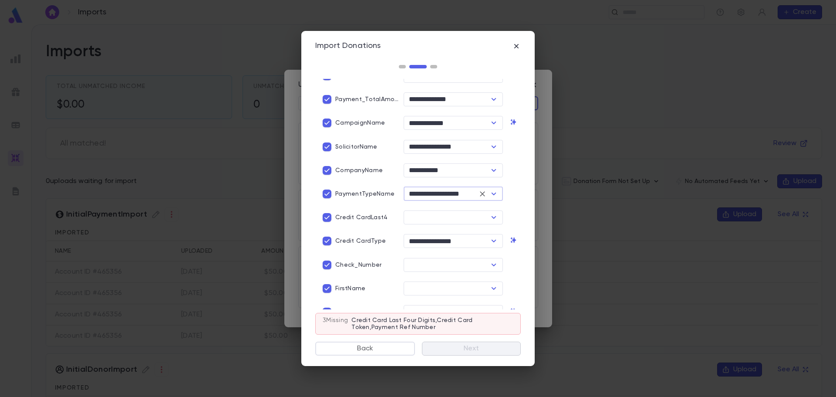
scroll to position [131, 0]
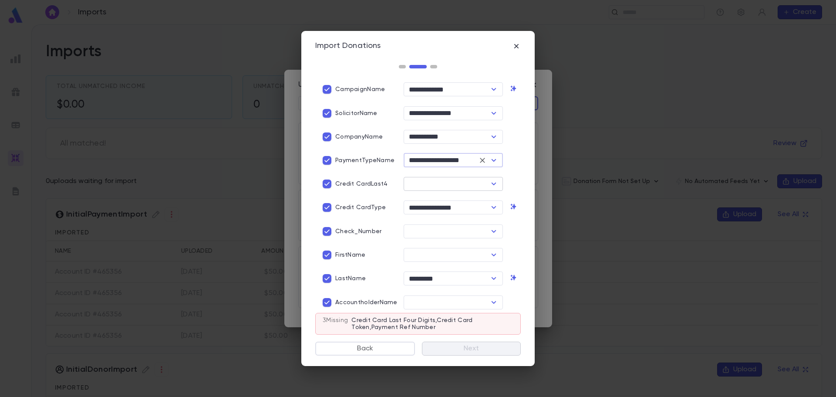
type input "**********"
click at [422, 182] on input "text" at bounding box center [446, 184] width 80 height 12
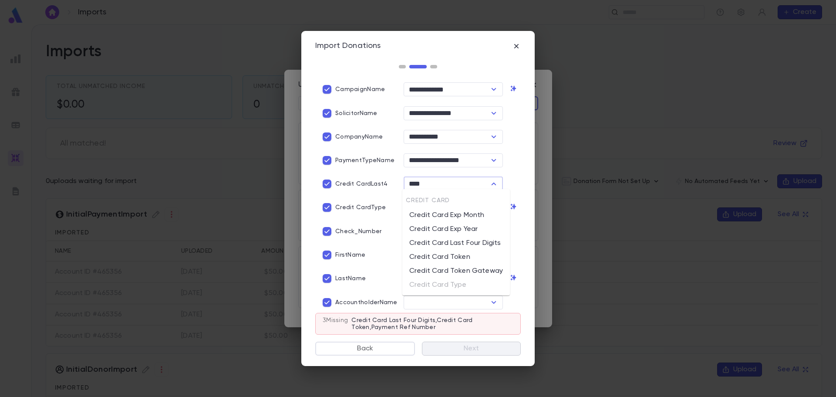
click at [431, 240] on li "Credit Card Last Four Digits" at bounding box center [456, 243] width 108 height 14
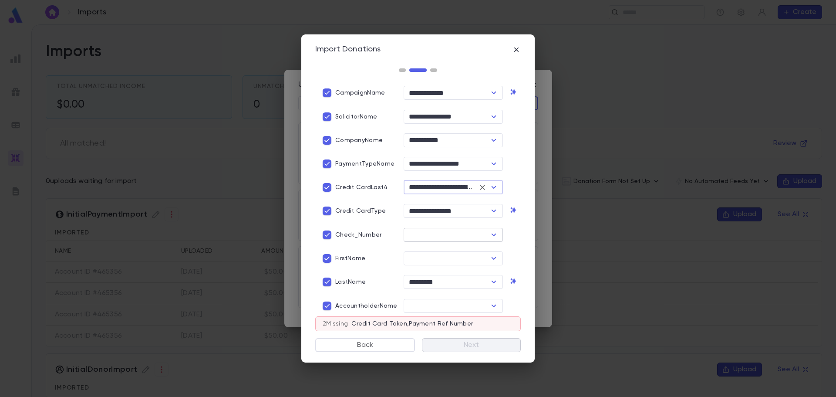
type input "**********"
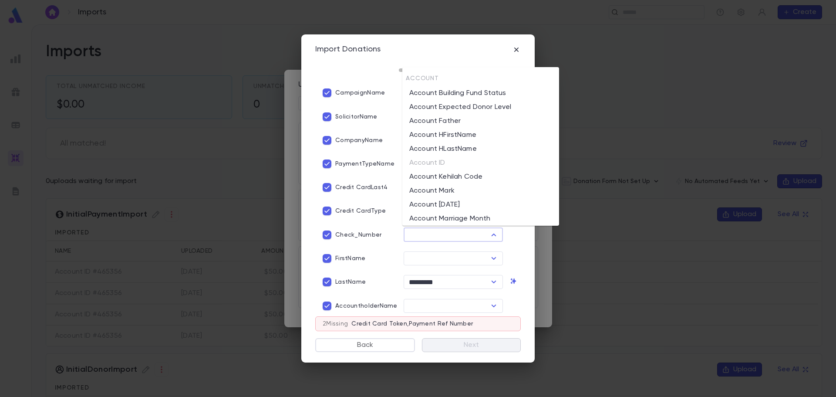
click at [422, 232] on input "text" at bounding box center [446, 235] width 80 height 12
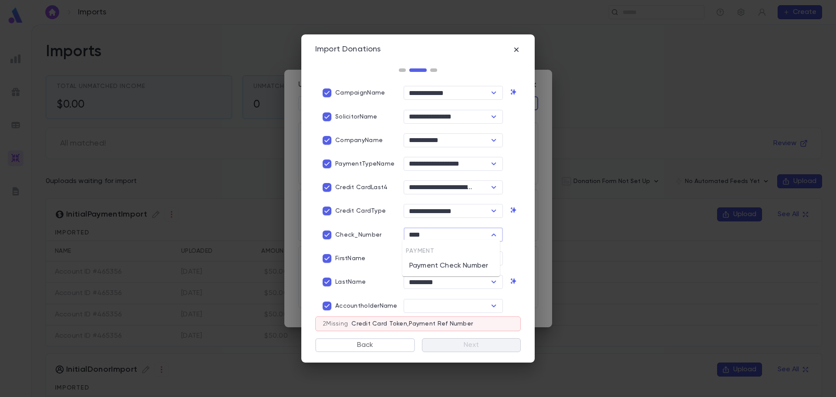
click at [423, 265] on li "Payment Check Number" at bounding box center [451, 266] width 98 height 14
type input "**********"
click at [337, 255] on p "FirstName" at bounding box center [350, 258] width 30 height 7
click at [341, 278] on p "LastName" at bounding box center [350, 281] width 30 height 7
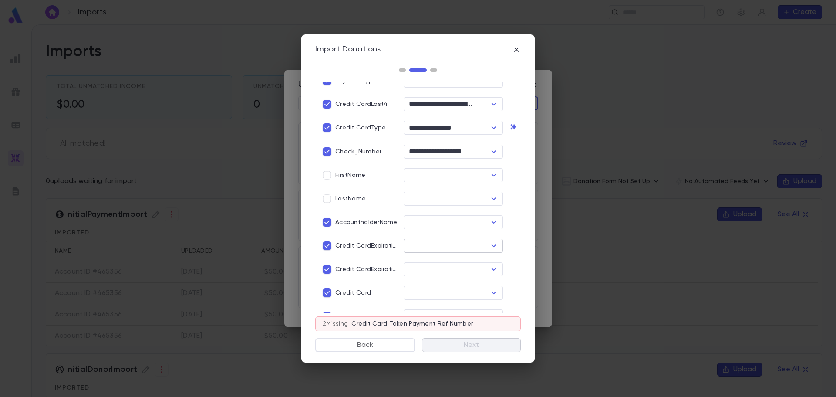
scroll to position [218, 0]
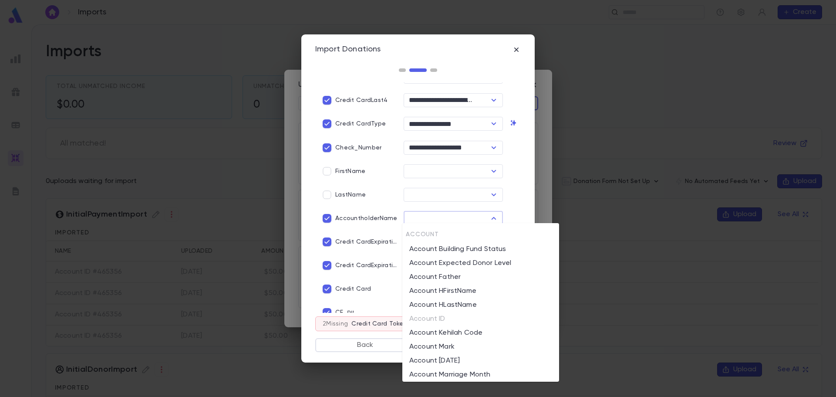
click at [419, 212] on input "text" at bounding box center [446, 218] width 80 height 12
click at [367, 219] on p "AccountholderName" at bounding box center [366, 218] width 62 height 7
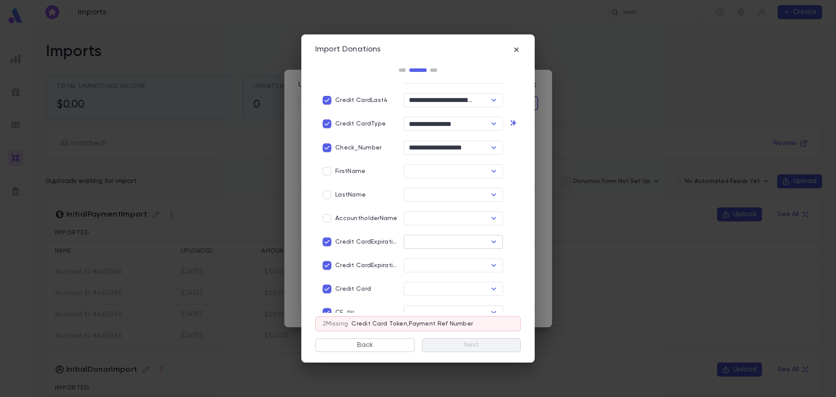
click at [413, 238] on input "text" at bounding box center [446, 242] width 80 height 12
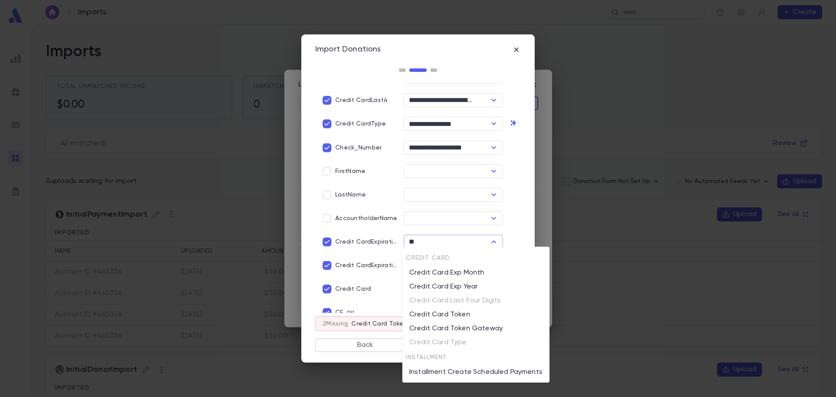
click at [446, 268] on li "Credit Card Exp Month" at bounding box center [475, 273] width 147 height 14
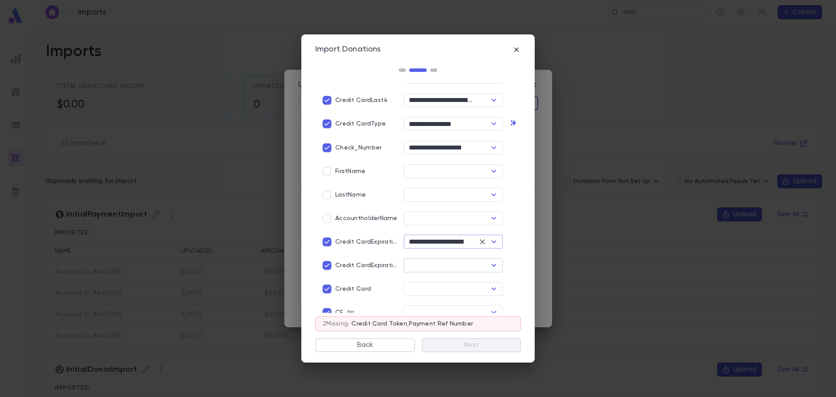
type input "**********"
click at [438, 259] on input "text" at bounding box center [446, 265] width 80 height 12
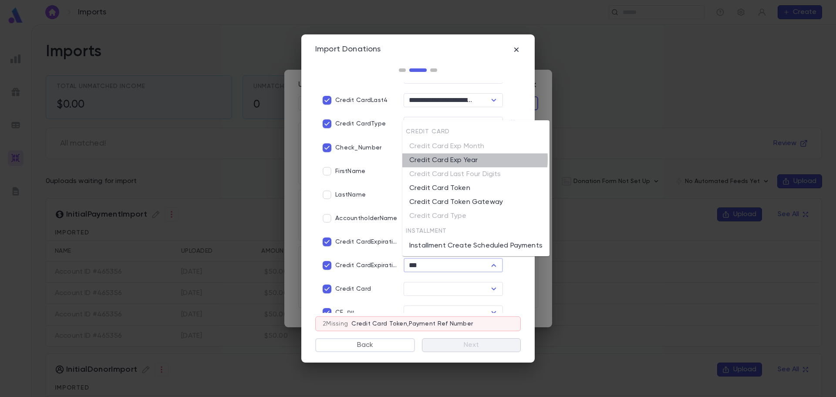
click at [467, 159] on li "Credit Card Exp Year" at bounding box center [475, 160] width 147 height 14
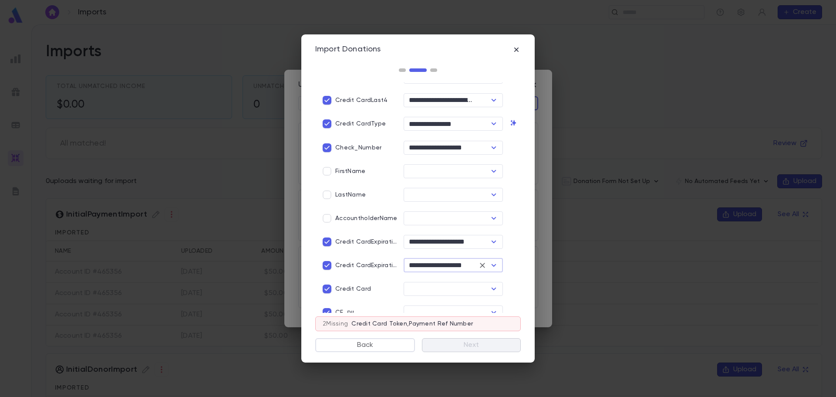
type input "**********"
click at [394, 241] on p "Credit CardExpirationMonth" at bounding box center [367, 241] width 64 height 7
click at [393, 241] on p "Credit CardExpirationMonth" at bounding box center [367, 241] width 64 height 7
click at [427, 239] on input "text" at bounding box center [446, 242] width 80 height 12
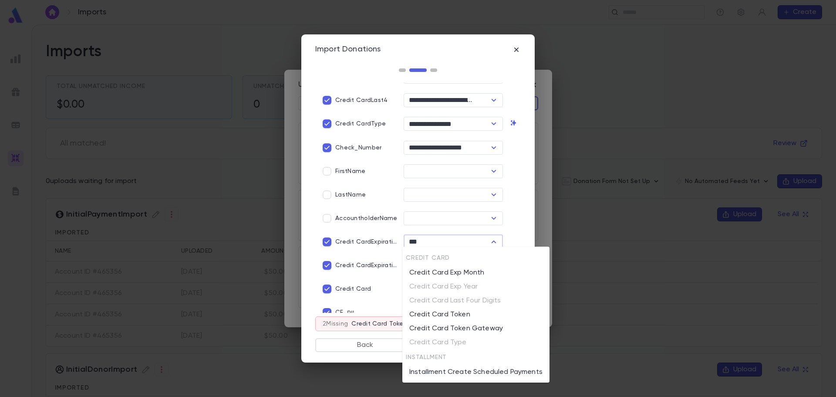
click at [462, 276] on li "Credit Card Exp Month" at bounding box center [475, 273] width 147 height 14
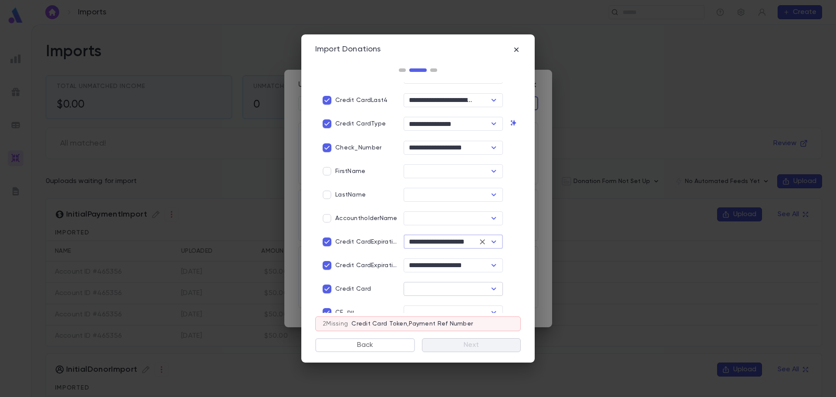
type input "**********"
click at [420, 289] on input "text" at bounding box center [446, 289] width 80 height 12
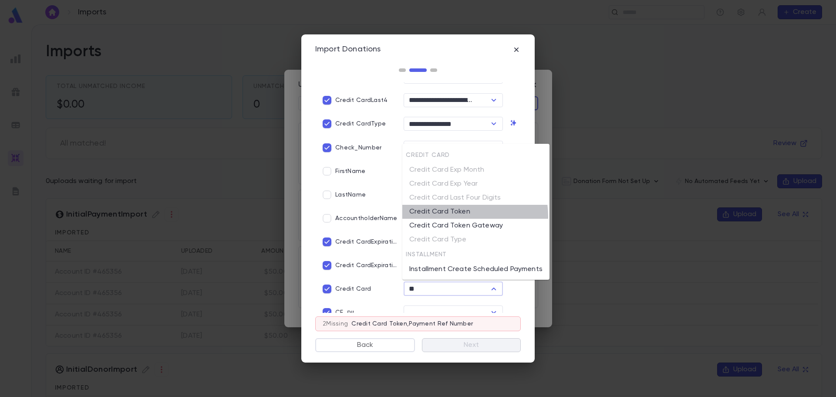
click at [448, 217] on li "Credit Card Token" at bounding box center [475, 212] width 147 height 14
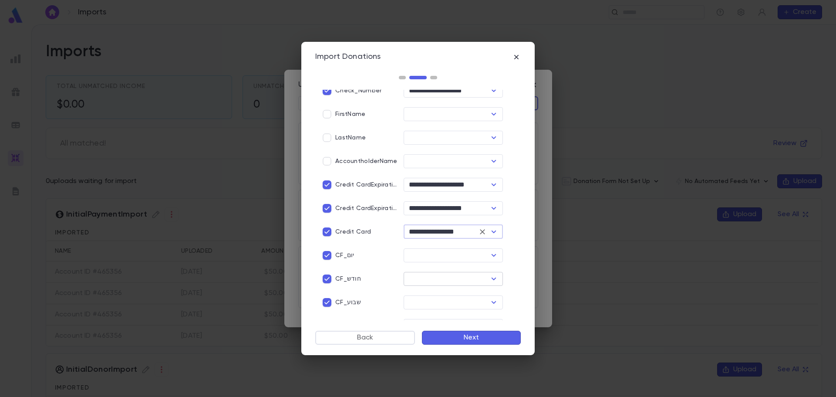
scroll to position [305, 0]
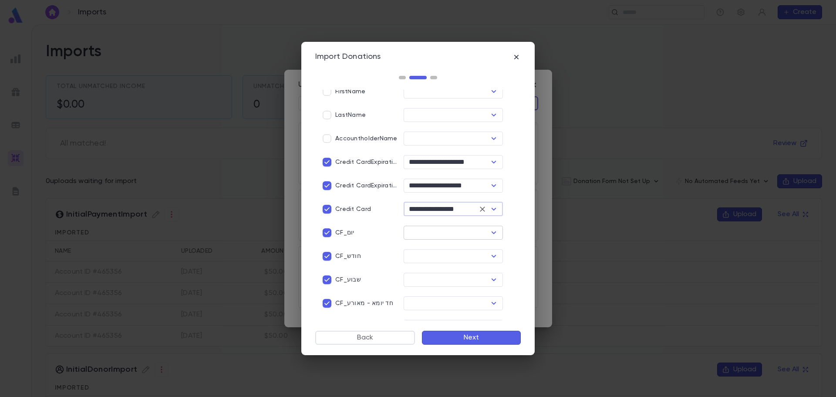
type input "**********"
click at [431, 232] on input "text" at bounding box center [446, 232] width 80 height 12
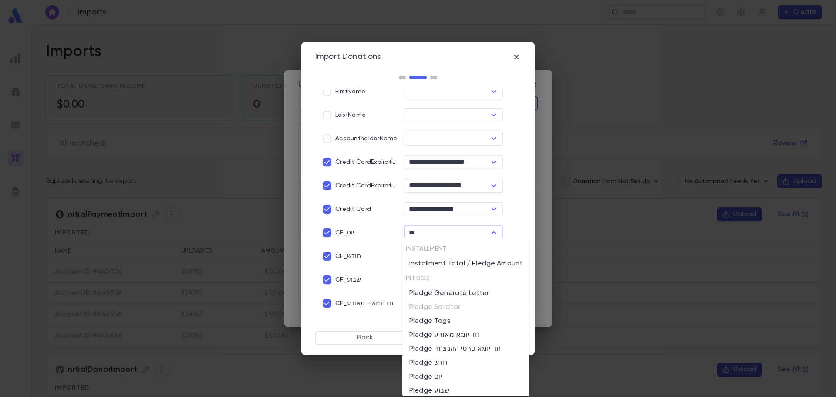
click at [447, 372] on li "Pledge יום" at bounding box center [465, 377] width 127 height 14
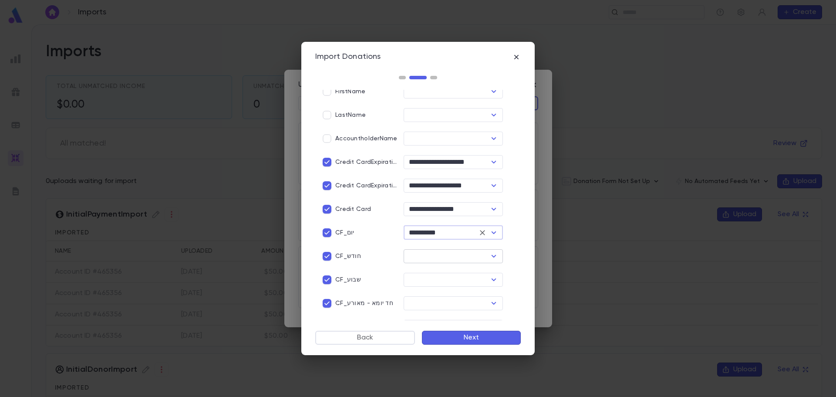
type input "**********"
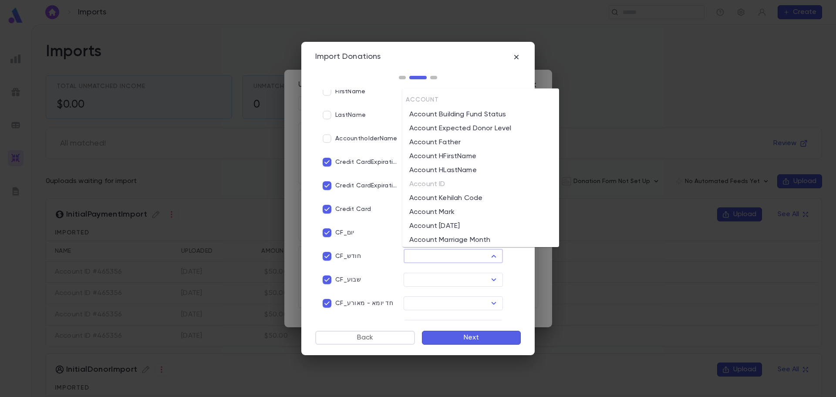
click at [438, 255] on input "text" at bounding box center [446, 256] width 80 height 12
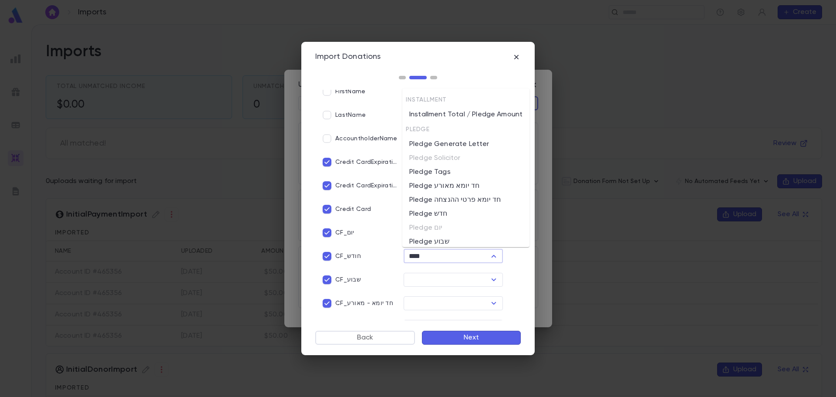
click at [449, 215] on li "Pledge חדש" at bounding box center [465, 214] width 127 height 14
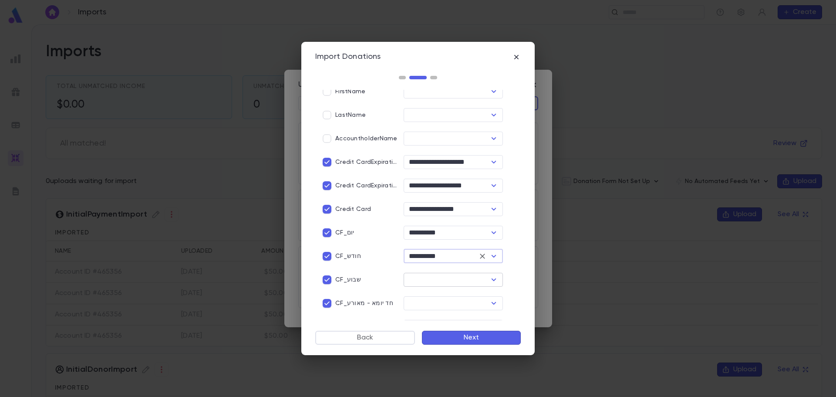
type input "**********"
click at [414, 276] on input "text" at bounding box center [446, 279] width 80 height 12
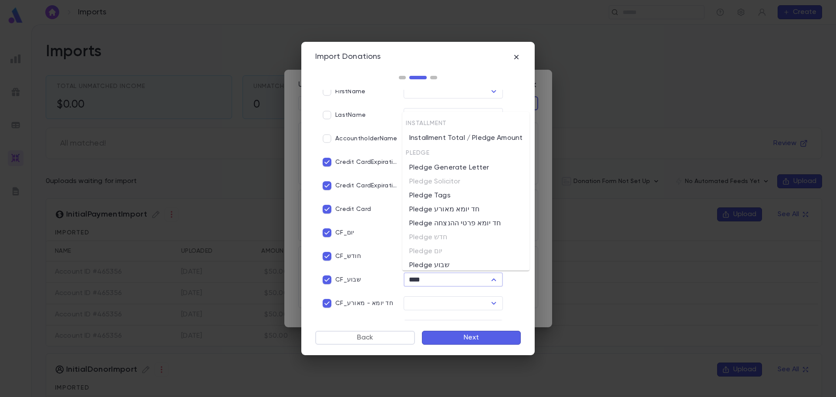
click at [424, 265] on li "Pledge שבוע" at bounding box center [465, 265] width 127 height 14
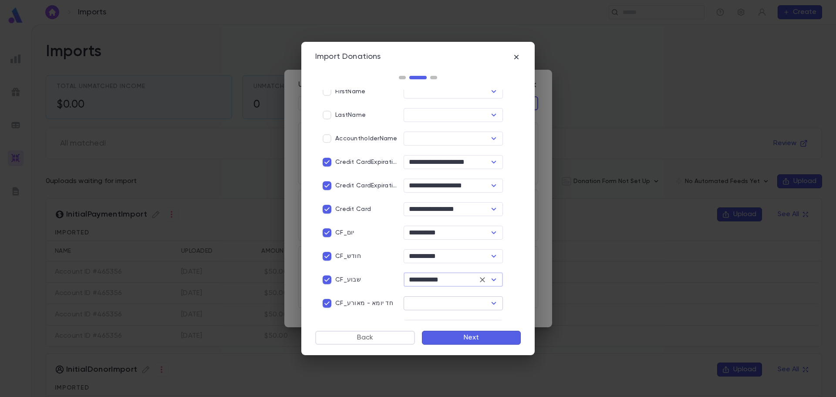
type input "**********"
click at [413, 304] on input "text" at bounding box center [446, 303] width 80 height 12
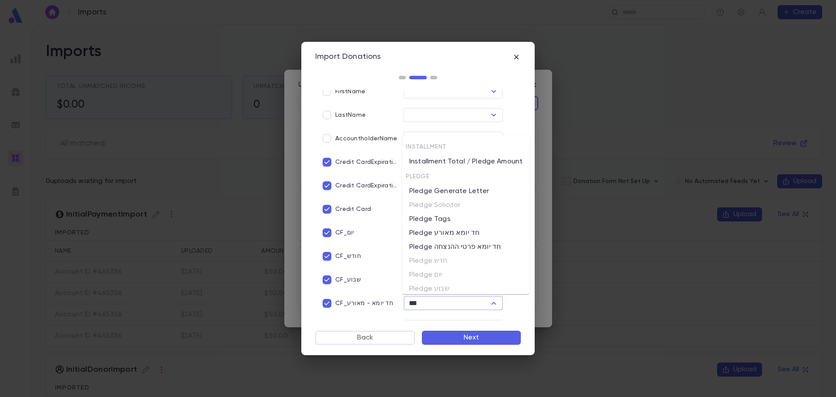
click at [467, 234] on li "Pledge חד יומא מאורע" at bounding box center [465, 233] width 127 height 14
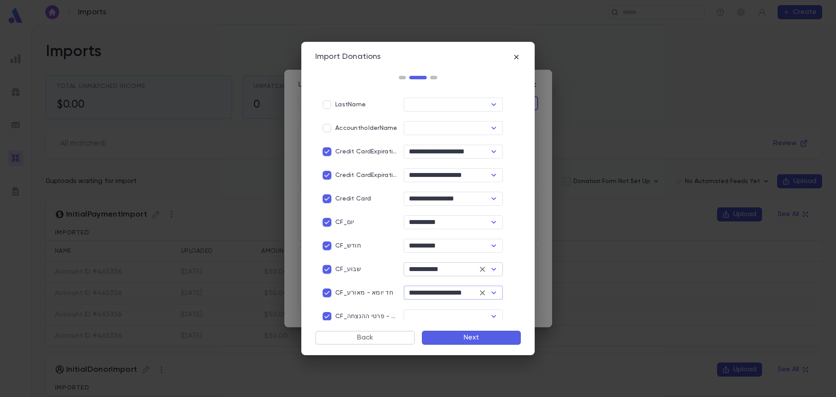
scroll to position [317, 0]
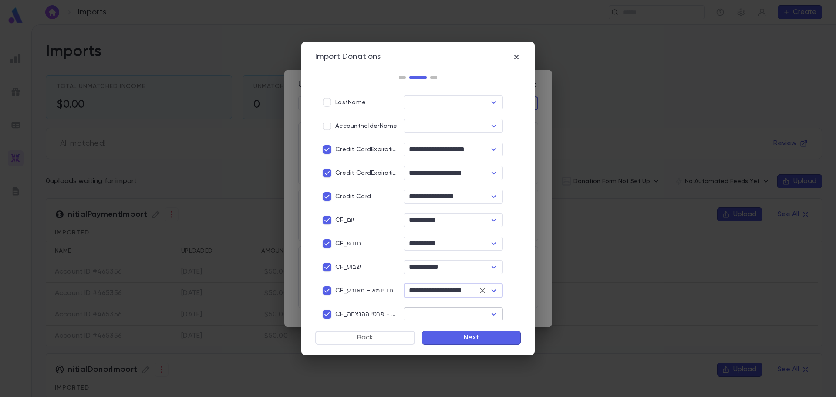
type input "**********"
click at [423, 309] on input "text" at bounding box center [446, 314] width 80 height 12
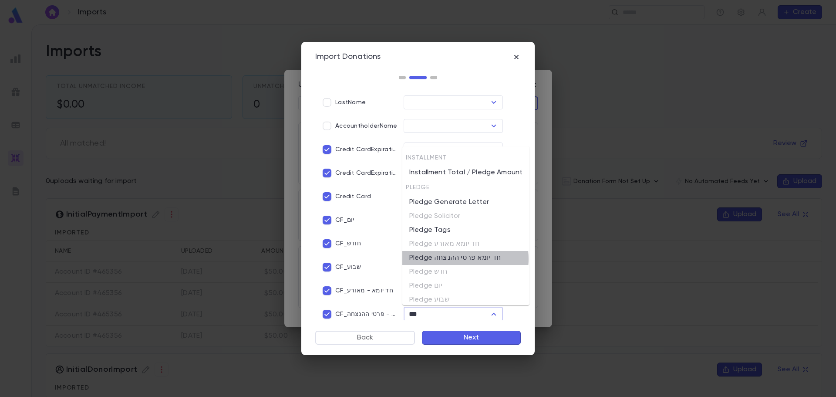
click at [451, 259] on li "Pledge חד יומא פרטי ההנצחה" at bounding box center [465, 258] width 127 height 14
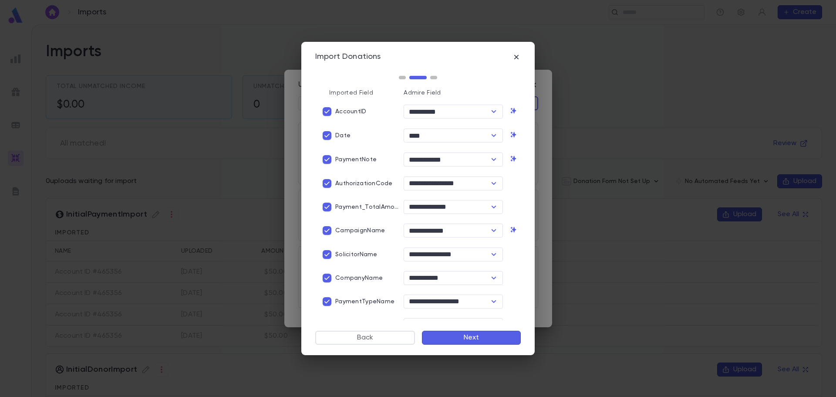
scroll to position [0, 0]
type input "**********"
click at [478, 337] on button "Next" at bounding box center [471, 337] width 99 height 14
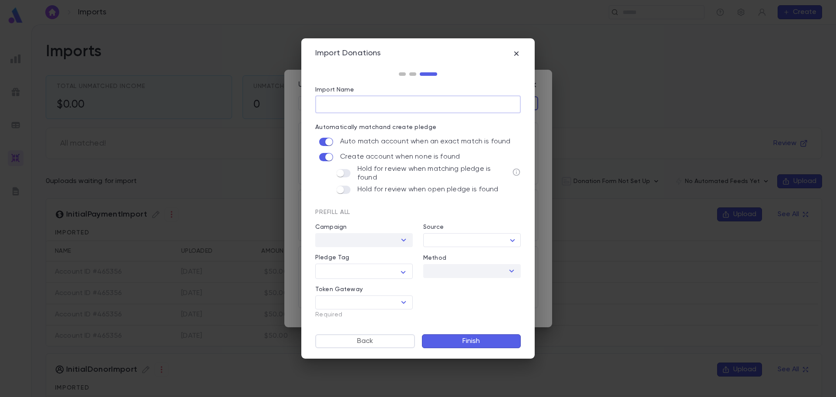
click at [337, 101] on input "Import Name" at bounding box center [417, 104] width 205 height 17
type input "**********"
click at [342, 296] on input "Token Gateway" at bounding box center [357, 302] width 78 height 12
click at [348, 317] on li "CardKnox" at bounding box center [364, 317] width 98 height 14
type input "********"
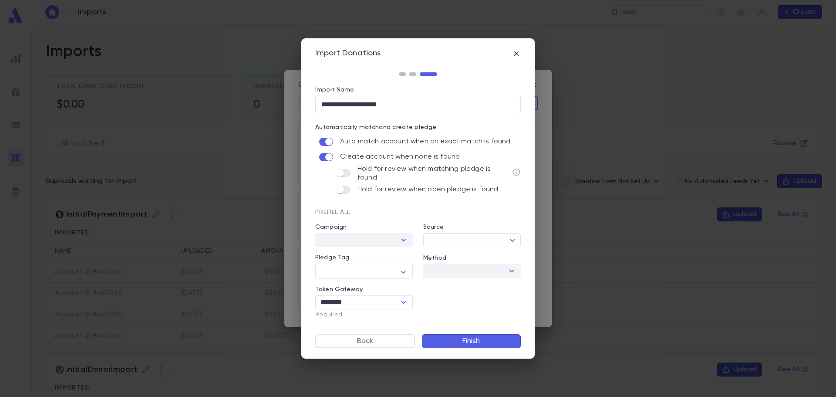
click at [472, 340] on button "Finish" at bounding box center [471, 341] width 99 height 14
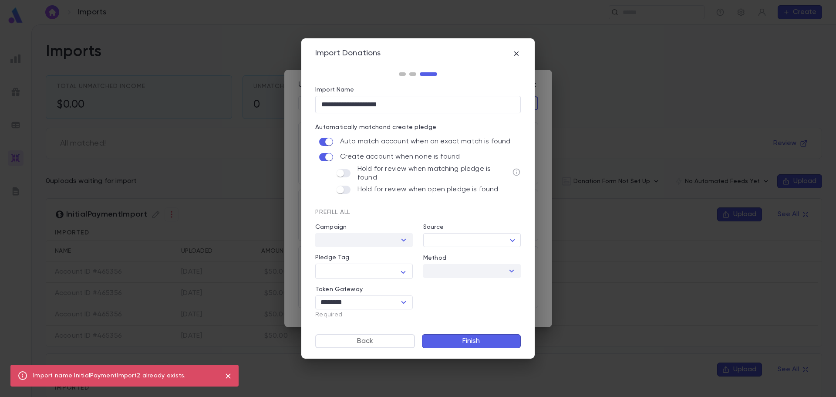
drag, startPoint x: 227, startPoint y: 375, endPoint x: 305, endPoint y: 292, distance: 114.0
click at [228, 375] on icon "close" at bounding box center [228, 375] width 5 height 5
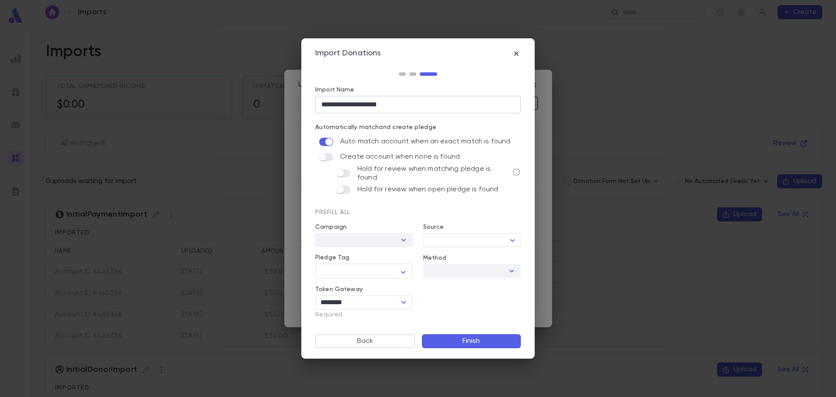
click at [397, 104] on input "**********" at bounding box center [417, 104] width 205 height 17
click at [339, 102] on input "**********" at bounding box center [417, 104] width 205 height 17
click at [395, 103] on input "**********" at bounding box center [417, 104] width 205 height 17
click at [369, 103] on input "**********" at bounding box center [417, 104] width 205 height 17
type input "**********"
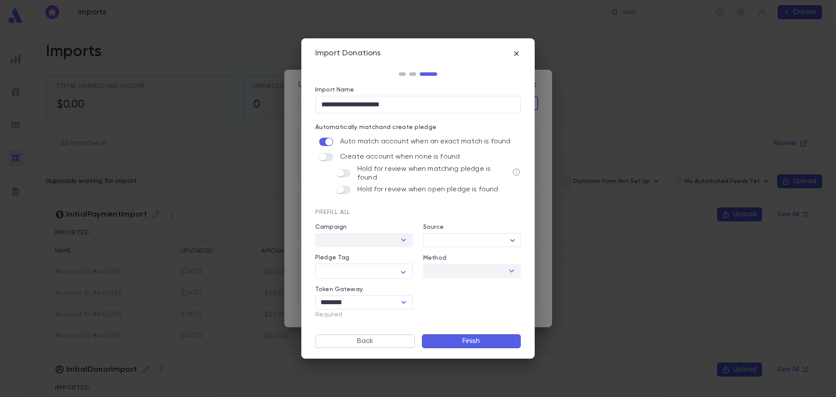
click at [463, 338] on button "Finish" at bounding box center [471, 341] width 99 height 14
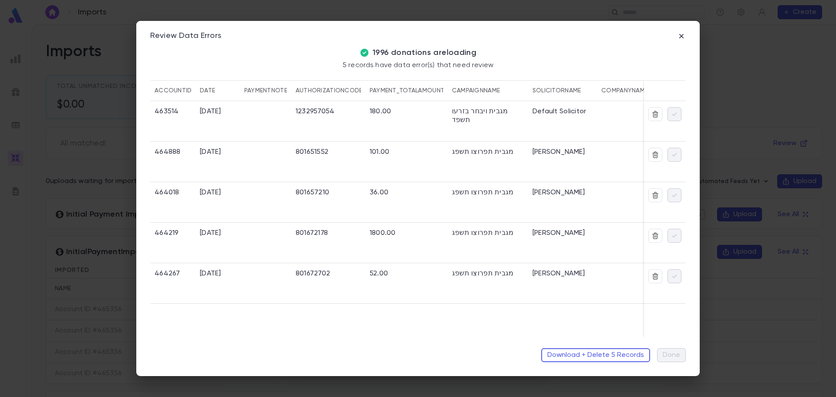
click at [267, 126] on div at bounding box center [265, 121] width 51 height 40
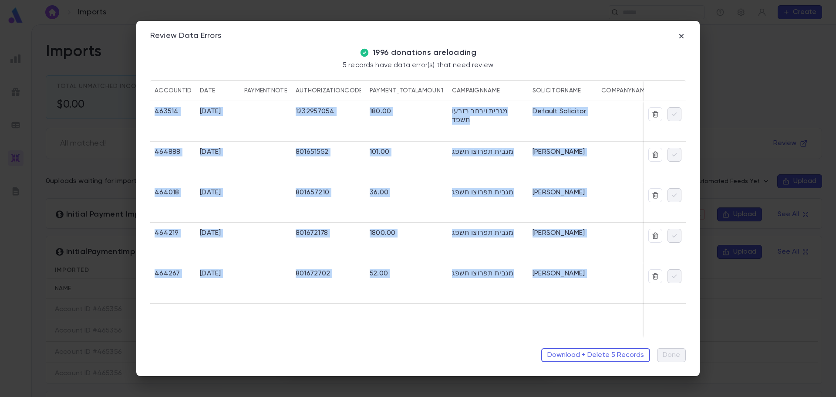
drag, startPoint x: 336, startPoint y: 338, endPoint x: 599, endPoint y: 332, distance: 263.0
click at [602, 336] on div "Review Data Errors 1996 donations are loading 5 records have data error(s) that…" at bounding box center [417, 198] width 563 height 355
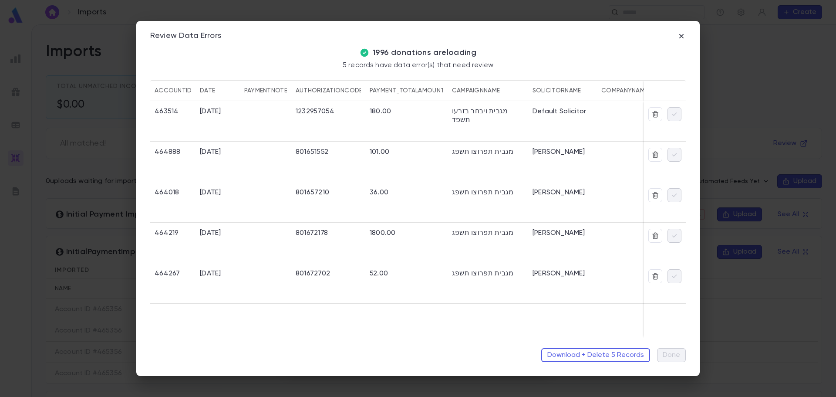
click at [433, 128] on div "180.00" at bounding box center [406, 121] width 82 height 40
drag, startPoint x: 325, startPoint y: 333, endPoint x: 507, endPoint y: 335, distance: 182.0
click at [507, 335] on div "463514 [DATE] 1232957054 180.00 מגבית ויבחר בזרעו תשפד Default Solicitor Credit…" at bounding box center [417, 219] width 535 height 236
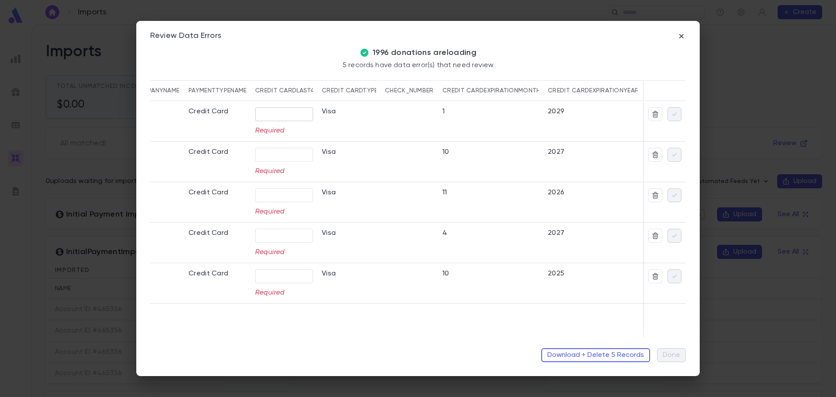
click at [278, 111] on input "text" at bounding box center [284, 113] width 58 height 13
type input "****"
click at [274, 153] on input "text" at bounding box center [284, 154] width 58 height 13
type input "****"
click at [278, 194] on input "text" at bounding box center [284, 194] width 58 height 13
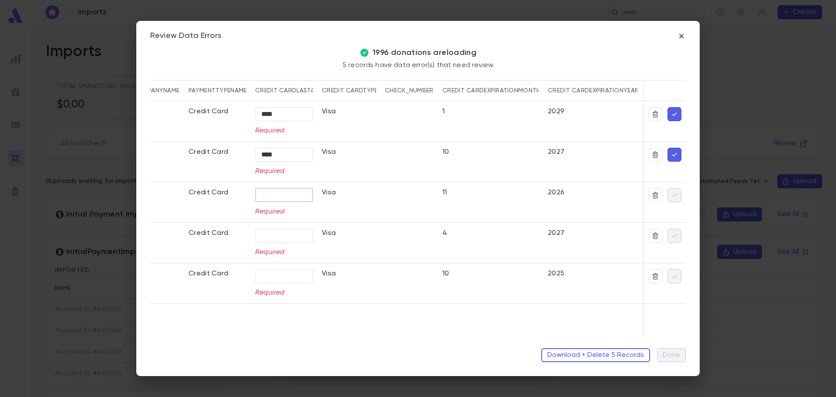
click at [278, 197] on input "text" at bounding box center [284, 194] width 58 height 13
click at [281, 195] on input "text" at bounding box center [284, 194] width 58 height 13
click at [269, 214] on p "Required" at bounding box center [284, 211] width 58 height 9
click at [268, 196] on input "text" at bounding box center [284, 194] width 58 height 13
type input "****"
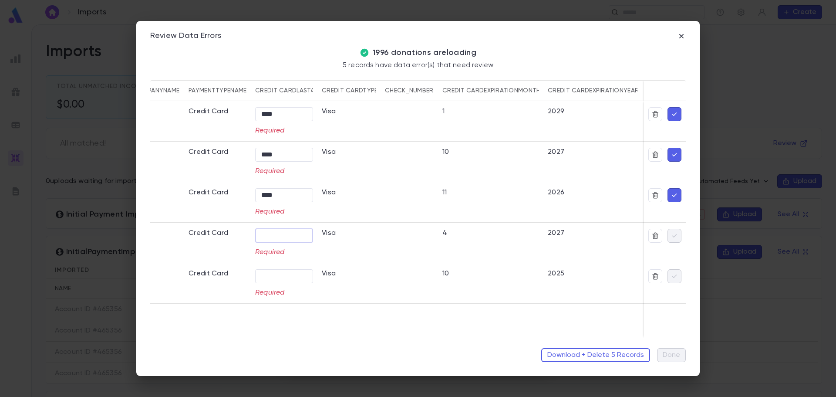
click at [267, 229] on input "text" at bounding box center [284, 235] width 58 height 13
type input "****"
click at [271, 275] on input "text" at bounding box center [284, 275] width 58 height 13
type input "****"
click at [675, 275] on icon "button" at bounding box center [674, 276] width 8 height 9
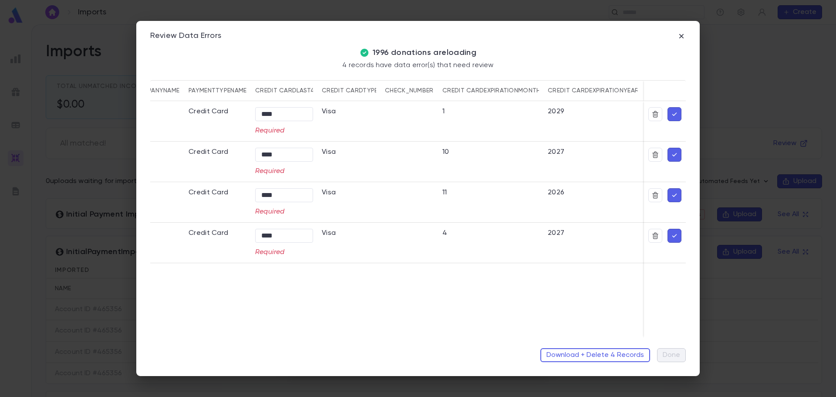
click at [675, 238] on icon "button" at bounding box center [674, 235] width 8 height 9
click at [673, 193] on icon "button" at bounding box center [674, 195] width 8 height 9
click at [673, 155] on icon "button" at bounding box center [674, 154] width 5 height 3
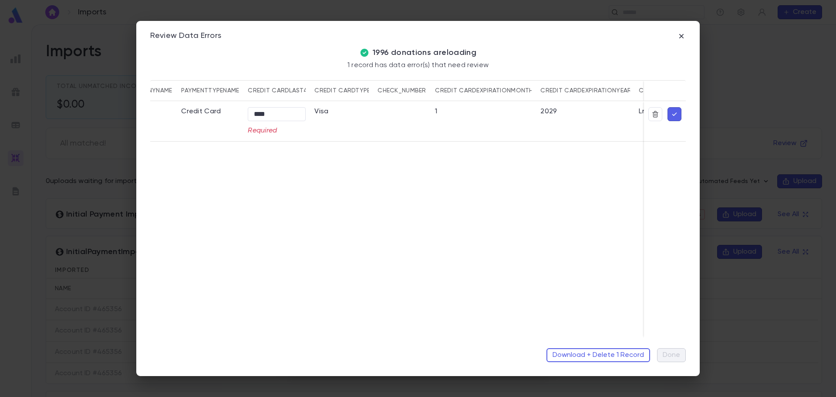
click at [677, 114] on icon "button" at bounding box center [674, 114] width 8 height 9
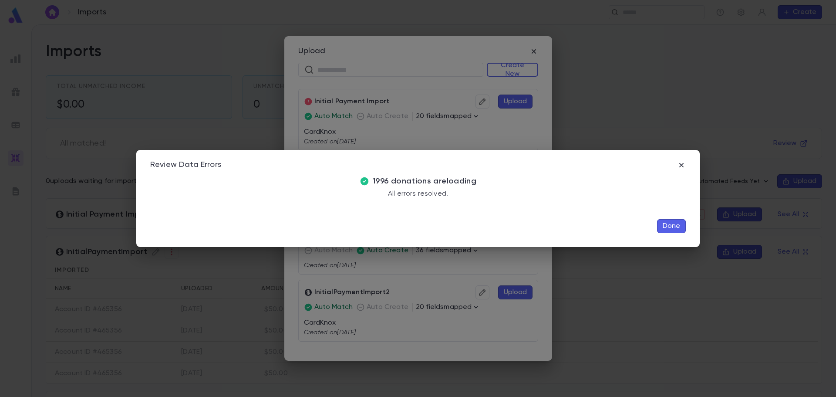
click at [675, 226] on button "Done" at bounding box center [671, 226] width 29 height 14
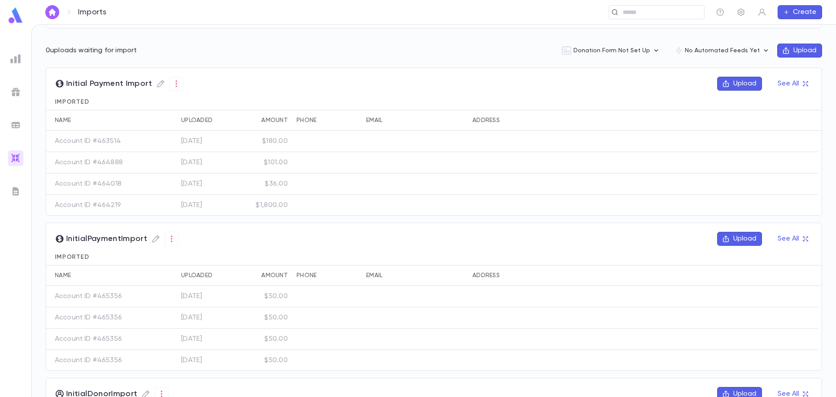
scroll to position [0, 0]
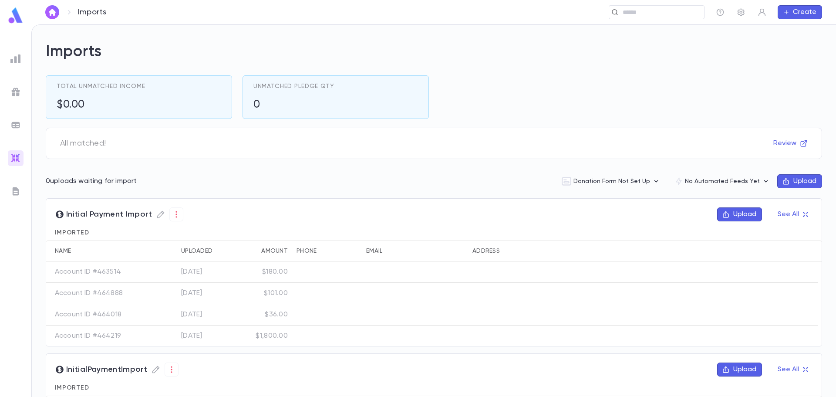
click at [724, 213] on icon "button" at bounding box center [726, 214] width 8 height 8
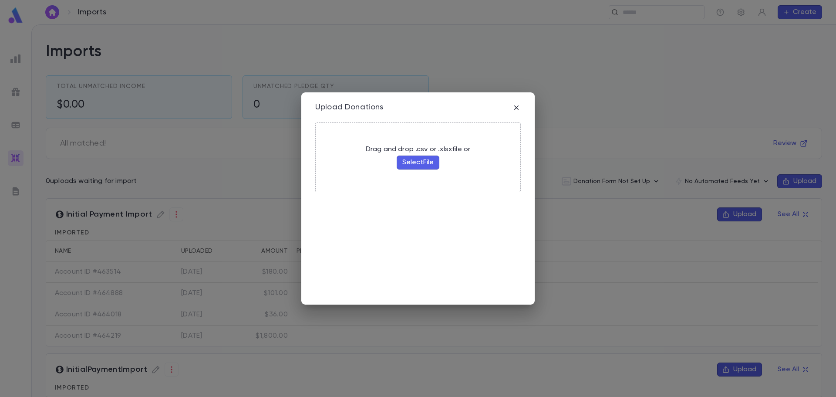
click at [430, 164] on button "Select File" at bounding box center [418, 162] width 43 height 14
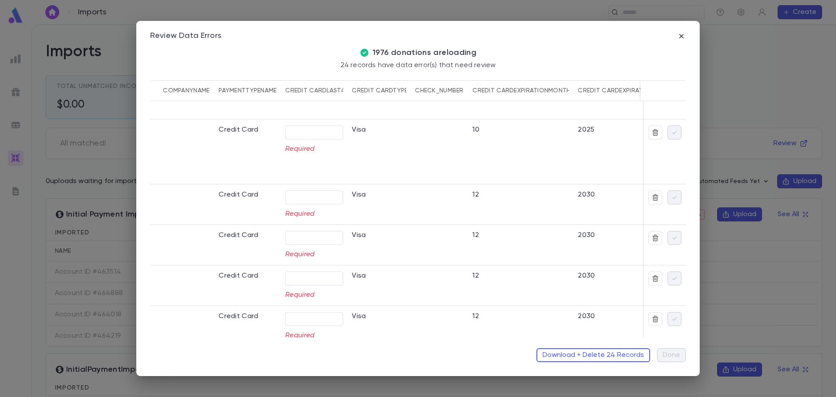
scroll to position [0, 425]
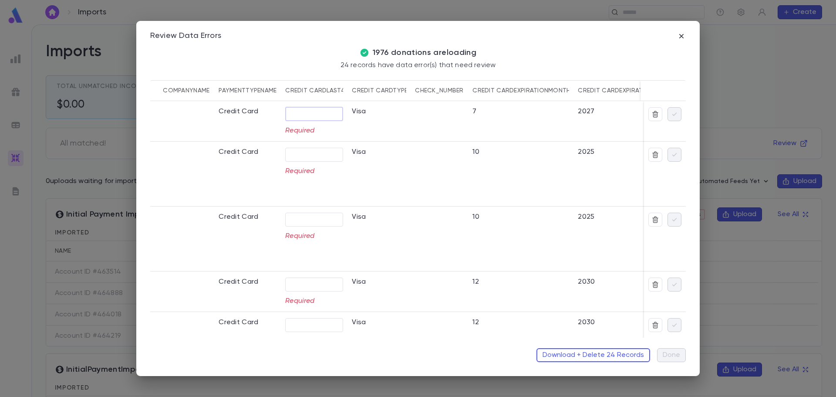
click at [318, 116] on input "text" at bounding box center [314, 113] width 58 height 13
click at [319, 118] on input "text" at bounding box center [314, 113] width 58 height 13
click at [308, 112] on input "text" at bounding box center [314, 113] width 58 height 13
click at [290, 112] on input "text" at bounding box center [314, 113] width 58 height 13
click at [680, 38] on icon "button" at bounding box center [681, 36] width 9 height 9
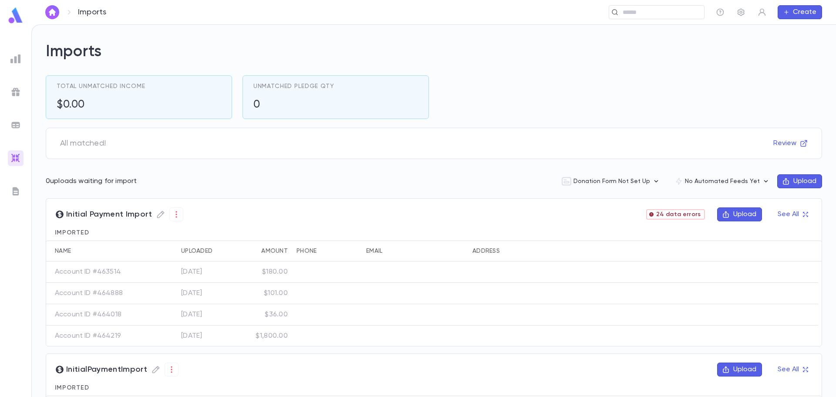
click at [723, 214] on icon "button" at bounding box center [726, 214] width 6 height 7
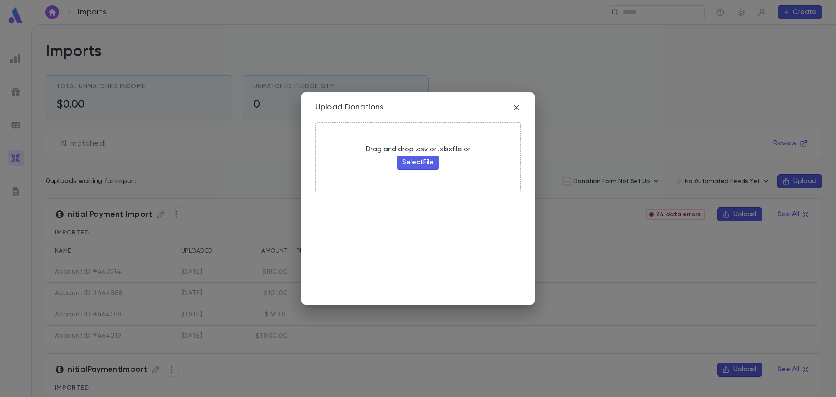
click at [421, 165] on button "Select File" at bounding box center [418, 162] width 43 height 14
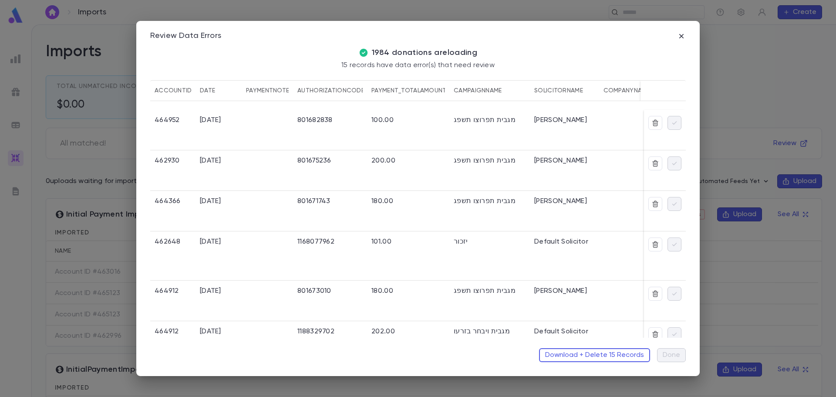
scroll to position [0, 0]
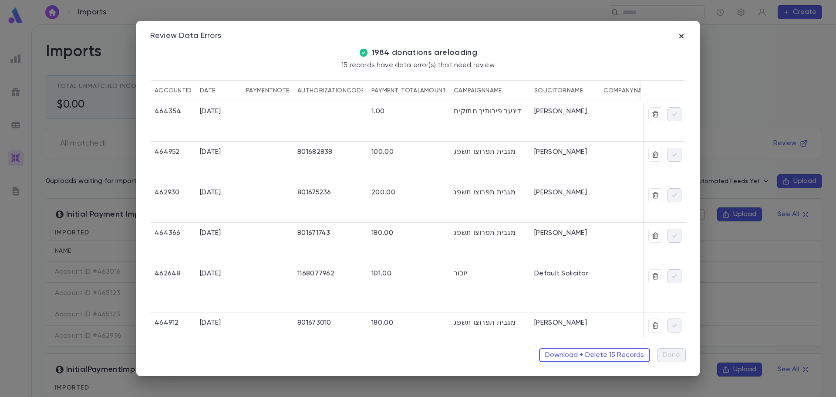
click at [680, 34] on icon "button" at bounding box center [681, 36] width 9 height 9
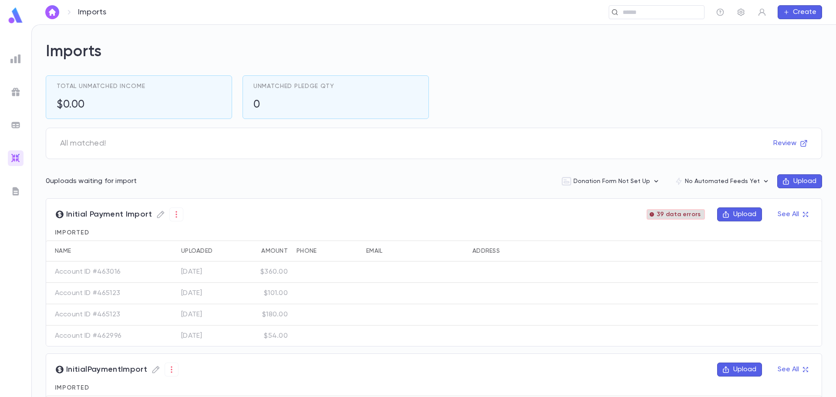
click at [653, 215] on span "39 data errors" at bounding box center [678, 214] width 51 height 7
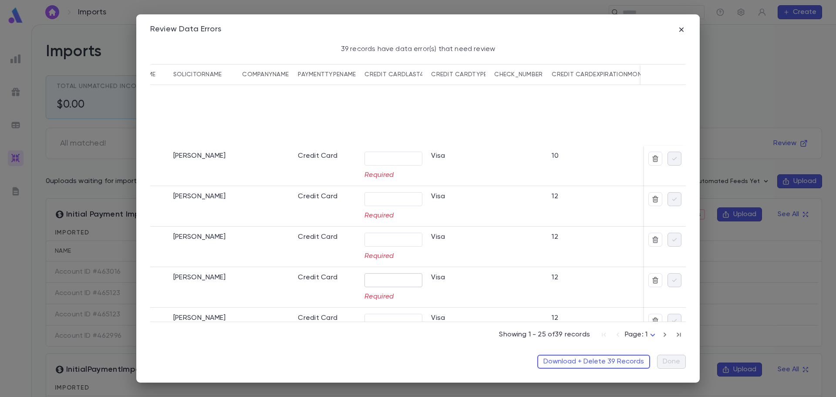
scroll to position [0, 342]
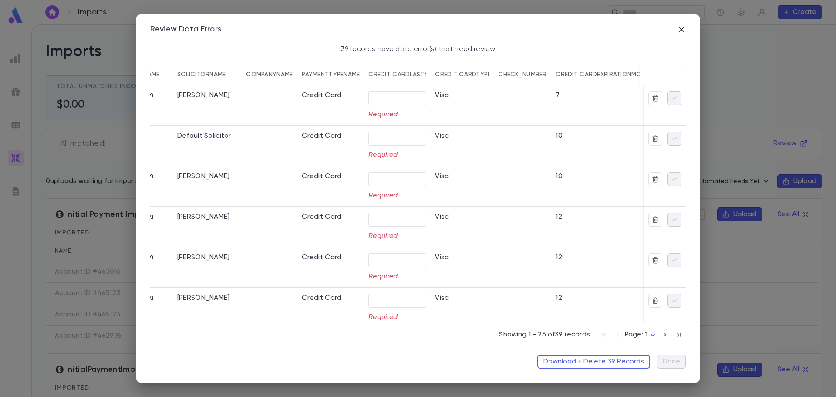
click at [681, 31] on icon "button" at bounding box center [681, 29] width 9 height 9
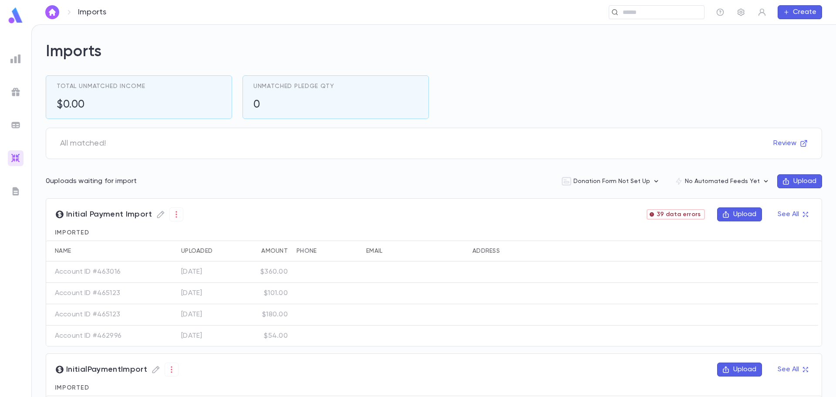
click at [736, 214] on button "Upload" at bounding box center [739, 214] width 45 height 14
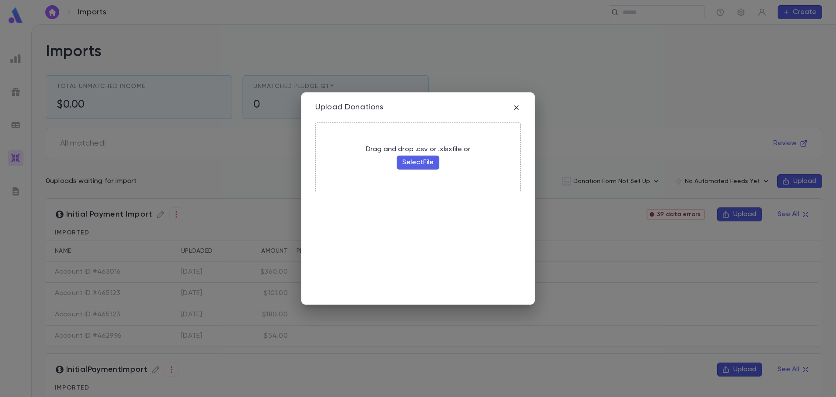
click at [414, 162] on button "Select File" at bounding box center [418, 162] width 43 height 14
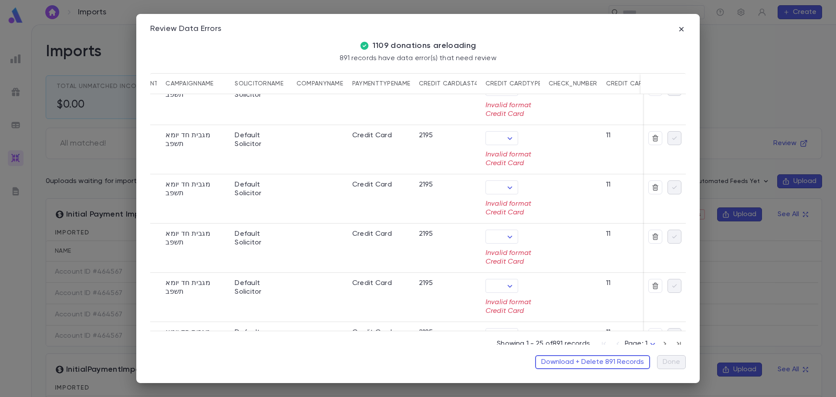
scroll to position [732, 288]
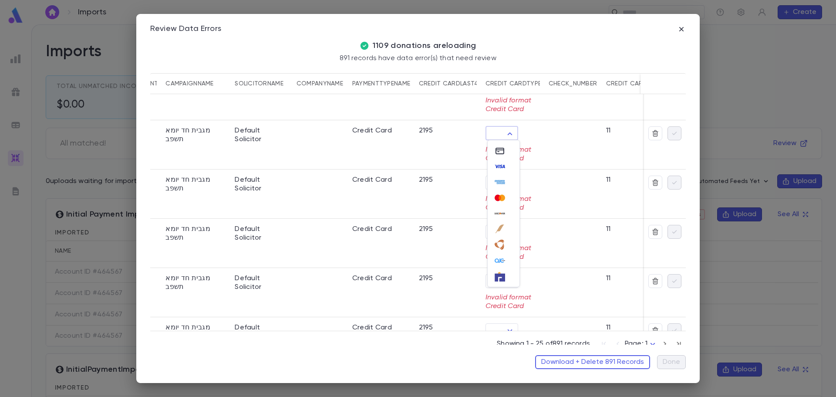
click at [511, 135] on body "Imports ​ Create Imports Total Unmatched Income $0.00 Unmatched Pledge Qty 0 Al…" at bounding box center [418, 210] width 836 height 372
click at [511, 135] on div at bounding box center [418, 198] width 836 height 397
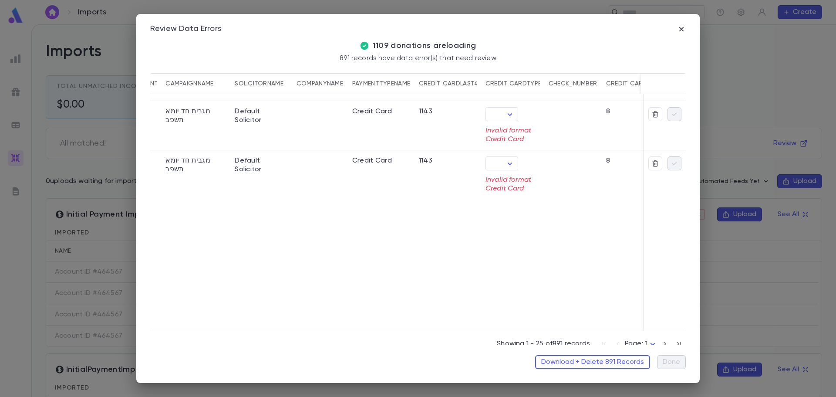
scroll to position [775, 288]
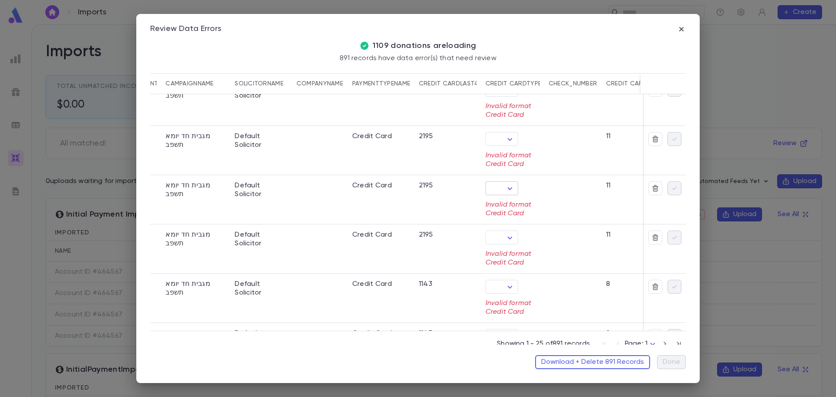
click at [512, 189] on body "Imports ​ Create Imports Total Unmatched Income $0.00 Unmatched Pledge Qty 0 Al…" at bounding box center [418, 210] width 836 height 372
click at [566, 151] on div at bounding box center [418, 198] width 836 height 397
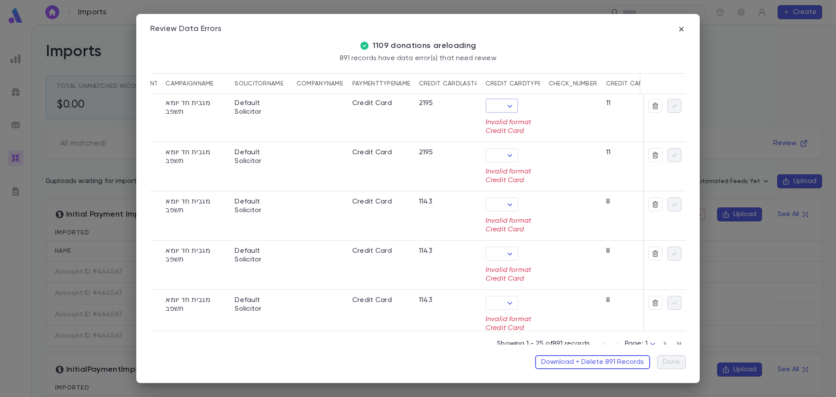
scroll to position [906, 288]
click at [683, 26] on icon "button" at bounding box center [681, 29] width 9 height 9
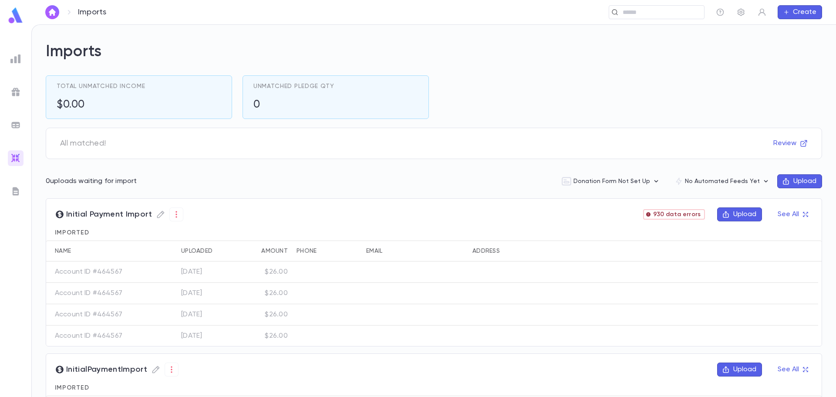
click at [733, 212] on button "Upload" at bounding box center [739, 214] width 45 height 14
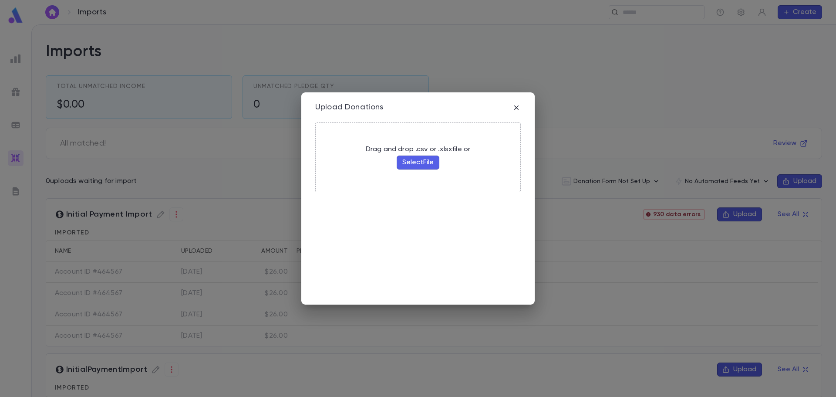
click at [431, 159] on button "Select File" at bounding box center [418, 162] width 43 height 14
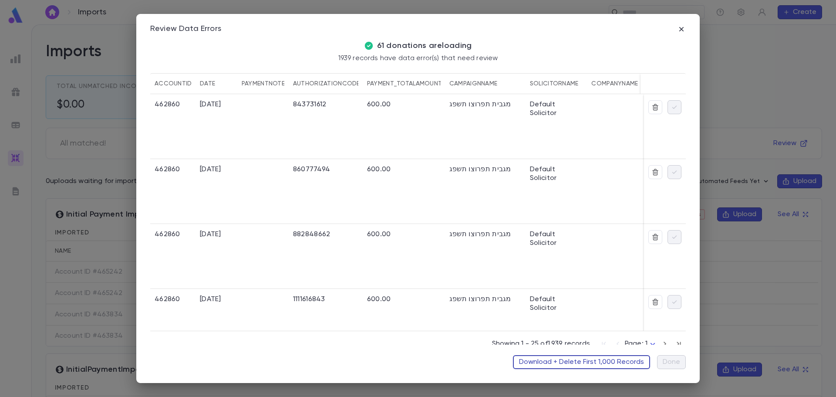
click at [595, 360] on button "Download + Delete First 1,000 Records" at bounding box center [581, 362] width 137 height 14
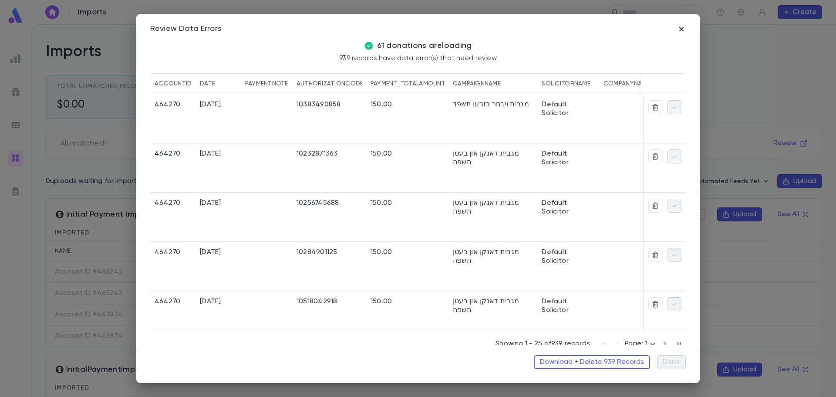
click at [681, 27] on icon "button" at bounding box center [681, 29] width 9 height 9
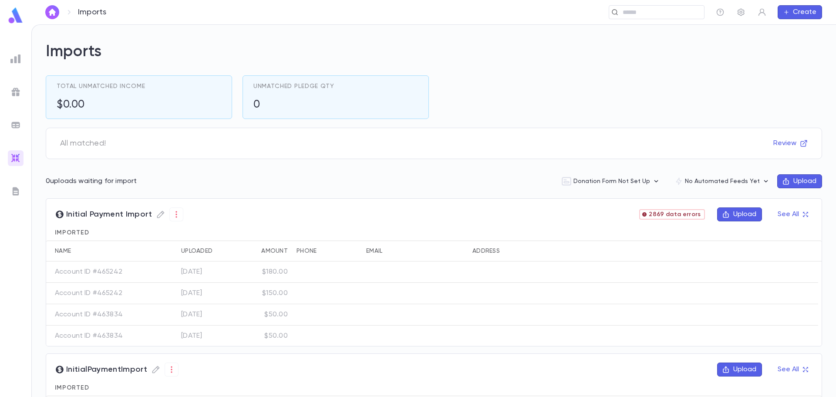
click at [732, 215] on button "Upload" at bounding box center [739, 214] width 45 height 14
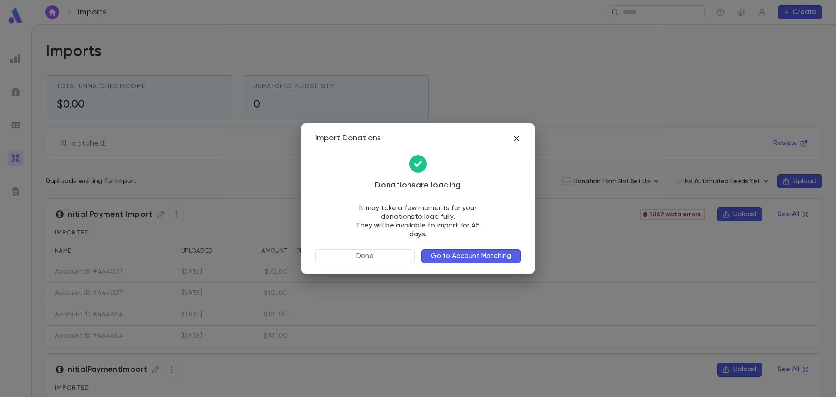
click at [519, 143] on icon "button" at bounding box center [516, 138] width 9 height 9
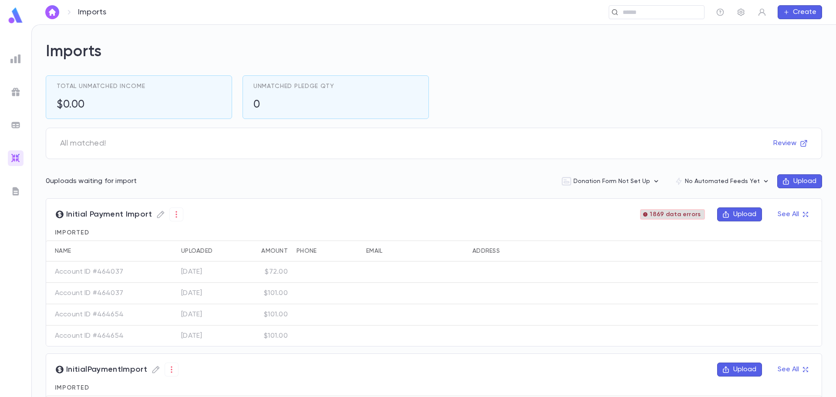
click at [679, 214] on span "1869 data errors" at bounding box center [675, 214] width 58 height 7
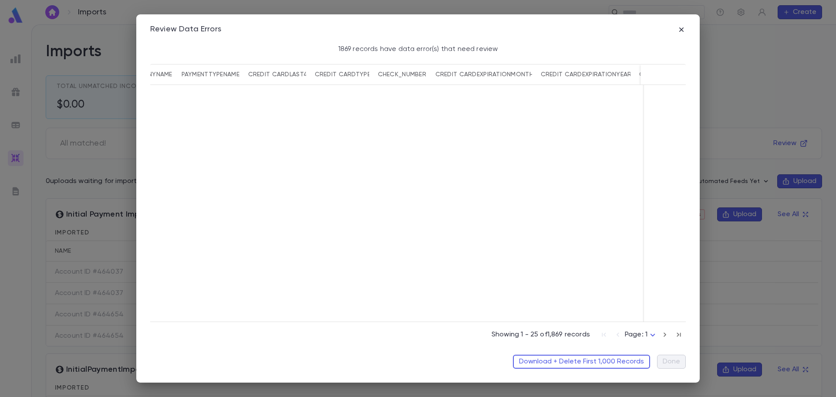
scroll to position [1166, 476]
click at [613, 360] on button "Download + Delete First 1,000 Records" at bounding box center [581, 361] width 137 height 14
click at [559, 41] on div "869 records have data error(s) that need review" at bounding box center [417, 52] width 535 height 23
click at [683, 30] on icon "button" at bounding box center [681, 29] width 9 height 9
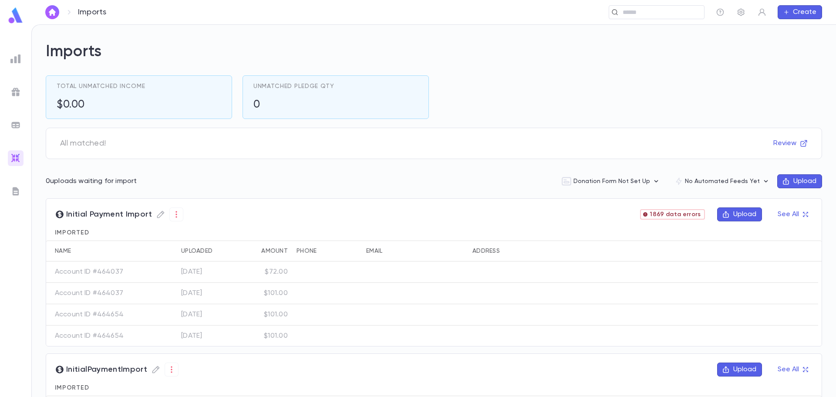
click at [739, 212] on button "Upload" at bounding box center [739, 214] width 45 height 14
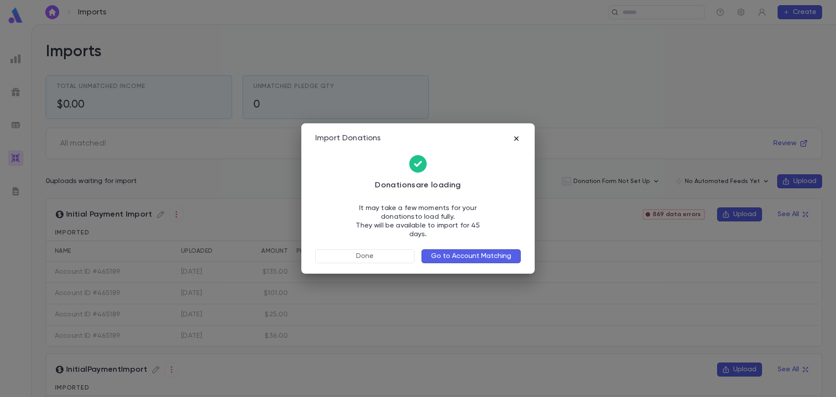
click at [517, 140] on icon "button" at bounding box center [516, 138] width 4 height 4
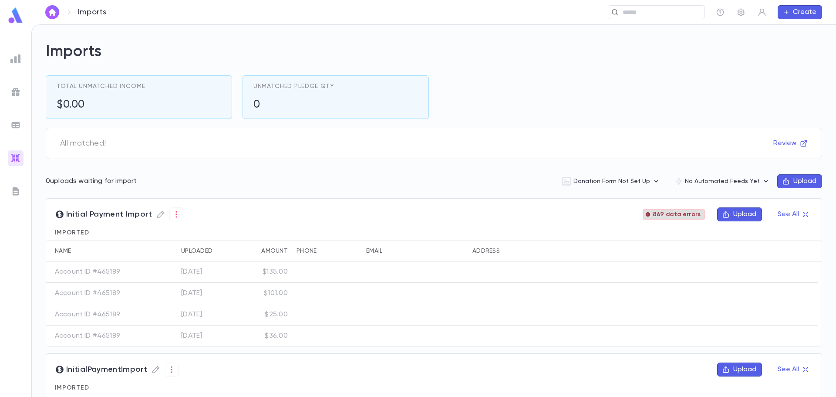
click at [671, 212] on span "869 data errors" at bounding box center [676, 214] width 55 height 7
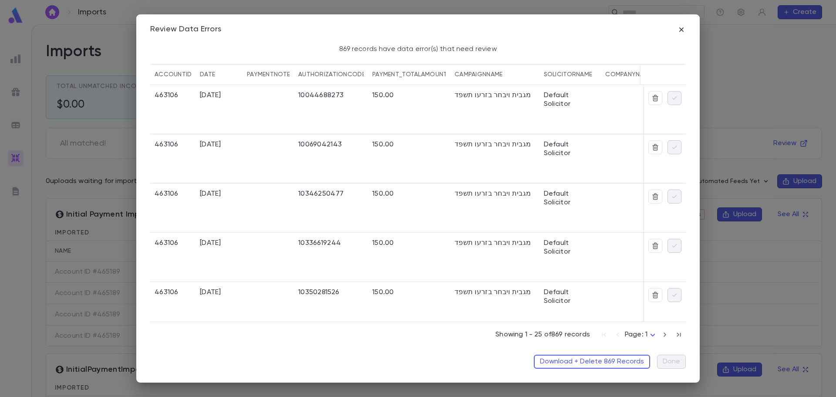
drag, startPoint x: 686, startPoint y: 111, endPoint x: 682, endPoint y: 276, distance: 165.9
click at [682, 276] on div "Review Data Errors 869 records have data error(s) that need review accountID da…" at bounding box center [417, 198] width 563 height 368
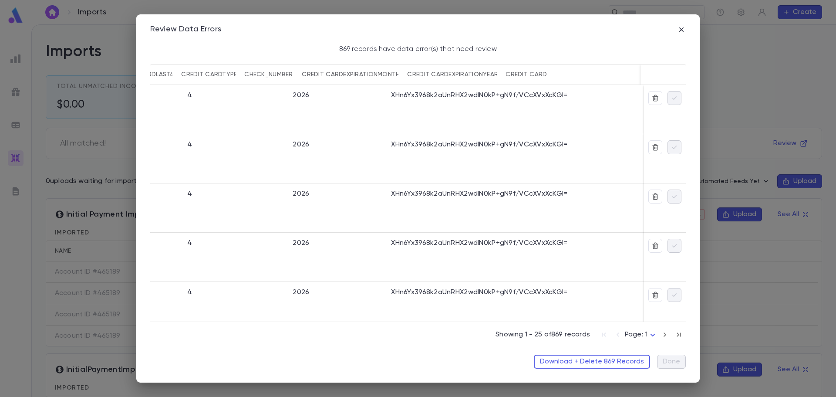
scroll to position [0, 358]
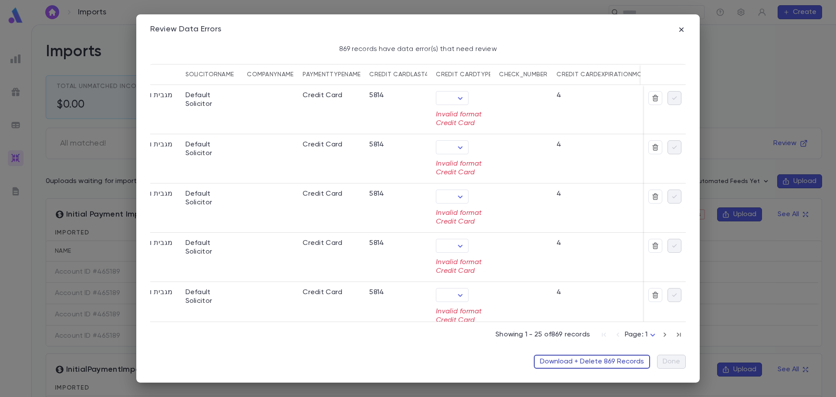
click at [608, 360] on button "Download + Delete 869 Records" at bounding box center [592, 361] width 116 height 14
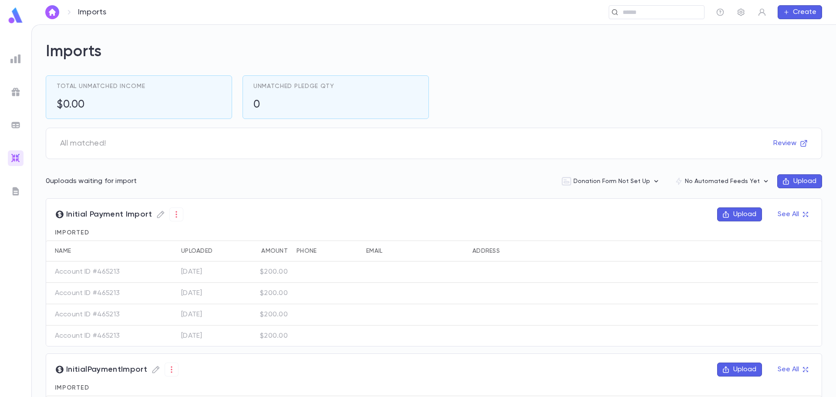
click at [740, 214] on button "Upload" at bounding box center [739, 214] width 45 height 14
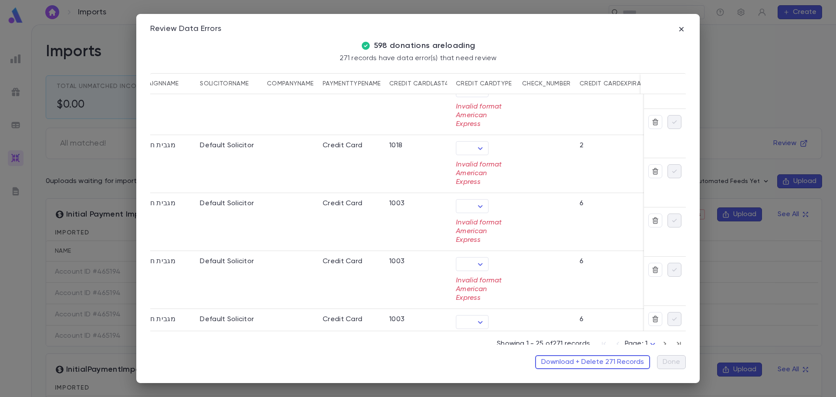
scroll to position [0, 320]
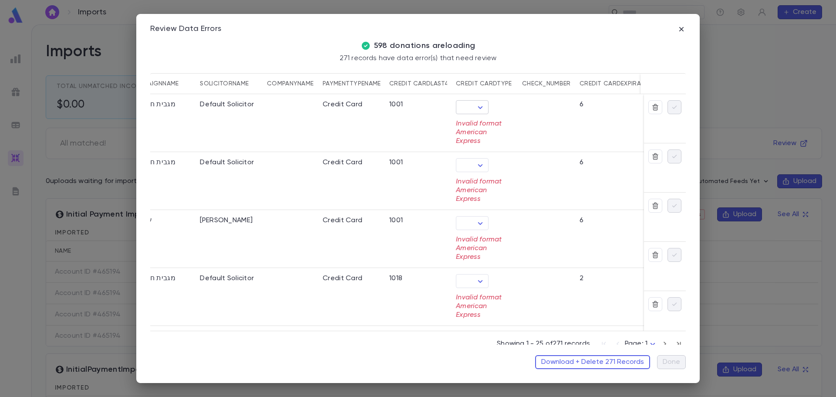
click at [481, 110] on body "Imports ​ Create Imports Total Unmatched Income $0.00 Unmatched Pledge Qty 0 Al…" at bounding box center [418, 210] width 836 height 372
click at [472, 155] on icon at bounding box center [470, 155] width 10 height 2
type input "****"
click at [479, 154] on body "Imports ​ Create Imports Total Unmatched Income $0.00 Unmatched Pledge Qty 0 Al…" at bounding box center [418, 210] width 836 height 372
click at [477, 205] on div at bounding box center [474, 205] width 18 height 10
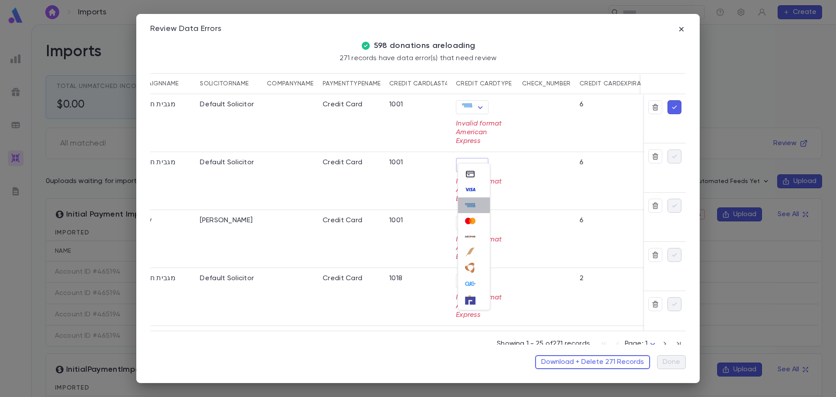
type input "****"
click at [670, 104] on icon "button" at bounding box center [674, 107] width 8 height 9
click at [670, 109] on icon "button" at bounding box center [674, 107] width 8 height 9
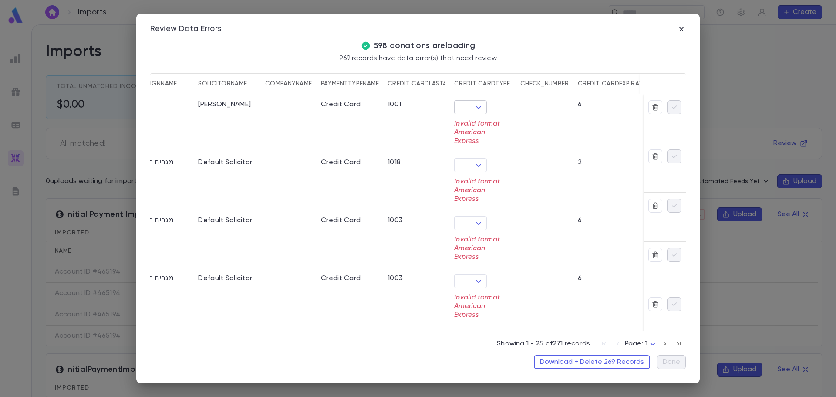
click at [478, 107] on body "Imports ​ Create Imports Total Unmatched Income $0.00 Unmatched Pledge Qty 0 Al…" at bounding box center [418, 210] width 836 height 372
click at [468, 126] on icon at bounding box center [468, 124] width 10 height 10
type input "*******"
click at [481, 108] on body "Imports ​ Create Imports Total Unmatched Income $0.00 Unmatched Pledge Qty 0 Al…" at bounding box center [418, 210] width 836 height 372
click at [516, 110] on div at bounding box center [418, 198] width 836 height 397
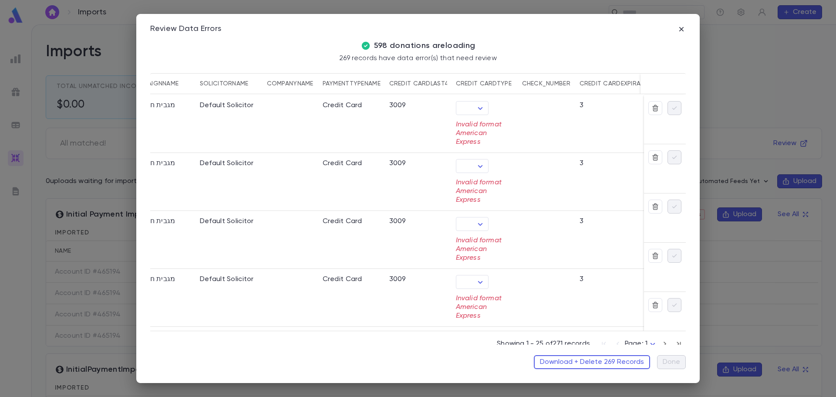
scroll to position [958, 320]
click at [587, 364] on button "Download + Delete 269 Records" at bounding box center [592, 362] width 116 height 14
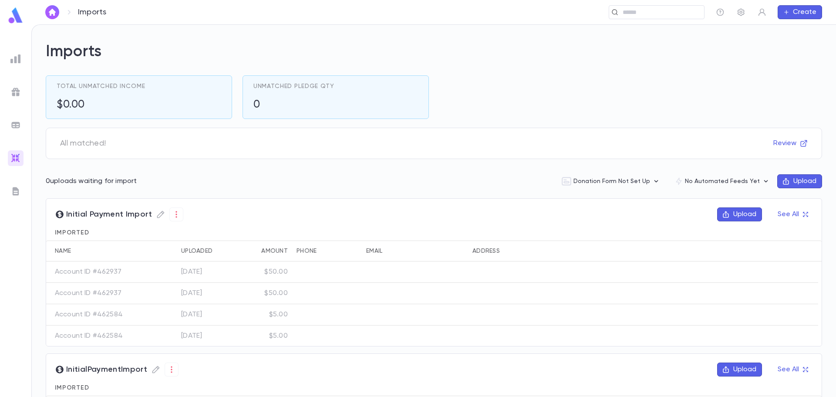
click at [582, 48] on h2 "Imports" at bounding box center [434, 51] width 776 height 19
click at [712, 215] on div "Initial Payment Import Upload See All" at bounding box center [433, 217] width 775 height 21
click at [743, 215] on button "Upload" at bounding box center [739, 214] width 45 height 14
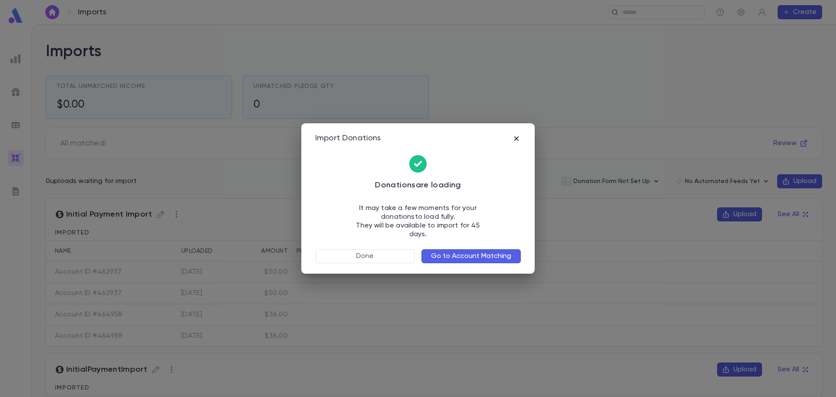
click at [515, 140] on icon "button" at bounding box center [516, 138] width 4 height 4
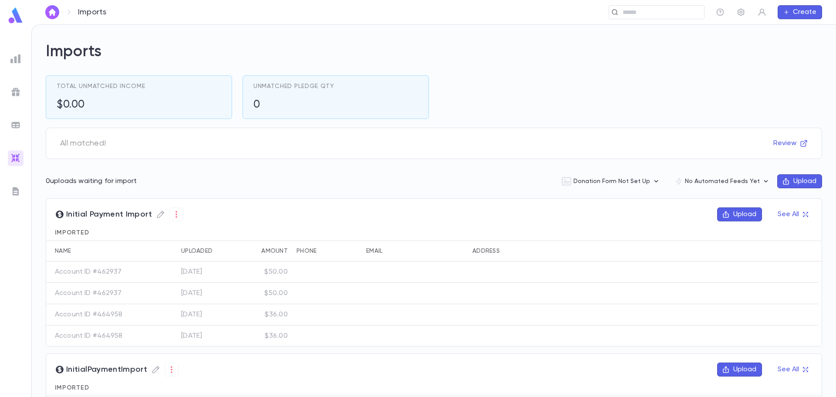
click at [745, 215] on button "Upload" at bounding box center [739, 214] width 45 height 14
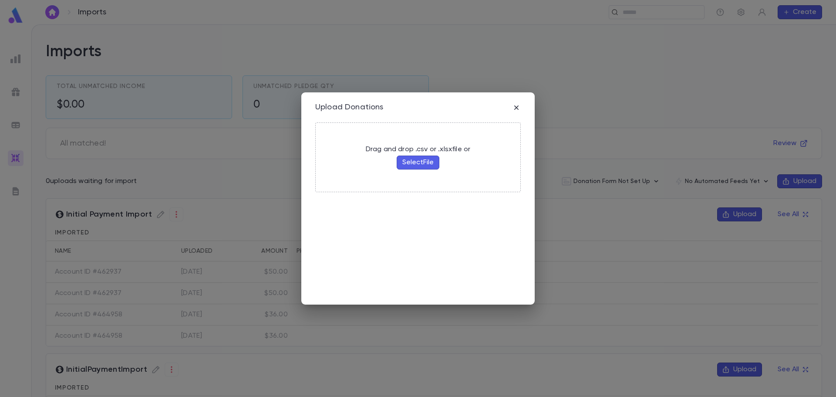
click at [414, 154] on p "Drag and drop .csv or .xlsx file or" at bounding box center [418, 149] width 104 height 9
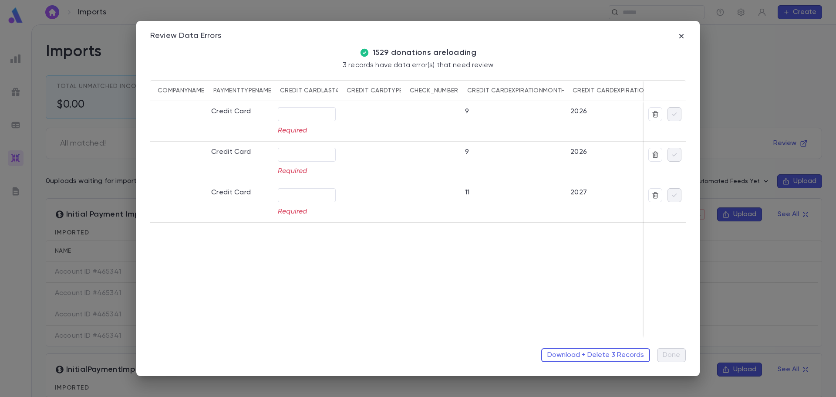
scroll to position [0, 432]
click at [325, 113] on input "text" at bounding box center [309, 113] width 58 height 13
type input "****"
click at [304, 158] on input "text" at bounding box center [309, 154] width 58 height 13
type input "****"
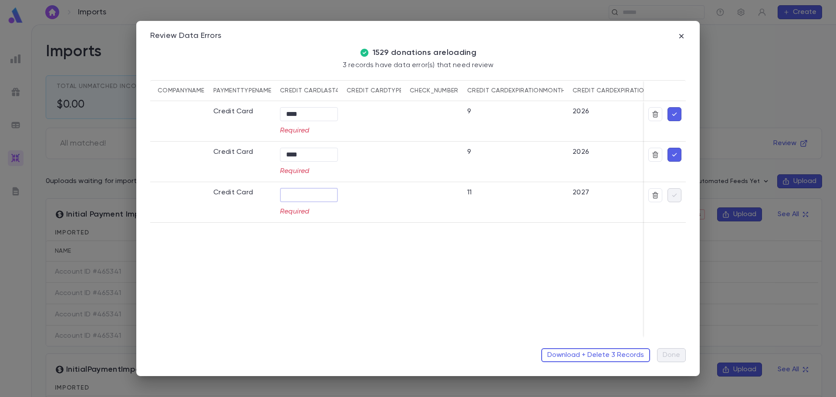
click at [306, 199] on input "text" at bounding box center [309, 194] width 58 height 13
type input "****"
click at [672, 111] on icon "button" at bounding box center [674, 114] width 8 height 9
click at [675, 155] on icon "button" at bounding box center [674, 154] width 8 height 9
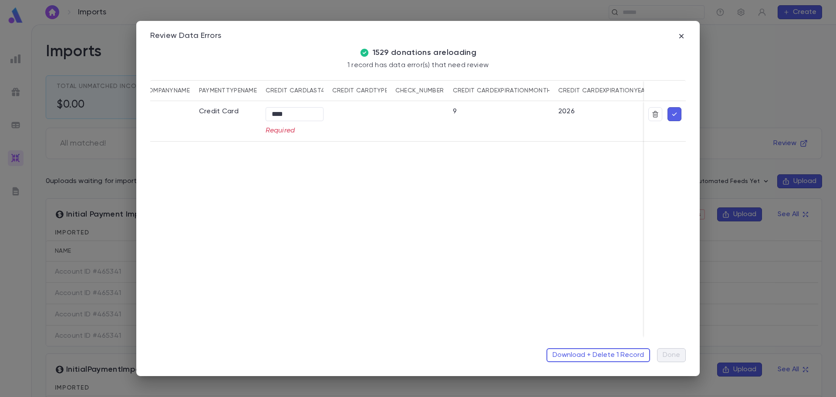
click at [675, 114] on icon "button" at bounding box center [674, 113] width 5 height 3
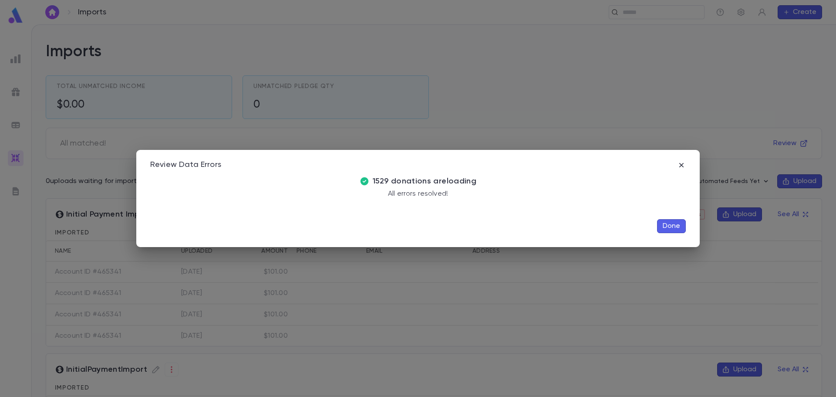
click at [663, 228] on button "Done" at bounding box center [671, 226] width 29 height 14
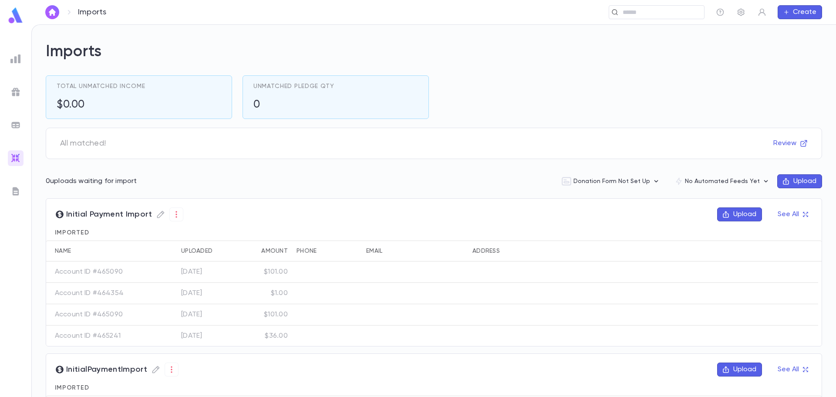
click at [737, 215] on button "Upload" at bounding box center [739, 214] width 45 height 14
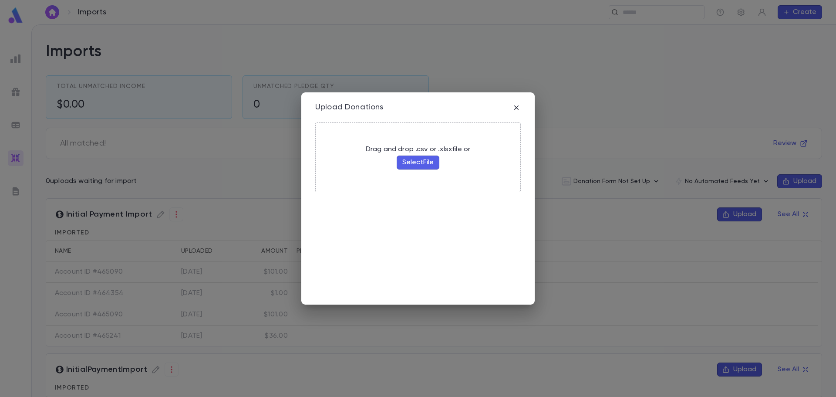
click at [410, 167] on button "Select File" at bounding box center [418, 162] width 43 height 14
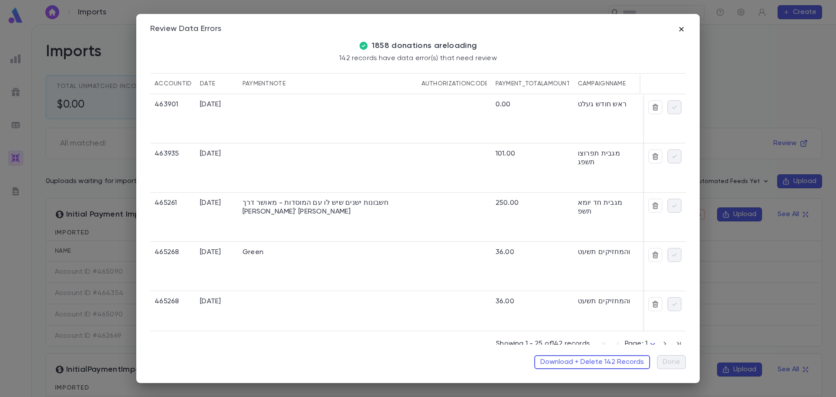
click at [682, 30] on icon "button" at bounding box center [681, 29] width 4 height 4
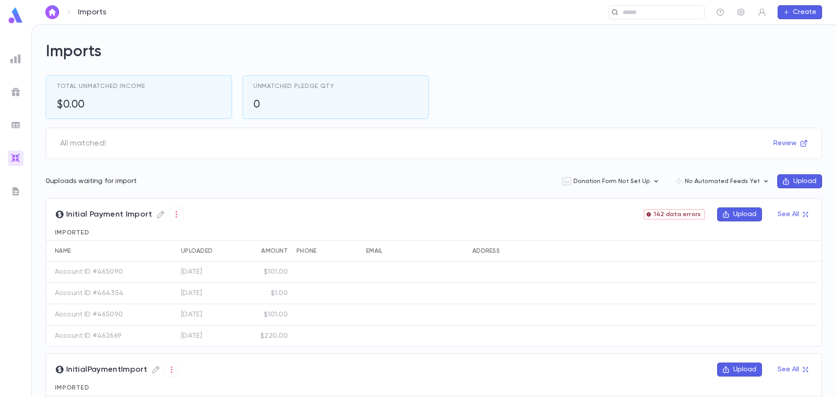
click at [737, 215] on button "Upload" at bounding box center [739, 214] width 45 height 14
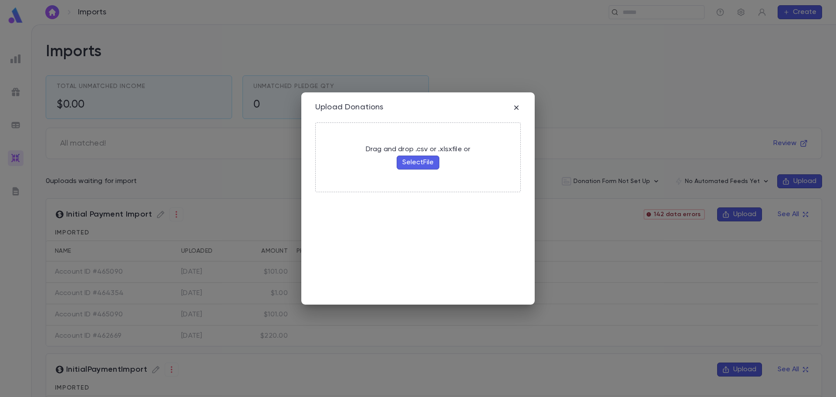
click at [415, 165] on button "Select File" at bounding box center [418, 162] width 43 height 14
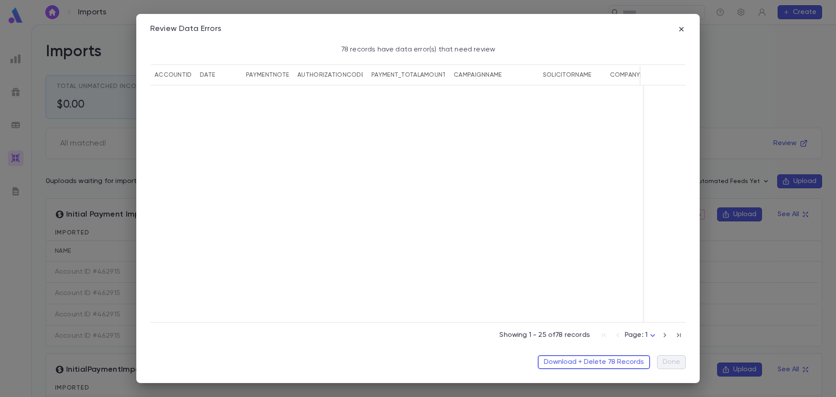
scroll to position [1611, 0]
drag, startPoint x: 307, startPoint y: 323, endPoint x: 296, endPoint y: 279, distance: 45.8
click at [307, 323] on div "Showing 1 - 25 of 78 records Page: 1 *" at bounding box center [417, 333] width 535 height 23
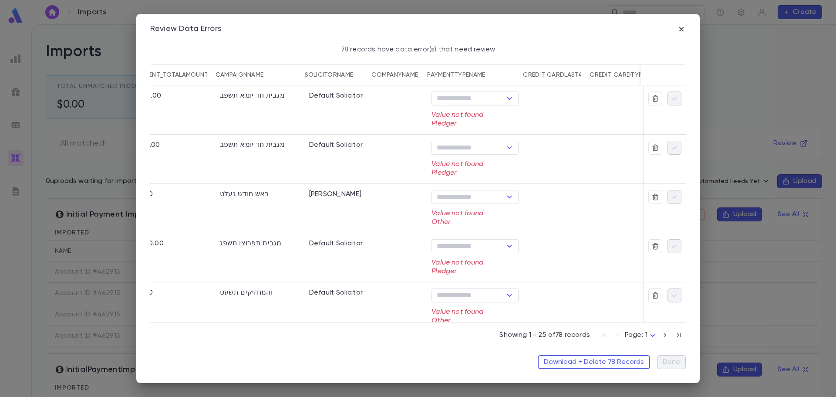
scroll to position [0, 290]
click at [505, 98] on icon "Open" at bounding box center [505, 98] width 5 height 3
click at [393, 111] on div at bounding box center [395, 109] width 56 height 49
click at [504, 148] on icon "Open" at bounding box center [505, 147] width 10 height 10
click at [392, 169] on div at bounding box center [395, 159] width 56 height 49
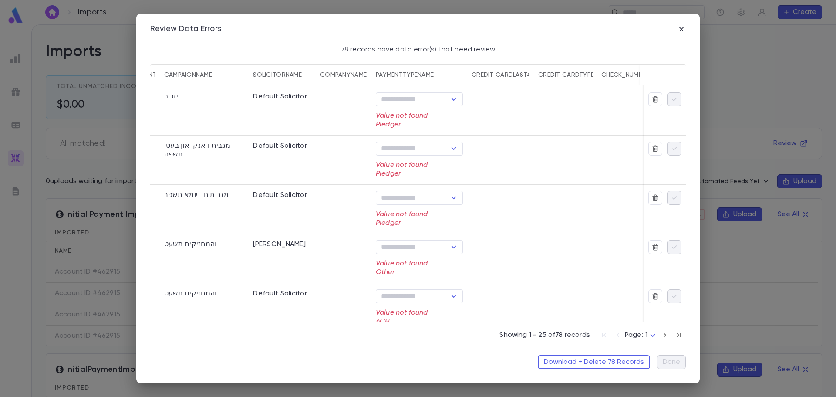
scroll to position [691, 290]
click at [617, 360] on button "Download + Delete 78 Records" at bounding box center [594, 362] width 112 height 14
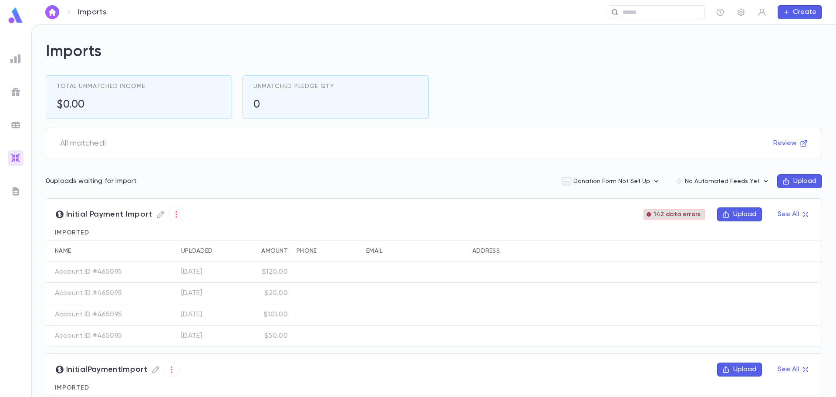
click at [687, 215] on span "142 data errors" at bounding box center [677, 214] width 54 height 7
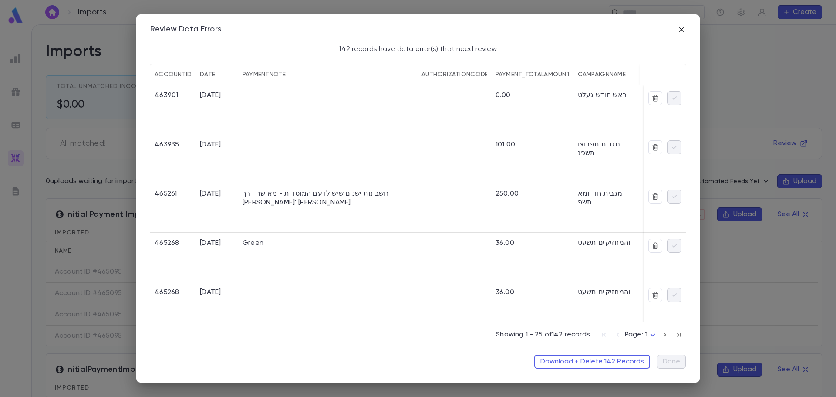
click at [681, 30] on icon "button" at bounding box center [681, 29] width 4 height 4
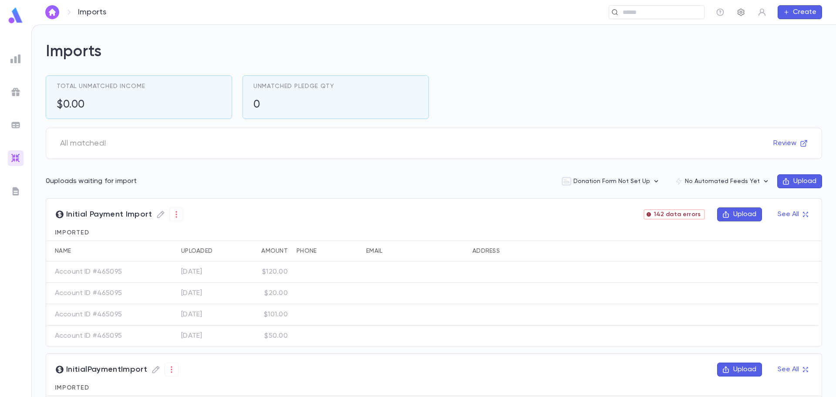
click at [739, 12] on icon "button" at bounding box center [741, 12] width 9 height 9
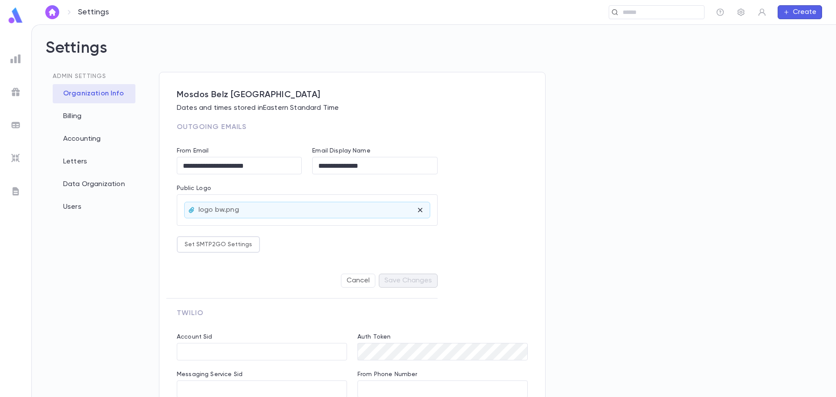
type input "**********"
click at [66, 117] on div "Billing" at bounding box center [94, 116] width 83 height 19
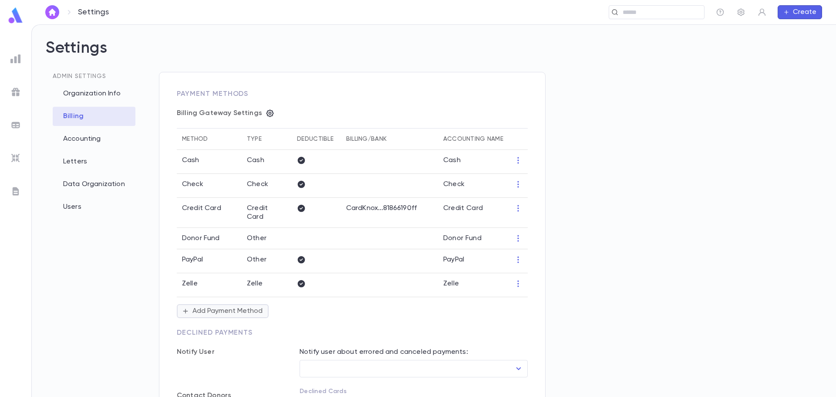
click at [229, 304] on button "Add Payment Method" at bounding box center [223, 311] width 92 height 14
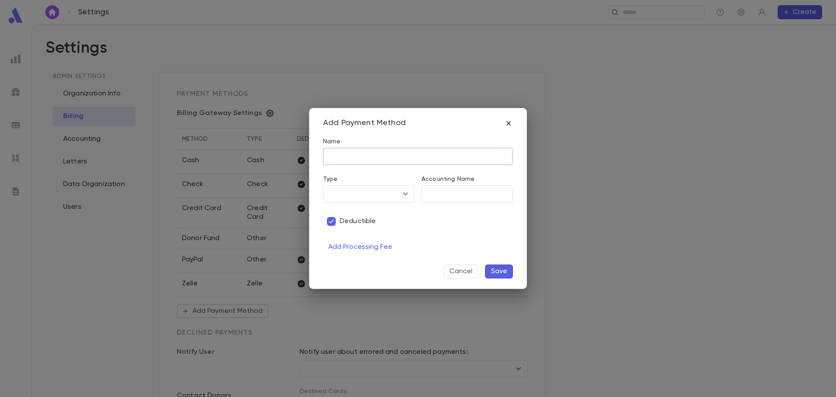
click at [336, 149] on input "Name" at bounding box center [418, 156] width 190 height 17
type input "*******"
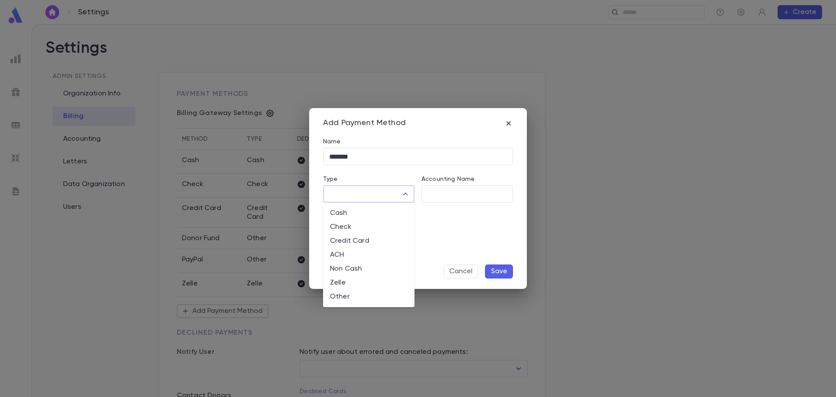
click at [369, 191] on input "Type" at bounding box center [362, 193] width 71 height 17
click at [353, 295] on li "Other" at bounding box center [368, 297] width 91 height 14
type input "*****"
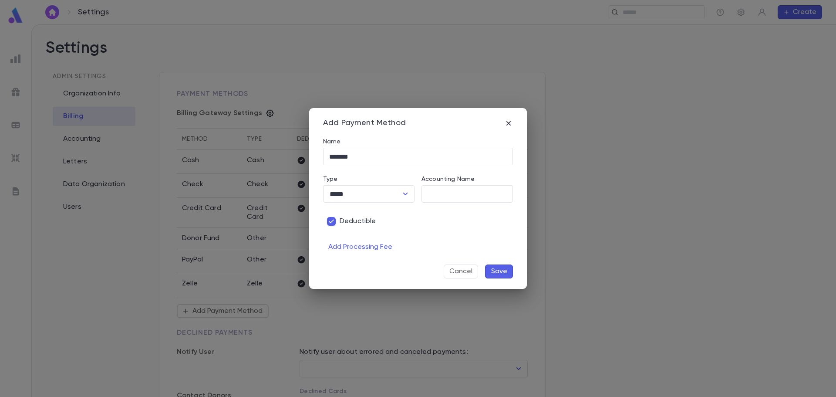
click at [495, 269] on button "Save" at bounding box center [499, 271] width 28 height 14
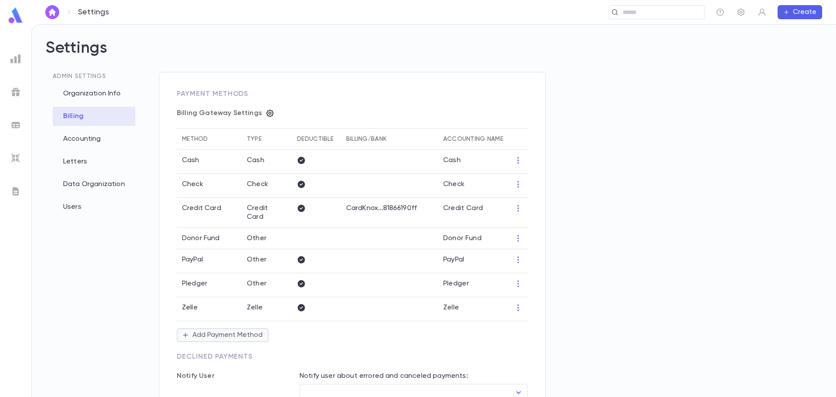
click at [254, 328] on button "Add Payment Method" at bounding box center [223, 335] width 92 height 14
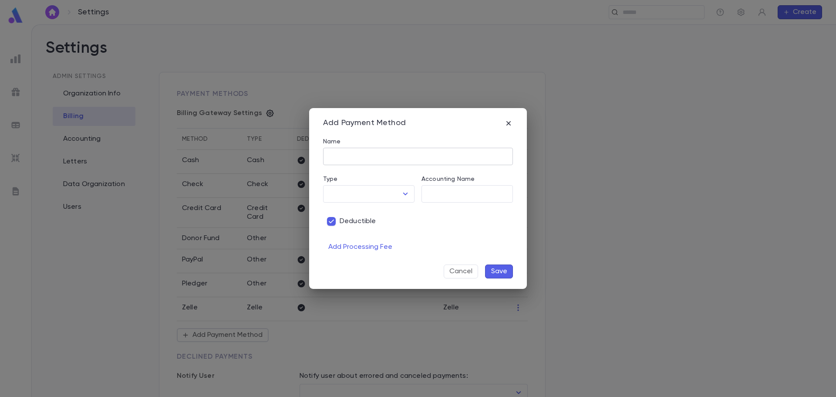
click at [346, 156] on input "Name" at bounding box center [418, 156] width 190 height 17
type input "*****"
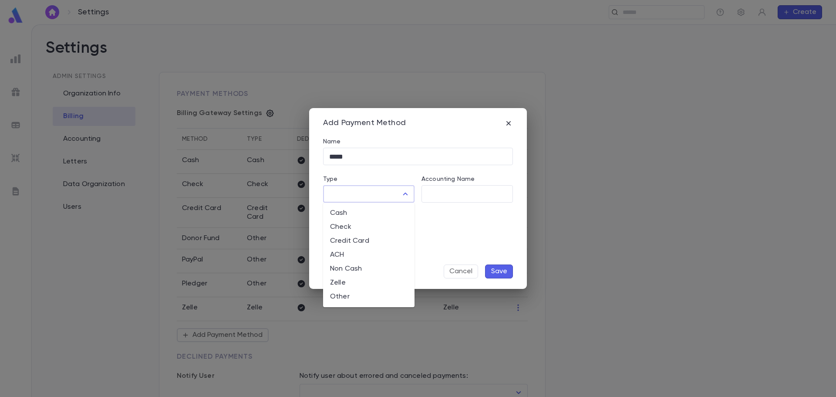
click at [383, 192] on input "Type" at bounding box center [362, 193] width 71 height 17
click at [357, 293] on li "Other" at bounding box center [368, 297] width 91 height 14
type input "*****"
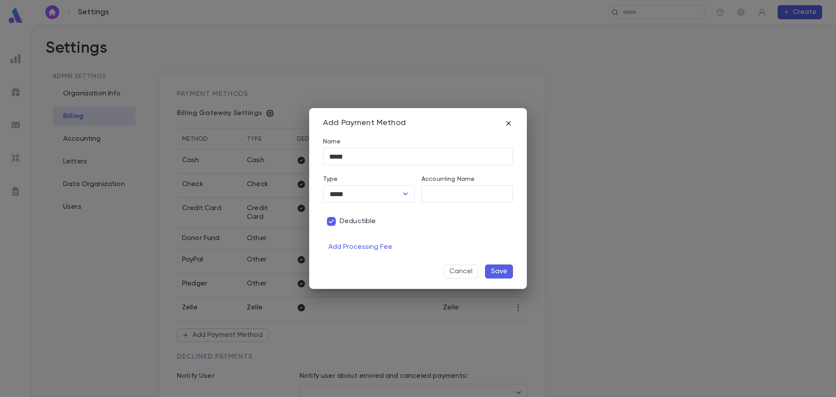
click at [499, 275] on button "Save" at bounding box center [499, 271] width 28 height 14
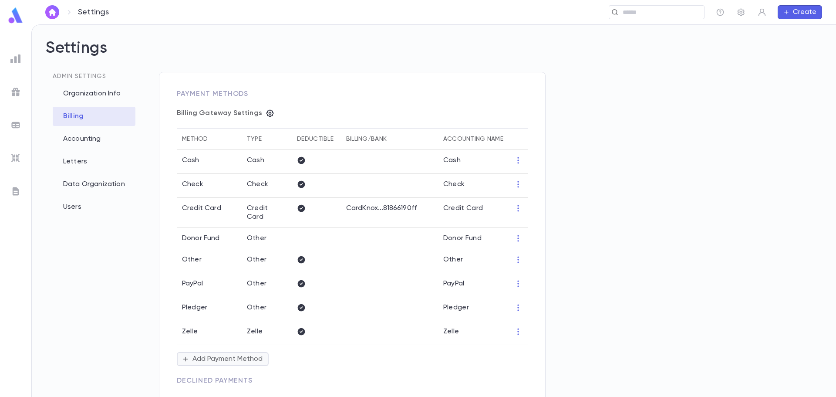
click at [249, 352] on button "Add Payment Method" at bounding box center [223, 359] width 92 height 14
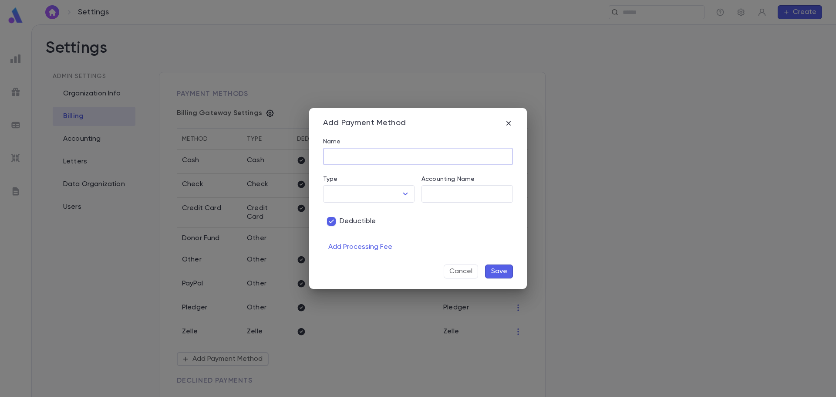
click at [340, 161] on input "Name" at bounding box center [418, 156] width 190 height 17
type input "***"
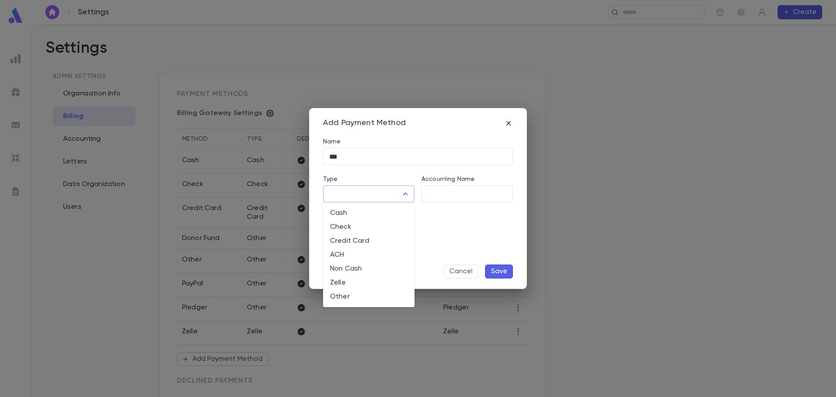
click at [355, 192] on input "Type" at bounding box center [362, 193] width 71 height 17
click at [348, 293] on li "Other" at bounding box center [368, 297] width 91 height 14
type input "*****"
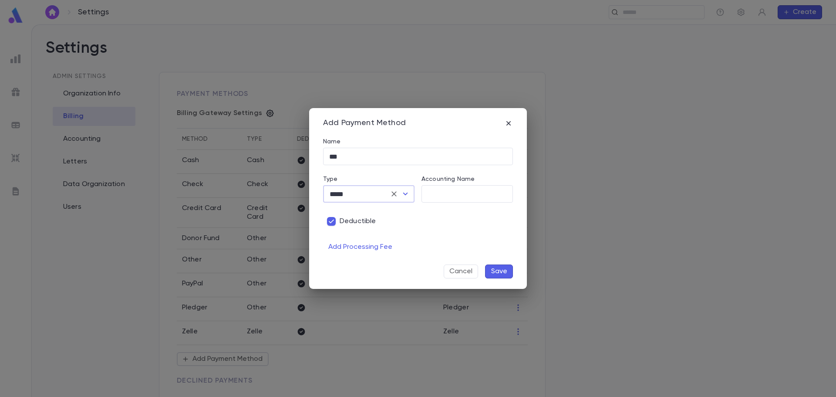
click at [356, 223] on span "Deductible" at bounding box center [358, 221] width 37 height 9
click at [504, 272] on button "Save" at bounding box center [499, 271] width 28 height 14
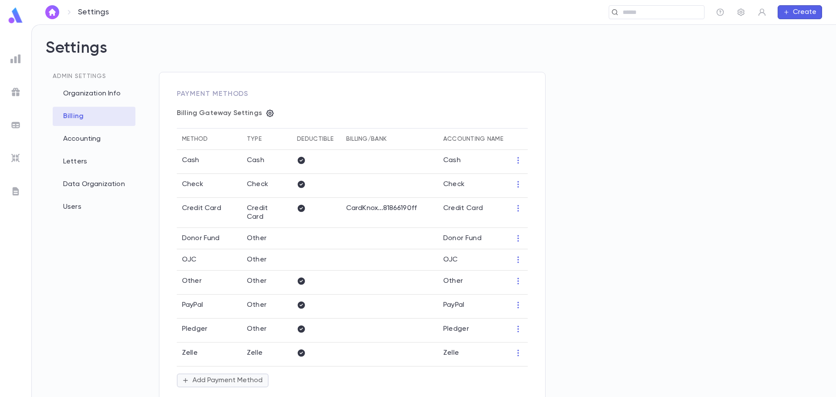
click at [243, 373] on button "Add Payment Method" at bounding box center [223, 380] width 92 height 14
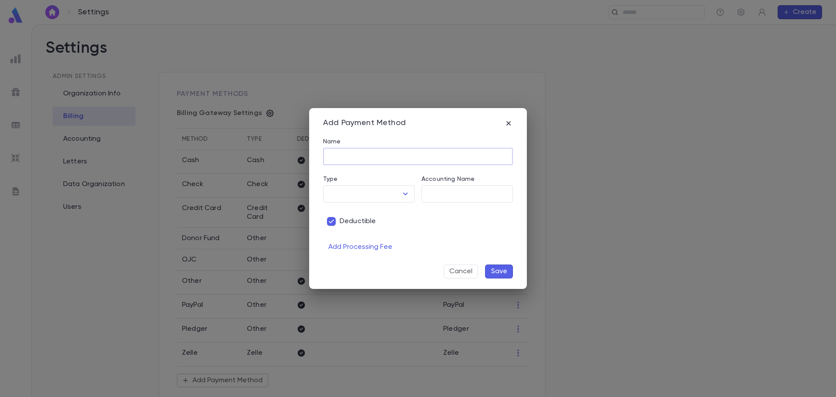
click at [351, 157] on input "Name" at bounding box center [418, 156] width 190 height 17
type input "***"
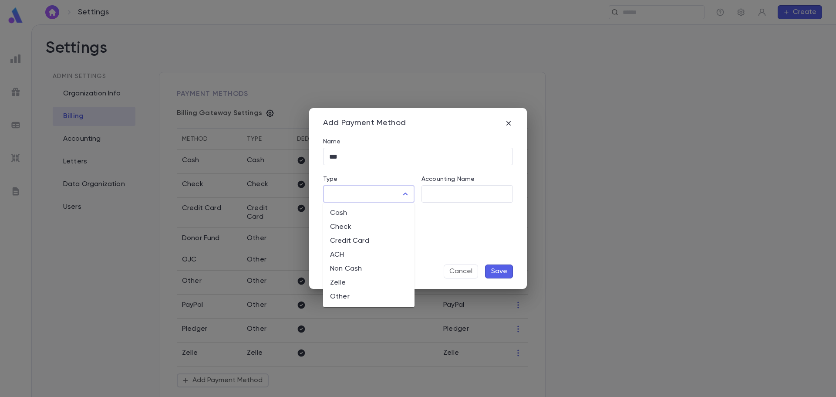
click at [372, 195] on input "Type" at bounding box center [362, 193] width 71 height 17
click at [355, 253] on li "ACH" at bounding box center [368, 255] width 91 height 14
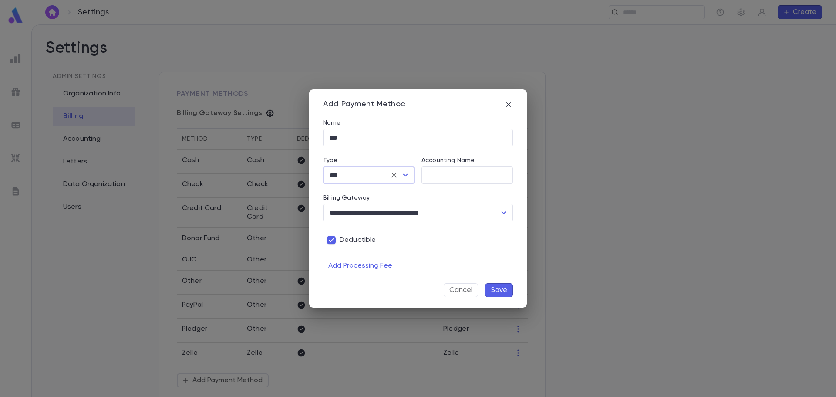
click at [405, 175] on icon "Open" at bounding box center [405, 175] width 10 height 10
click at [358, 276] on li "Other" at bounding box center [368, 278] width 91 height 14
type input "*****"
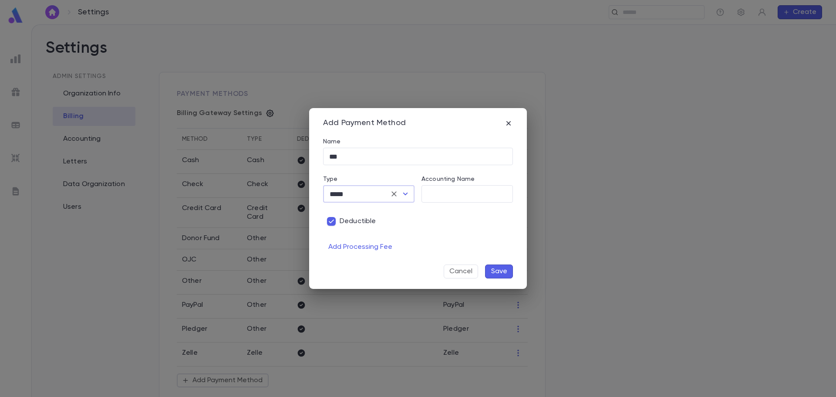
click at [501, 273] on button "Save" at bounding box center [499, 271] width 28 height 14
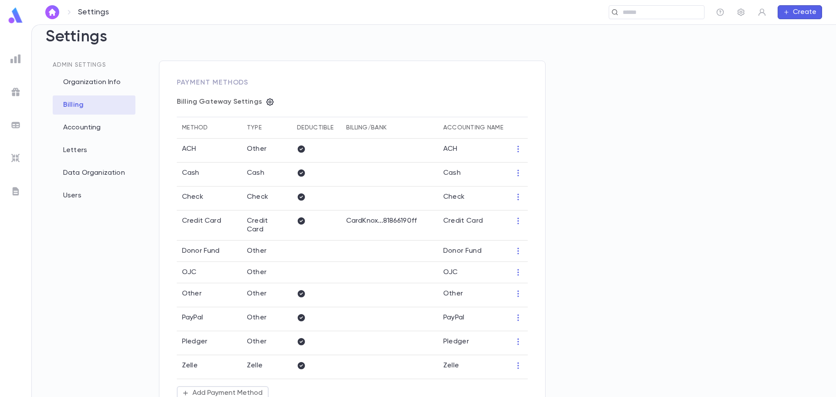
scroll to position [44, 0]
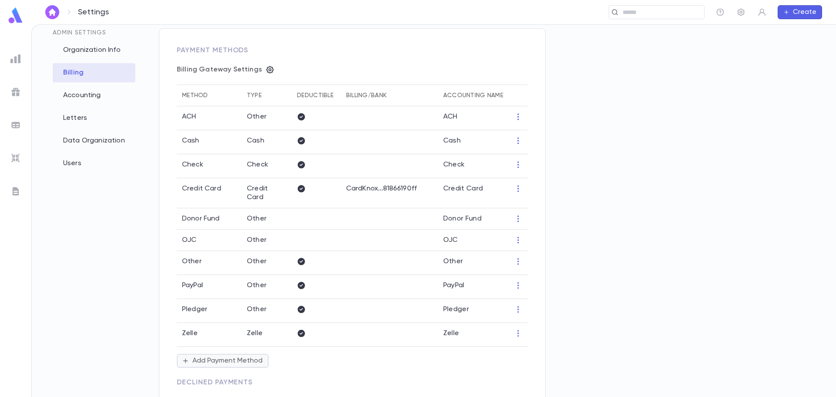
click at [207, 354] on button "Add Payment Method" at bounding box center [223, 361] width 92 height 14
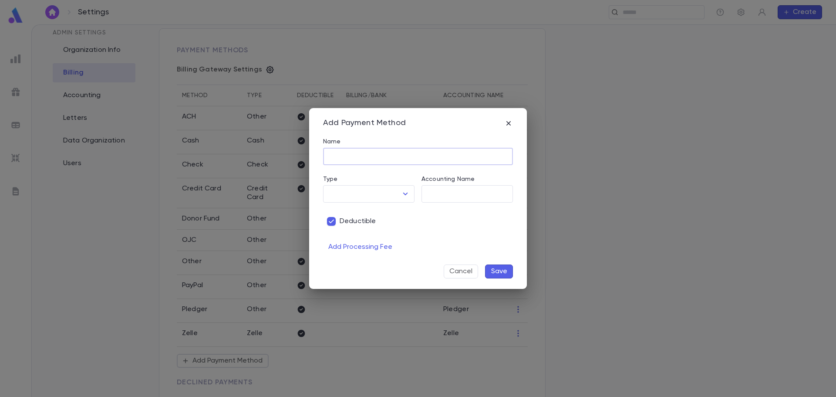
click at [358, 158] on input "Name" at bounding box center [418, 156] width 190 height 17
type input "******"
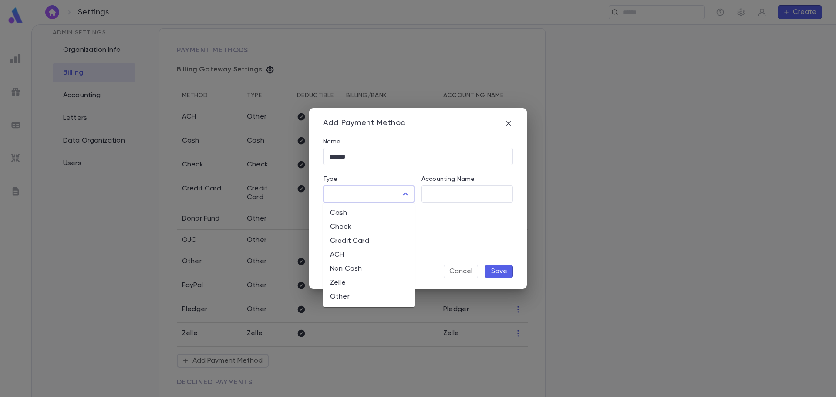
click at [359, 193] on input "Type" at bounding box center [362, 193] width 71 height 17
click at [355, 296] on li "Other" at bounding box center [368, 297] width 91 height 14
type input "*****"
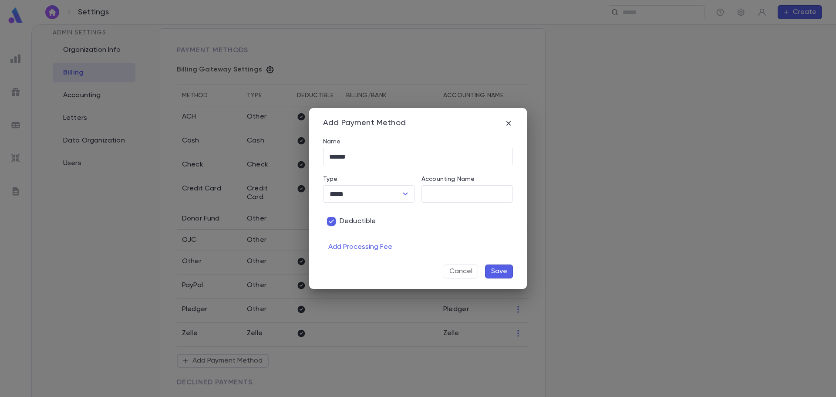
click at [508, 269] on button "Save" at bounding box center [499, 271] width 28 height 14
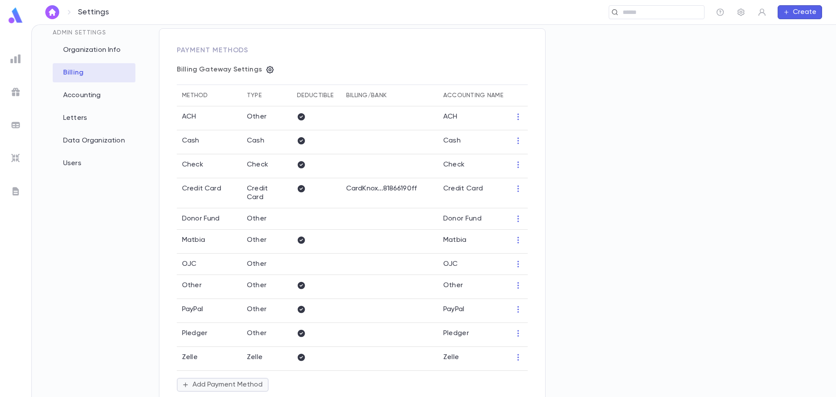
click at [225, 377] on button "Add Payment Method" at bounding box center [223, 384] width 92 height 14
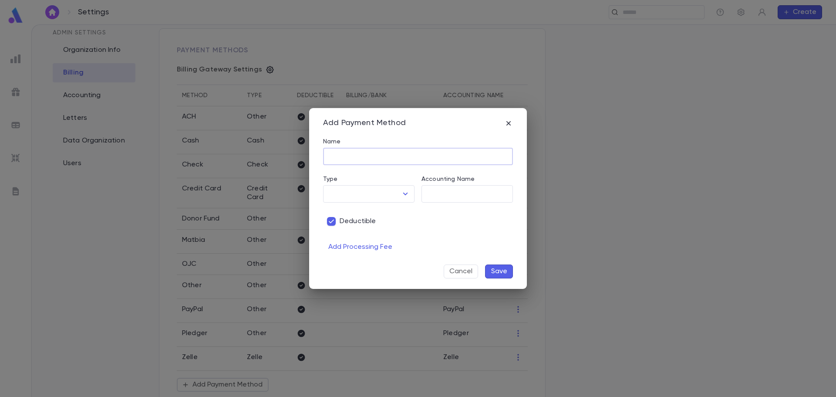
click at [364, 157] on input "Name" at bounding box center [418, 156] width 190 height 17
click at [400, 189] on icon "Open" at bounding box center [405, 194] width 10 height 10
type input "********"
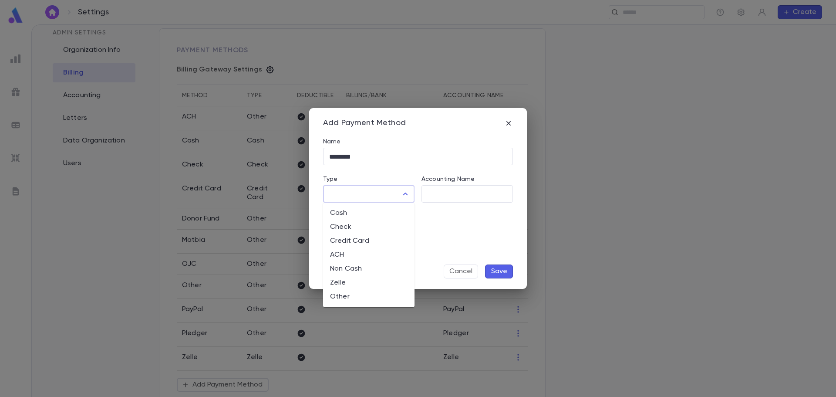
click at [352, 298] on li "Other" at bounding box center [368, 297] width 91 height 14
type input "*****"
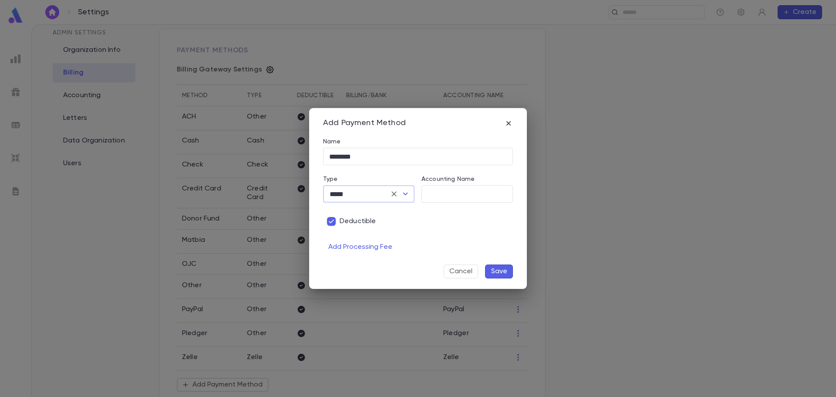
click at [499, 274] on button "Save" at bounding box center [499, 271] width 28 height 14
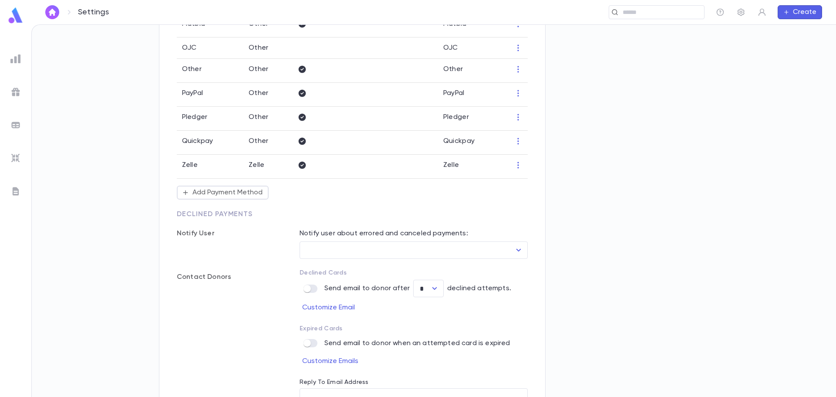
scroll to position [261, 0]
click at [213, 184] on button "Add Payment Method" at bounding box center [223, 191] width 92 height 14
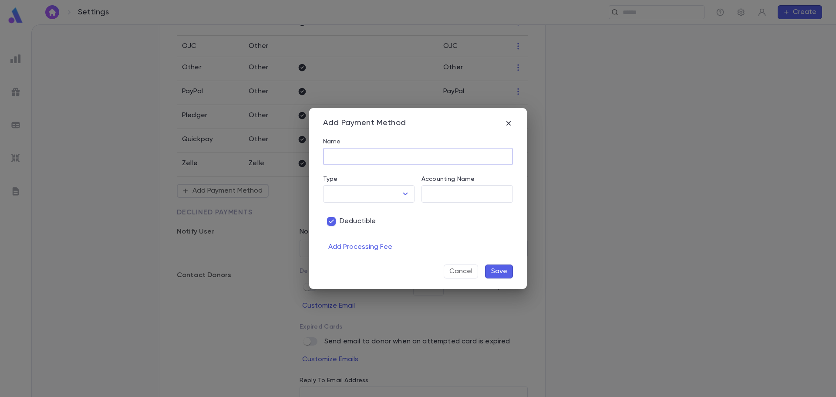
click at [348, 157] on input "Name" at bounding box center [418, 156] width 190 height 17
type input "********"
click at [391, 197] on input "Type" at bounding box center [362, 193] width 71 height 17
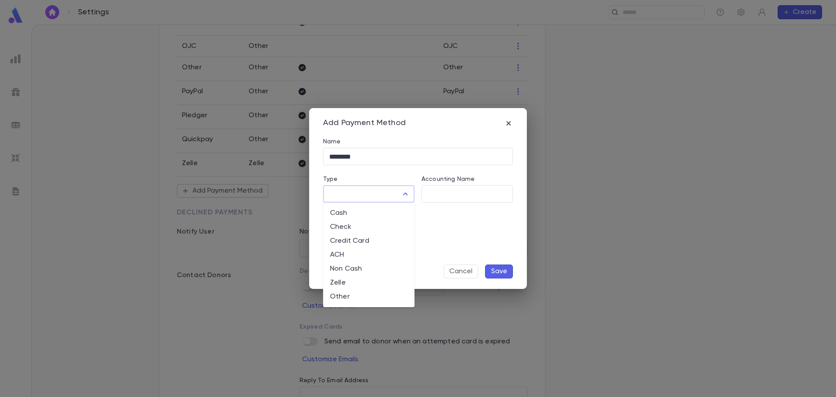
click at [360, 299] on li "Other" at bounding box center [368, 297] width 91 height 14
type input "*****"
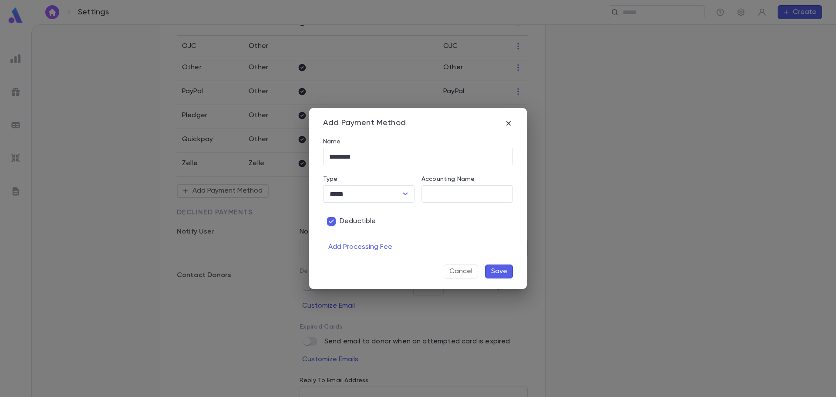
click at [506, 271] on button "Save" at bounding box center [499, 271] width 28 height 14
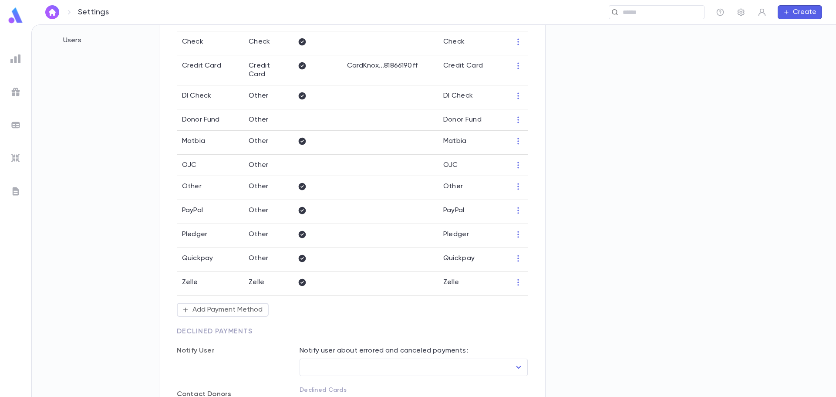
scroll to position [131, 0]
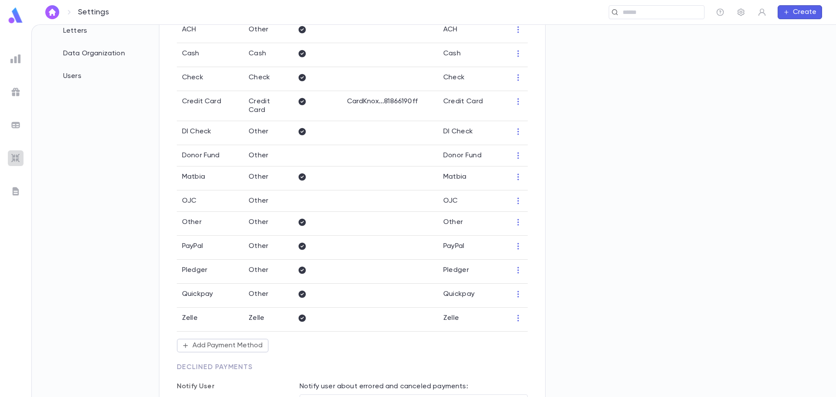
click at [16, 157] on img at bounding box center [15, 158] width 10 height 10
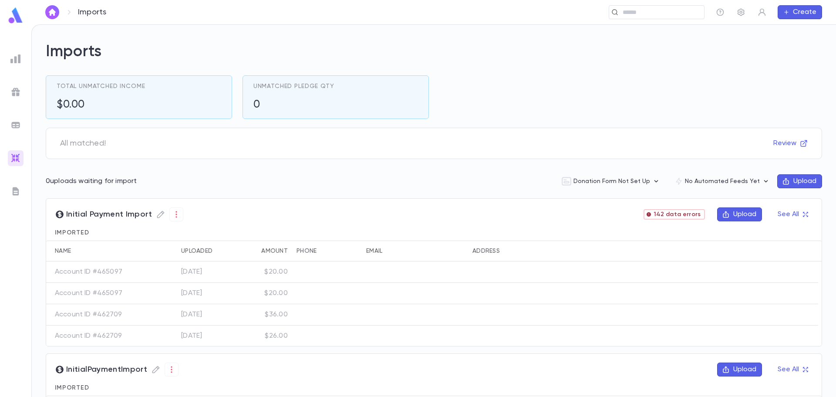
click at [742, 216] on button "Upload" at bounding box center [739, 214] width 45 height 14
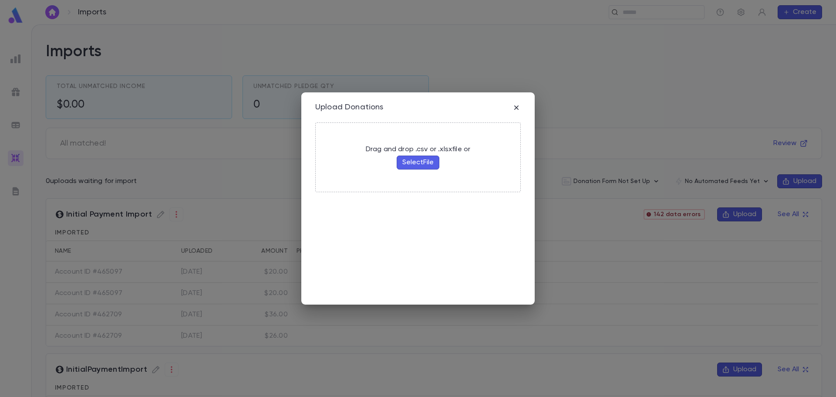
click at [427, 161] on button "Select File" at bounding box center [418, 162] width 43 height 14
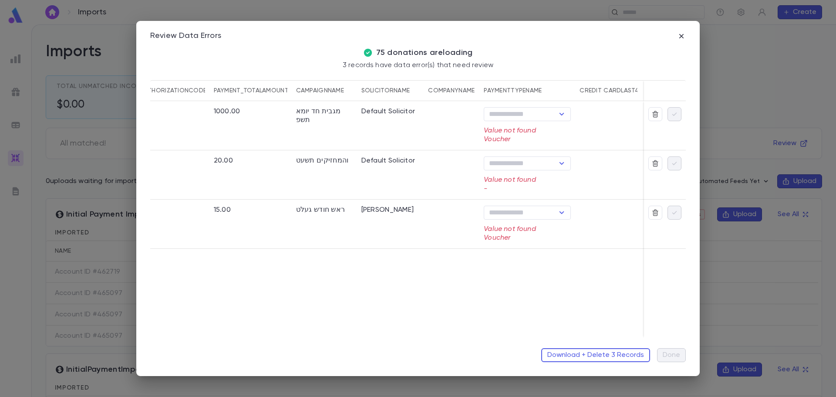
scroll to position [0, 176]
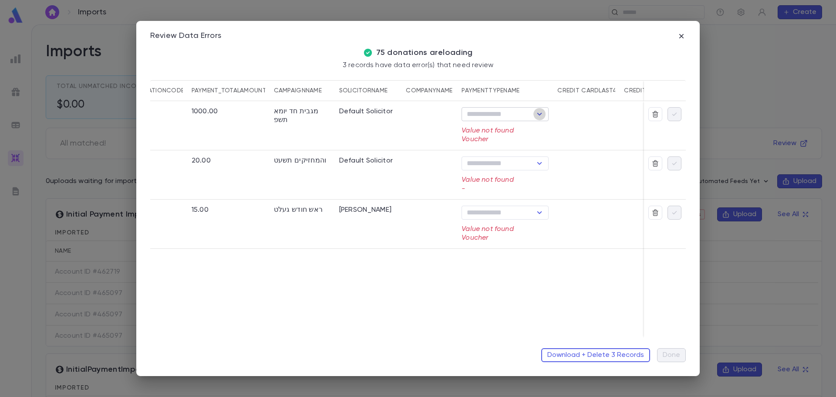
click at [544, 113] on icon "Open" at bounding box center [539, 114] width 10 height 10
click at [486, 241] on li "Other" at bounding box center [504, 243] width 87 height 14
type input "*****"
click at [539, 164] on icon "Open" at bounding box center [539, 163] width 10 height 10
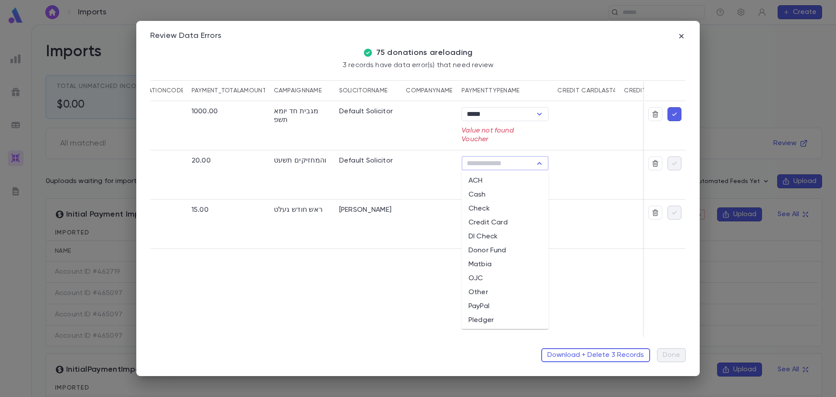
click at [515, 293] on li "Other" at bounding box center [504, 292] width 87 height 14
type input "*****"
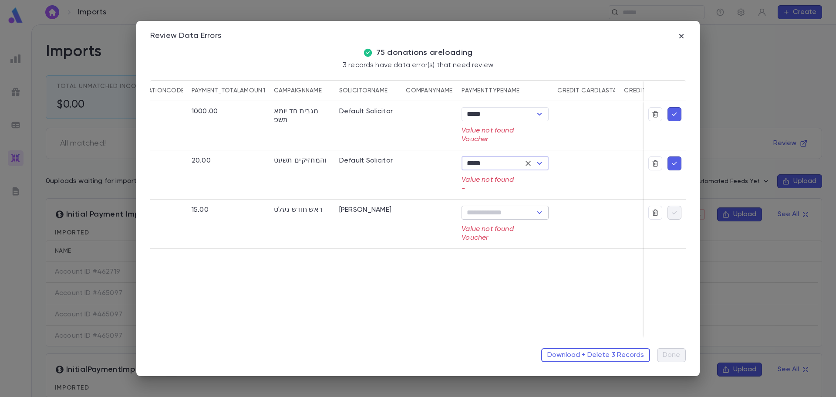
click at [539, 210] on icon "Open" at bounding box center [539, 212] width 10 height 10
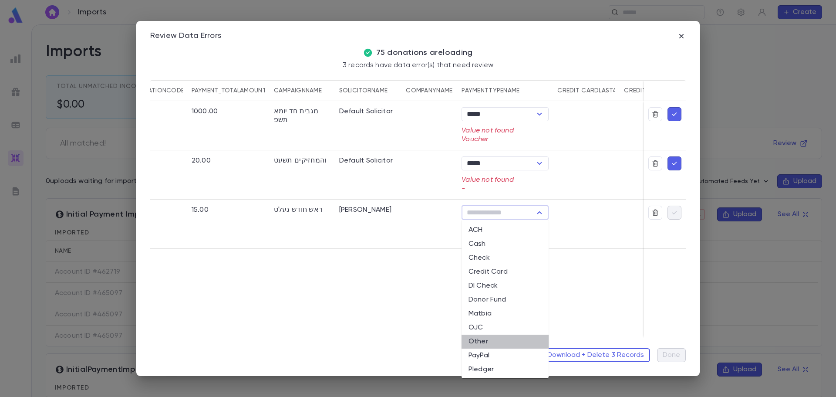
click at [519, 343] on li "Other" at bounding box center [504, 341] width 87 height 14
type input "*****"
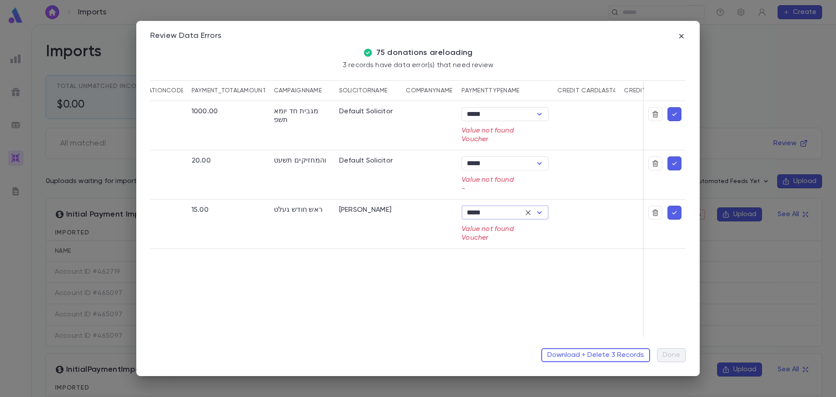
click at [673, 211] on icon "button" at bounding box center [674, 212] width 8 height 9
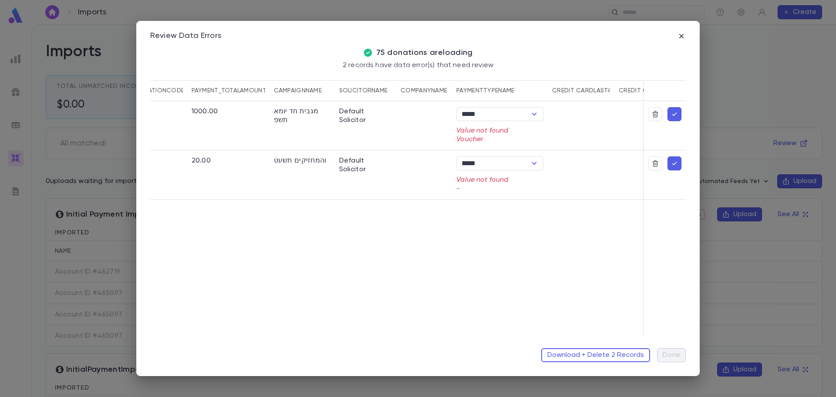
click at [672, 164] on icon "button" at bounding box center [674, 163] width 8 height 9
click at [677, 114] on icon "button" at bounding box center [674, 114] width 8 height 9
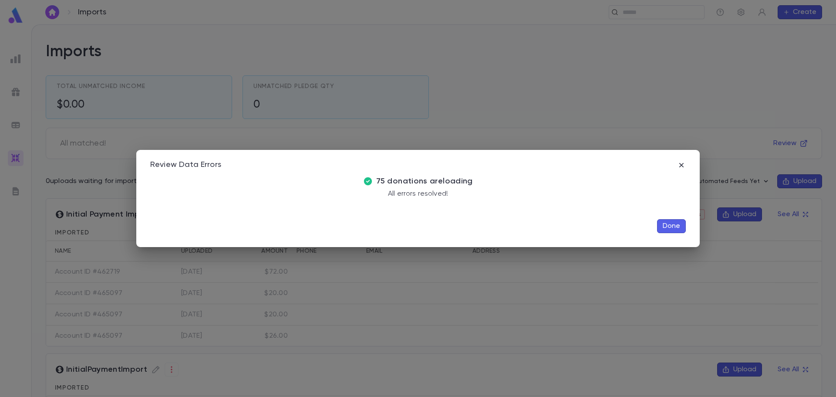
click at [672, 222] on button "Done" at bounding box center [671, 226] width 29 height 14
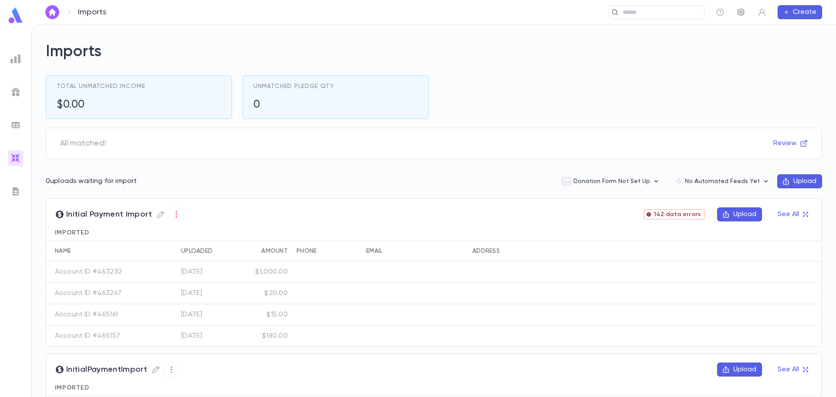
click at [744, 10] on icon "button" at bounding box center [741, 12] width 9 height 9
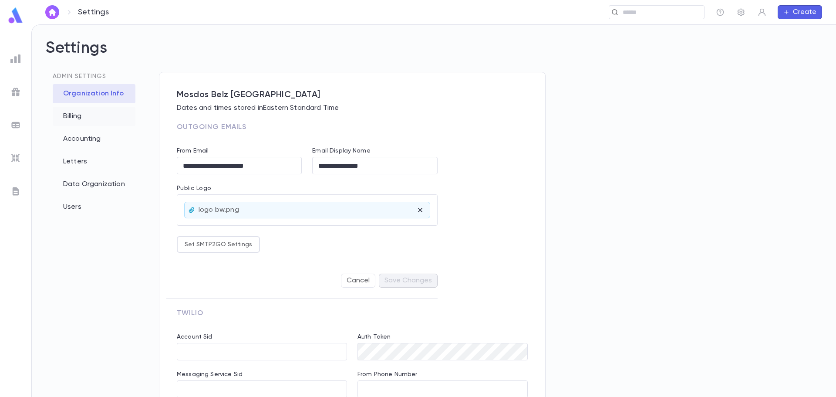
click at [78, 115] on div "Billing" at bounding box center [94, 116] width 83 height 19
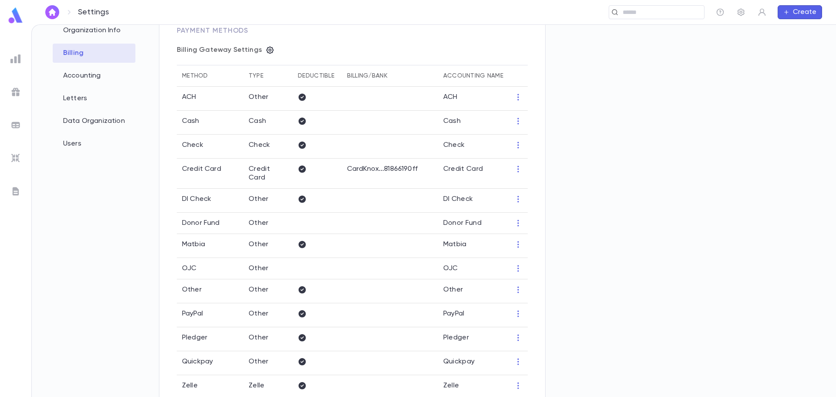
scroll to position [131, 0]
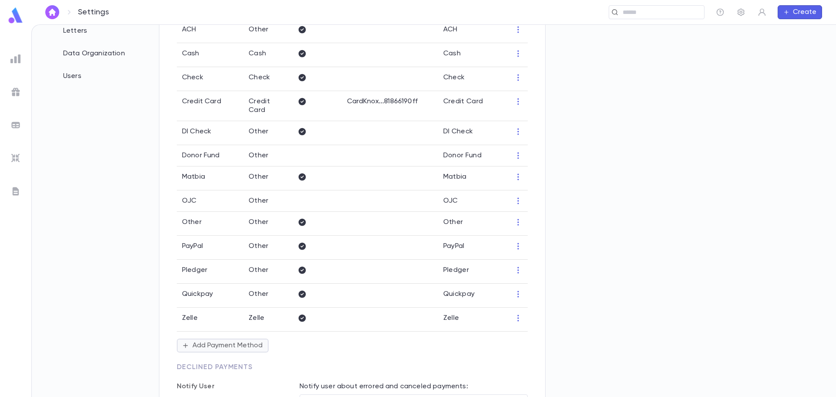
click at [236, 338] on button "Add Payment Method" at bounding box center [223, 345] width 92 height 14
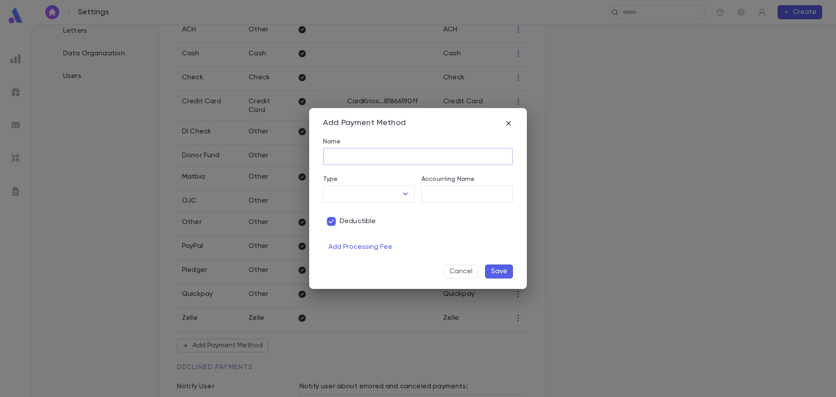
click at [348, 153] on input "Name" at bounding box center [418, 156] width 190 height 17
type input "*******"
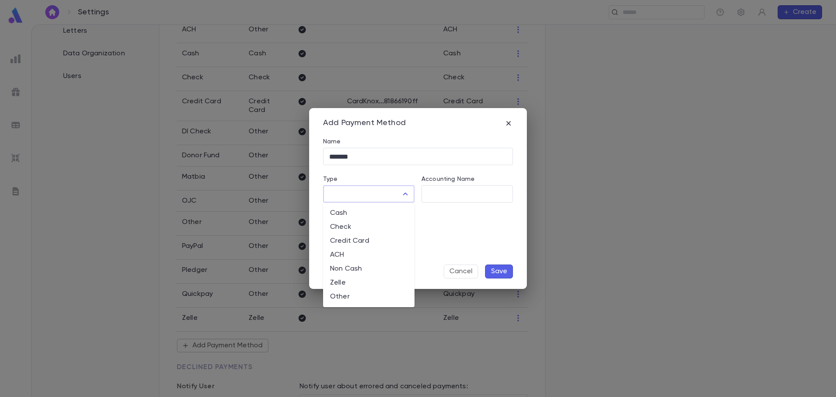
click at [354, 198] on input "Type" at bounding box center [362, 193] width 71 height 17
click at [347, 296] on li "Other" at bounding box center [368, 297] width 91 height 14
type input "*****"
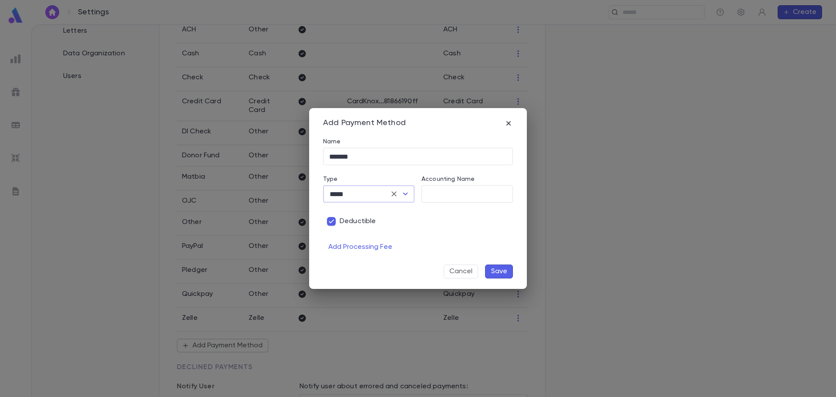
click at [501, 273] on button "Save" at bounding box center [499, 271] width 28 height 14
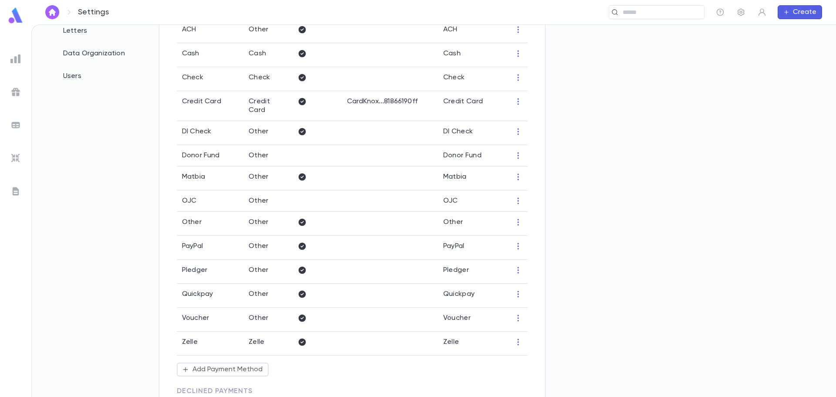
click at [18, 157] on img at bounding box center [15, 158] width 10 height 10
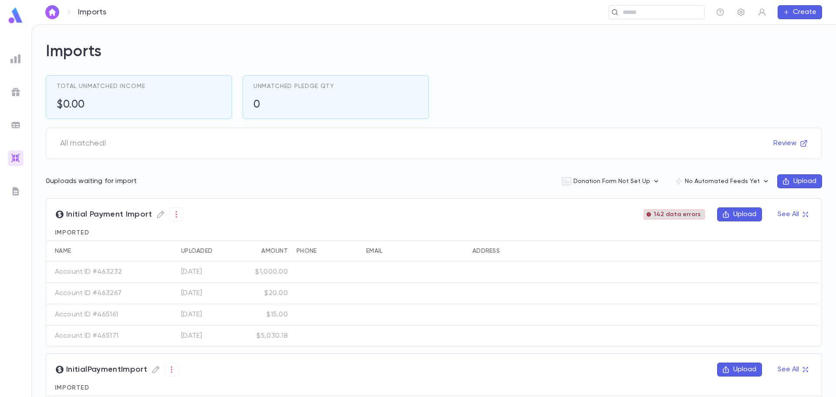
click at [686, 218] on div "142 data errors" at bounding box center [673, 214] width 61 height 10
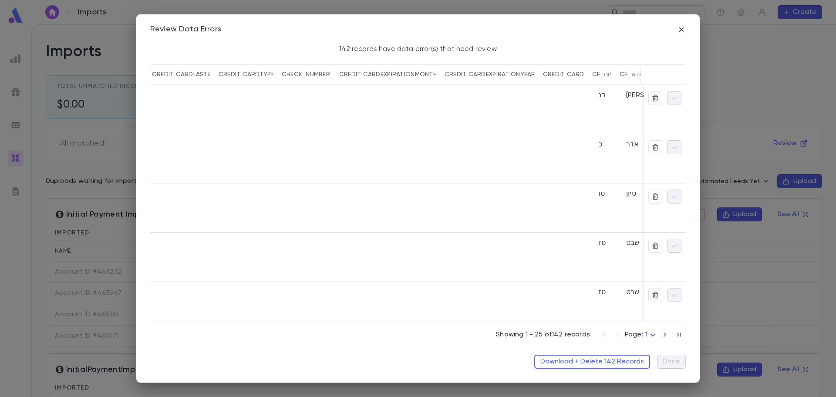
scroll to position [0, 714]
click at [616, 363] on button "Download + Delete 142 Records" at bounding box center [592, 361] width 116 height 14
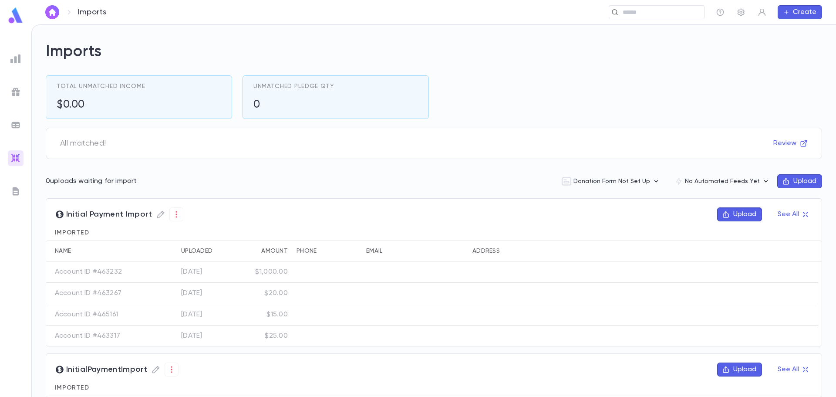
click at [727, 214] on button "Upload" at bounding box center [739, 214] width 45 height 14
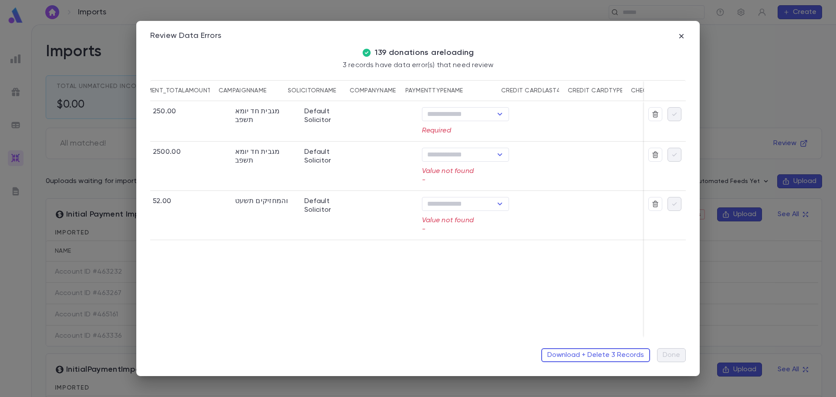
scroll to position [0, 241]
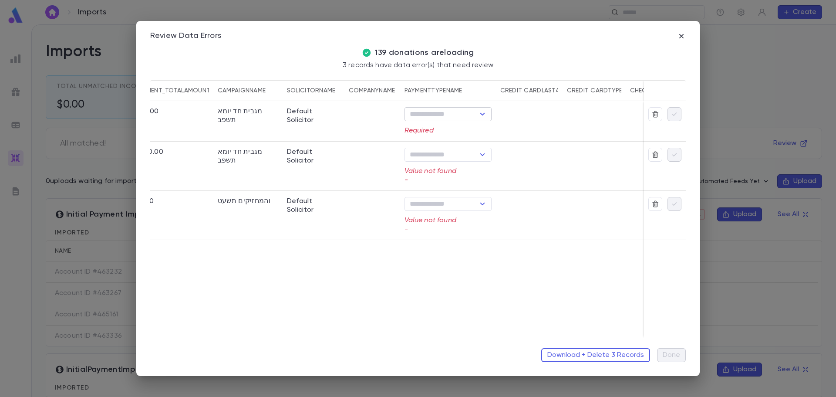
click at [479, 116] on icon "Open" at bounding box center [482, 114] width 10 height 10
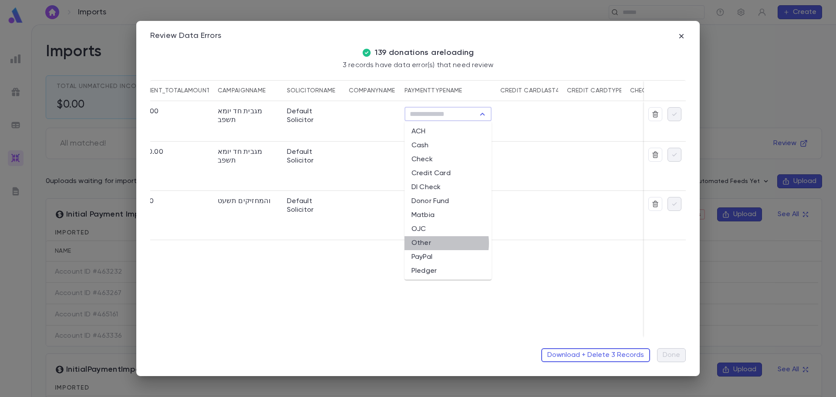
click at [434, 243] on li "Other" at bounding box center [447, 243] width 87 height 14
type input "*****"
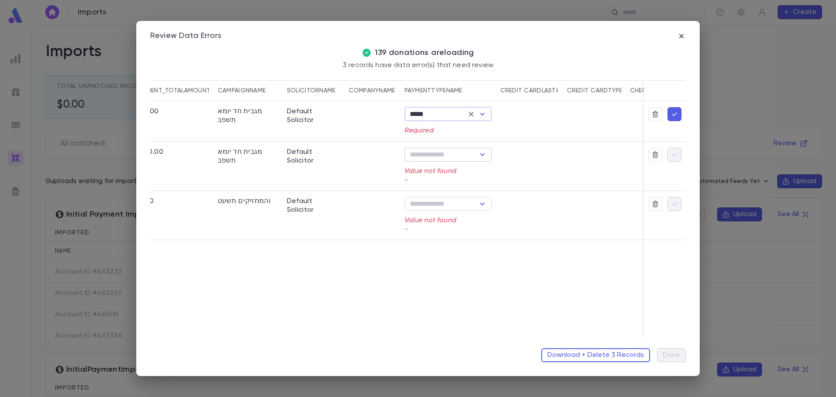
click at [484, 156] on icon "Open" at bounding box center [482, 154] width 10 height 10
click at [435, 281] on li "Other" at bounding box center [447, 283] width 87 height 14
type input "*****"
click at [484, 205] on icon "Open" at bounding box center [482, 204] width 10 height 10
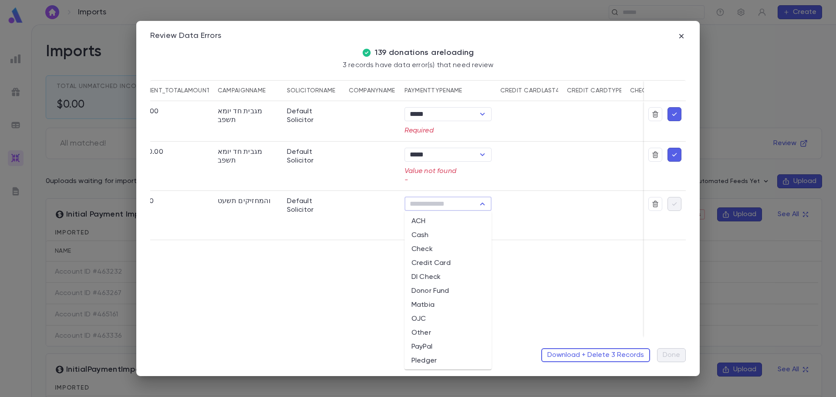
click at [429, 332] on li "Other" at bounding box center [447, 333] width 87 height 14
type input "*****"
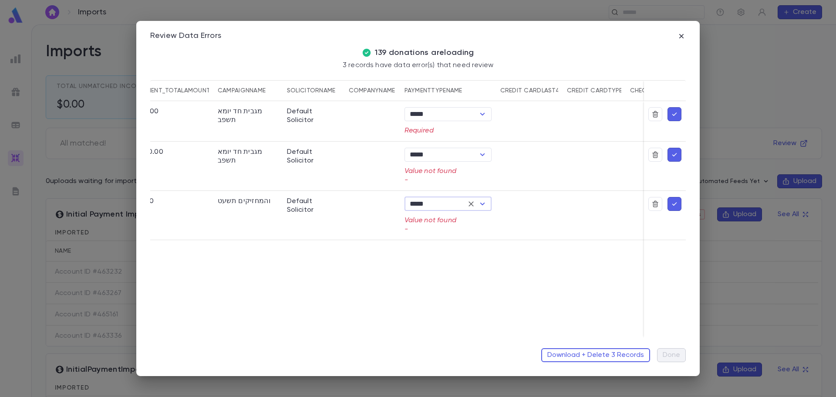
click at [679, 204] on button "button" at bounding box center [674, 204] width 14 height 14
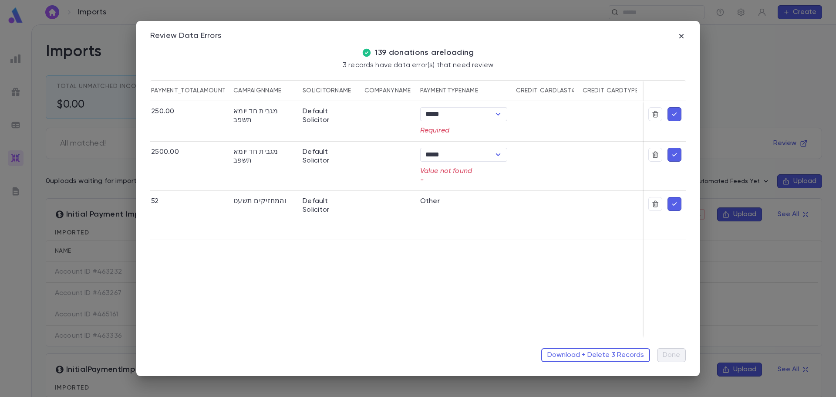
click at [677, 158] on icon "button" at bounding box center [674, 154] width 8 height 9
click at [675, 112] on icon "button" at bounding box center [674, 114] width 8 height 9
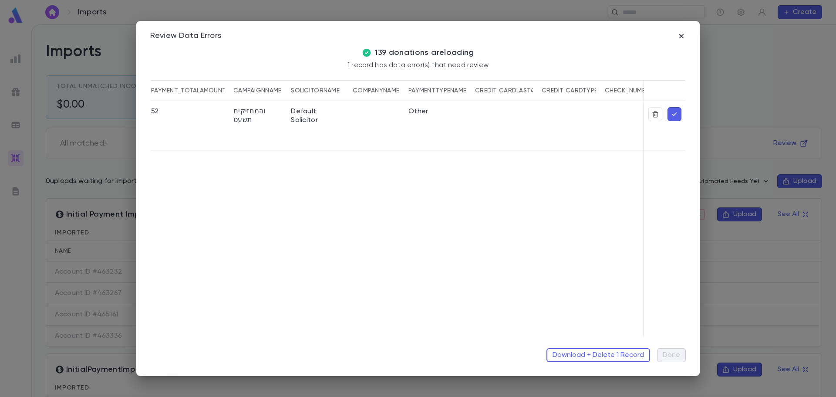
click at [675, 112] on icon "button" at bounding box center [674, 114] width 8 height 9
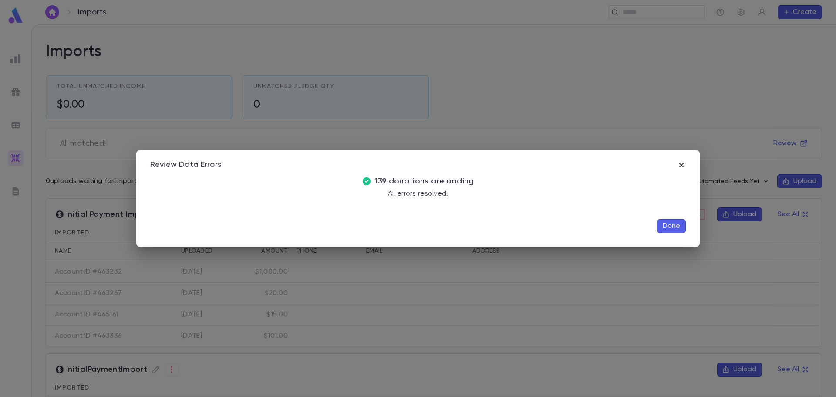
click at [680, 165] on icon "button" at bounding box center [681, 165] width 9 height 9
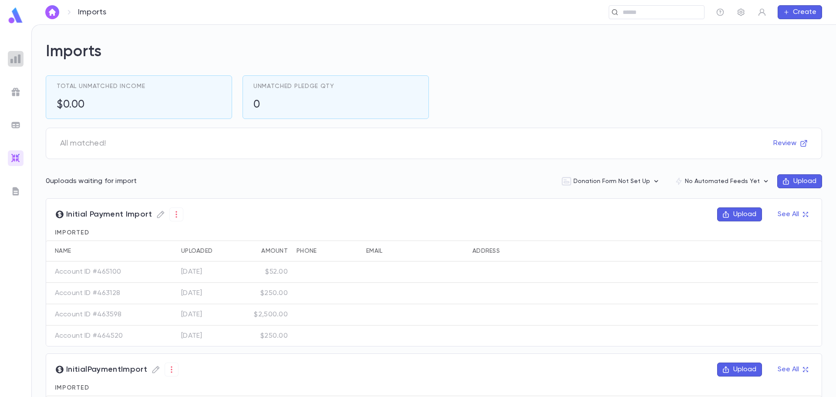
click at [15, 58] on img at bounding box center [15, 59] width 10 height 10
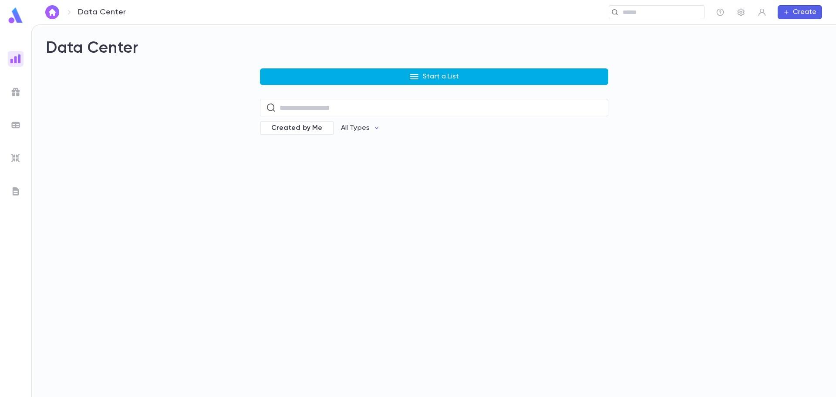
click at [307, 82] on button "Start a List" at bounding box center [434, 76] width 348 height 17
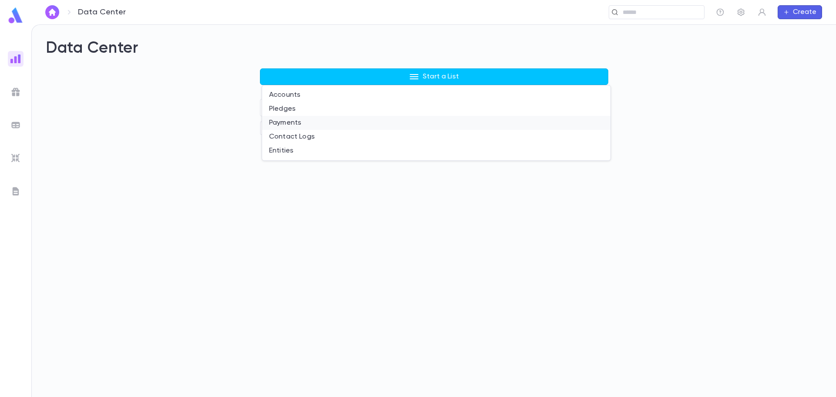
click at [278, 124] on li "Payments" at bounding box center [436, 123] width 348 height 14
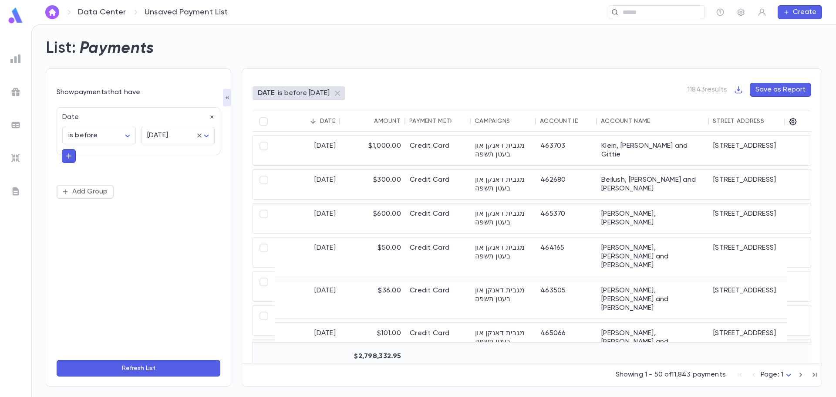
click at [20, 155] on img at bounding box center [15, 158] width 10 height 10
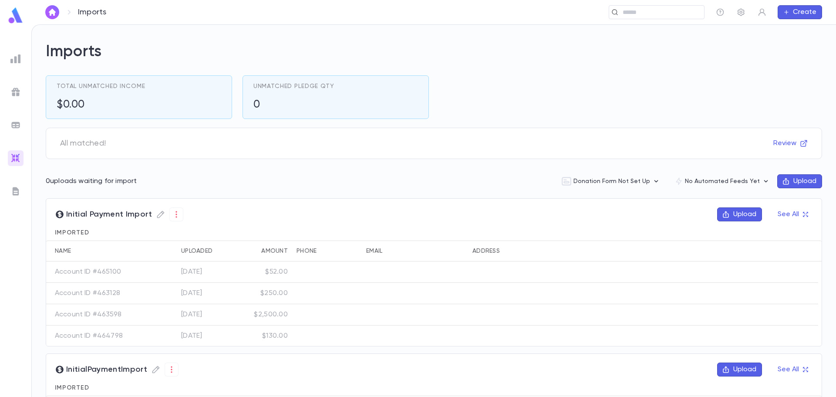
click at [726, 213] on button "Upload" at bounding box center [739, 214] width 45 height 14
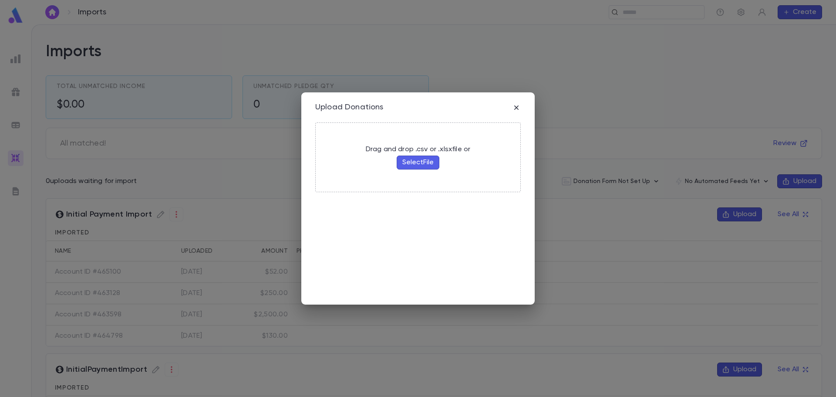
click at [406, 160] on button "Select File" at bounding box center [418, 162] width 43 height 14
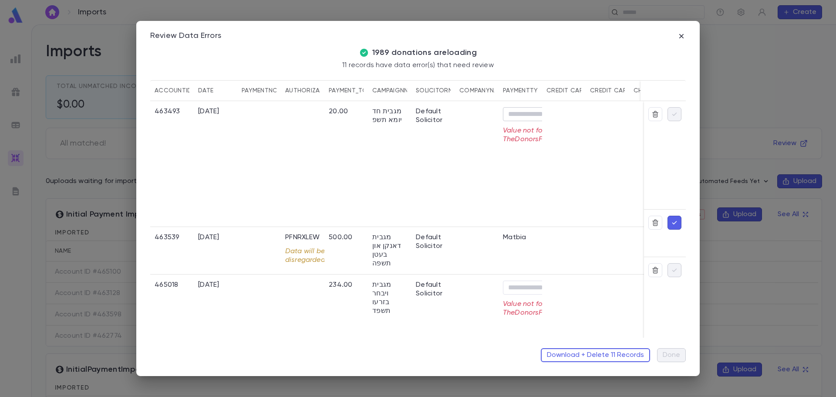
click at [533, 114] on input "Method" at bounding box center [538, 114] width 67 height 12
click at [335, 155] on div "20.00" at bounding box center [346, 164] width 44 height 126
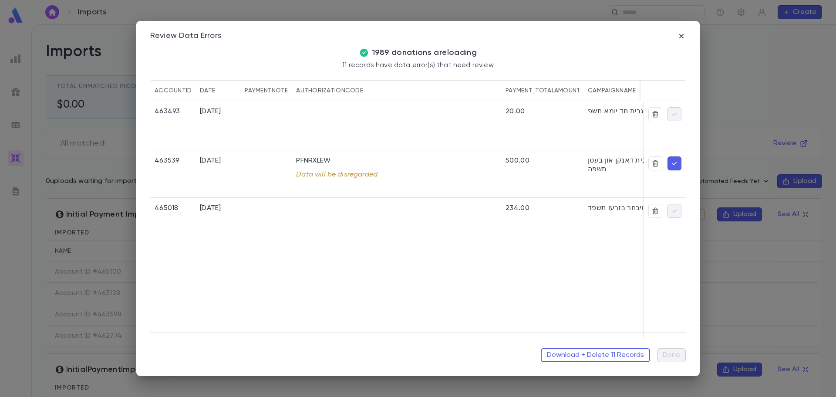
click at [670, 163] on icon "button" at bounding box center [674, 163] width 8 height 9
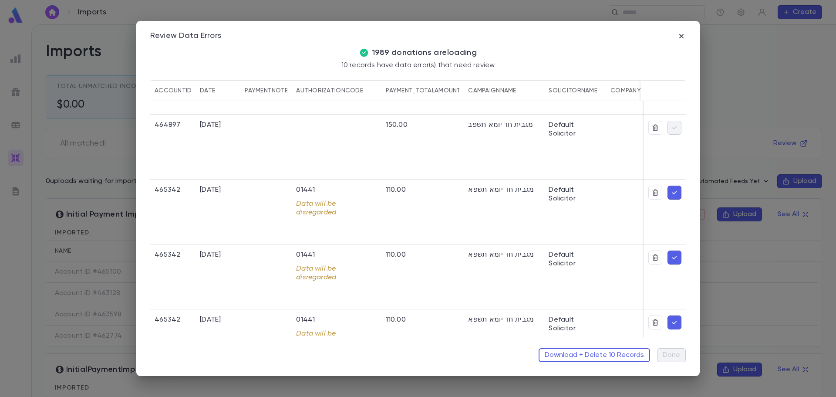
scroll to position [174, 0]
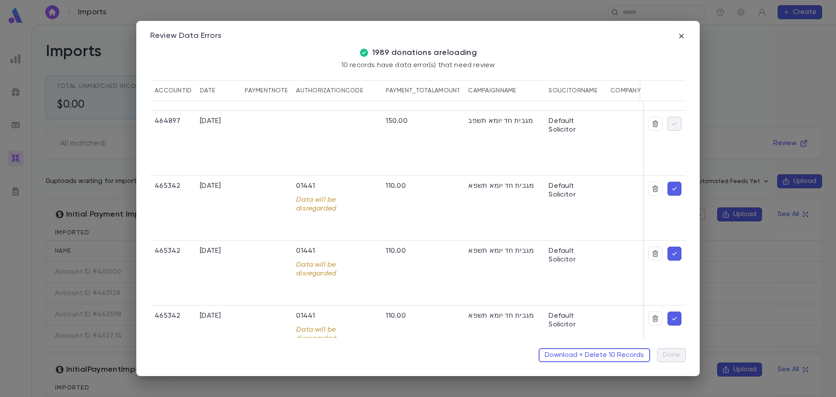
click at [670, 188] on icon "button" at bounding box center [674, 188] width 8 height 9
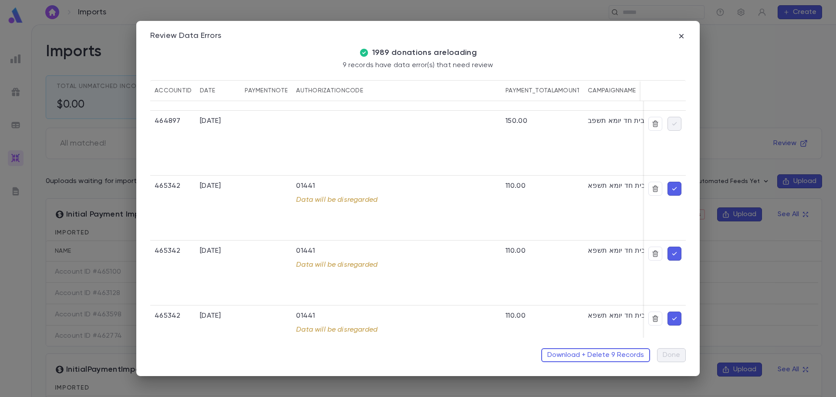
click at [670, 193] on button "button" at bounding box center [674, 189] width 14 height 14
click at [671, 189] on icon "button" at bounding box center [674, 188] width 8 height 9
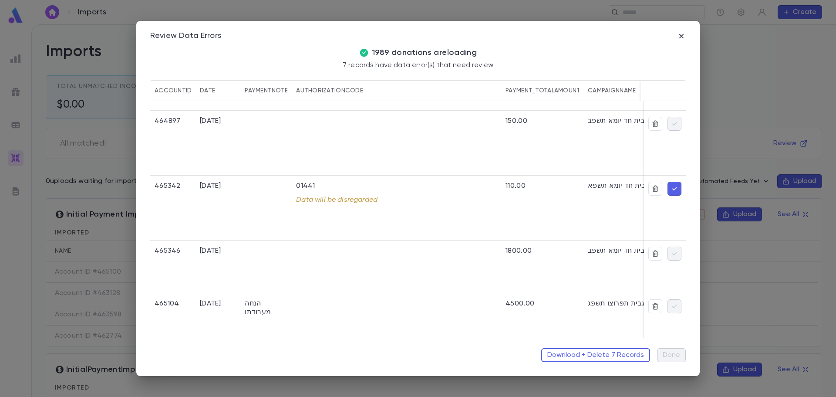
click at [672, 189] on icon "button" at bounding box center [674, 188] width 5 height 3
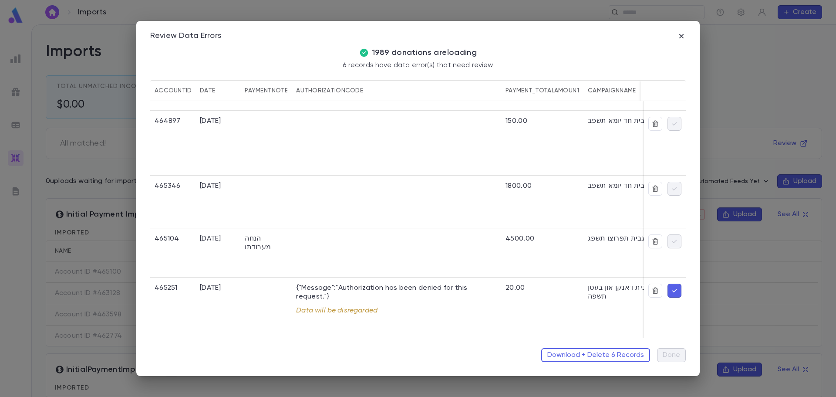
scroll to position [153, 0]
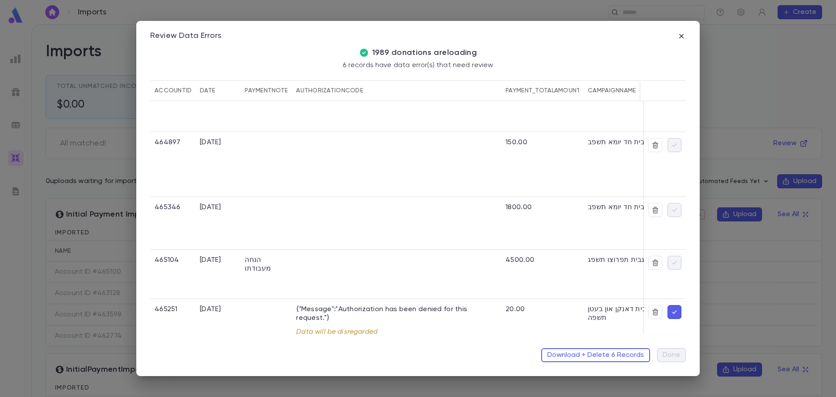
click at [670, 312] on icon "button" at bounding box center [674, 311] width 8 height 9
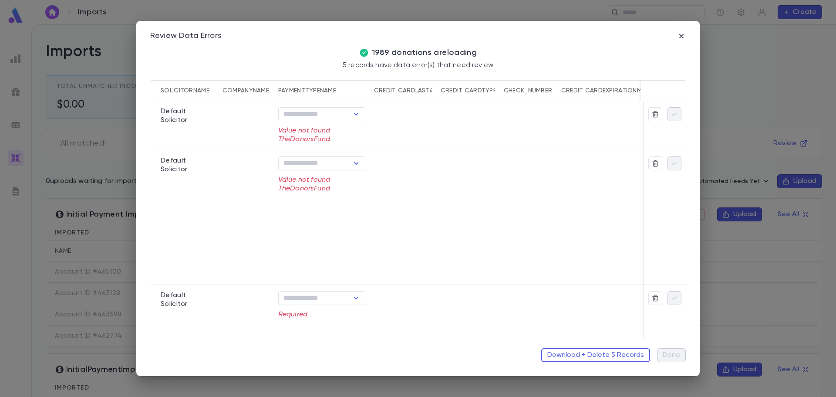
scroll to position [87, 372]
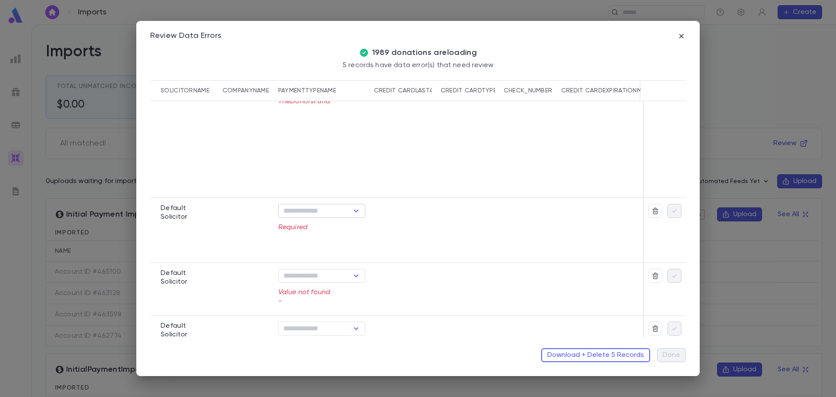
click at [357, 211] on icon "Open" at bounding box center [356, 210] width 5 height 3
click at [303, 339] on li "Other" at bounding box center [321, 340] width 87 height 14
type input "*****"
click at [355, 280] on icon "Open" at bounding box center [356, 275] width 10 height 10
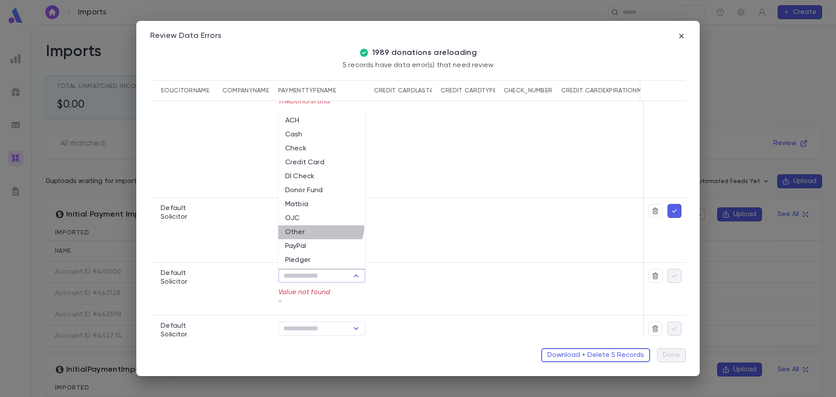
click at [317, 225] on li "Other" at bounding box center [321, 232] width 87 height 14
type input "*****"
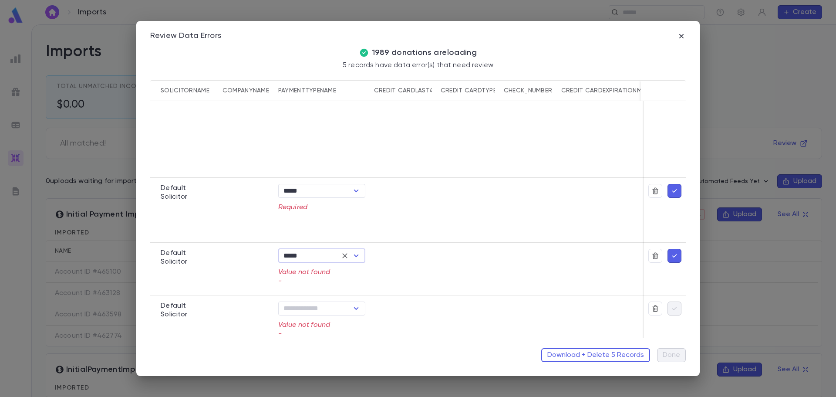
scroll to position [118, 372]
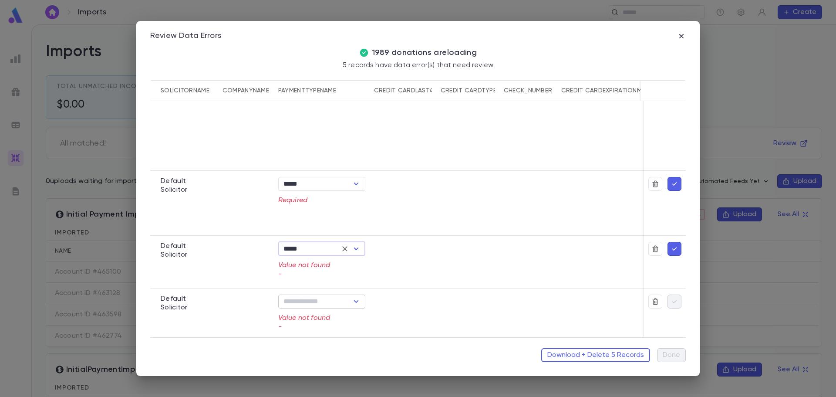
click at [354, 299] on icon "Open" at bounding box center [356, 301] width 10 height 10
click at [312, 255] on li "Other" at bounding box center [321, 254] width 87 height 14
type input "*****"
click at [673, 182] on icon "button" at bounding box center [674, 183] width 5 height 3
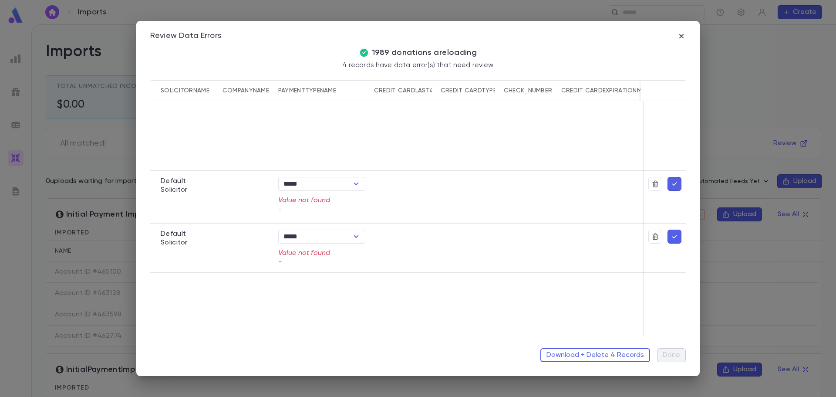
scroll to position [53, 372]
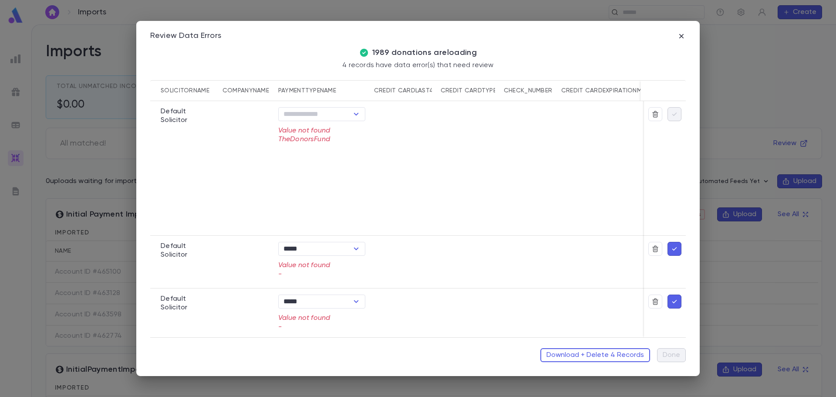
click at [671, 244] on icon "button" at bounding box center [674, 248] width 8 height 9
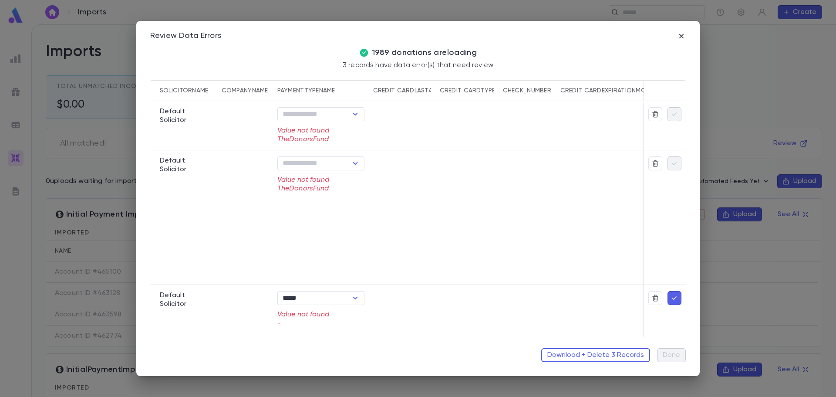
click at [678, 299] on icon "button" at bounding box center [674, 297] width 8 height 9
click at [680, 36] on icon "button" at bounding box center [681, 36] width 9 height 9
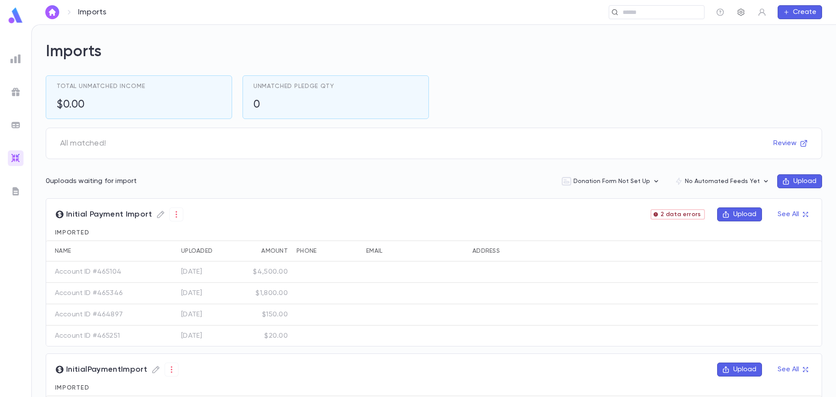
click at [736, 12] on button "button" at bounding box center [741, 12] width 14 height 14
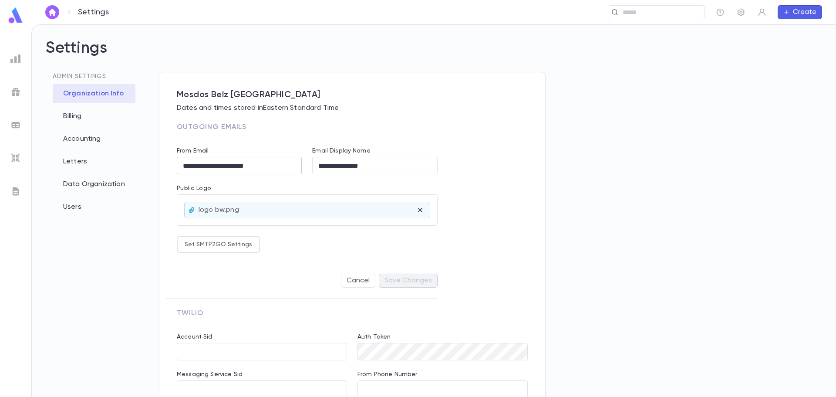
type input "**********"
click at [73, 111] on div "Billing" at bounding box center [94, 116] width 83 height 19
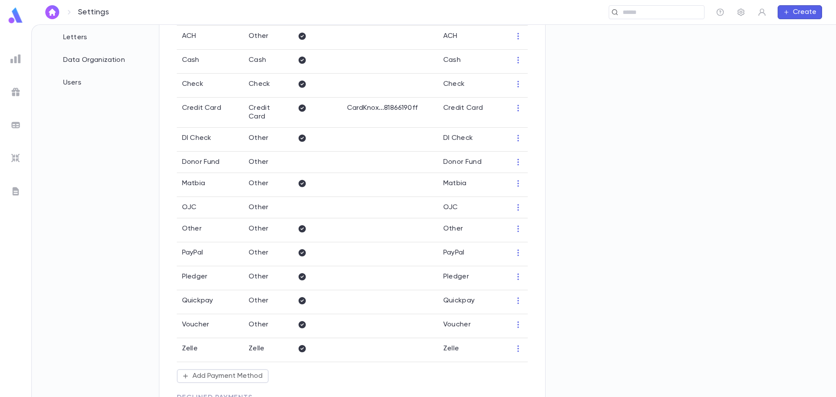
scroll to position [261, 0]
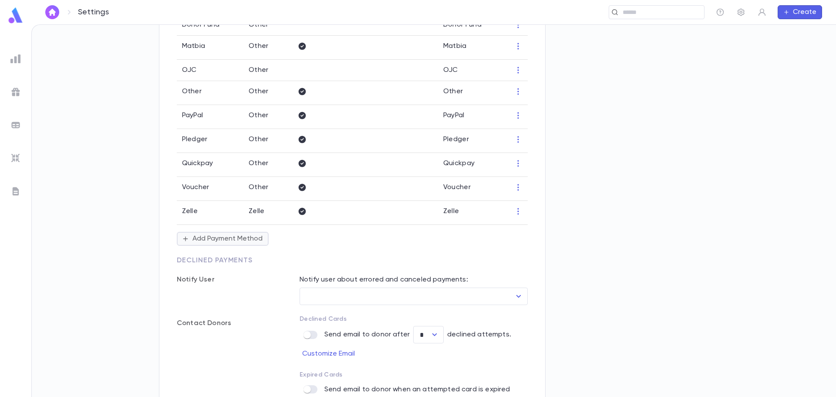
click at [199, 235] on button "Add Payment Method" at bounding box center [223, 239] width 92 height 14
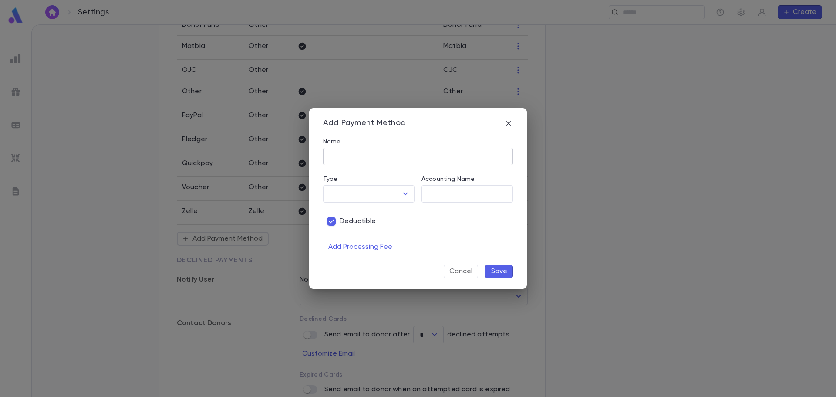
click at [358, 162] on input "Name" at bounding box center [418, 156] width 190 height 17
click at [411, 193] on button "Open" at bounding box center [405, 194] width 12 height 12
type input "**********"
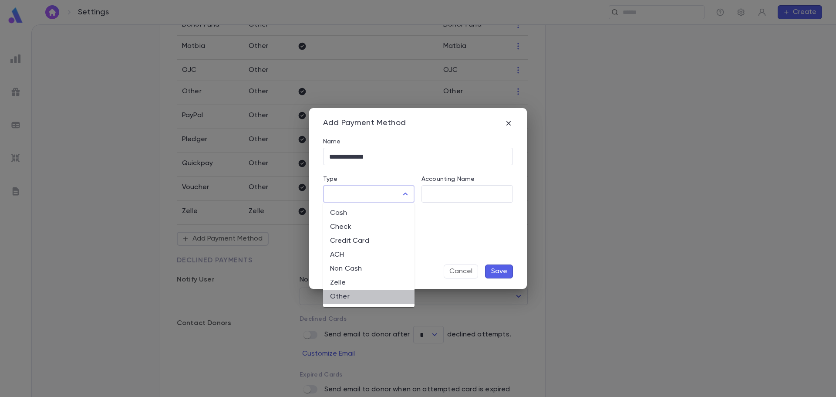
click at [347, 296] on li "Other" at bounding box center [368, 297] width 91 height 14
type input "*****"
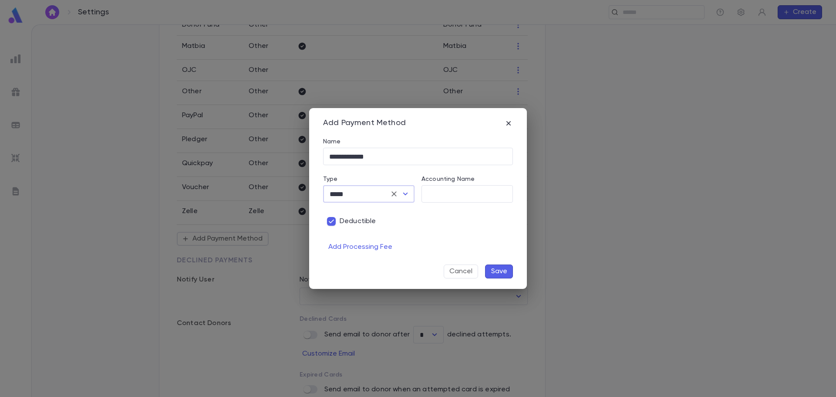
click at [369, 224] on span "Deductible" at bounding box center [358, 221] width 37 height 9
click at [493, 269] on button "Save" at bounding box center [499, 271] width 28 height 14
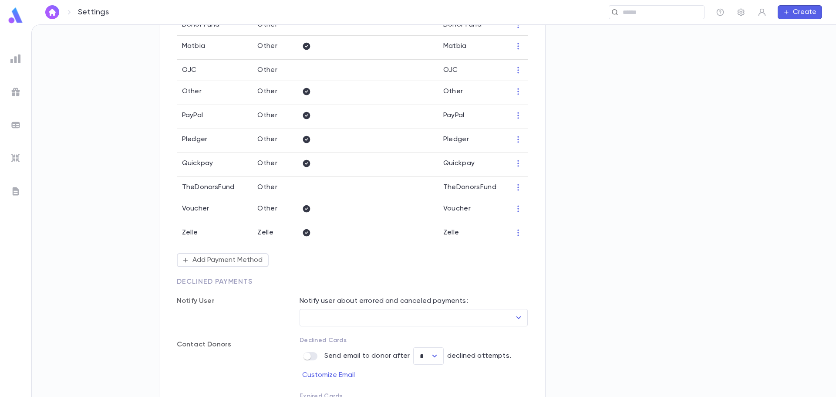
click at [18, 159] on img at bounding box center [15, 158] width 10 height 10
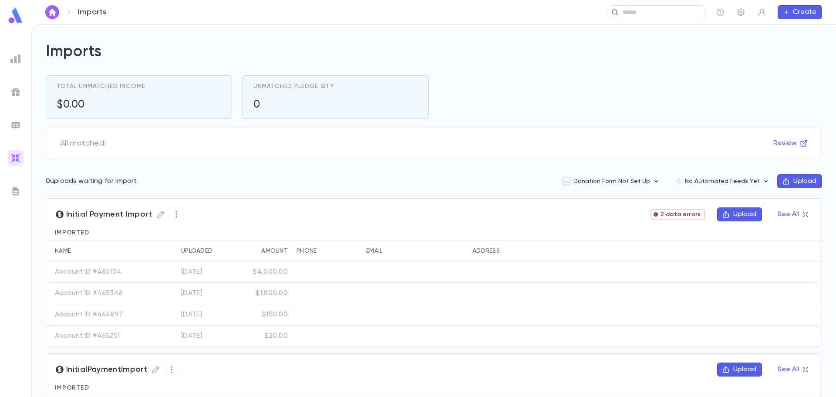
click at [738, 216] on button "Upload" at bounding box center [739, 214] width 45 height 14
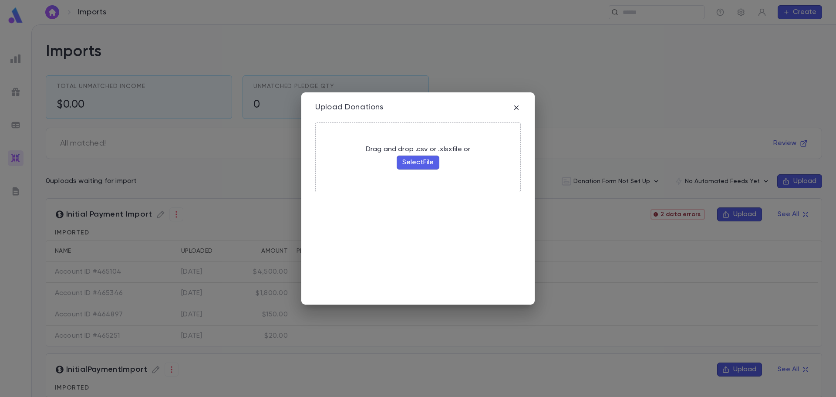
click at [420, 164] on button "Select File" at bounding box center [418, 162] width 43 height 14
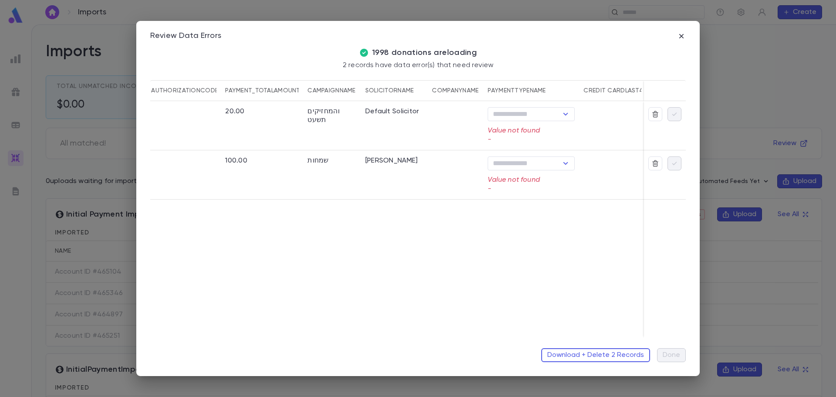
scroll to position [0, 147]
click at [559, 165] on icon "Open" at bounding box center [561, 163] width 10 height 10
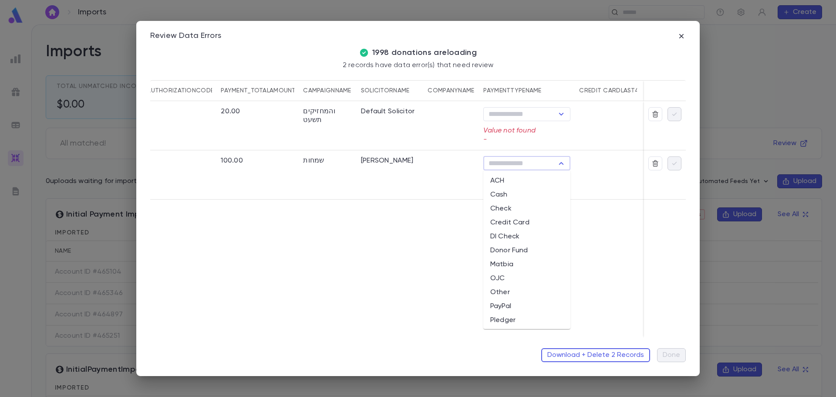
click at [522, 290] on li "Other" at bounding box center [526, 292] width 87 height 14
type input "*****"
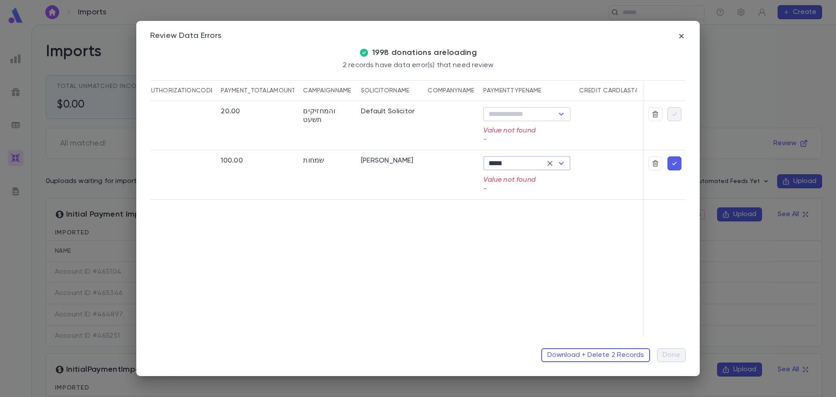
click at [560, 114] on icon "Open" at bounding box center [561, 114] width 10 height 10
click at [514, 242] on li "Other" at bounding box center [526, 243] width 87 height 14
type input "*****"
click at [675, 164] on icon "button" at bounding box center [674, 163] width 5 height 3
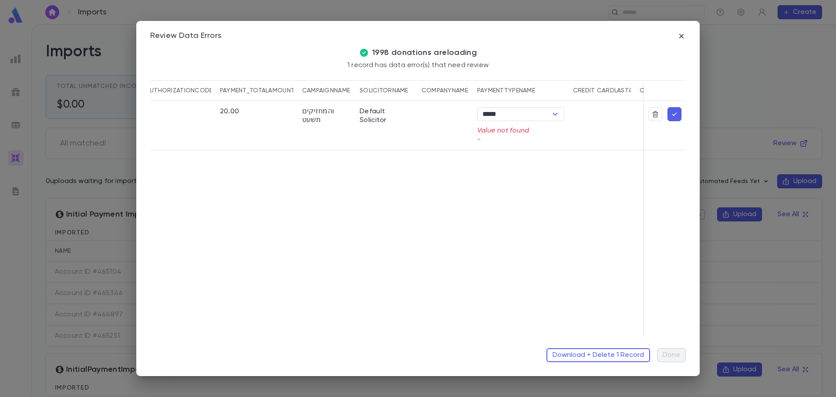
click at [676, 113] on icon "button" at bounding box center [674, 113] width 5 height 3
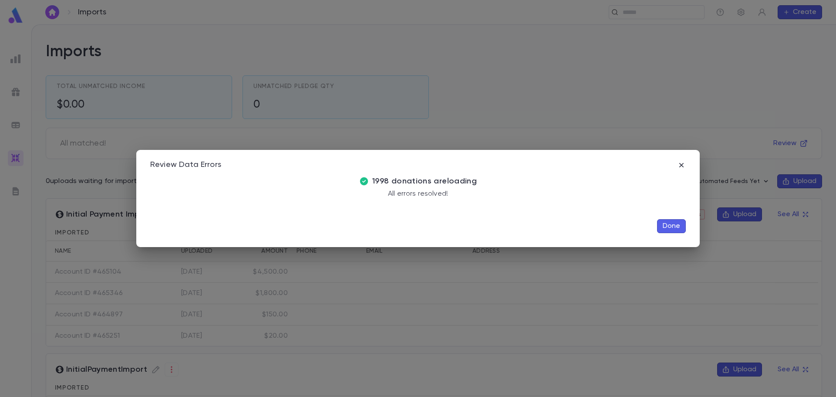
click at [672, 227] on button "Done" at bounding box center [671, 226] width 29 height 14
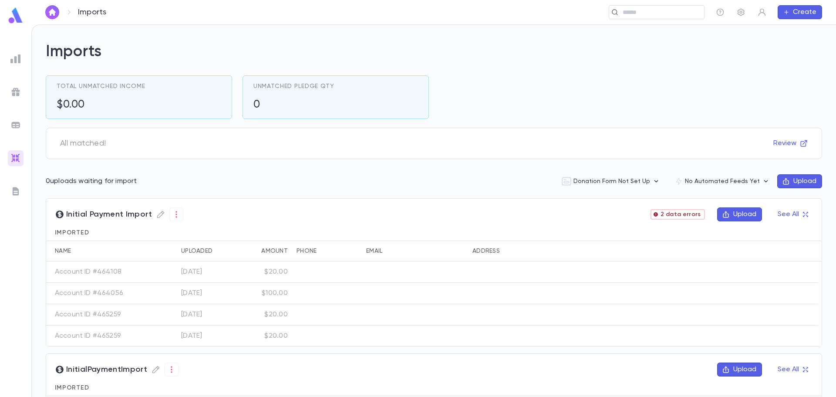
click at [723, 214] on icon "button" at bounding box center [726, 214] width 8 height 8
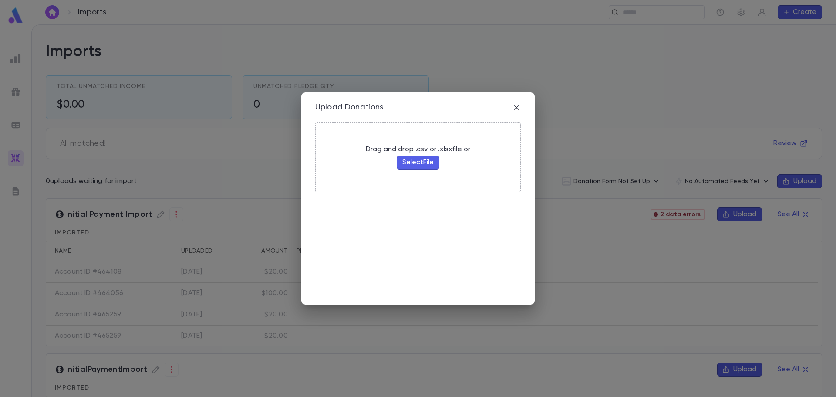
click at [418, 161] on button "Select File" at bounding box center [418, 162] width 43 height 14
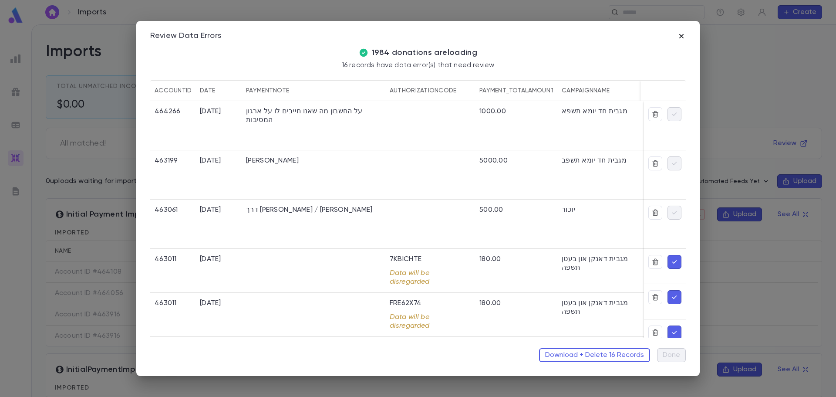
click at [680, 35] on icon "button" at bounding box center [681, 36] width 9 height 9
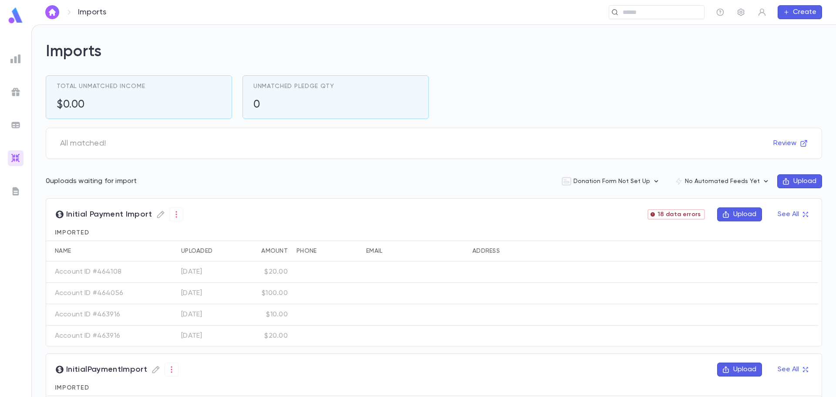
click at [737, 214] on button "Upload" at bounding box center [739, 214] width 45 height 14
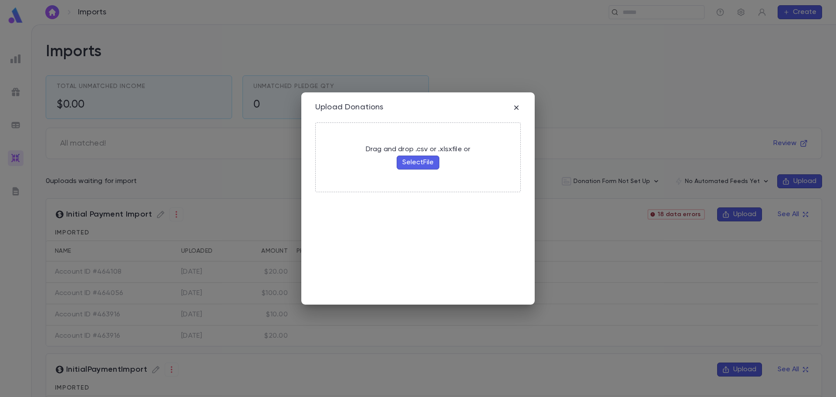
click at [433, 162] on button "Select File" at bounding box center [418, 162] width 43 height 14
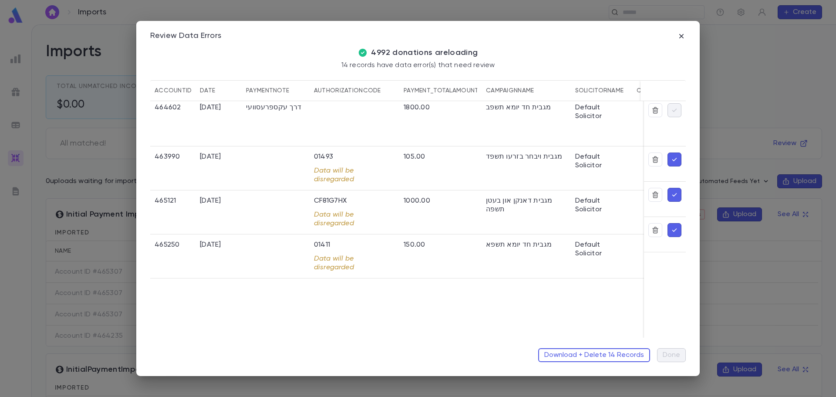
scroll to position [218, 0]
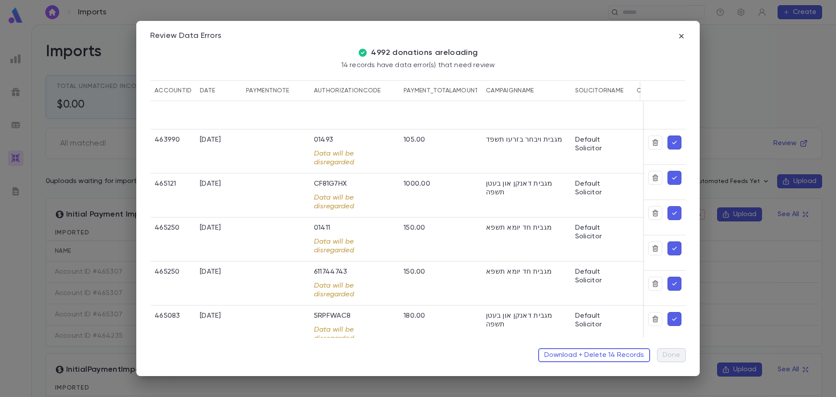
click at [673, 145] on icon "button" at bounding box center [674, 142] width 8 height 9
click at [672, 143] on icon "button" at bounding box center [674, 142] width 5 height 3
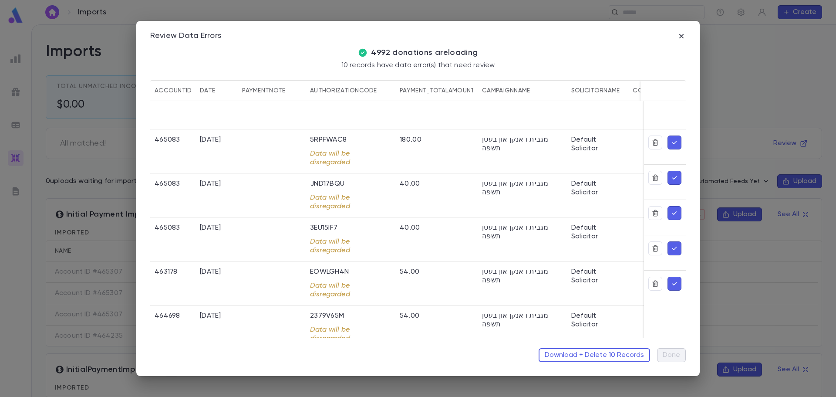
click at [672, 143] on icon "button" at bounding box center [674, 142] width 5 height 3
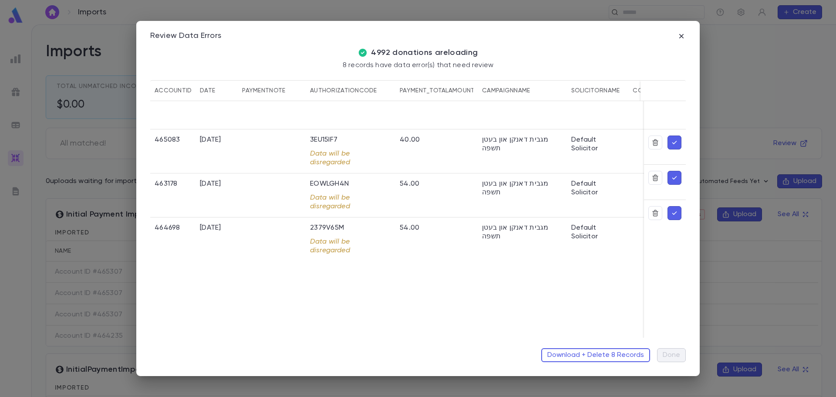
click at [672, 143] on icon "button" at bounding box center [674, 142] width 5 height 3
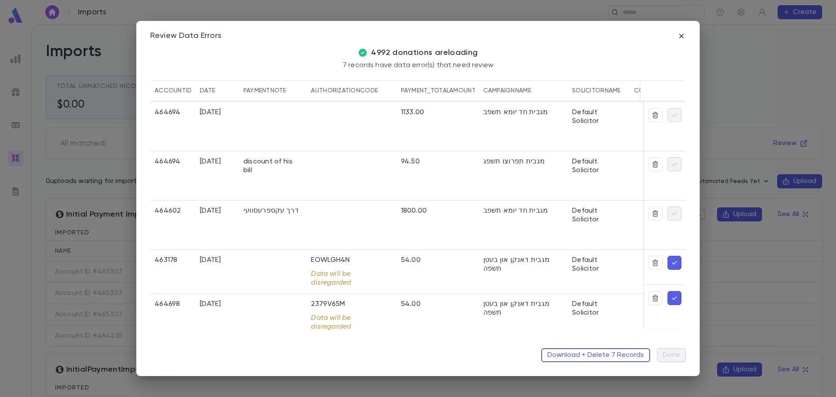
scroll to position [92, 0]
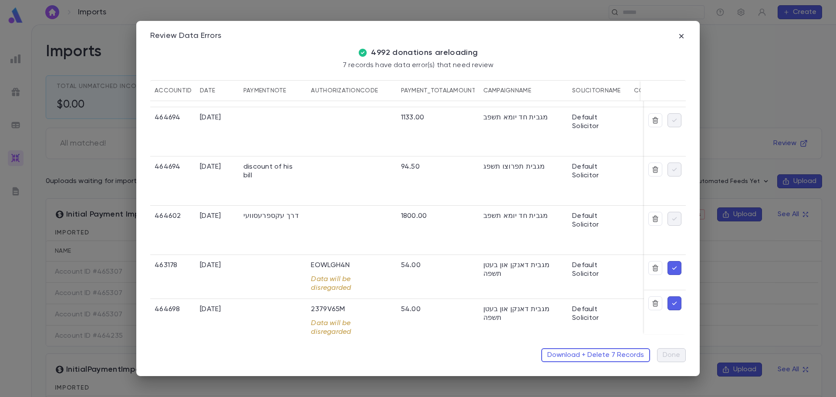
click at [670, 265] on icon "button" at bounding box center [674, 267] width 8 height 9
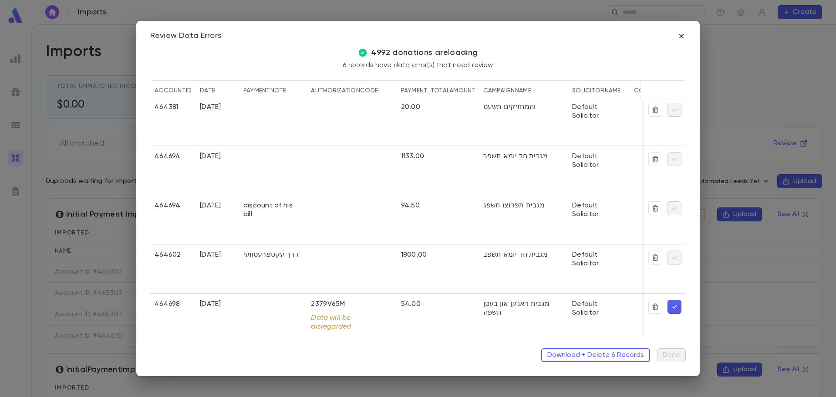
scroll to position [57, 0]
click at [672, 305] on icon "button" at bounding box center [674, 306] width 5 height 3
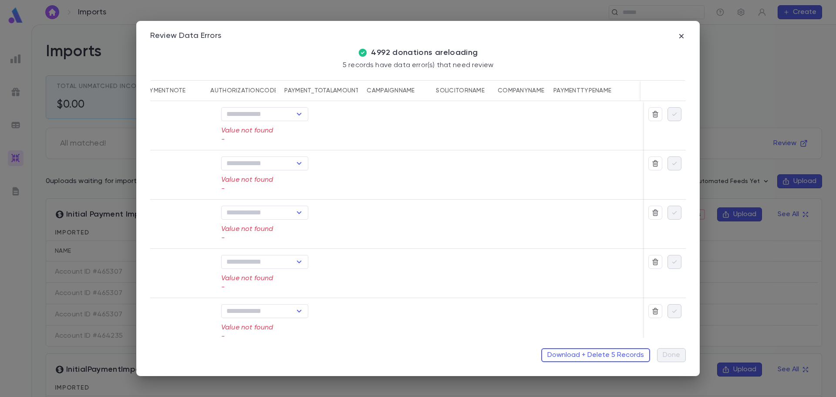
scroll to position [0, 0]
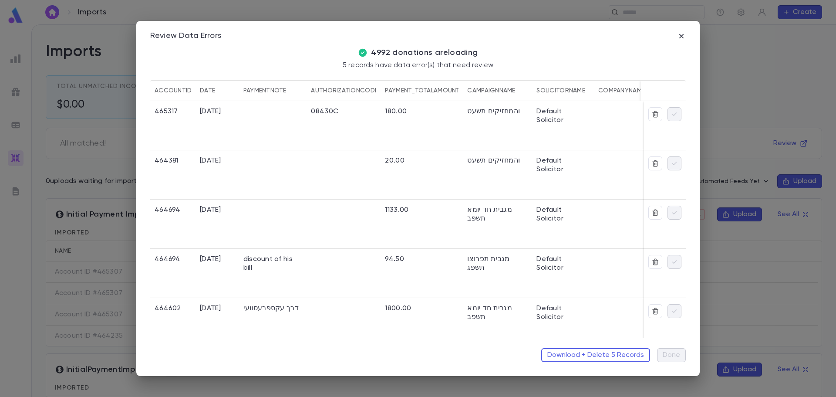
click at [235, 147] on div "7/11/2019" at bounding box center [217, 125] width 44 height 49
drag, startPoint x: 320, startPoint y: 333, endPoint x: 618, endPoint y: 330, distance: 297.8
drag, startPoint x: 329, startPoint y: 330, endPoint x: 747, endPoint y: 331, distance: 417.9
click at [747, 331] on div "Review Data Errors 4992 donations are loading 5 records have data error(s) that…" at bounding box center [418, 198] width 836 height 397
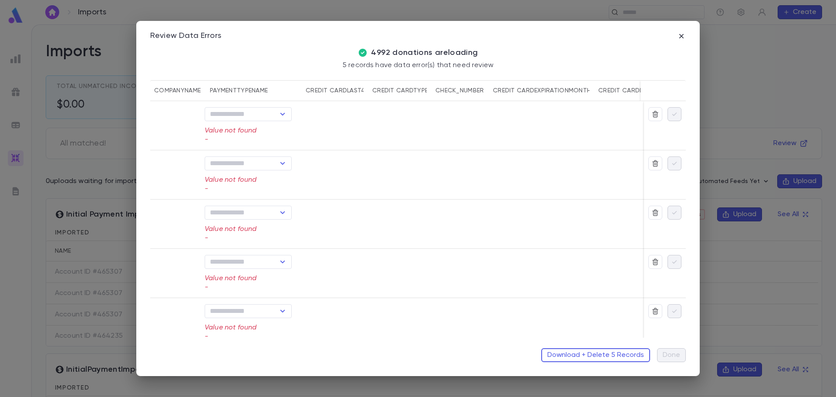
scroll to position [0, 418]
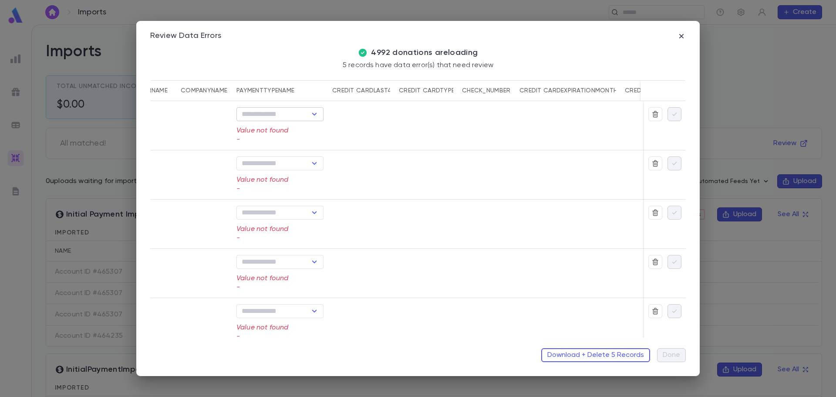
click at [314, 115] on icon "Open" at bounding box center [314, 114] width 5 height 3
click at [266, 238] on li "Other" at bounding box center [279, 243] width 87 height 14
type input "*****"
click at [314, 162] on icon "Open" at bounding box center [314, 163] width 10 height 10
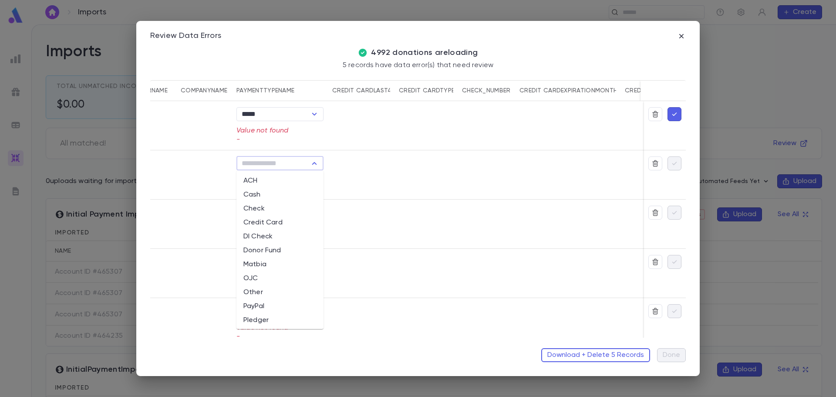
click at [265, 289] on li "Other" at bounding box center [279, 292] width 87 height 14
type input "*****"
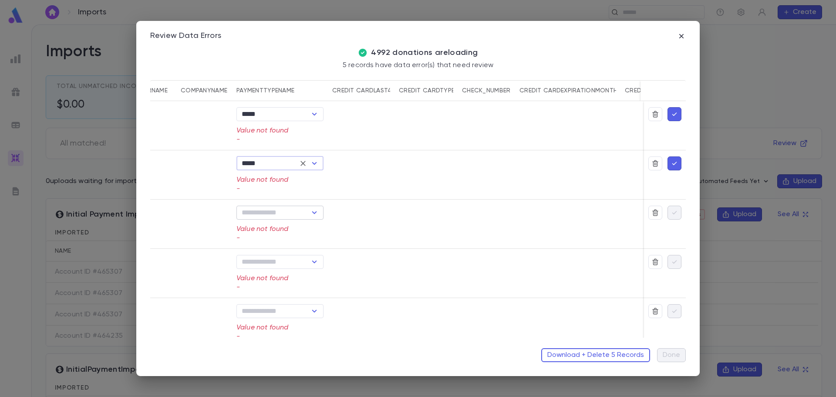
click at [317, 213] on icon "Open" at bounding box center [314, 212] width 10 height 10
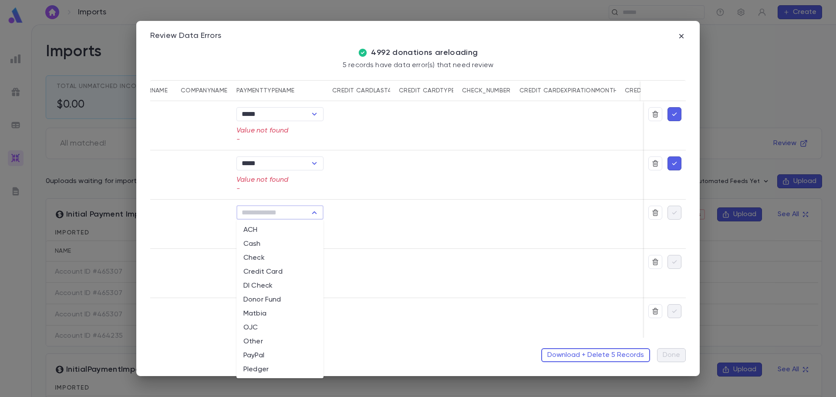
click at [272, 340] on li "Other" at bounding box center [279, 341] width 87 height 14
type input "*****"
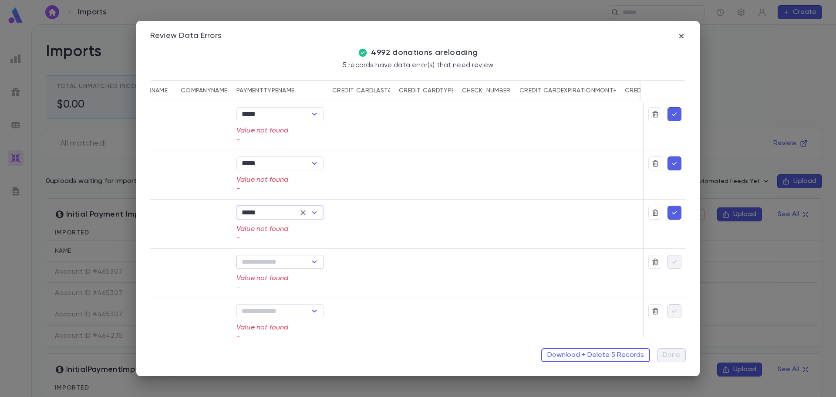
click at [315, 263] on icon "Open" at bounding box center [314, 261] width 10 height 10
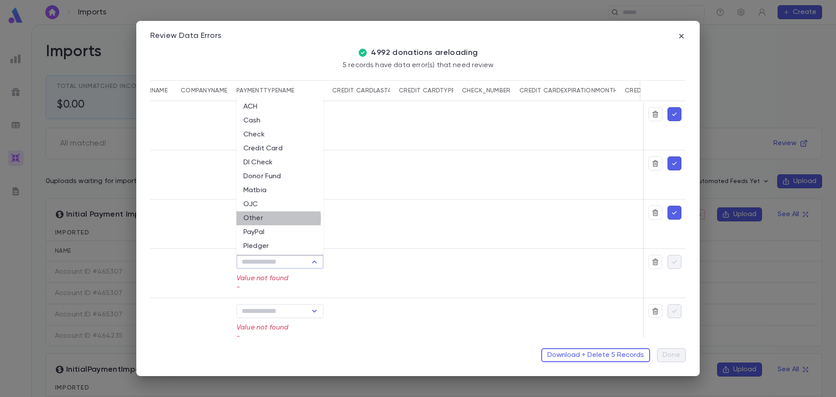
click at [264, 219] on li "Other" at bounding box center [279, 218] width 87 height 14
type input "*****"
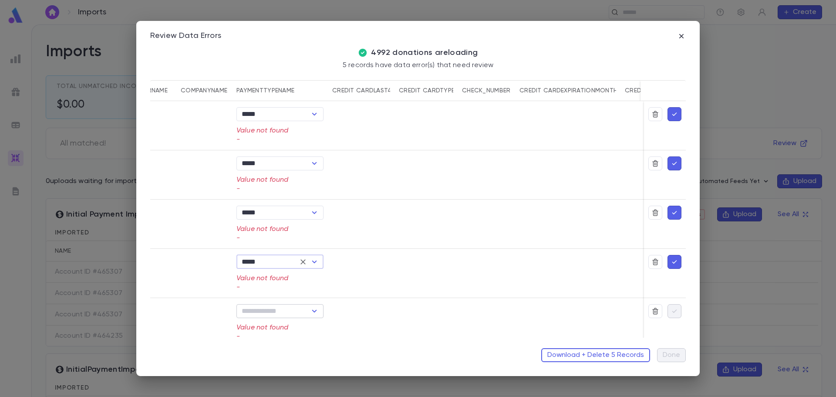
click at [315, 309] on icon "Open" at bounding box center [314, 311] width 10 height 10
click at [262, 266] on li "Other" at bounding box center [279, 267] width 87 height 14
type input "*****"
click at [672, 115] on icon "button" at bounding box center [674, 113] width 5 height 3
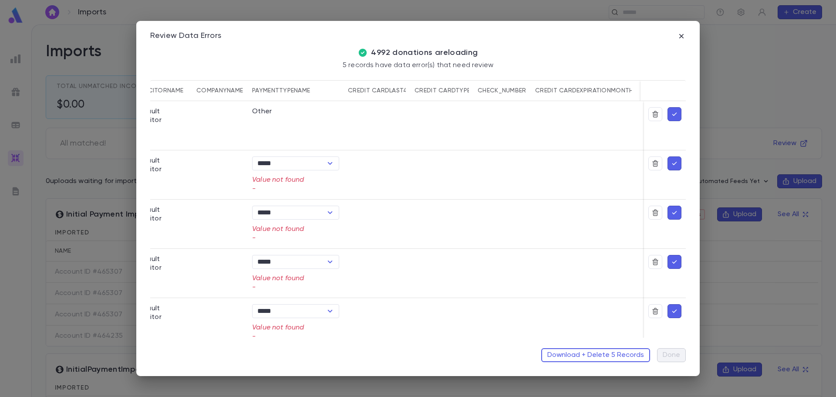
click at [672, 165] on icon "button" at bounding box center [674, 163] width 5 height 3
click at [673, 112] on icon "button" at bounding box center [674, 114] width 8 height 9
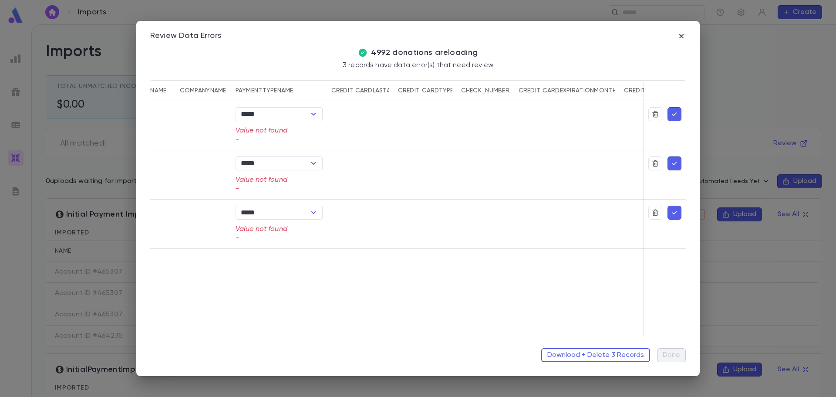
click at [675, 112] on icon "button" at bounding box center [674, 114] width 8 height 9
click at [675, 114] on icon "button" at bounding box center [674, 114] width 8 height 9
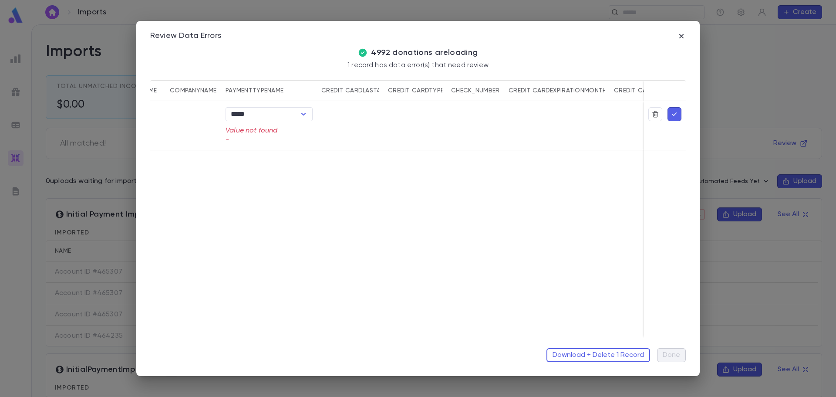
click at [675, 114] on icon "button" at bounding box center [674, 114] width 8 height 9
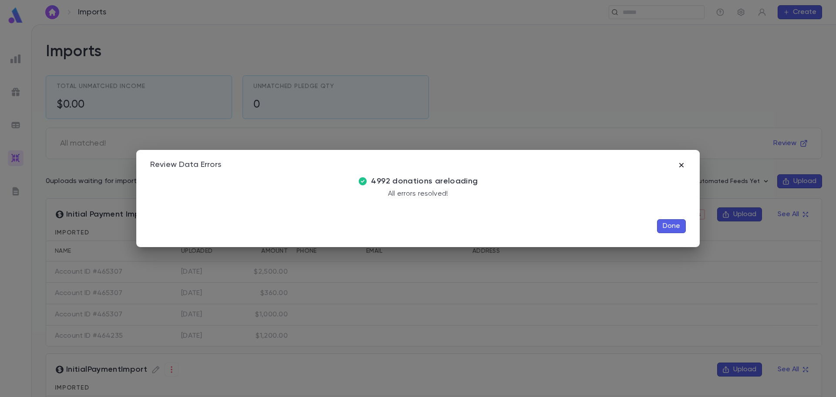
click at [682, 164] on icon "button" at bounding box center [681, 164] width 4 height 4
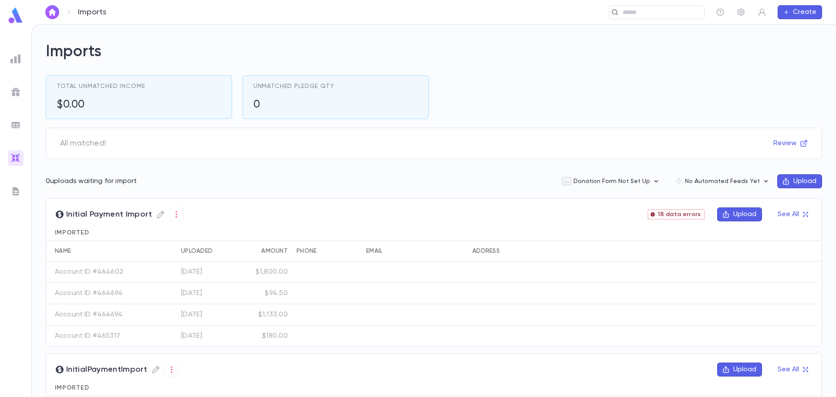
click at [17, 57] on img at bounding box center [15, 59] width 10 height 10
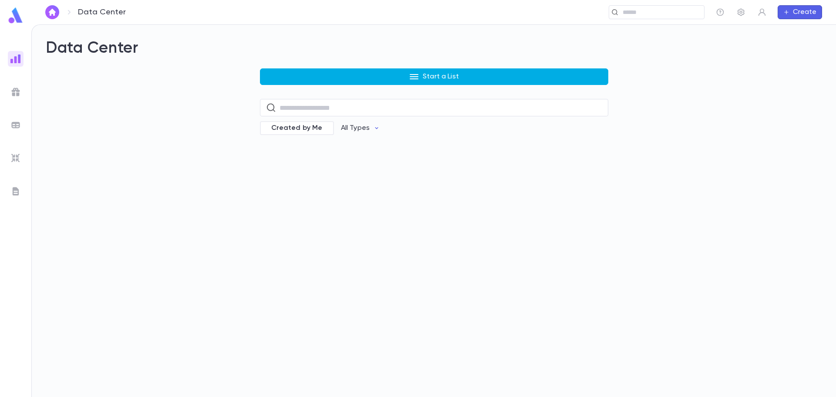
click at [296, 75] on button "Start a List" at bounding box center [434, 76] width 348 height 17
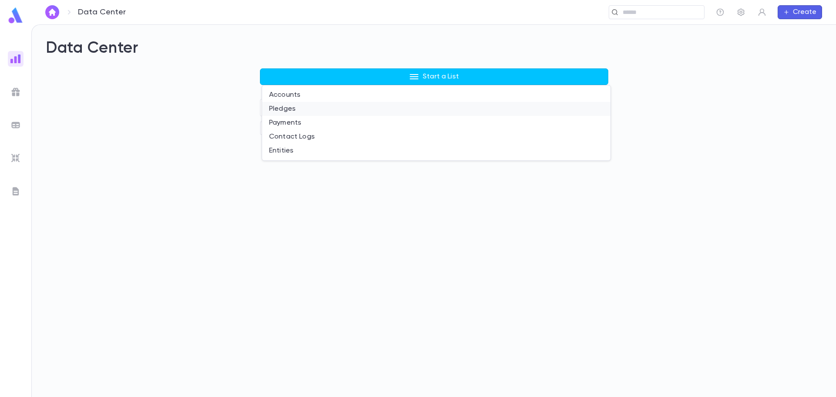
click at [289, 111] on li "Pledges" at bounding box center [436, 109] width 348 height 14
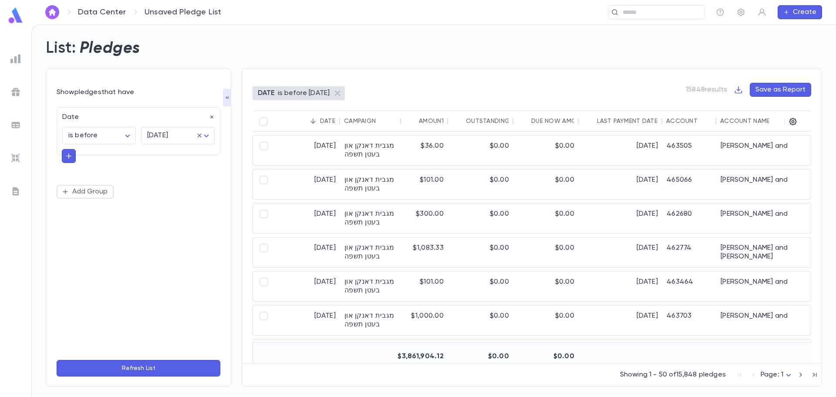
click at [17, 19] on img at bounding box center [15, 15] width 17 height 17
